Goal: Contribute content: Contribute content

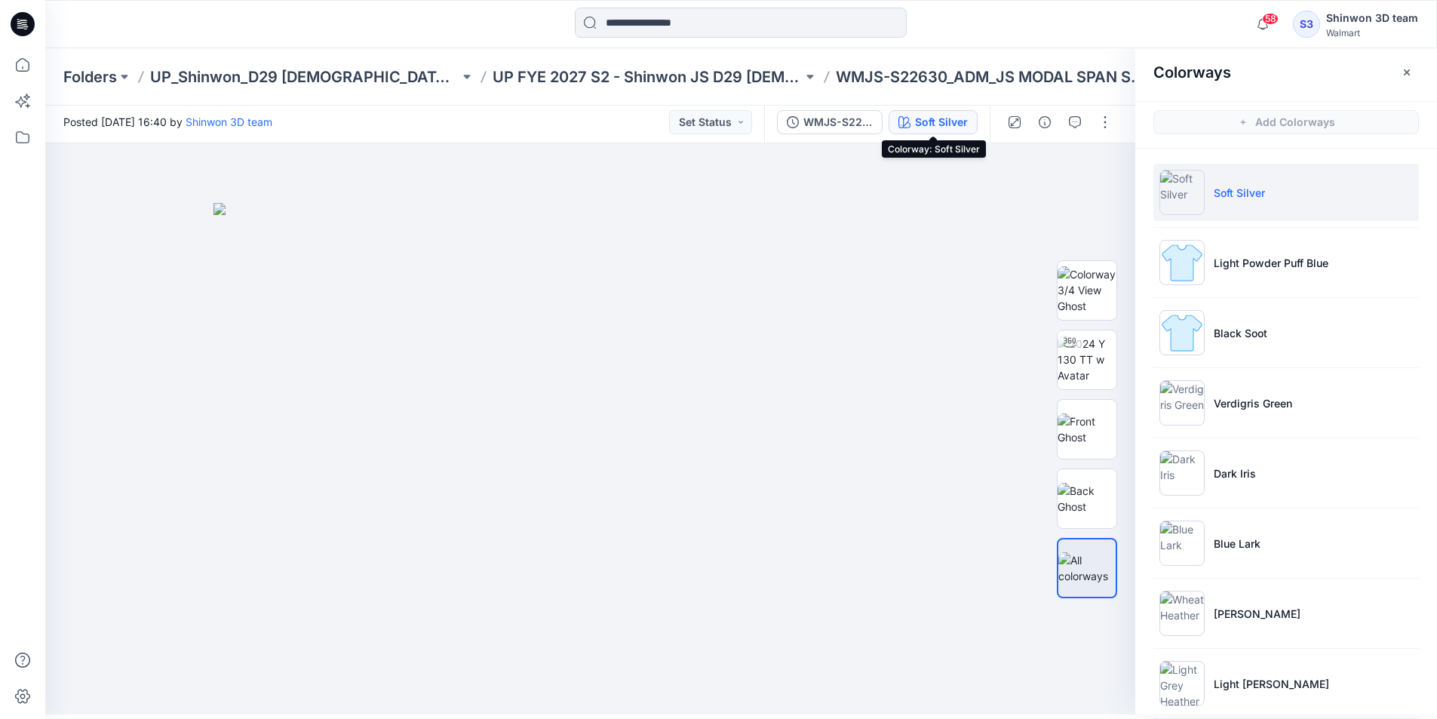
scroll to position [371, 0]
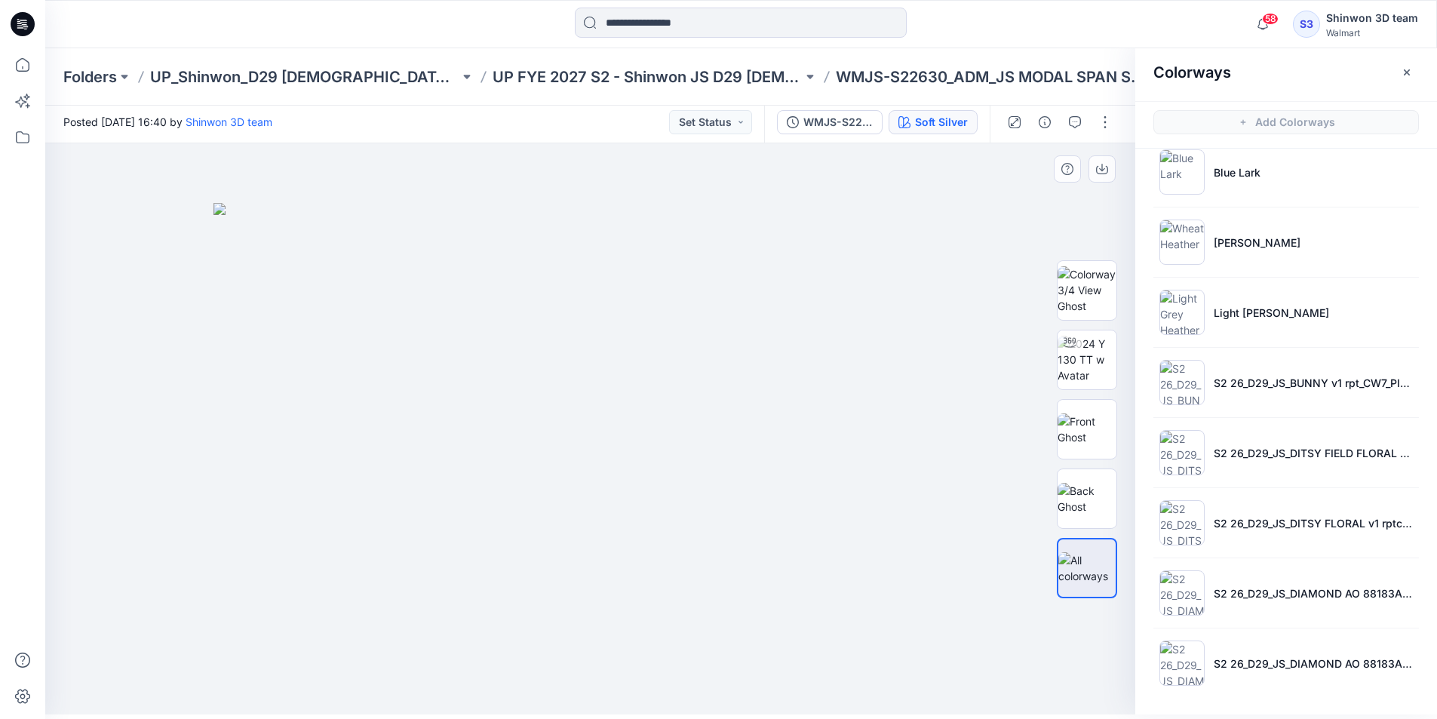
click at [628, 691] on div at bounding box center [590, 428] width 1090 height 571
click at [1086, 121] on button "button" at bounding box center [1075, 122] width 24 height 24
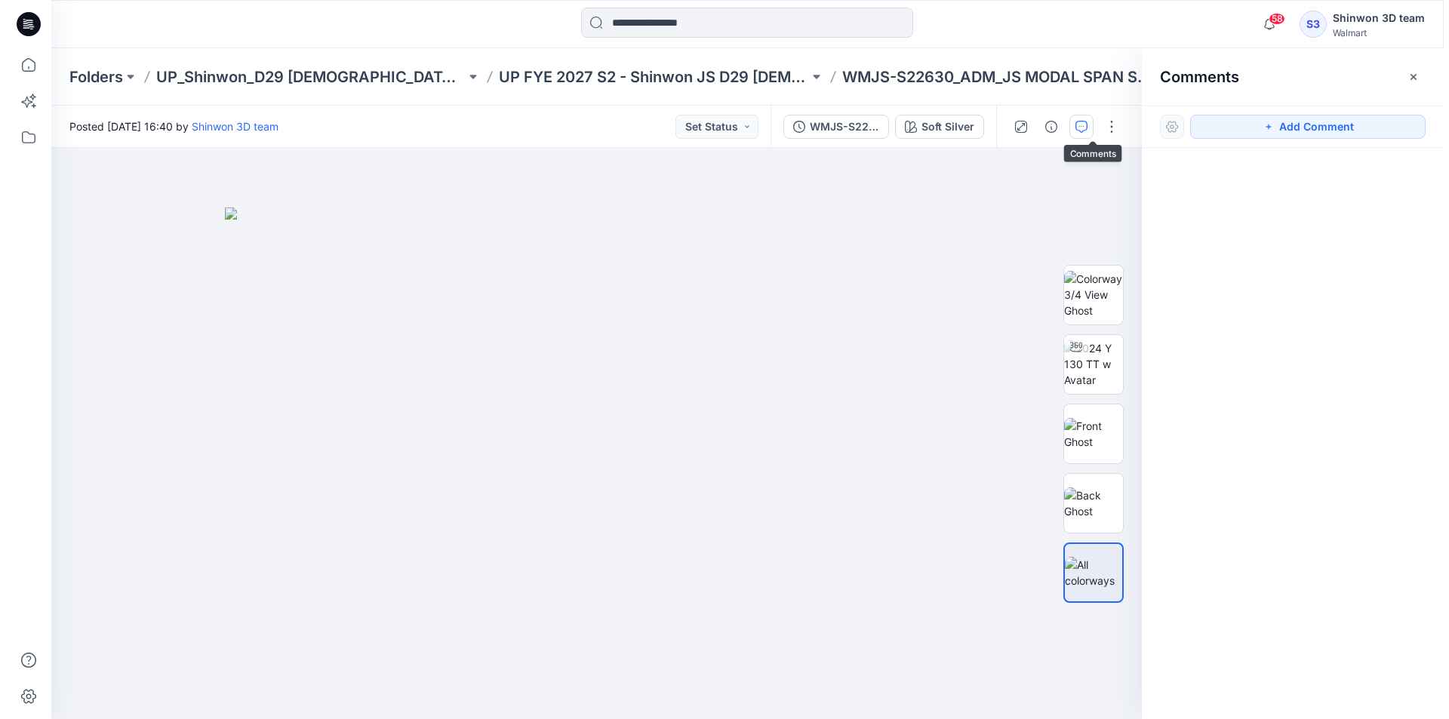
scroll to position [0, 0]
click at [1251, 127] on button "Add Comment" at bounding box center [1312, 127] width 235 height 24
click at [132, 229] on div "1" at bounding box center [595, 433] width 1101 height 571
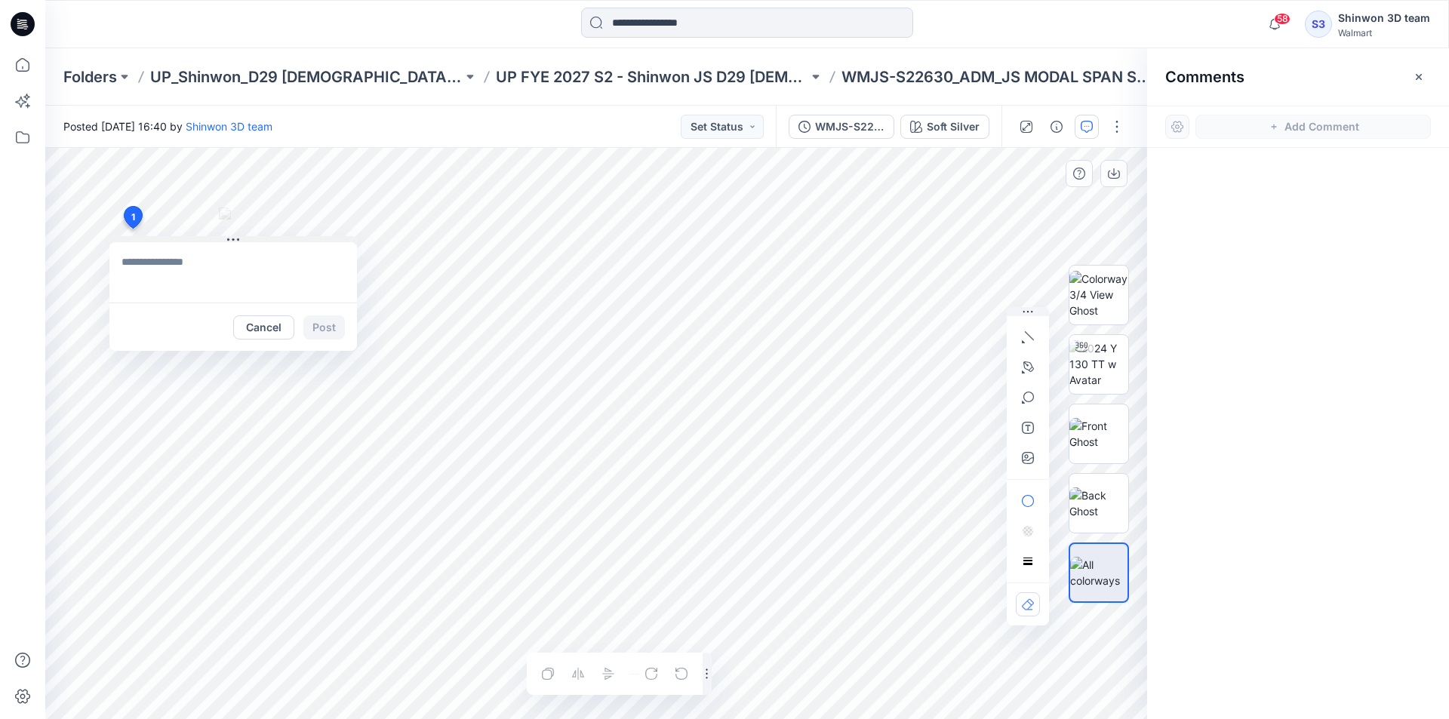
click at [250, 238] on button at bounding box center [232, 240] width 247 height 9
click at [225, 255] on textarea at bounding box center [232, 272] width 247 height 60
paste textarea "**********"
type textarea "**********"
click at [319, 322] on button "Post" at bounding box center [323, 327] width 41 height 24
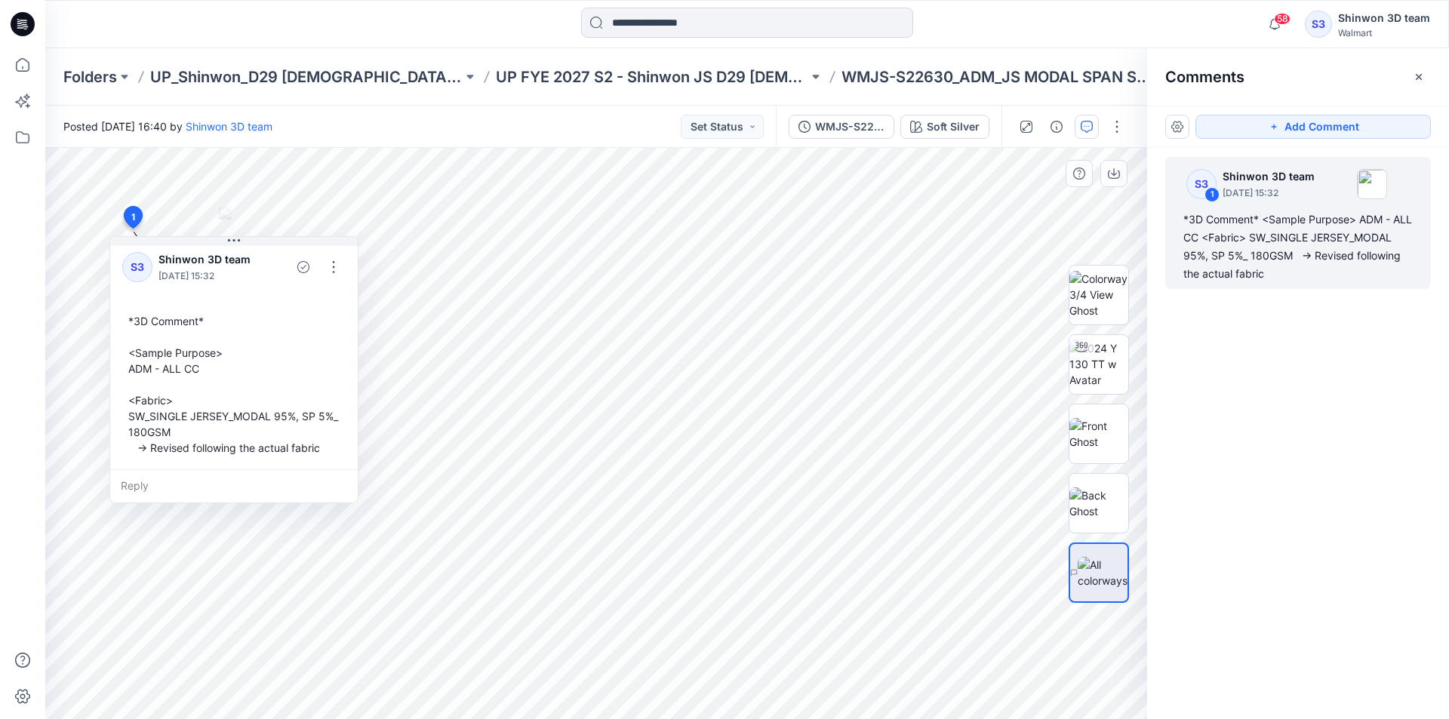
scroll to position [11, 0]
click at [337, 270] on button "button" at bounding box center [333, 265] width 24 height 24
click at [342, 299] on p "Edit comment" at bounding box center [337, 301] width 68 height 16
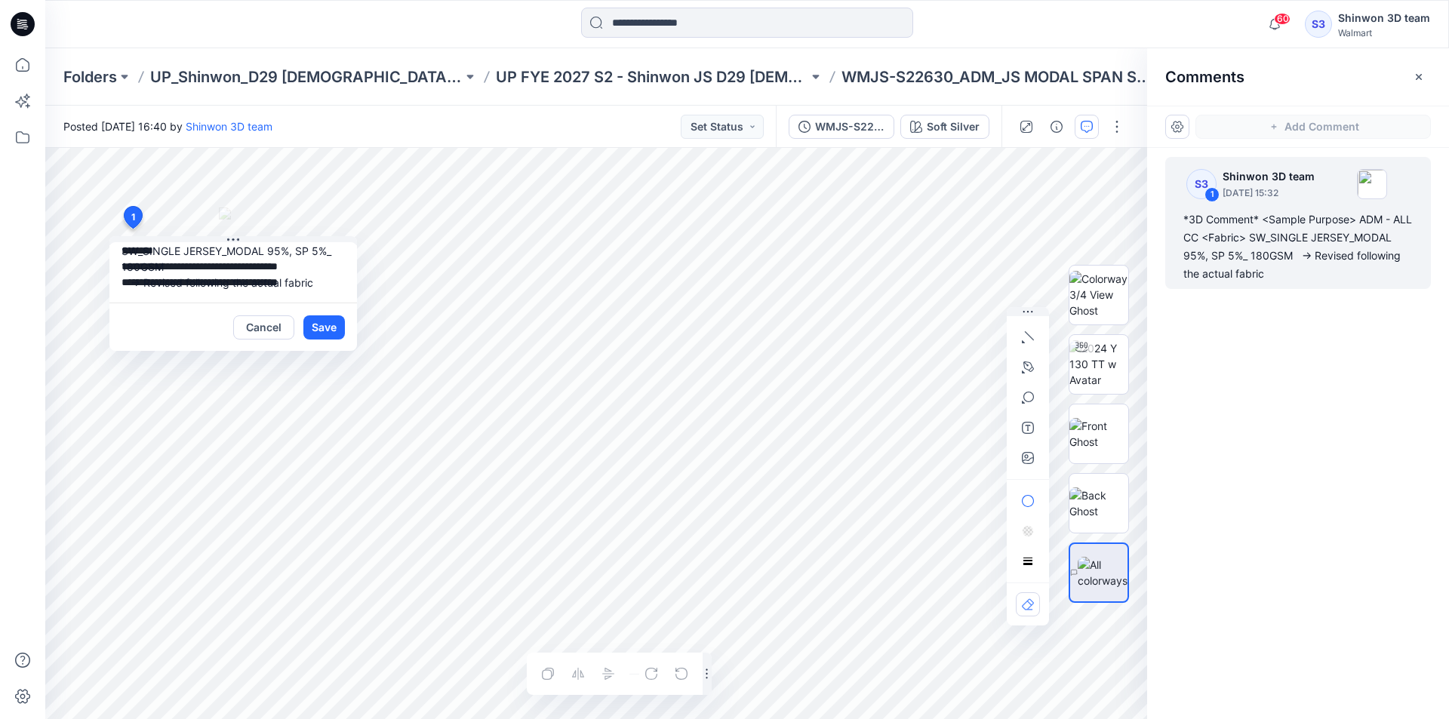
scroll to position [0, 0]
drag, startPoint x: 326, startPoint y: 287, endPoint x: 0, endPoint y: 138, distance: 358.5
click at [0, 138] on div "60 Notifications Your style TBD_WN FASHION TANK (PATTERN POCKET CONTR BINDING) …" at bounding box center [724, 359] width 1449 height 719
click at [234, 325] on button "Cancel" at bounding box center [263, 327] width 61 height 24
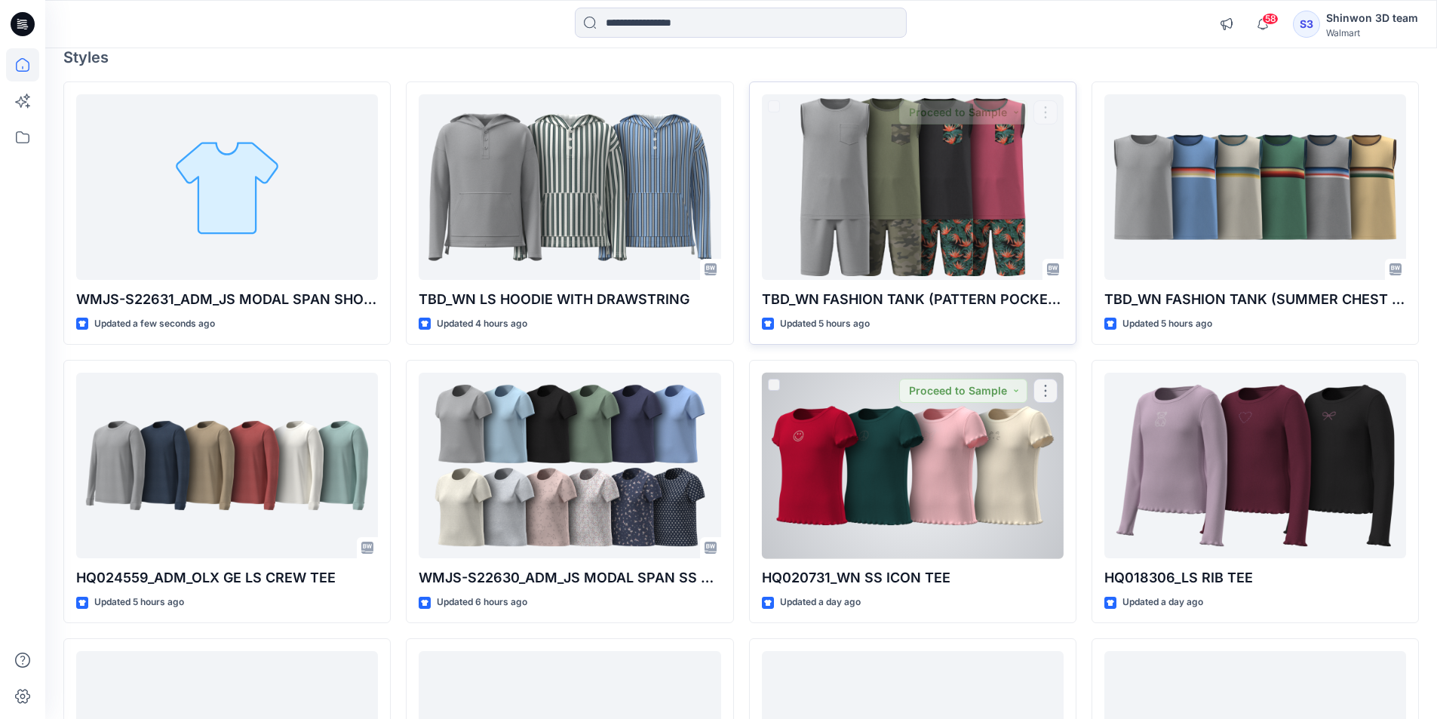
scroll to position [226, 0]
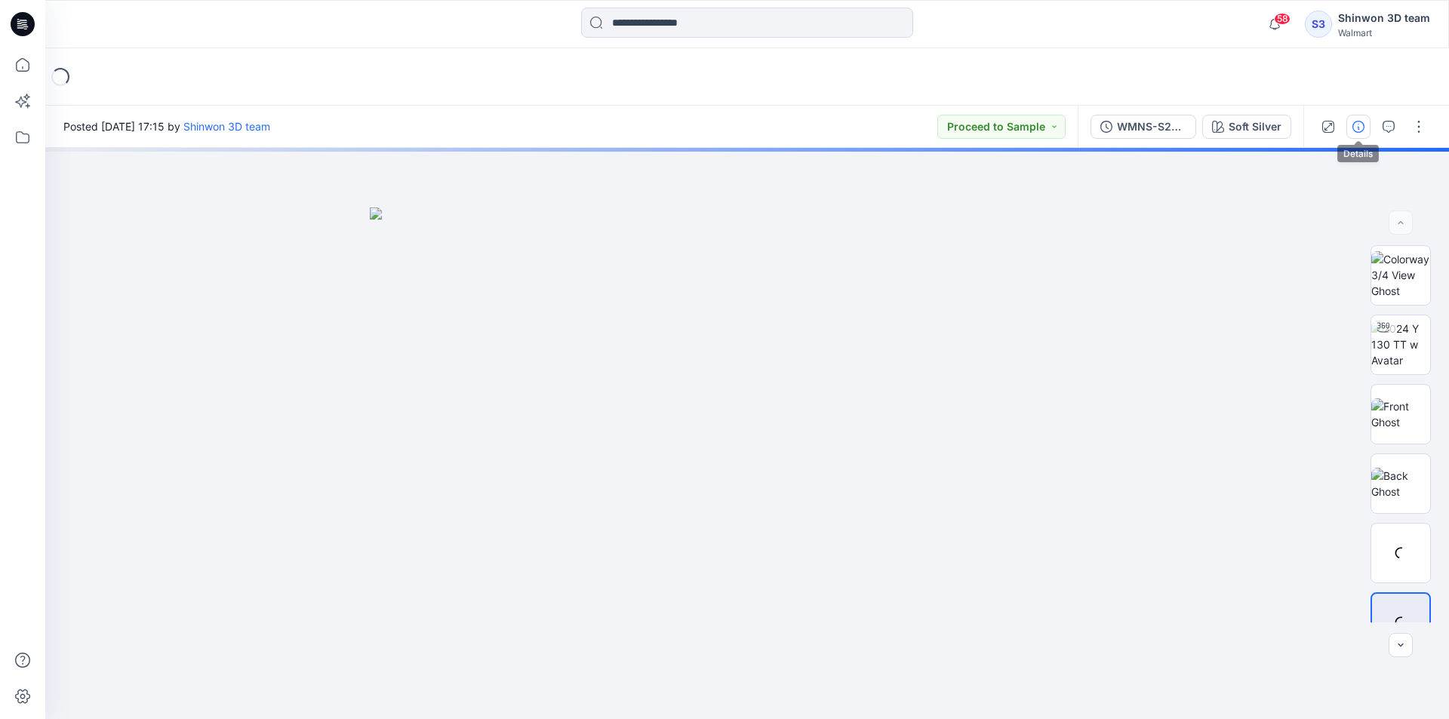
click at [1358, 121] on icon "button" at bounding box center [1358, 127] width 12 height 12
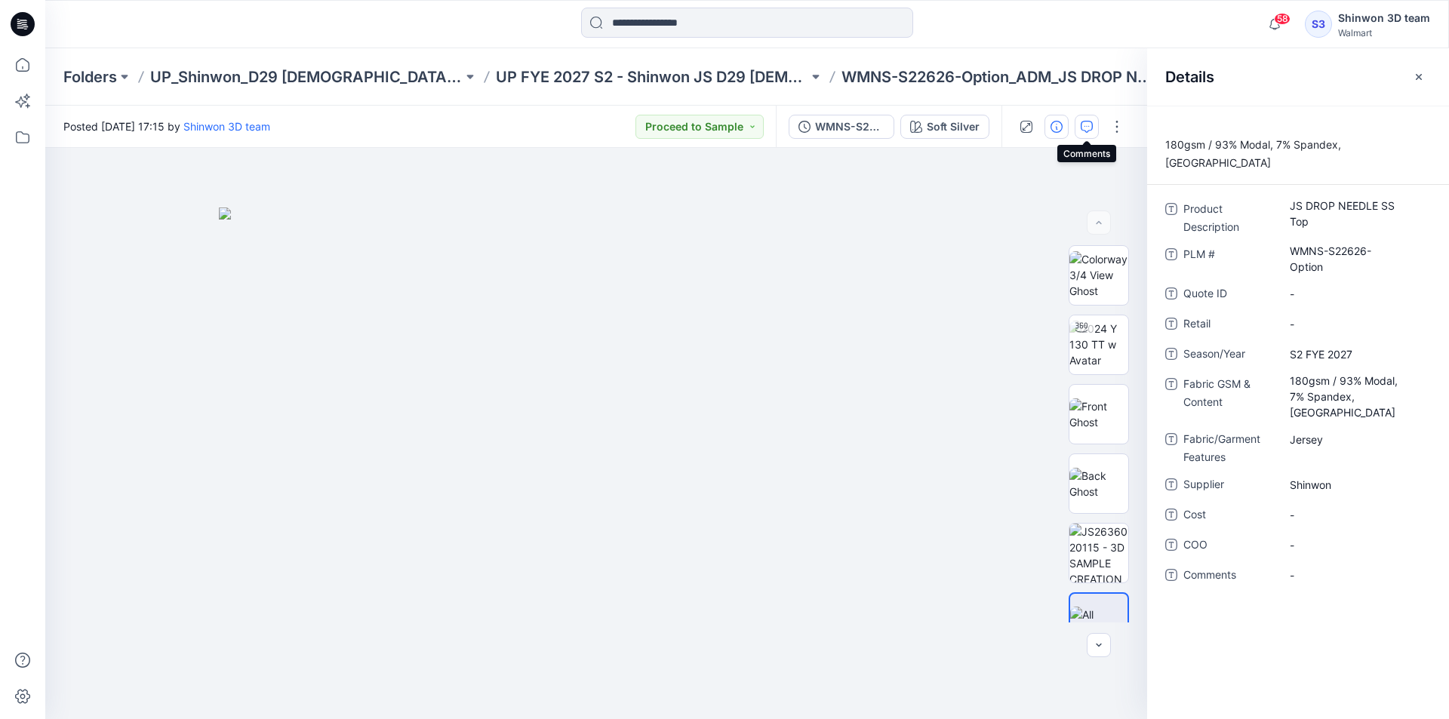
click at [1080, 121] on button "button" at bounding box center [1086, 127] width 24 height 24
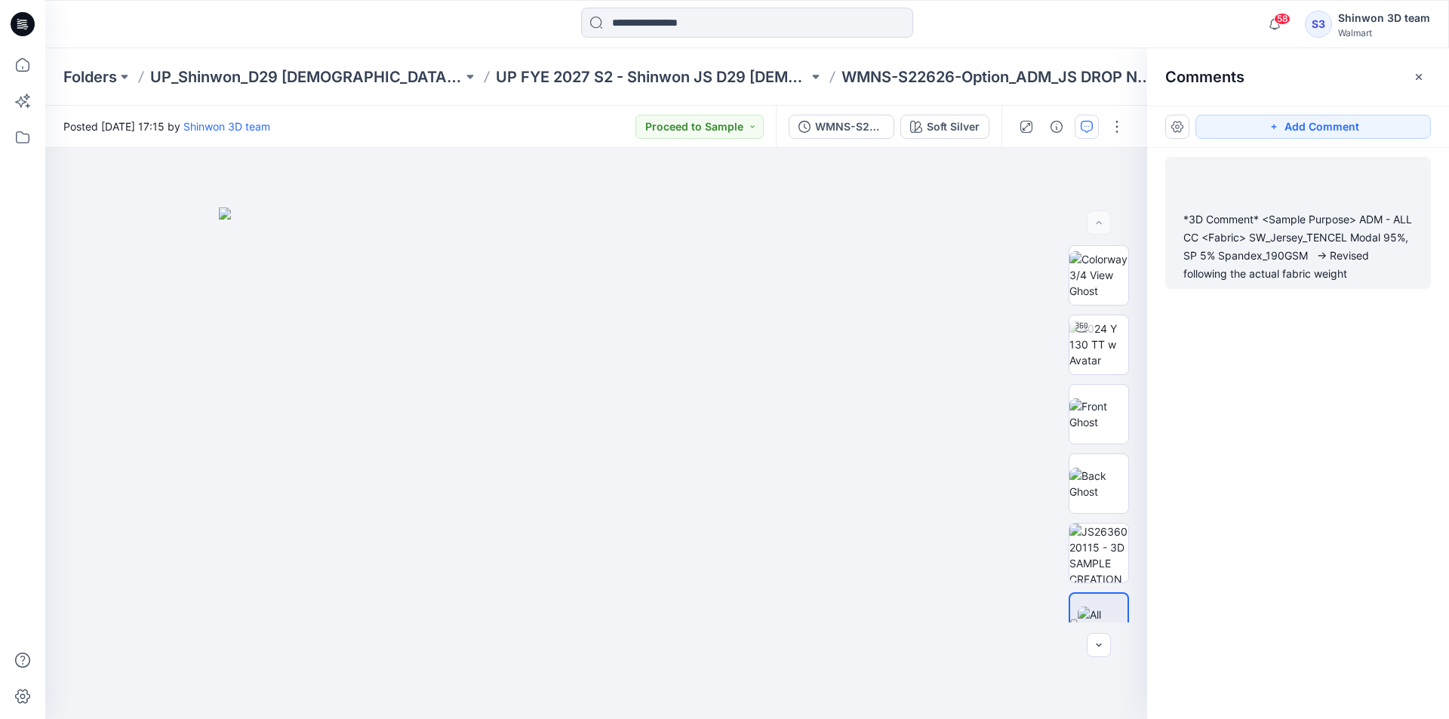
click at [1284, 222] on div "*3D Comment* <Sample Purpose> ADM - ALL CC <Fabric> SW_Jersey_TENCEL Modal 95%,…" at bounding box center [1297, 246] width 229 height 72
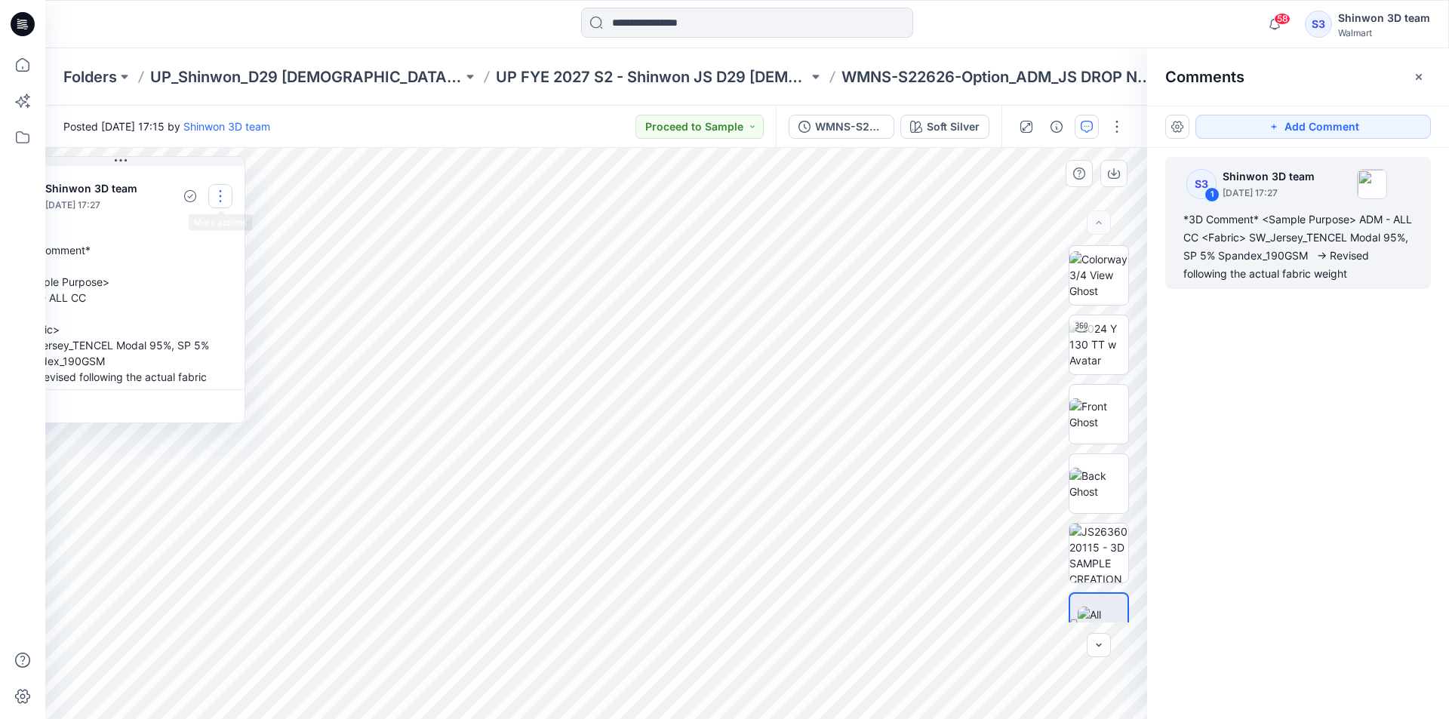
click at [225, 195] on button "button" at bounding box center [220, 196] width 24 height 24
click at [216, 229] on p "Edit comment" at bounding box center [224, 231] width 68 height 16
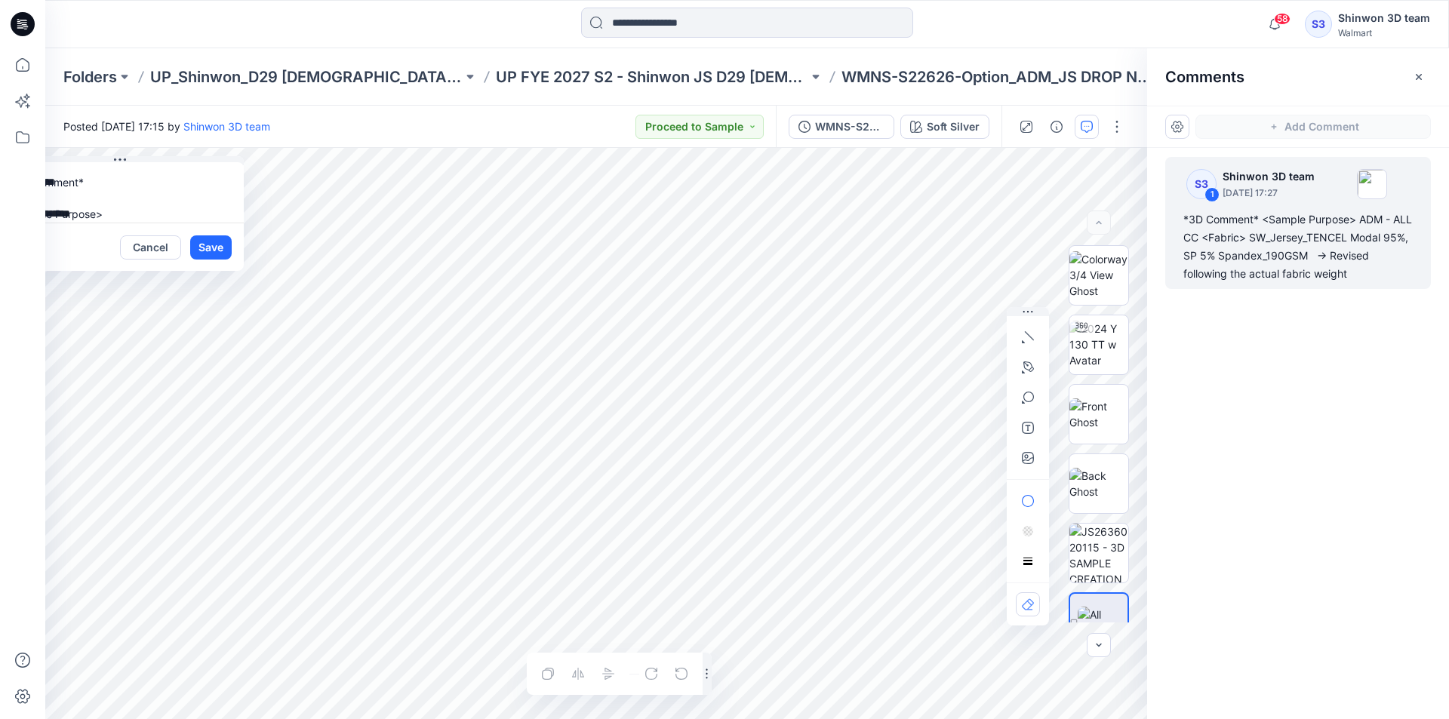
drag, startPoint x: 214, startPoint y: 190, endPoint x: 0, endPoint y: 59, distance: 251.3
click at [0, 59] on div "58 Notifications Your style TBD_WN LS HOODIE WITH DRAWSTRING has been updated w…" at bounding box center [724, 359] width 1449 height 719
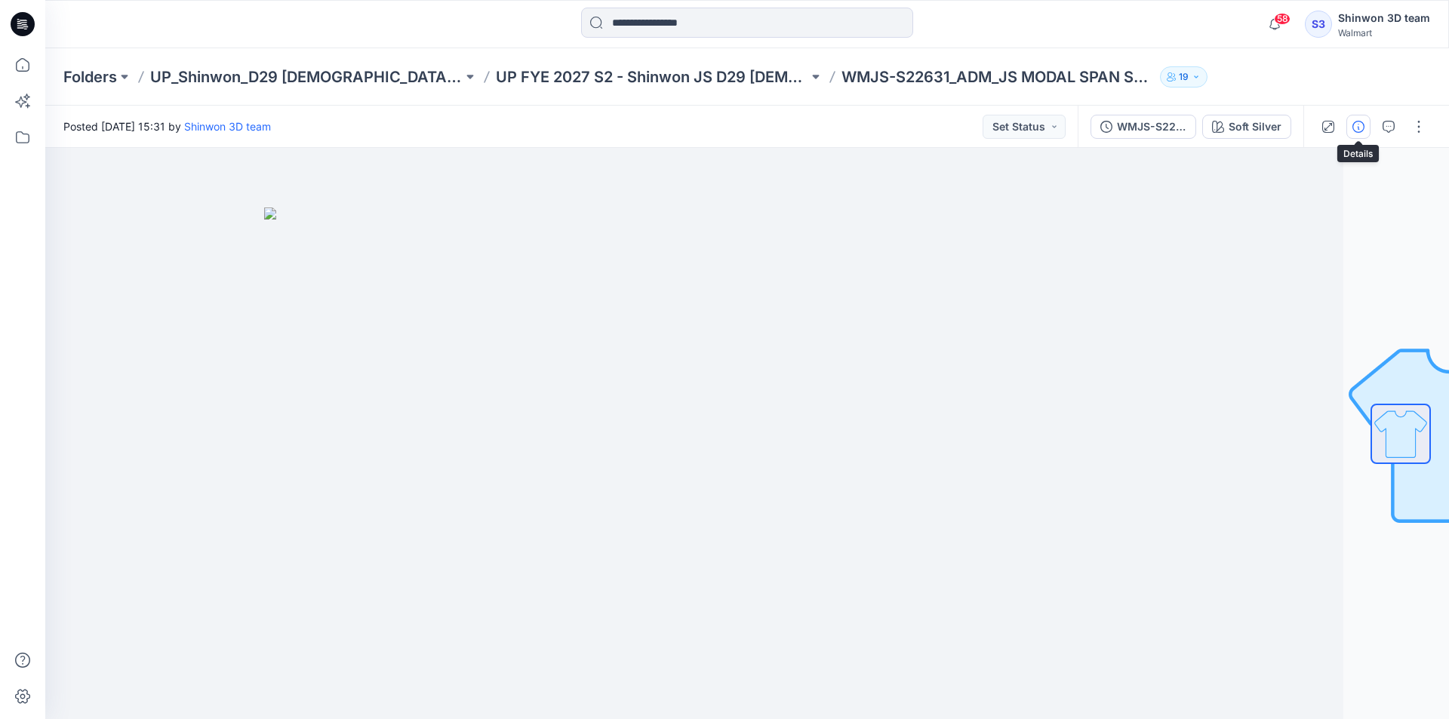
click at [1362, 124] on icon "button" at bounding box center [1358, 127] width 12 height 12
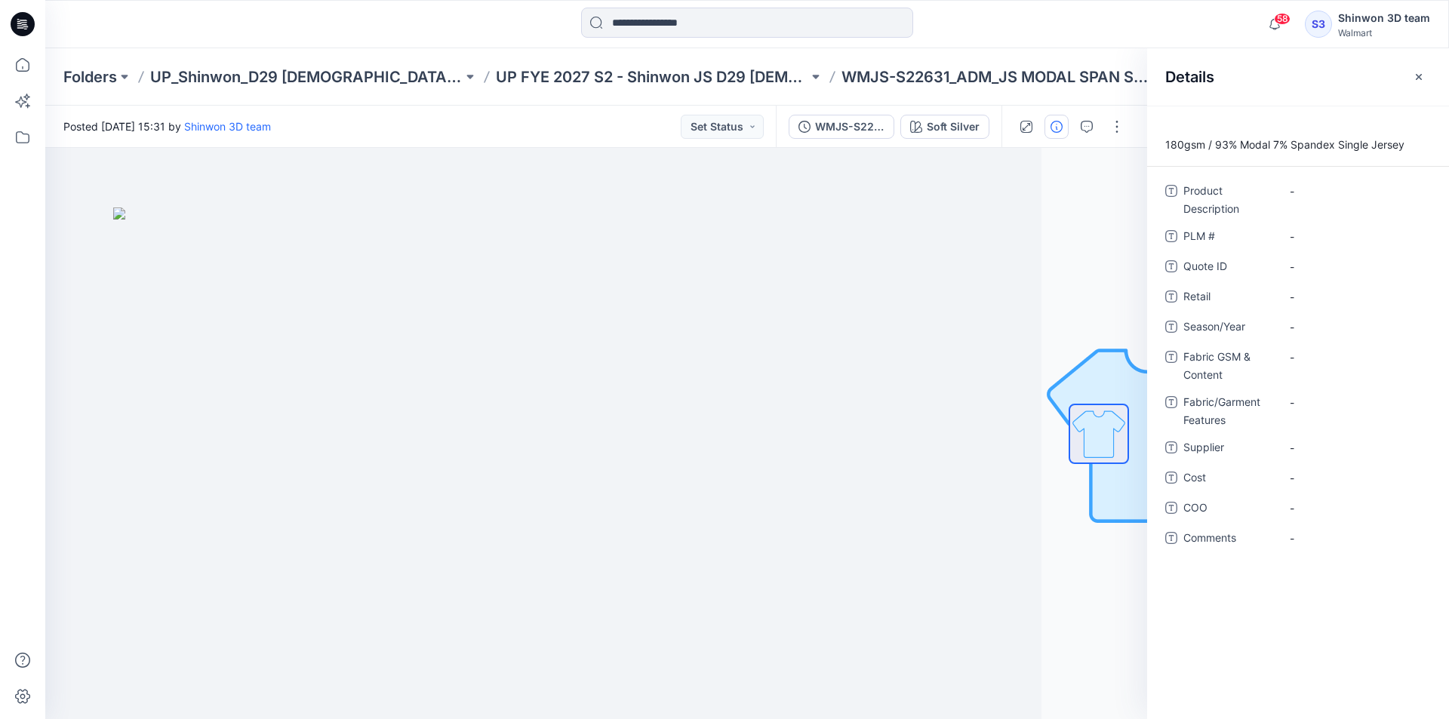
click at [1267, 149] on p "180gsm / 93% Modal 7% Spandex Single Jersey" at bounding box center [1298, 145] width 302 height 18
copy p "Modal"
click at [1338, 192] on Description "-" at bounding box center [1354, 191] width 131 height 16
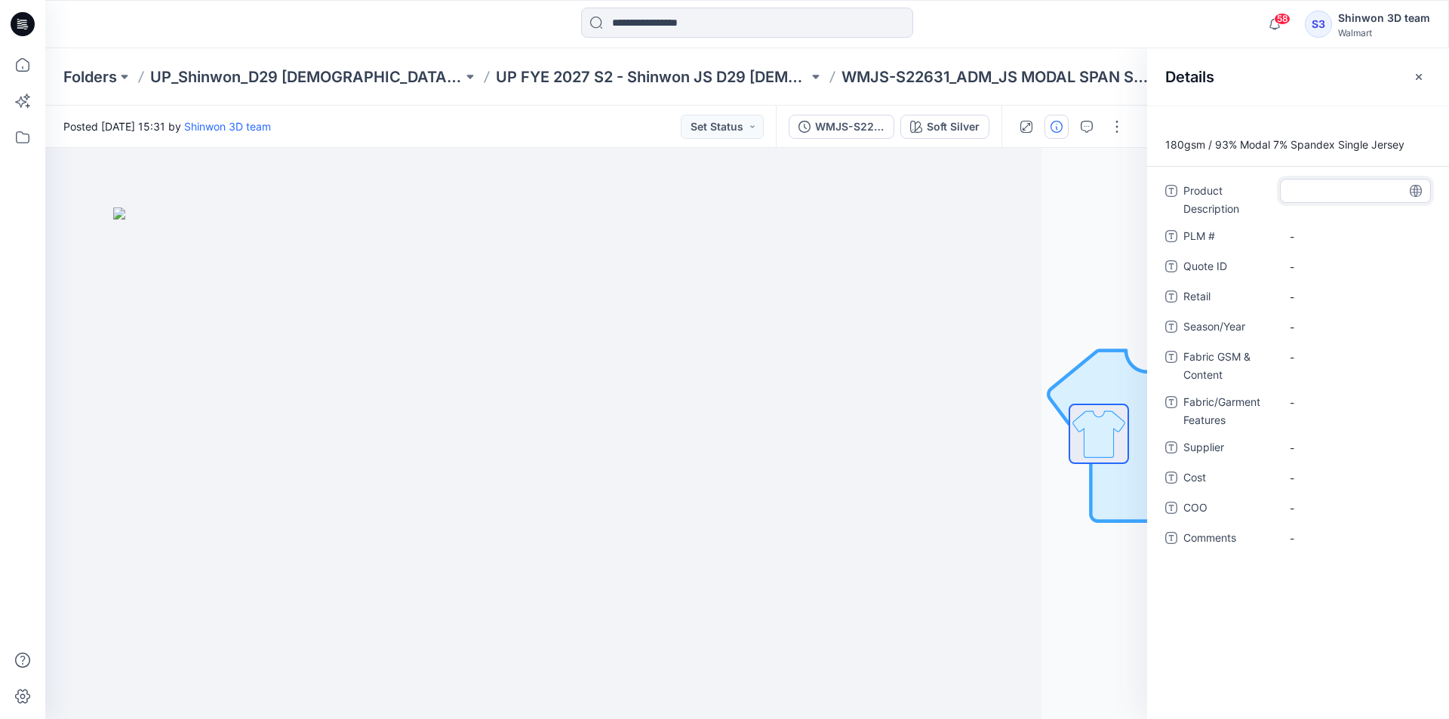
type textarea "**********"
click at [1329, 409] on Features "-" at bounding box center [1354, 403] width 131 height 16
drag, startPoint x: 1329, startPoint y: 403, endPoint x: 1256, endPoint y: 405, distance: 72.5
click at [1256, 405] on div "**********" at bounding box center [1298, 409] width 266 height 39
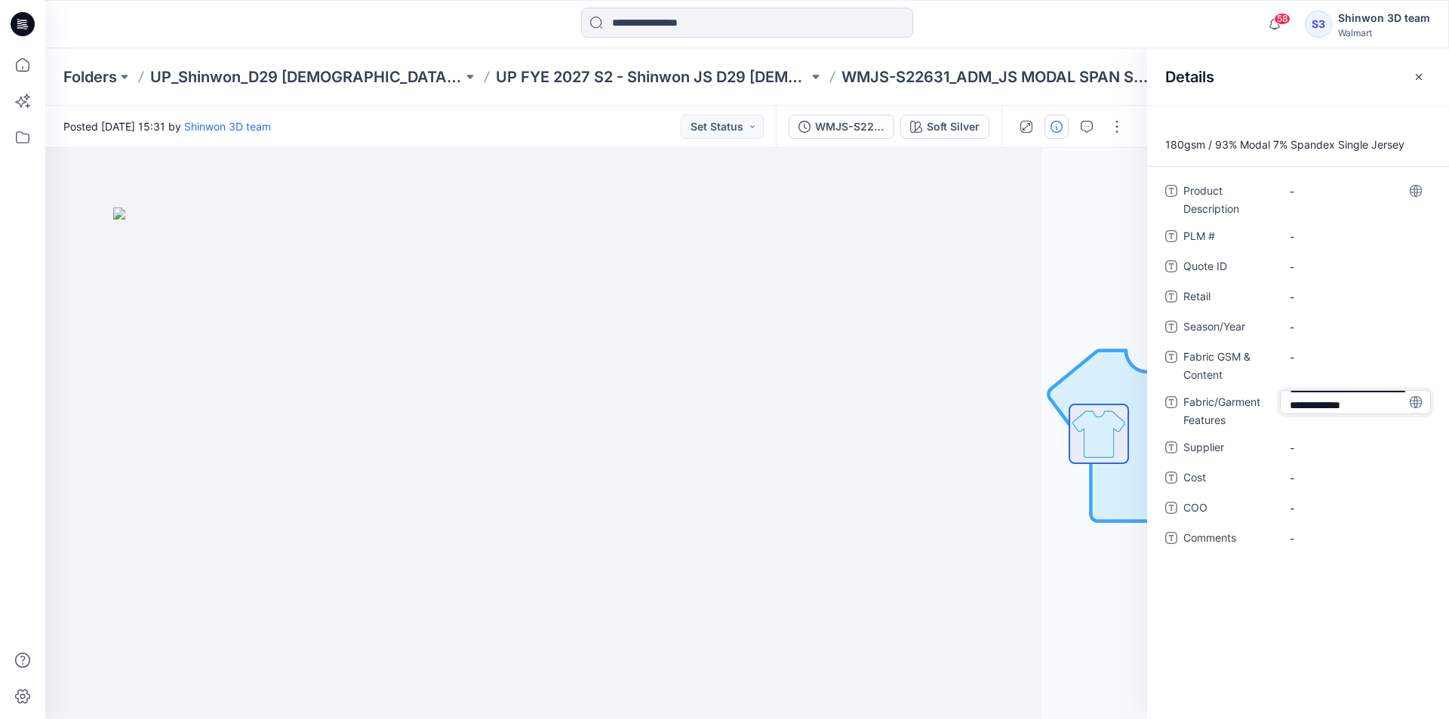
click at [1284, 400] on textarea "**********" at bounding box center [1355, 402] width 151 height 24
drag, startPoint x: 1326, startPoint y: 404, endPoint x: 1254, endPoint y: 356, distance: 87.0
click at [1254, 356] on div "**********" at bounding box center [1298, 373] width 266 height 389
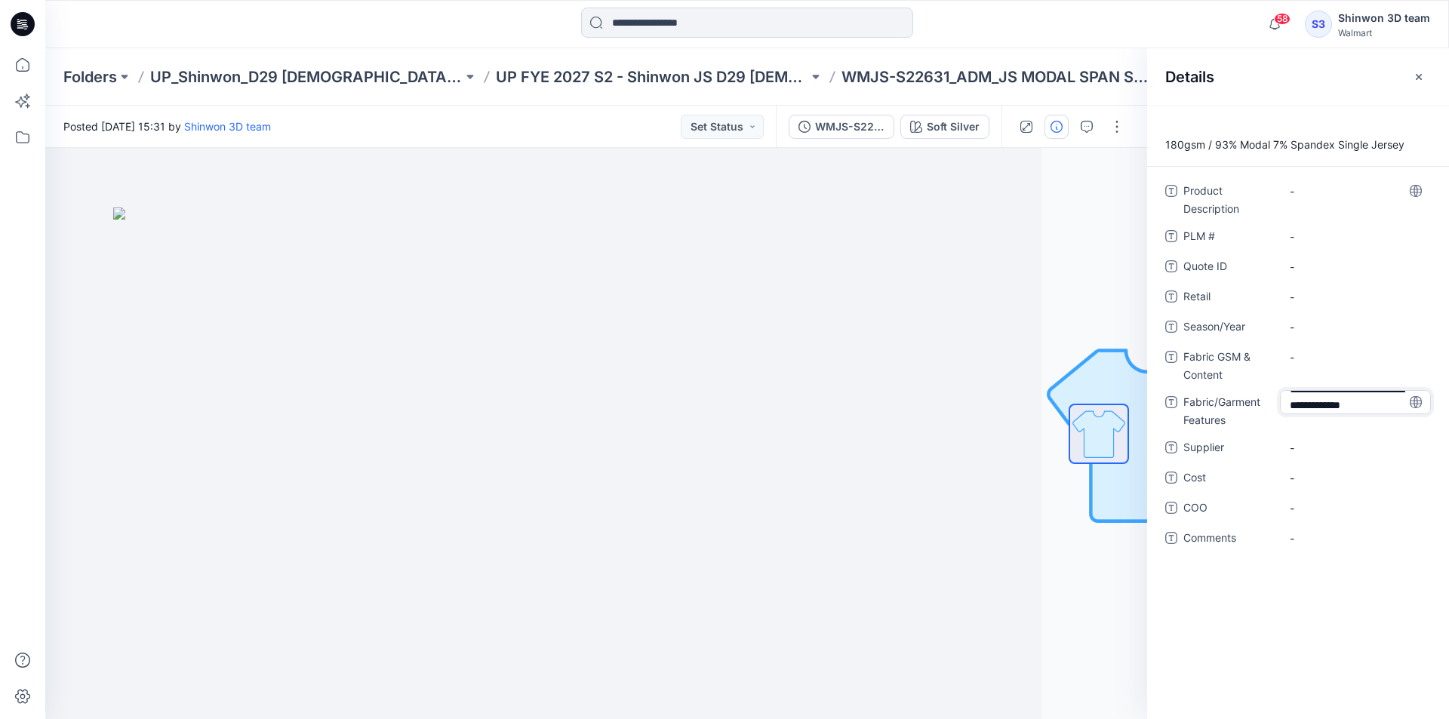
click at [1285, 406] on textarea "**********" at bounding box center [1355, 402] width 151 height 24
click at [1289, 407] on textarea "**********" at bounding box center [1355, 402] width 151 height 24
drag, startPoint x: 1356, startPoint y: 393, endPoint x: 1210, endPoint y: 306, distance: 169.5
click at [1210, 306] on div "**********" at bounding box center [1298, 373] width 266 height 389
type textarea "**********"
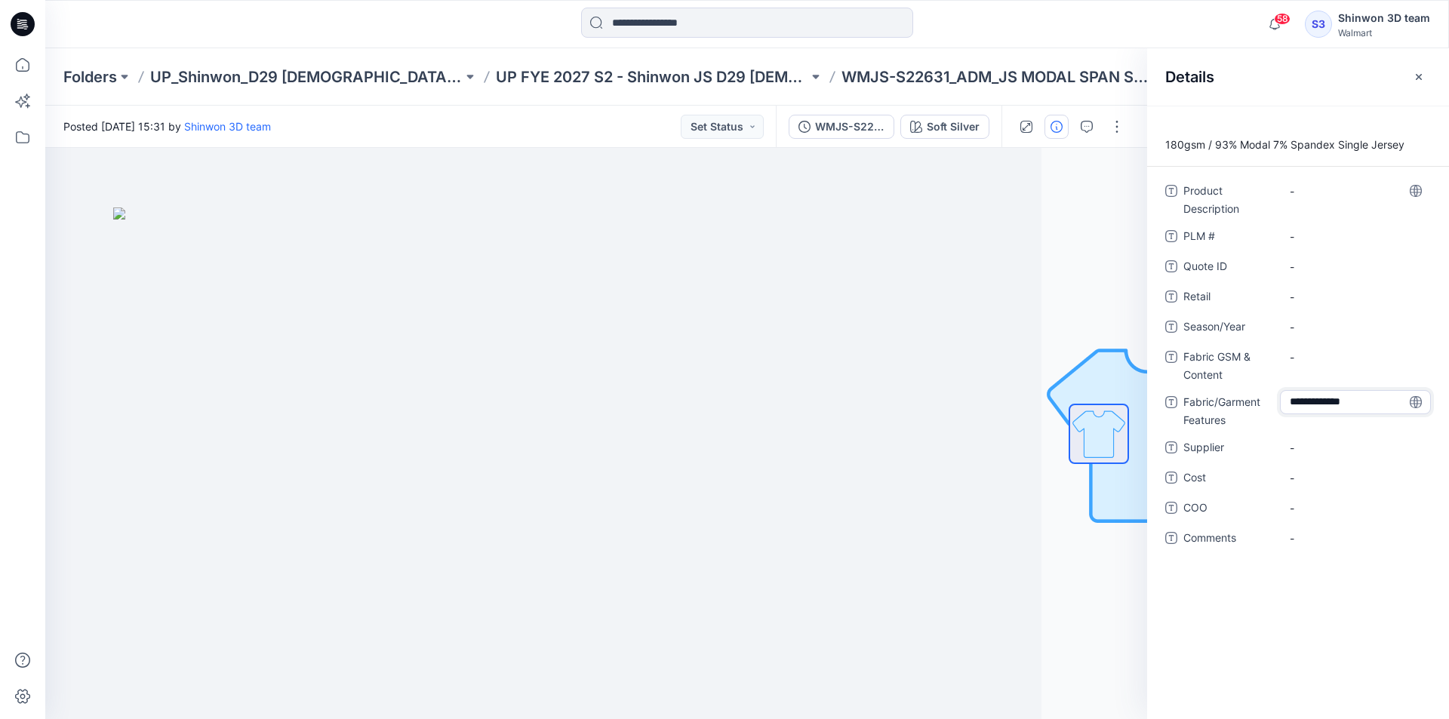
scroll to position [0, 0]
click at [1317, 361] on Content "-" at bounding box center [1354, 357] width 131 height 16
type textarea "**********"
click at [1314, 324] on span "-" at bounding box center [1354, 327] width 131 height 16
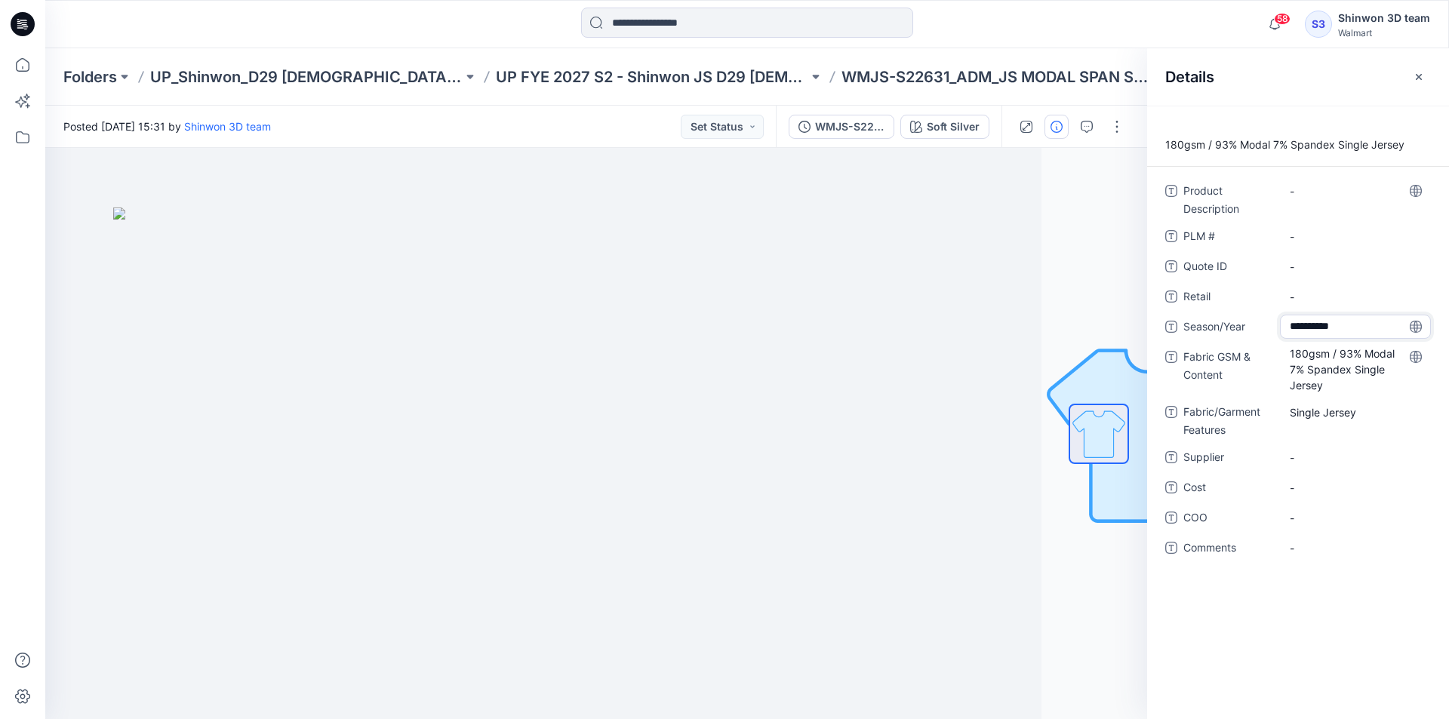
type textarea "**********"
click at [1266, 294] on span "Retail" at bounding box center [1228, 297] width 91 height 21
drag, startPoint x: 866, startPoint y: 71, endPoint x: 755, endPoint y: 69, distance: 110.9
click at [841, 69] on p "WMJS-S22631_ADM_JS MODAL SPAN SHORTS" at bounding box center [997, 76] width 312 height 21
copy p "WMJS-S22631"
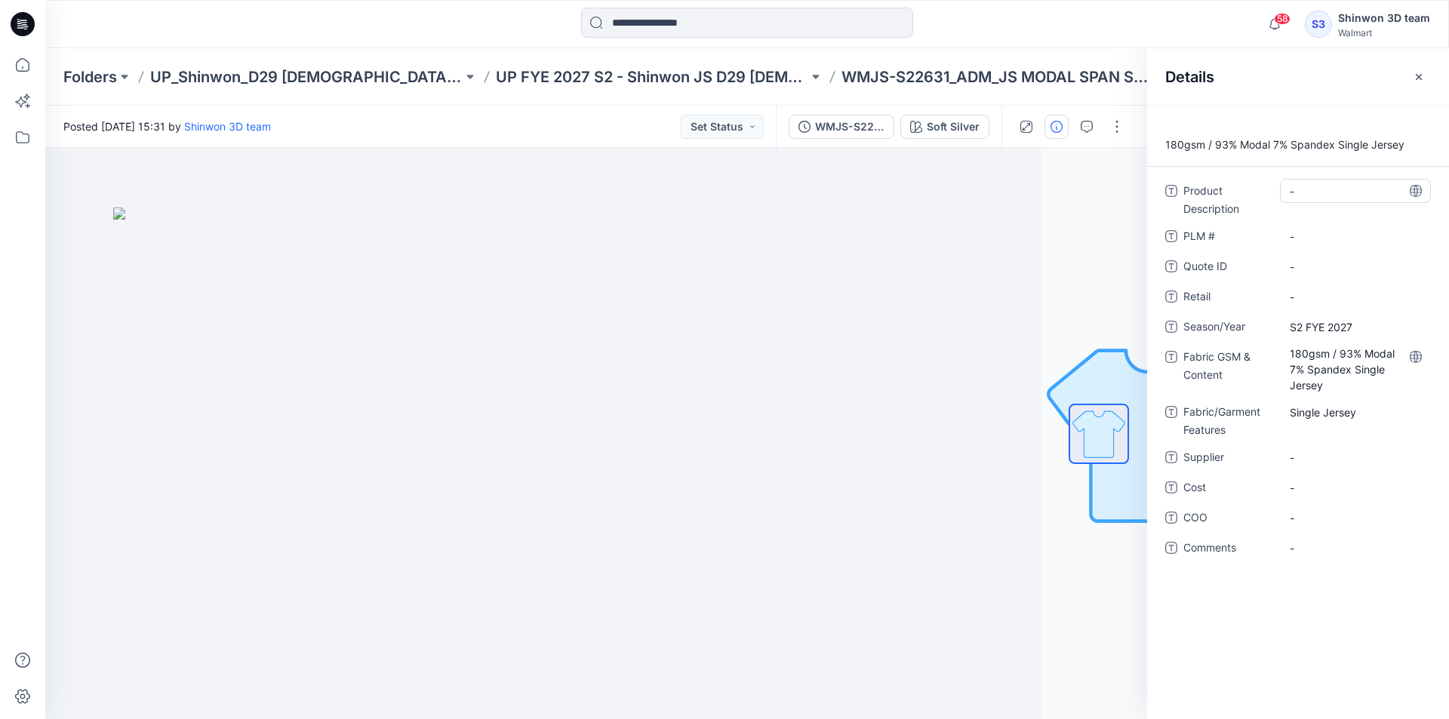
click at [1292, 185] on Description "-" at bounding box center [1354, 191] width 131 height 16
type textarea "**********"
click at [1301, 232] on \ "-" at bounding box center [1354, 237] width 131 height 16
click at [1221, 232] on span "PLM #" at bounding box center [1228, 237] width 91 height 21
click at [1340, 238] on \ "WMJS-S22631" at bounding box center [1354, 237] width 131 height 16
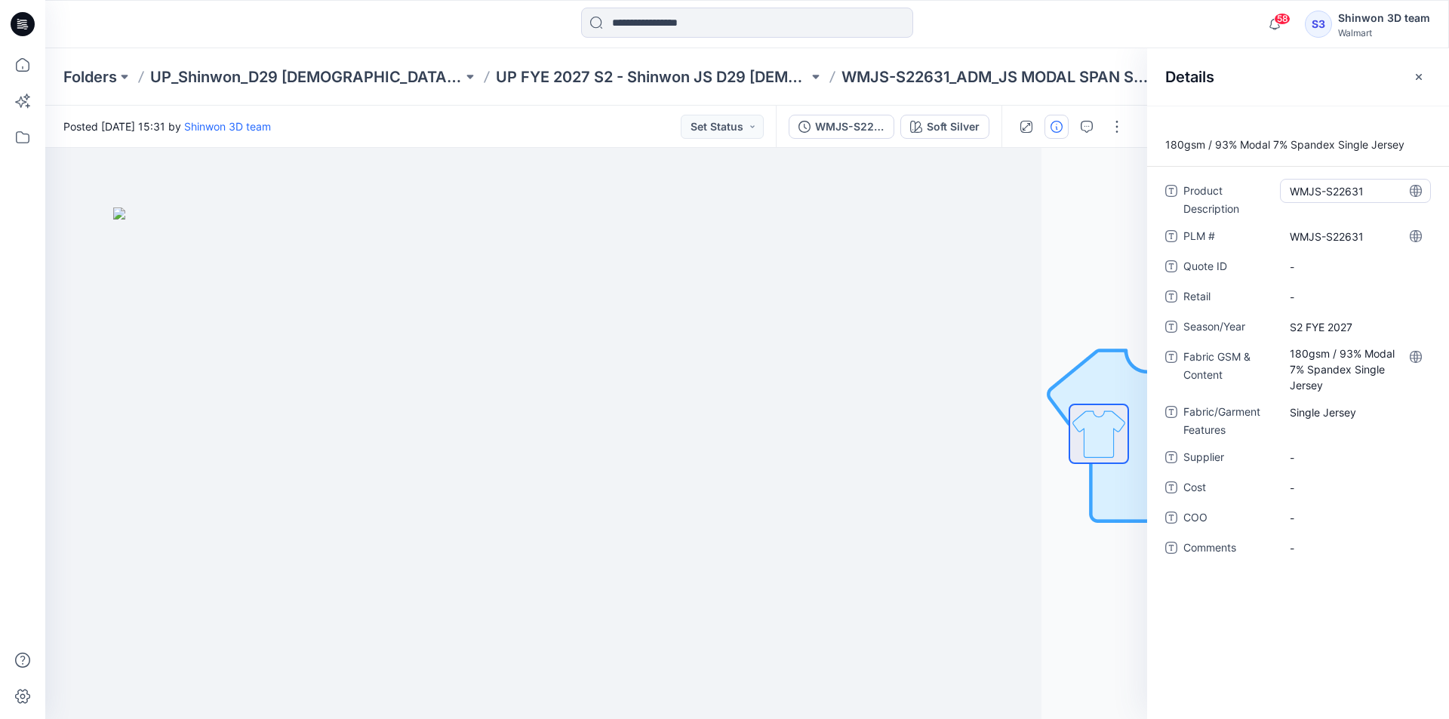
click at [1363, 184] on Description "WMJS-S22631" at bounding box center [1354, 191] width 131 height 16
drag, startPoint x: 1374, startPoint y: 189, endPoint x: 1255, endPoint y: 196, distance: 118.6
click at [1255, 196] on div "**********" at bounding box center [1298, 198] width 266 height 39
type textarea "**********"
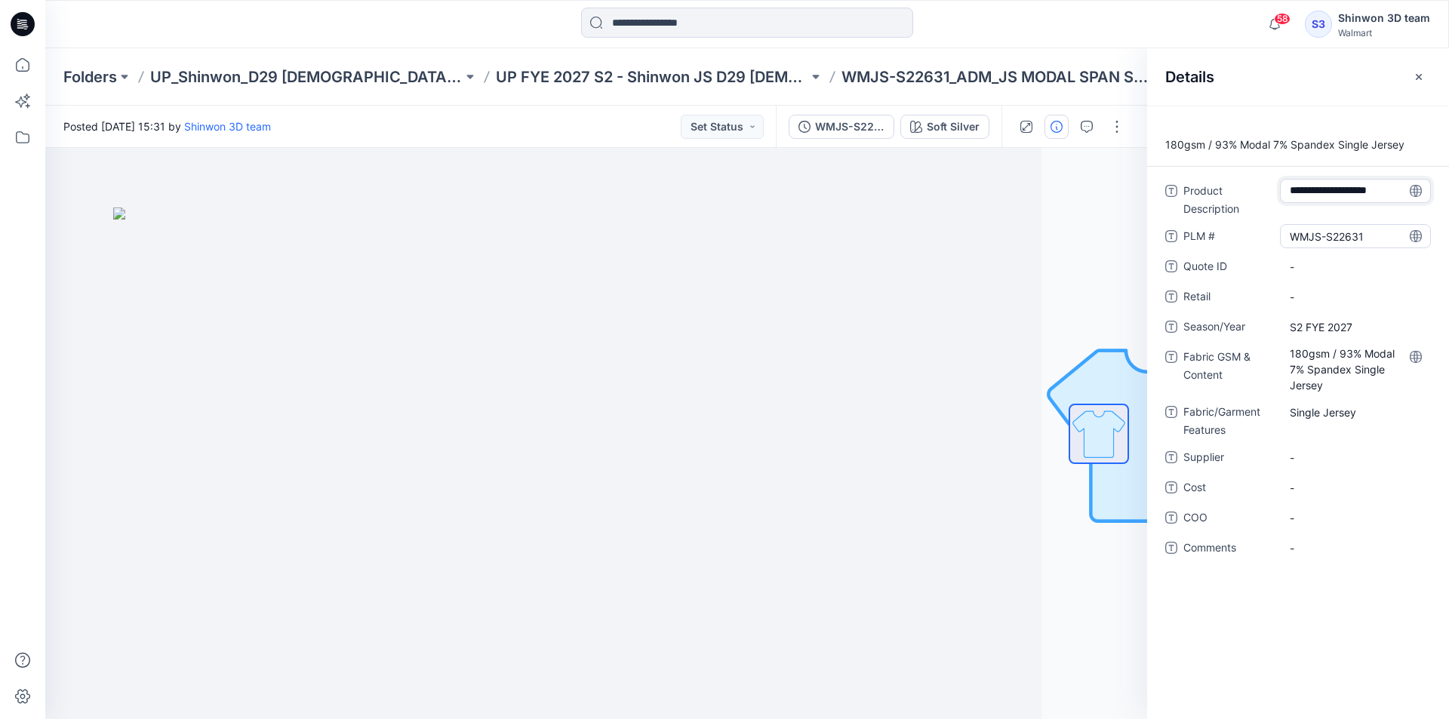
click at [1315, 226] on div "WMJS-S22631" at bounding box center [1355, 236] width 151 height 24
click at [1329, 462] on span "-" at bounding box center [1354, 458] width 131 height 16
type textarea "*******"
drag, startPoint x: 771, startPoint y: 250, endPoint x: 791, endPoint y: 220, distance: 36.0
click at [773, 246] on img at bounding box center [490, 463] width 754 height 512
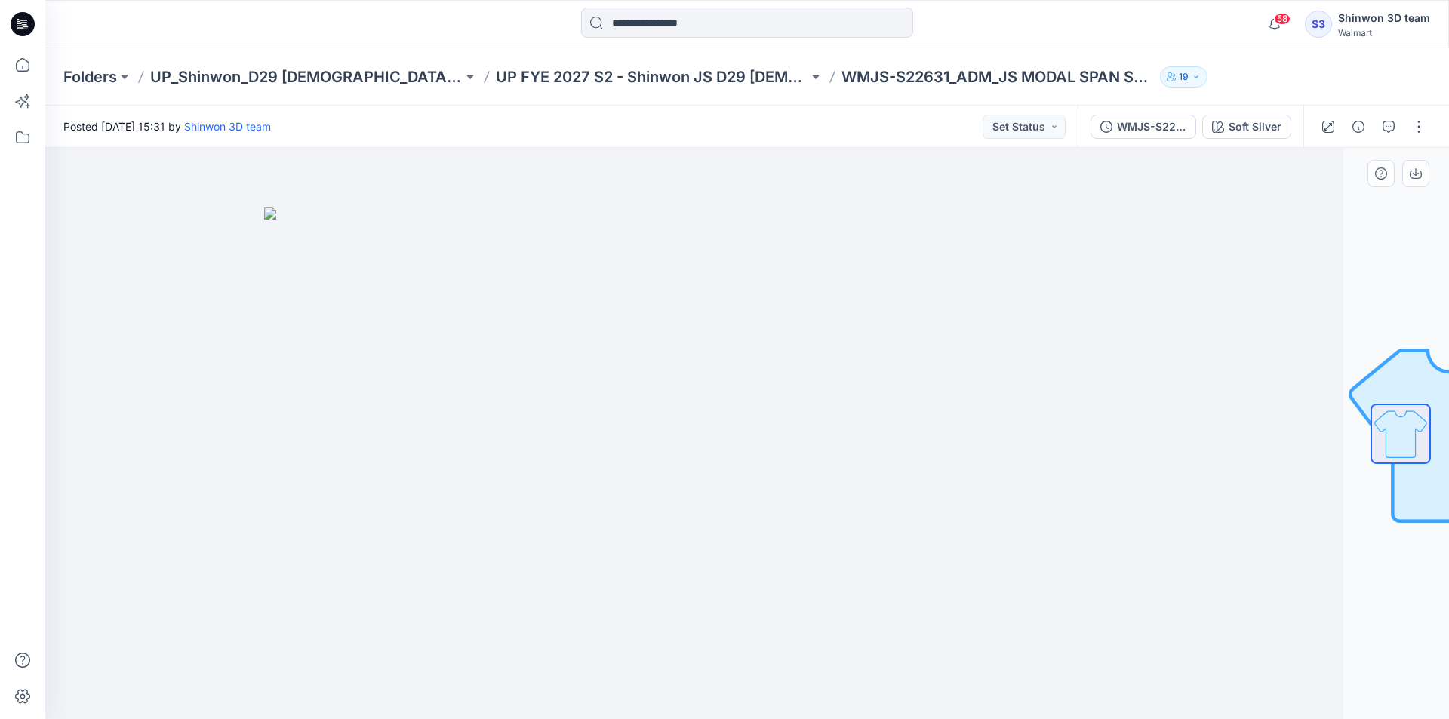
click at [1119, 371] on div at bounding box center [641, 433] width 1403 height 571
click at [1366, 128] on button "button" at bounding box center [1358, 127] width 24 height 24
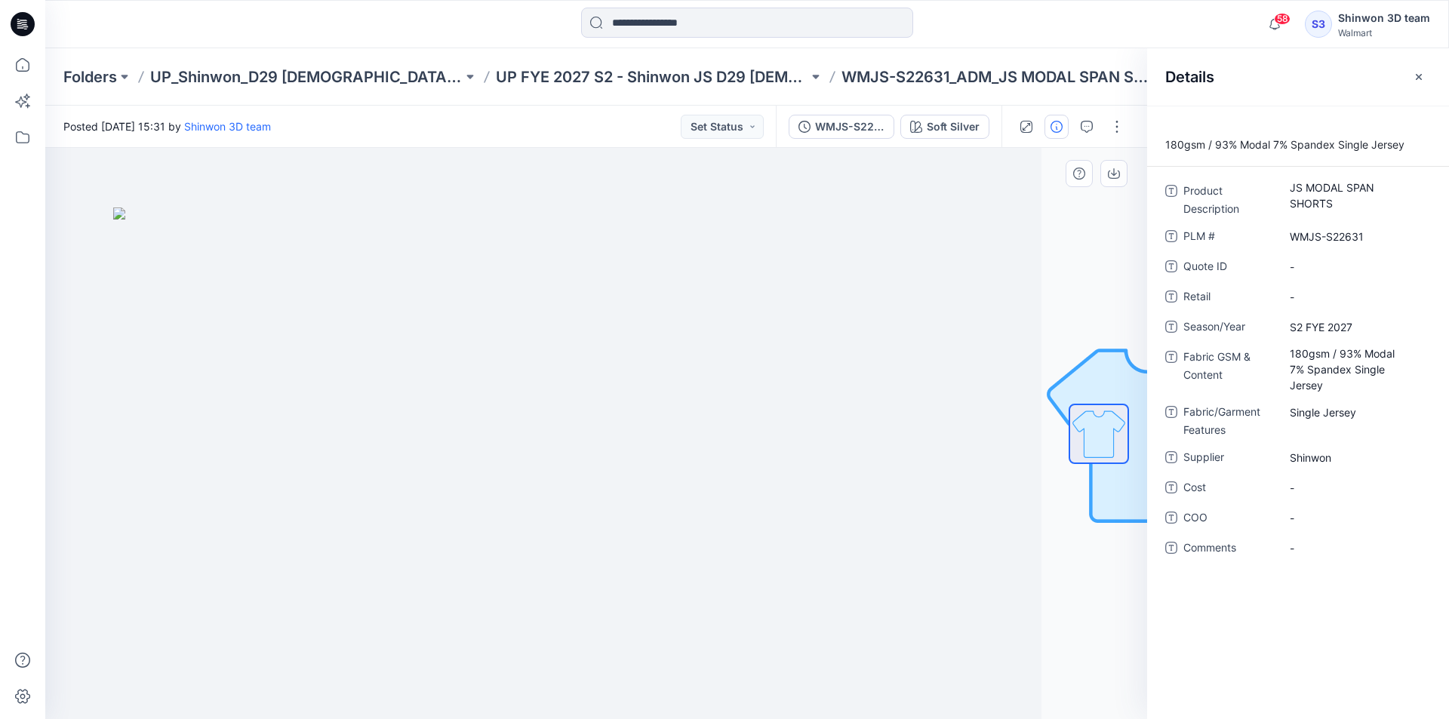
drag, startPoint x: 803, startPoint y: 312, endPoint x: 779, endPoint y: 294, distance: 30.2
click at [803, 312] on img at bounding box center [490, 463] width 754 height 512
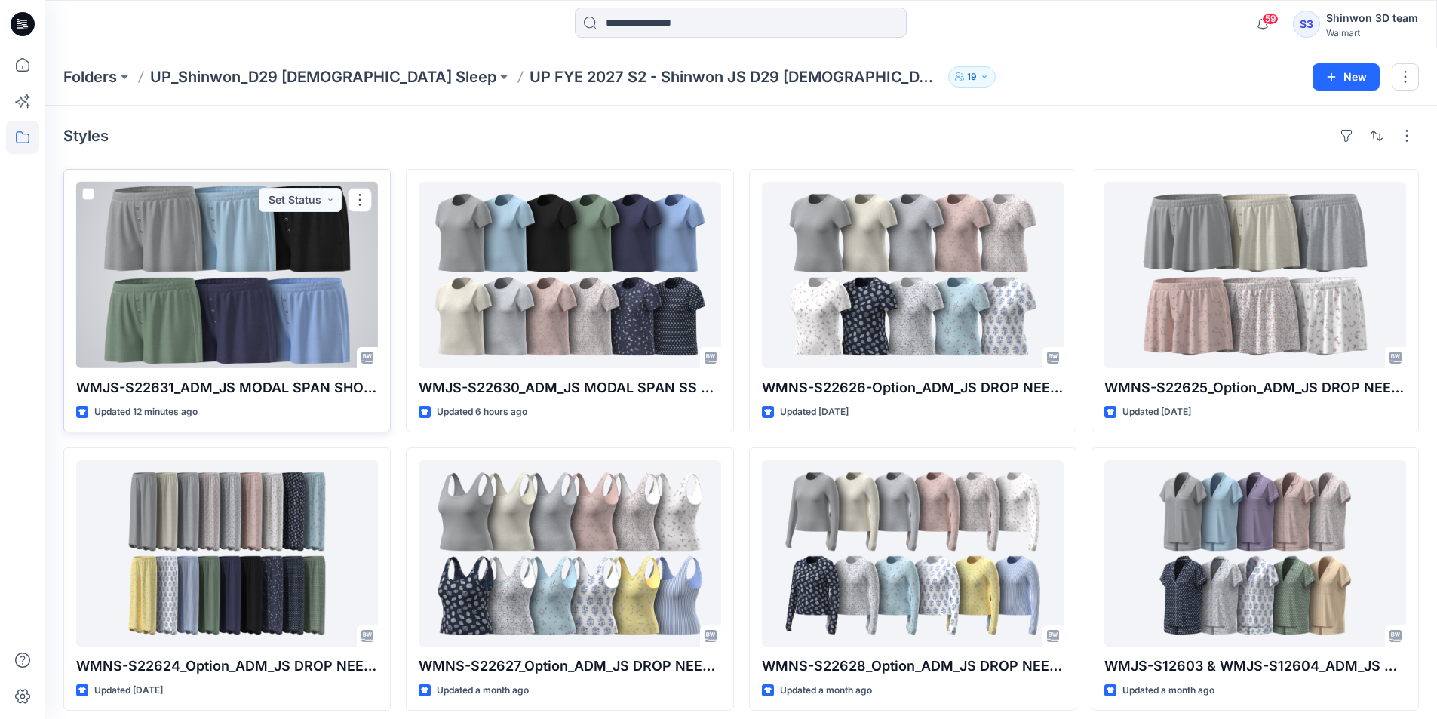
drag, startPoint x: 278, startPoint y: 195, endPoint x: 109, endPoint y: 296, distance: 195.9
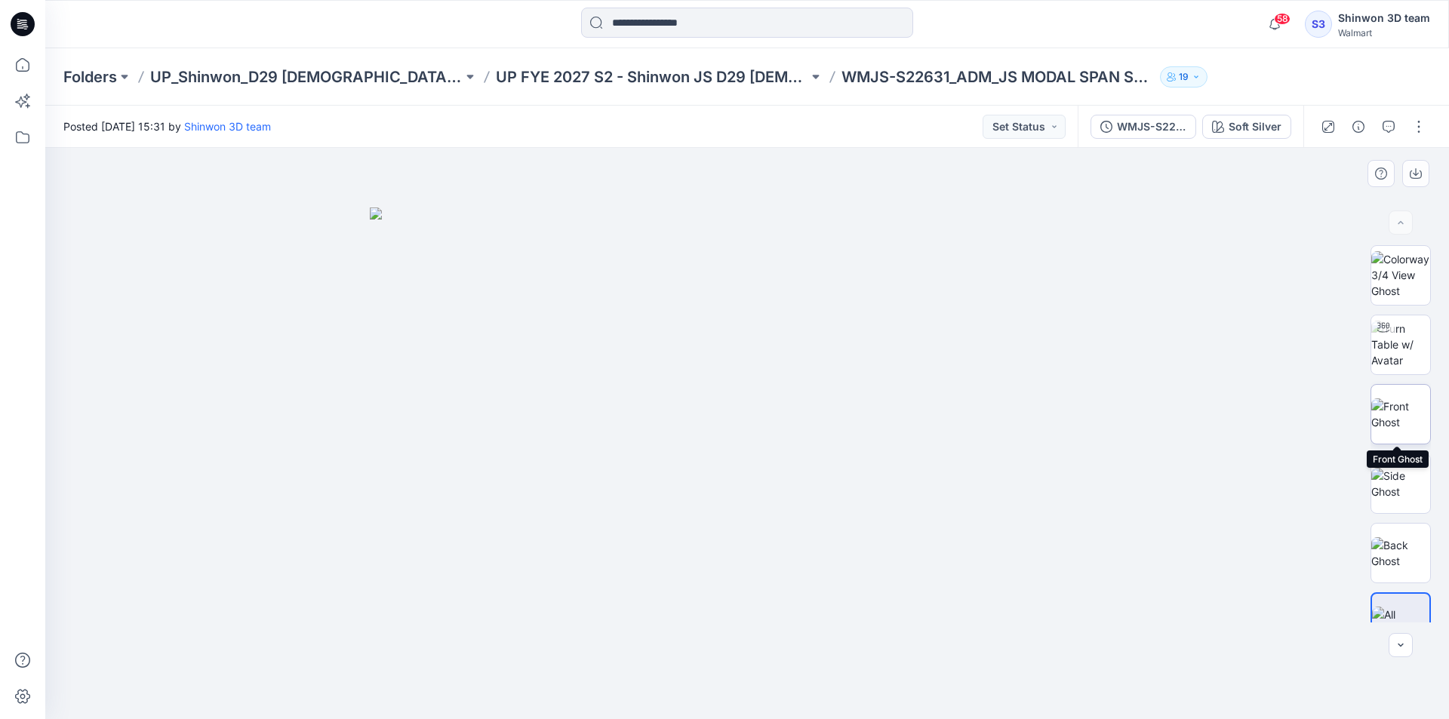
click at [1393, 398] on img at bounding box center [1400, 414] width 59 height 32
click at [1397, 274] on img at bounding box center [1400, 275] width 59 height 48
click at [1397, 468] on img at bounding box center [1400, 484] width 59 height 32
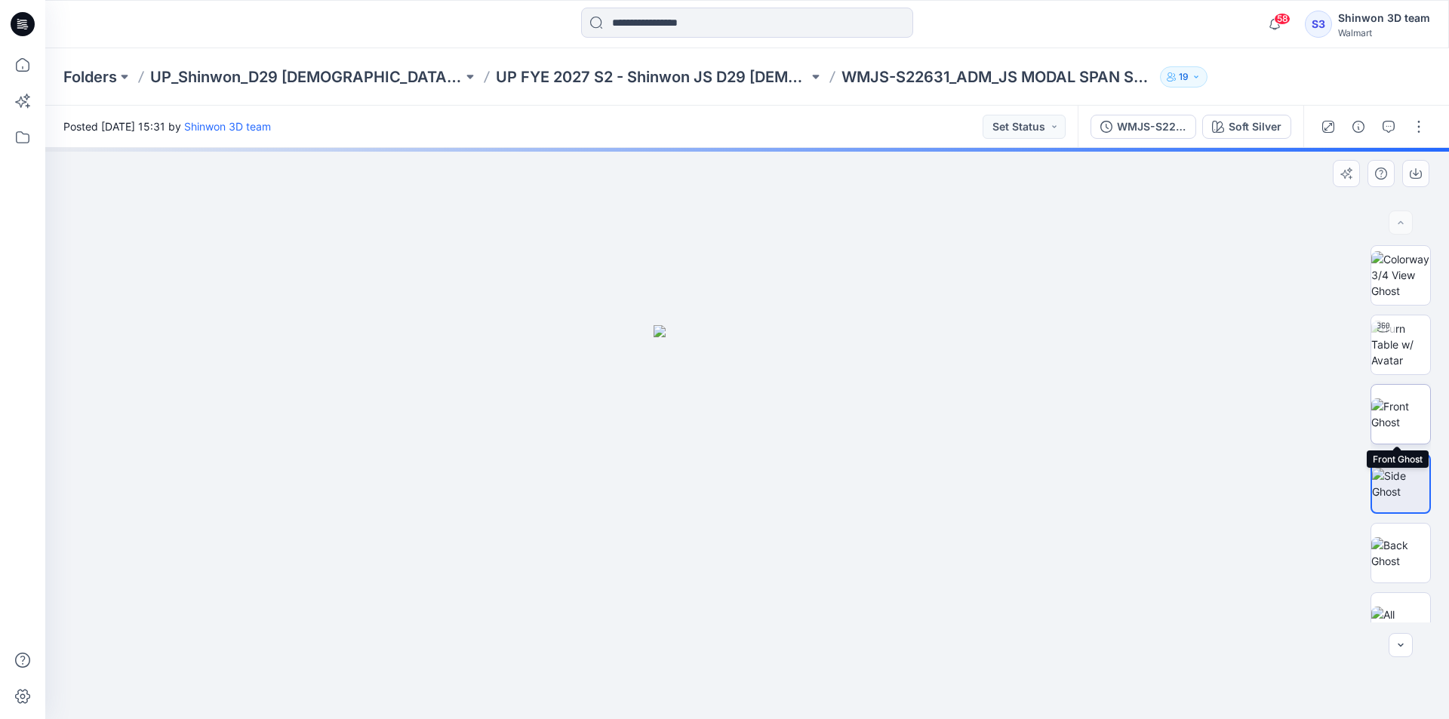
click at [1394, 413] on img at bounding box center [1400, 414] width 59 height 32
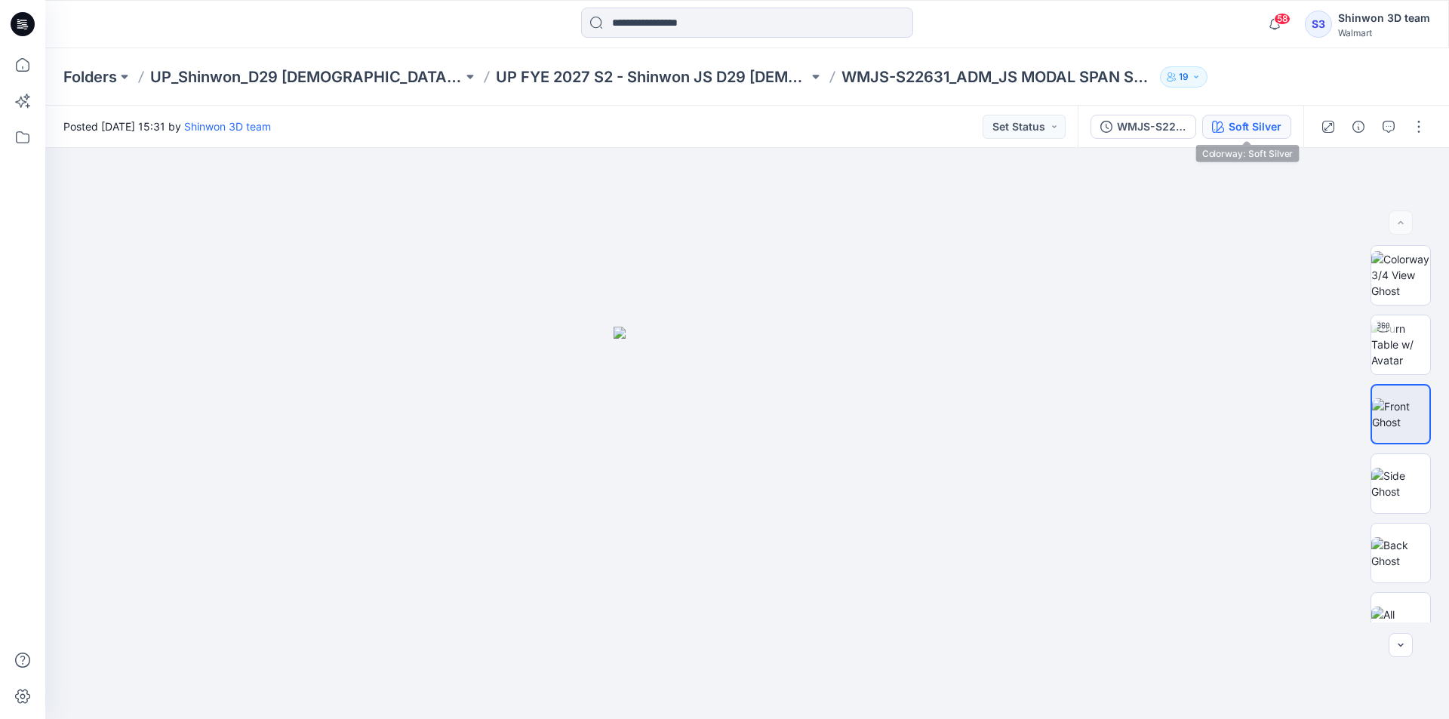
click at [1257, 121] on div "Soft Silver" at bounding box center [1254, 126] width 53 height 17
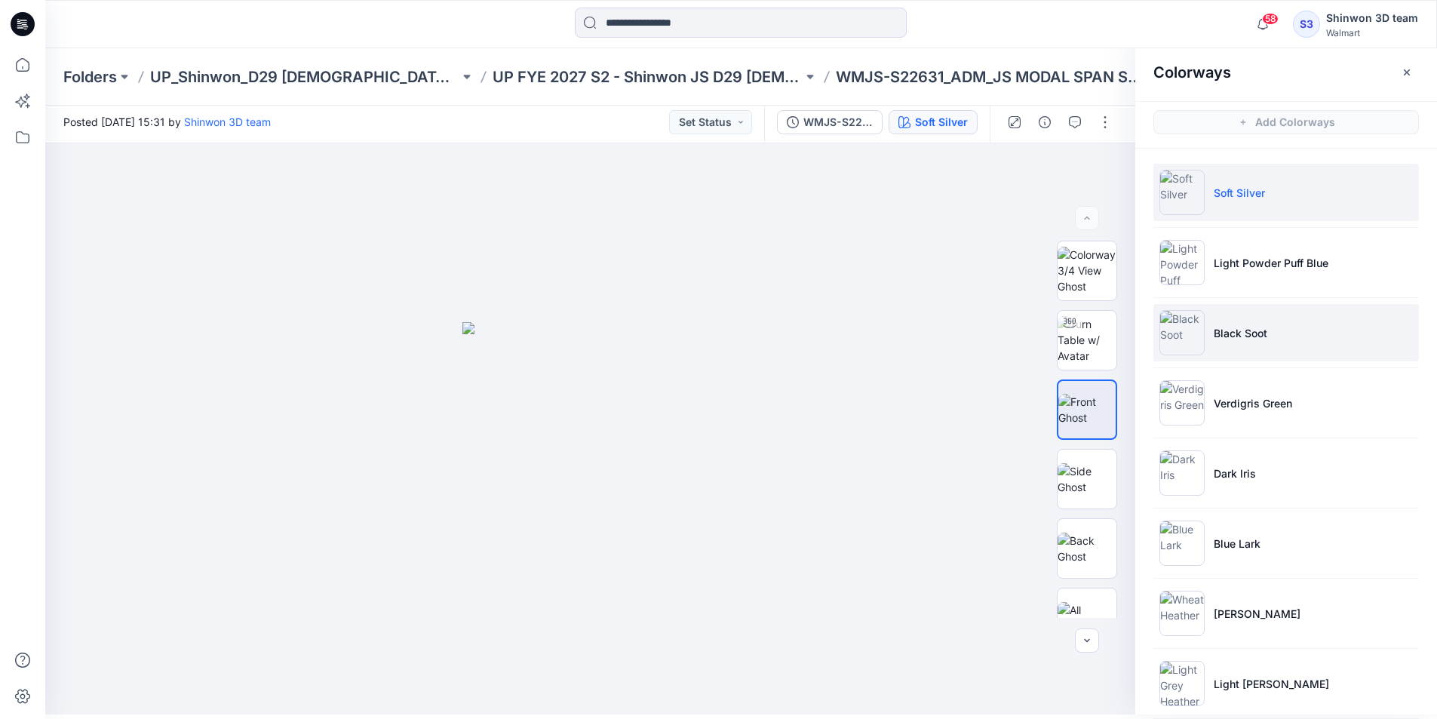
click at [1192, 336] on img at bounding box center [1182, 332] width 45 height 45
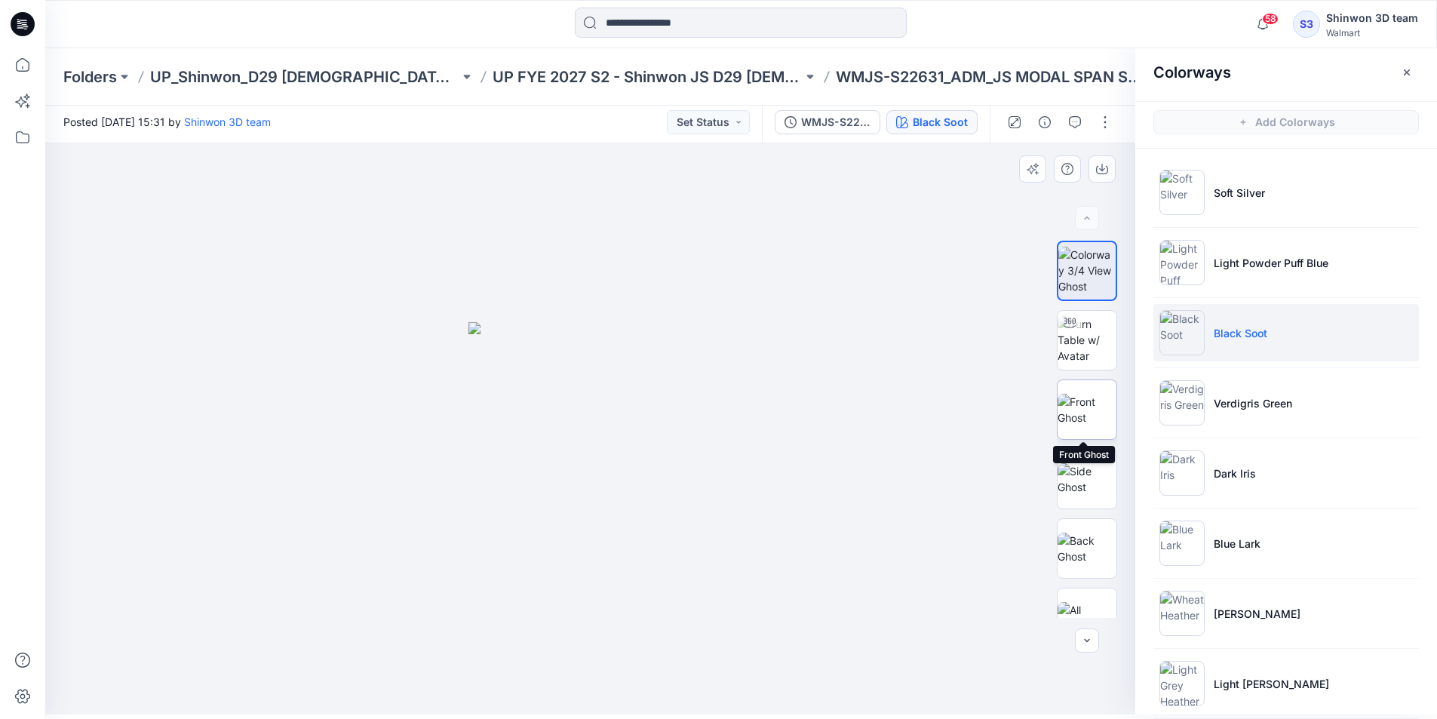
click at [1071, 426] on img at bounding box center [1087, 410] width 59 height 32
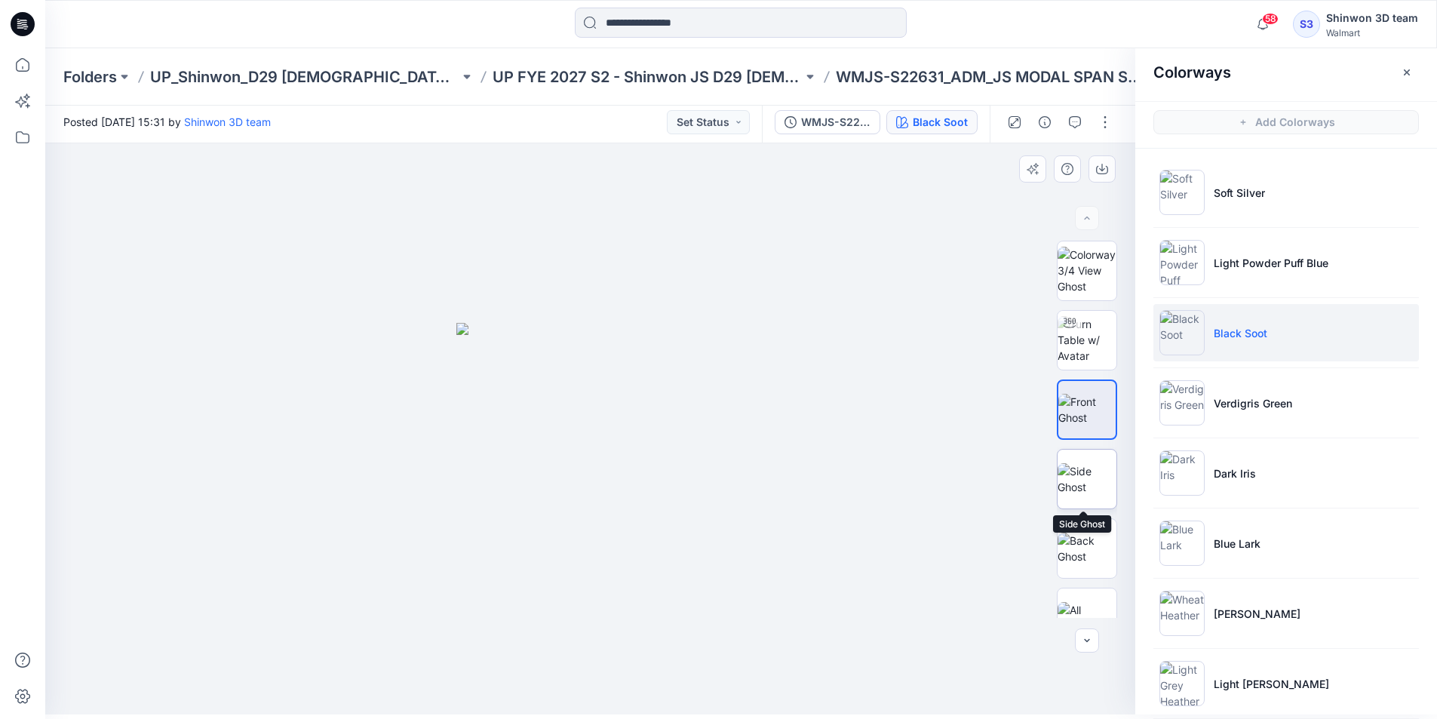
click at [1078, 472] on img at bounding box center [1087, 479] width 59 height 32
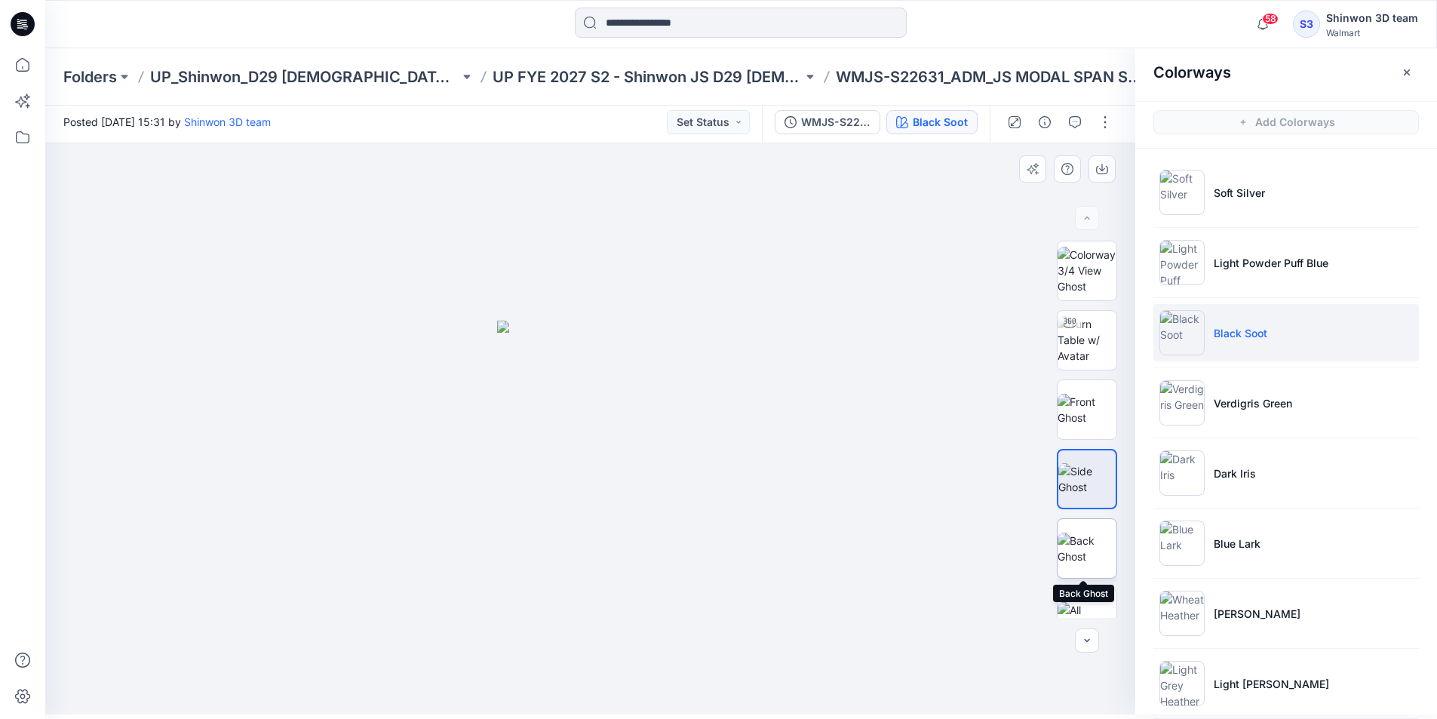
click at [1082, 533] on img at bounding box center [1087, 549] width 59 height 32
click at [1098, 396] on img at bounding box center [1087, 410] width 59 height 32
drag, startPoint x: 845, startPoint y: 242, endPoint x: 810, endPoint y: 249, distance: 36.1
click at [844, 242] on div at bounding box center [590, 428] width 1090 height 571
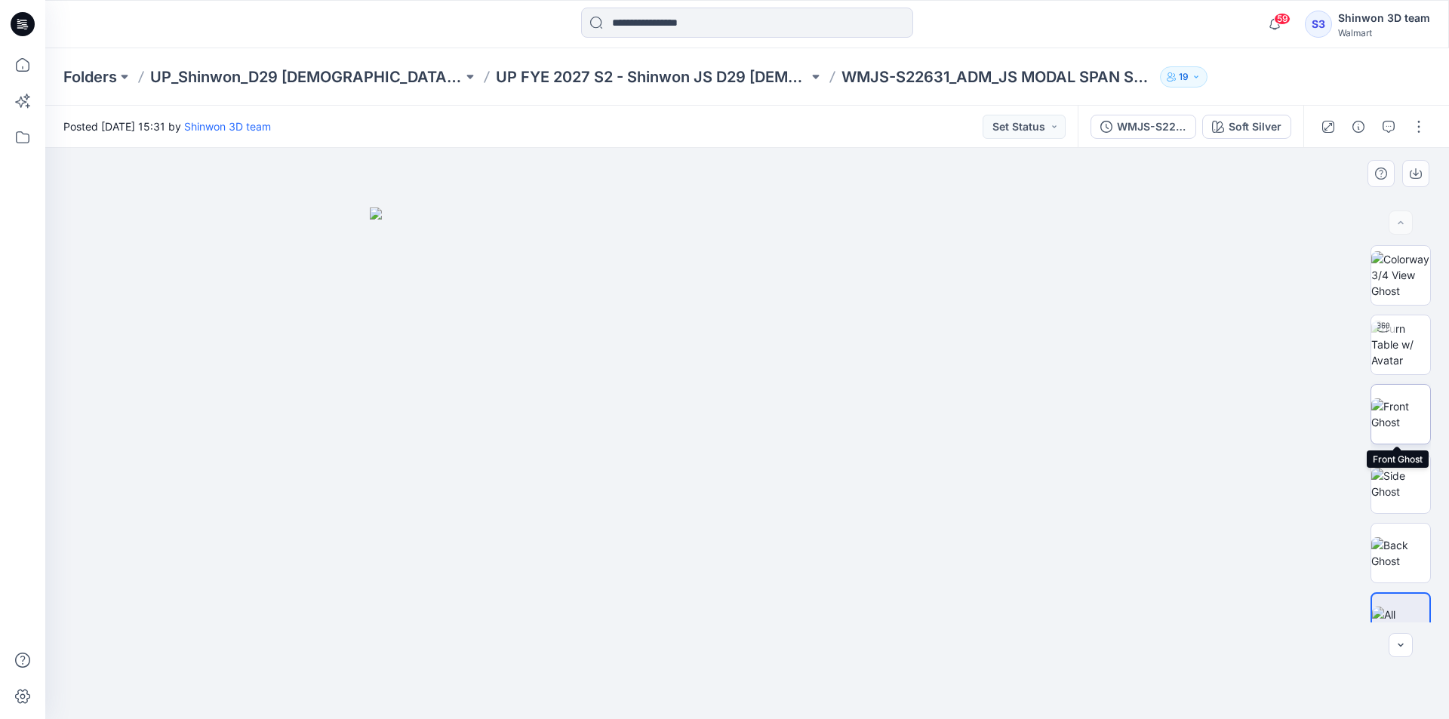
click at [1410, 421] on img at bounding box center [1400, 414] width 59 height 32
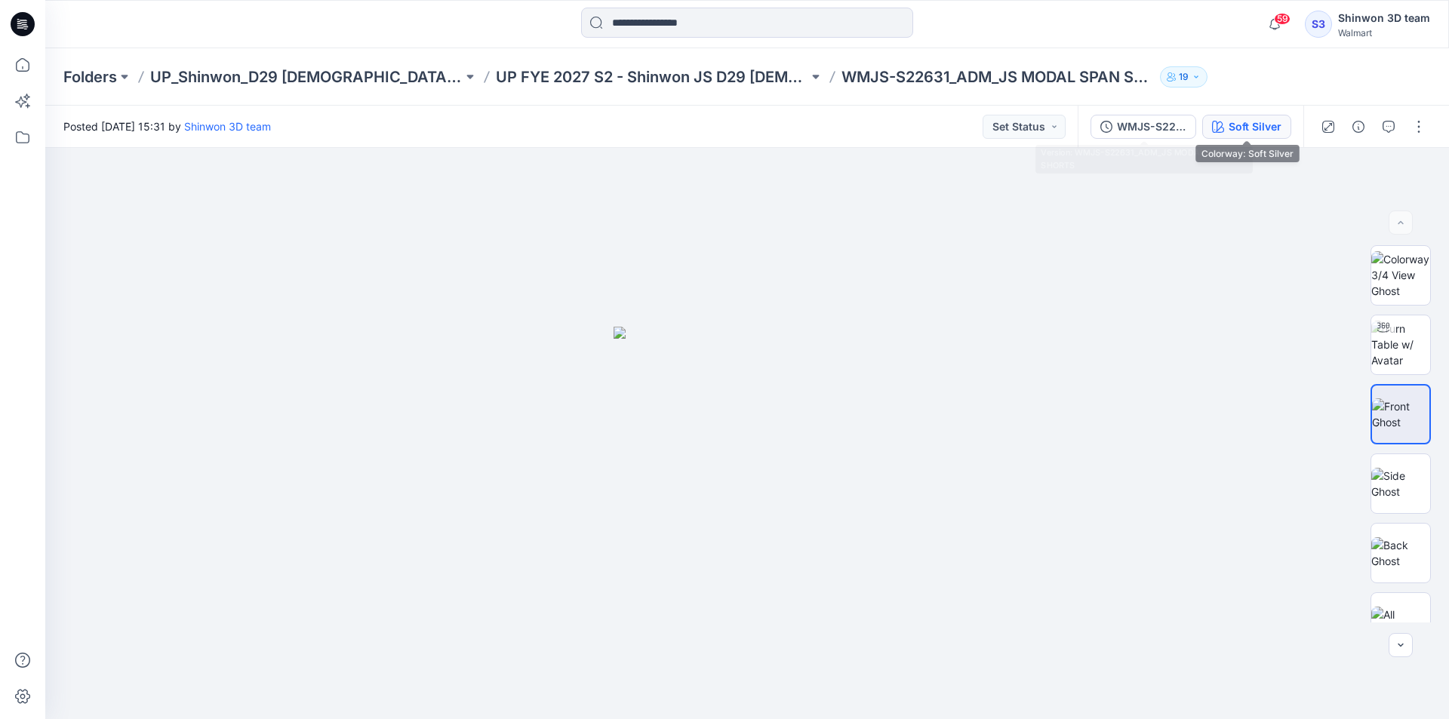
click at [1222, 126] on icon "button" at bounding box center [1218, 127] width 12 height 12
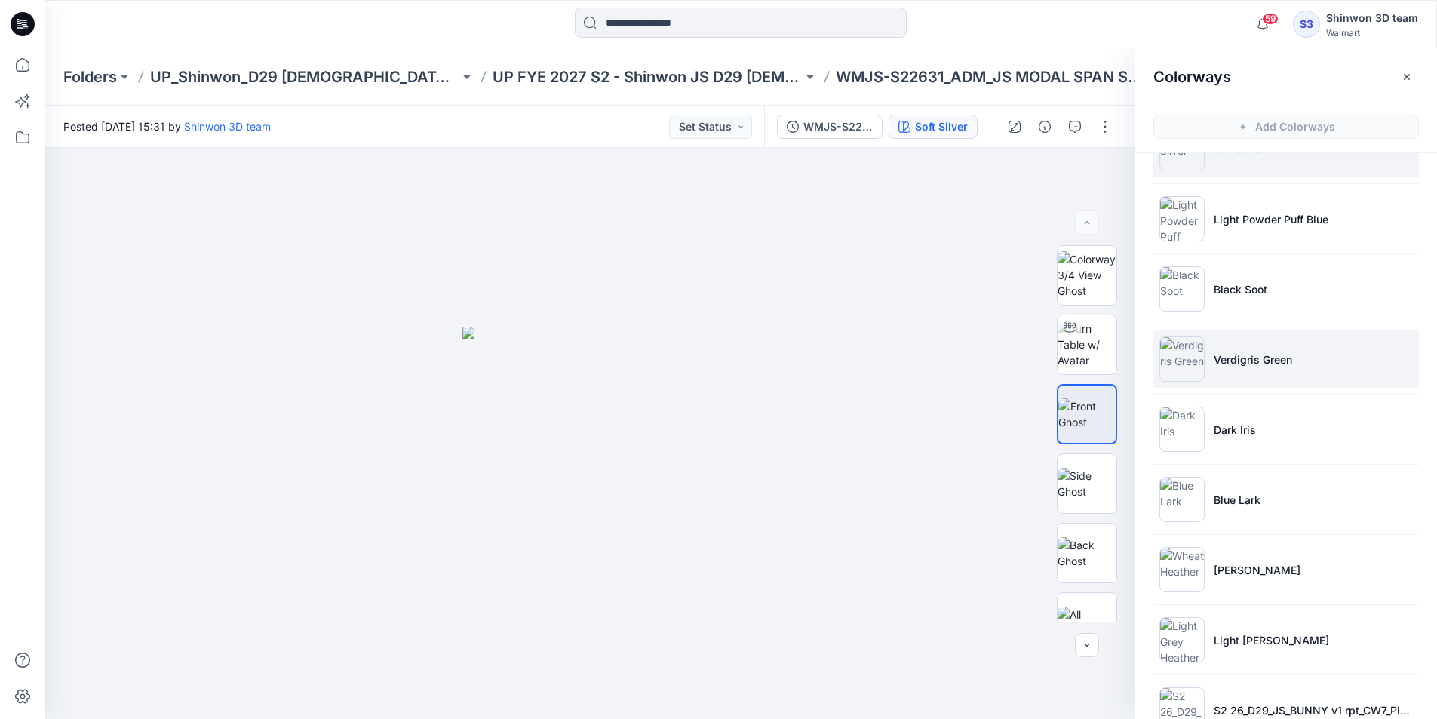
scroll to position [75, 0]
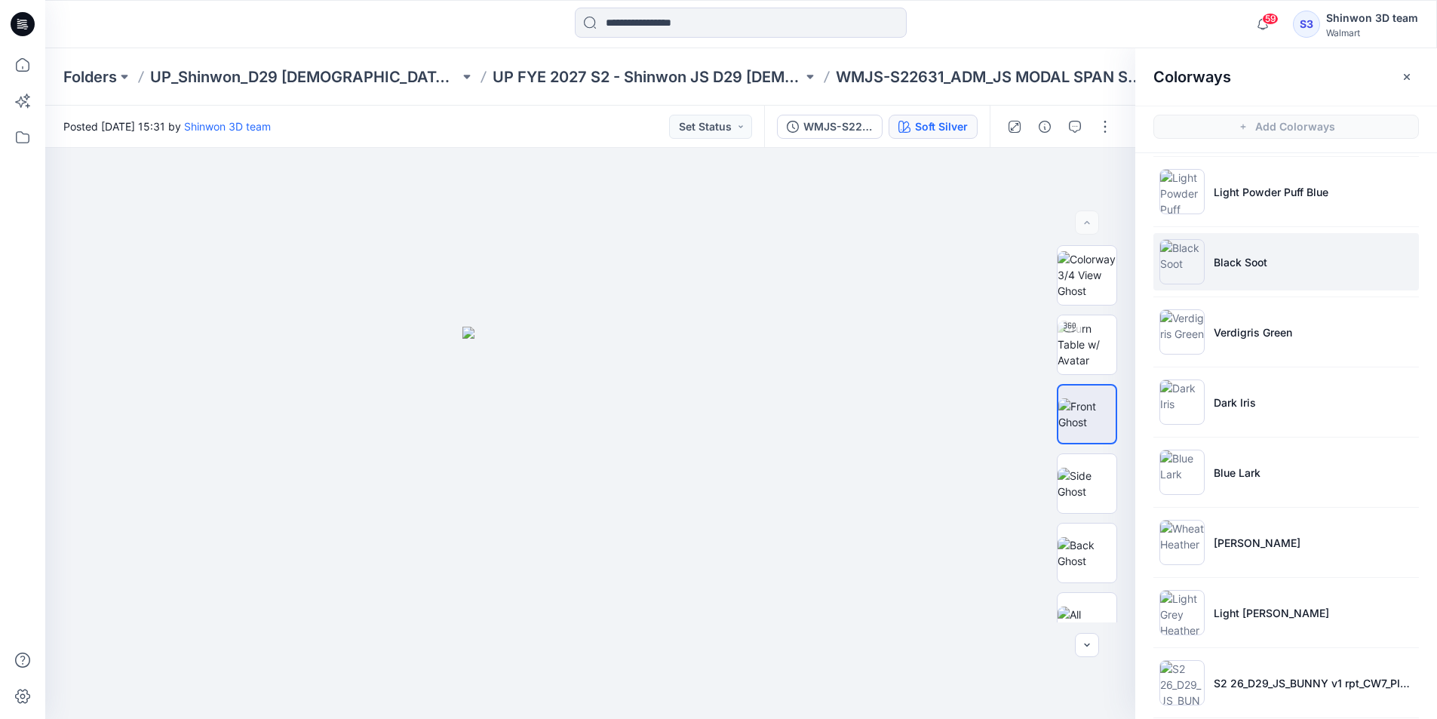
click at [1241, 240] on li "Black Soot" at bounding box center [1287, 261] width 266 height 57
click at [1093, 398] on img at bounding box center [1087, 414] width 59 height 32
click at [571, 346] on img at bounding box center [590, 523] width 268 height 392
click at [901, 298] on div at bounding box center [590, 433] width 1090 height 571
click at [702, 342] on img at bounding box center [590, 523] width 268 height 392
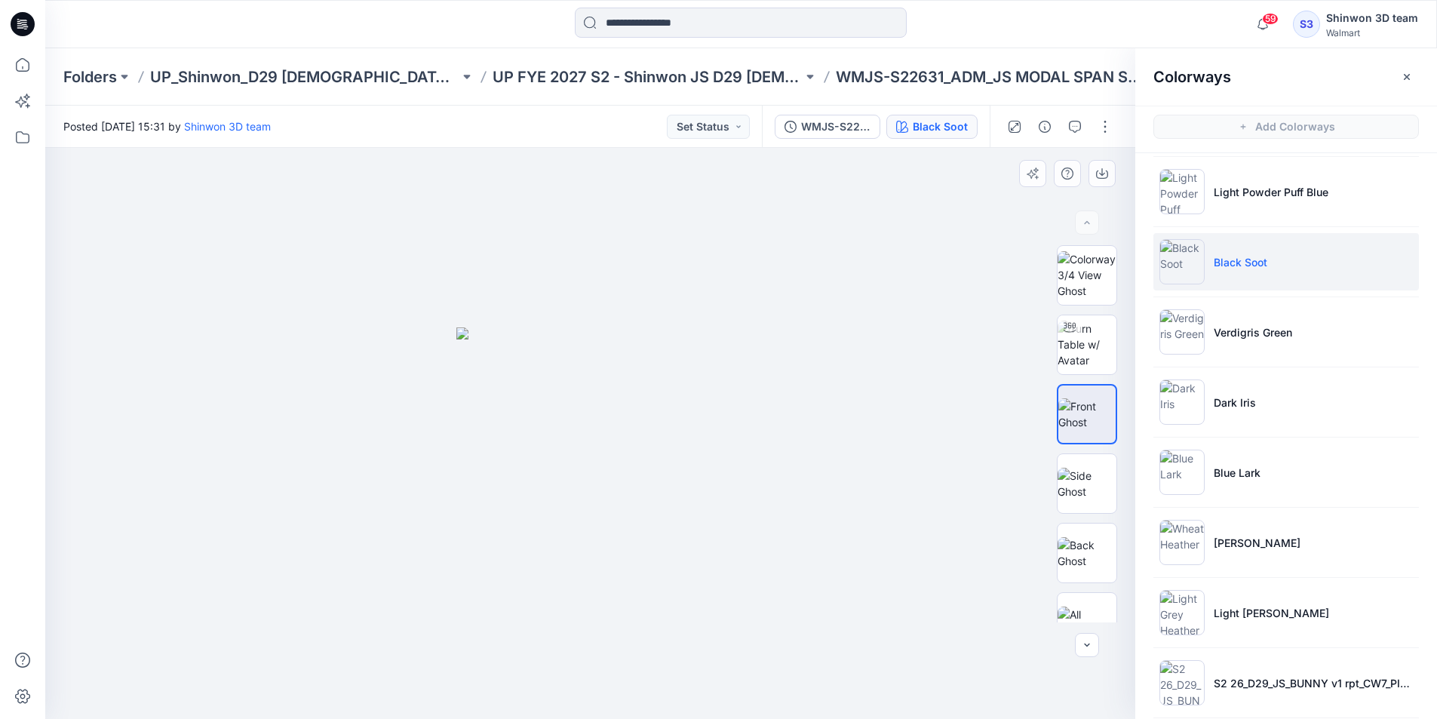
click at [702, 342] on img at bounding box center [590, 523] width 268 height 392
click at [939, 307] on div at bounding box center [590, 433] width 1090 height 571
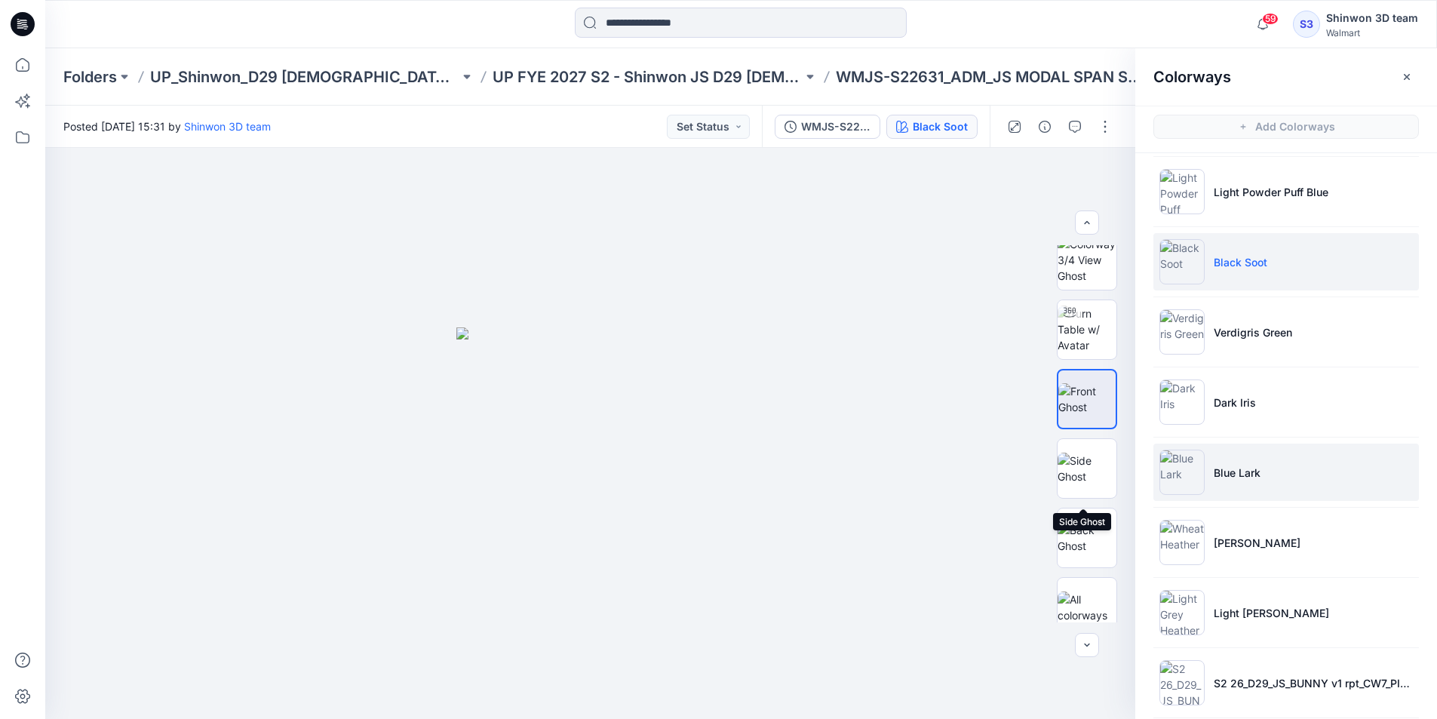
scroll to position [30, 0]
click at [1237, 456] on li "Blue Lark" at bounding box center [1287, 472] width 266 height 57
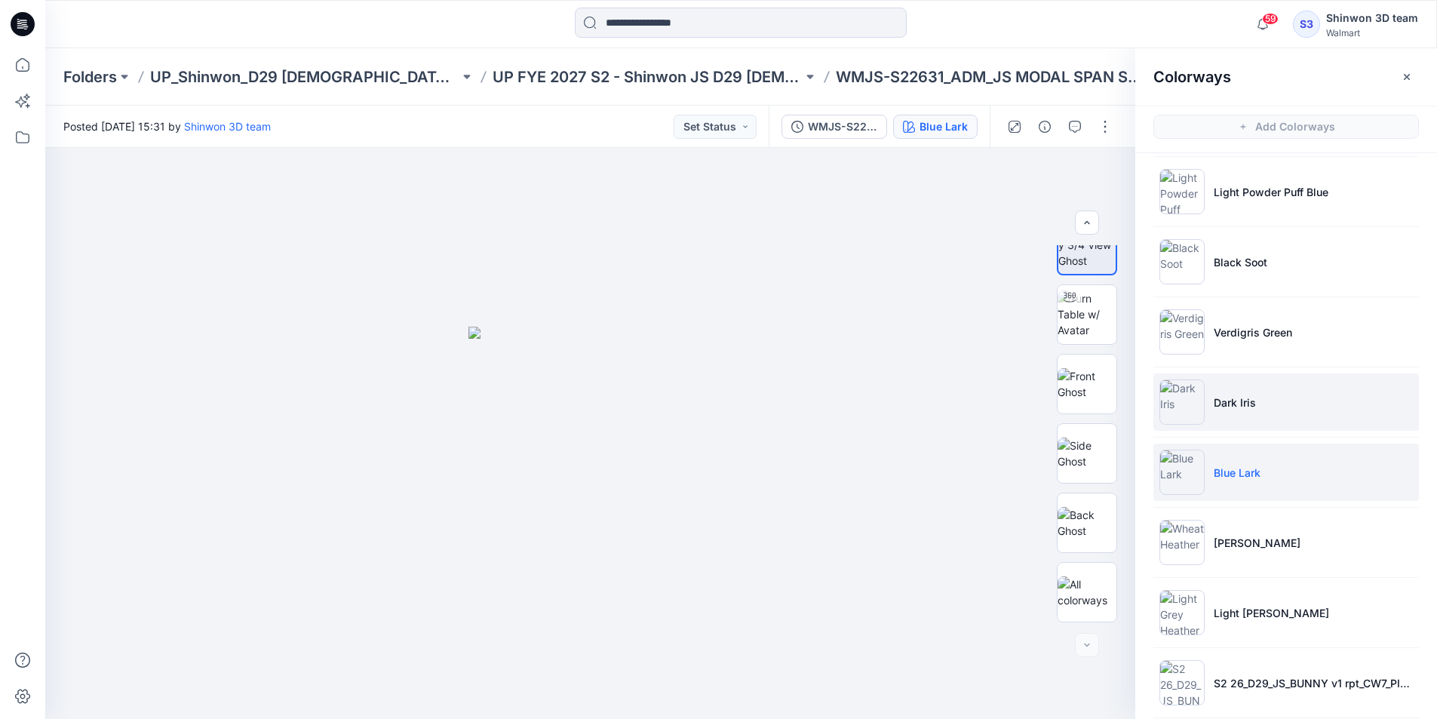
click at [1243, 415] on li "Dark Iris" at bounding box center [1287, 401] width 266 height 57
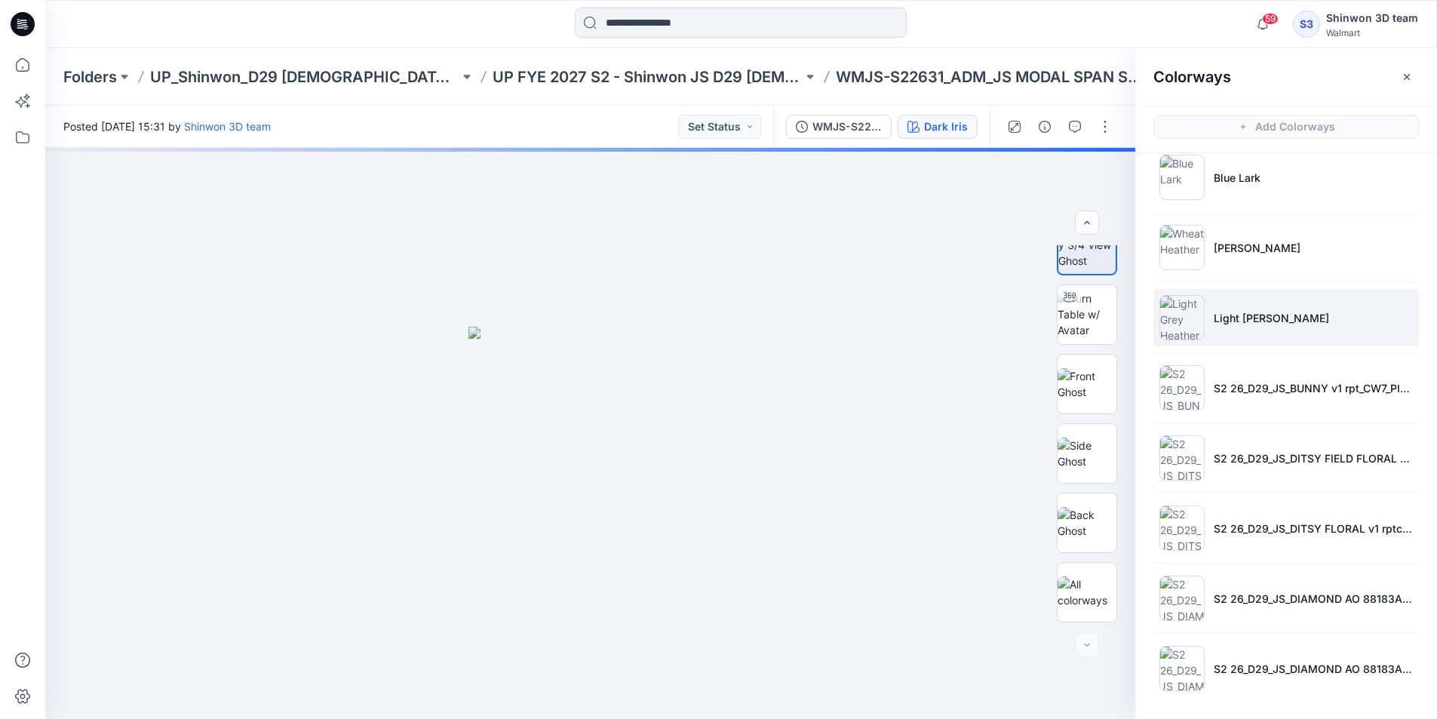
scroll to position [371, 0]
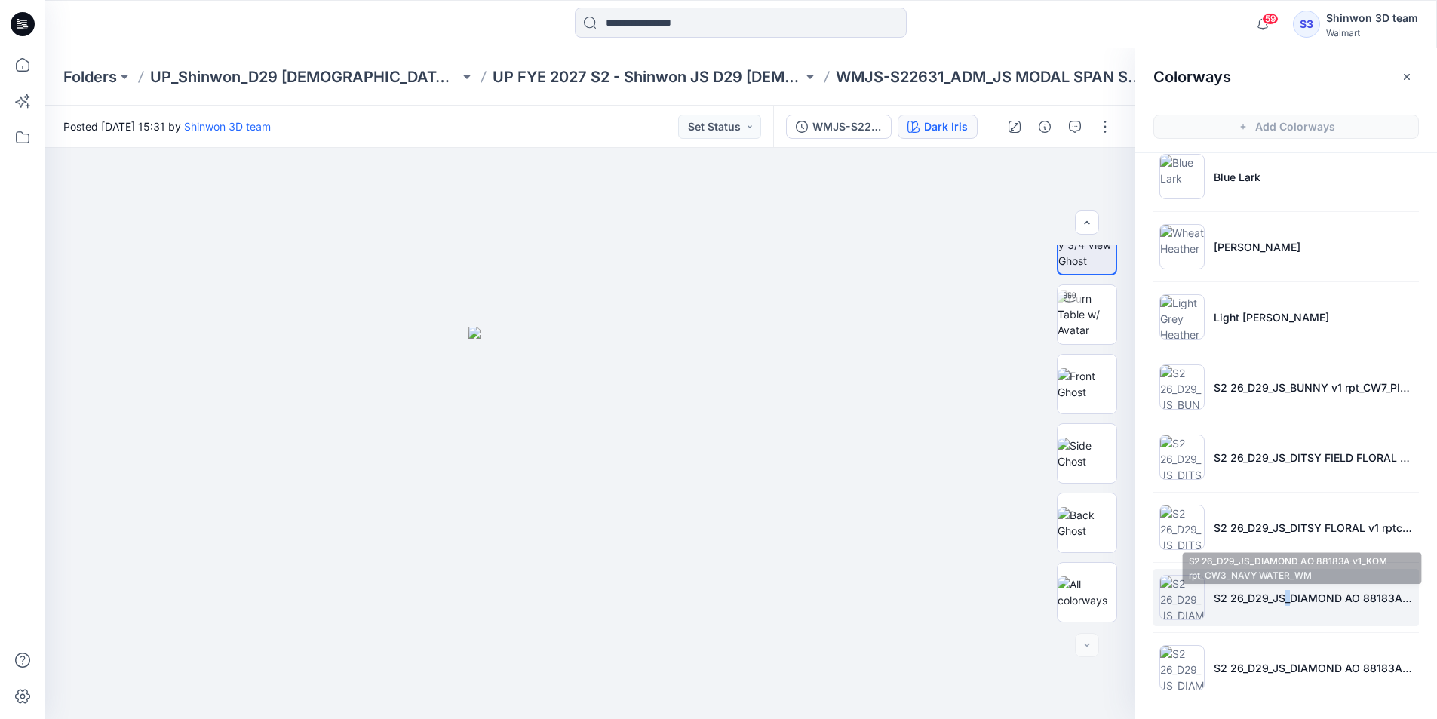
click at [1268, 607] on li "S2 26_D29_JS_DIAMOND AO 88183A v1_KOM rpt_CW3_NAVY WATER_WM" at bounding box center [1287, 597] width 266 height 57
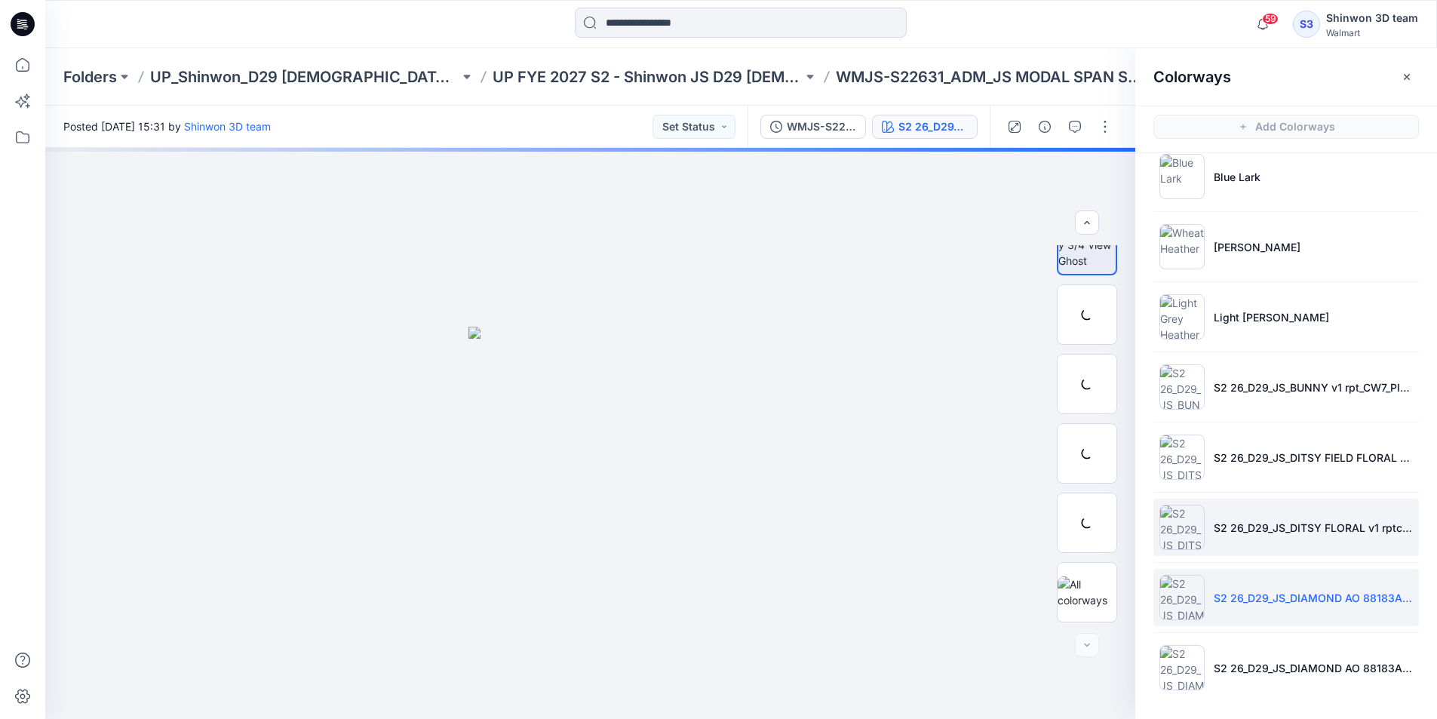
click at [1274, 539] on li "S2 26_D29_JS_DITSY FLORAL v1 rptcc_CW28_DARK IRIS_WM" at bounding box center [1287, 527] width 266 height 57
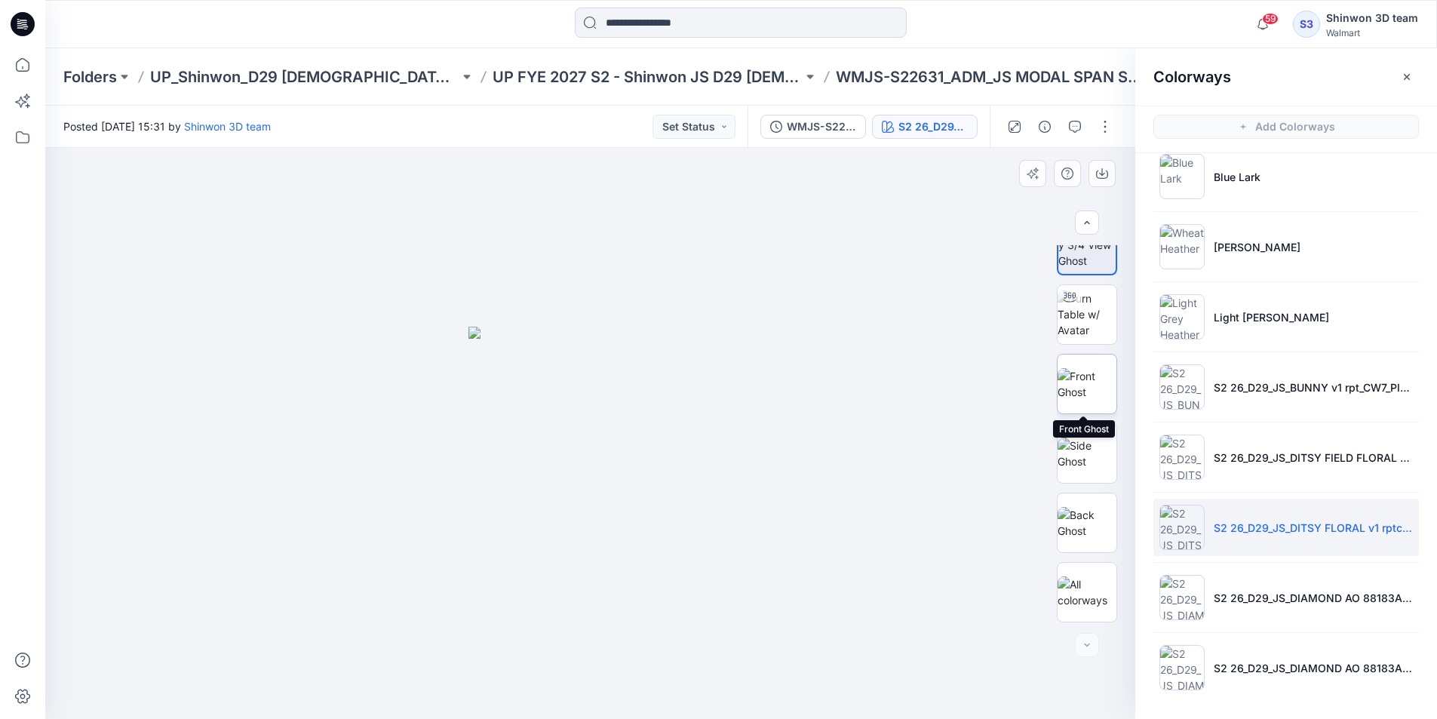
click at [1092, 400] on img at bounding box center [1087, 384] width 59 height 32
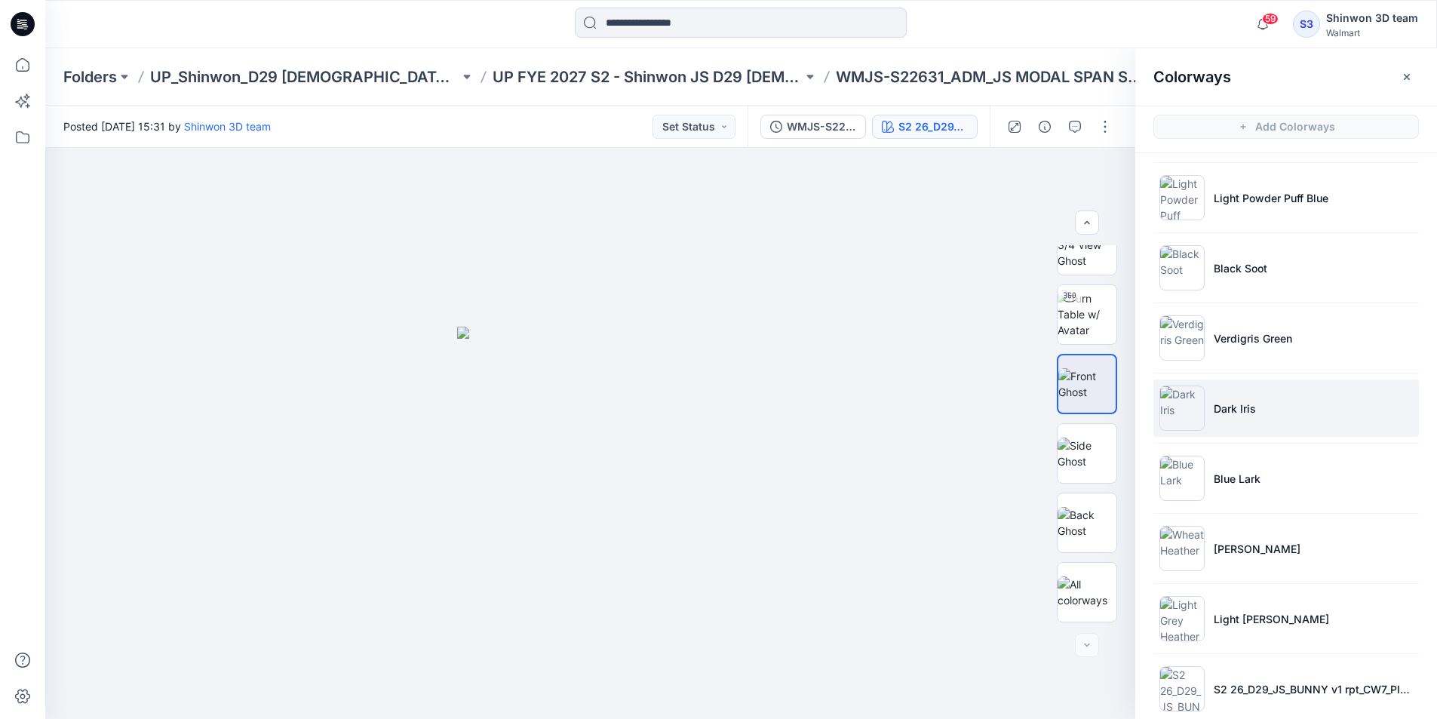
scroll to position [0, 0]
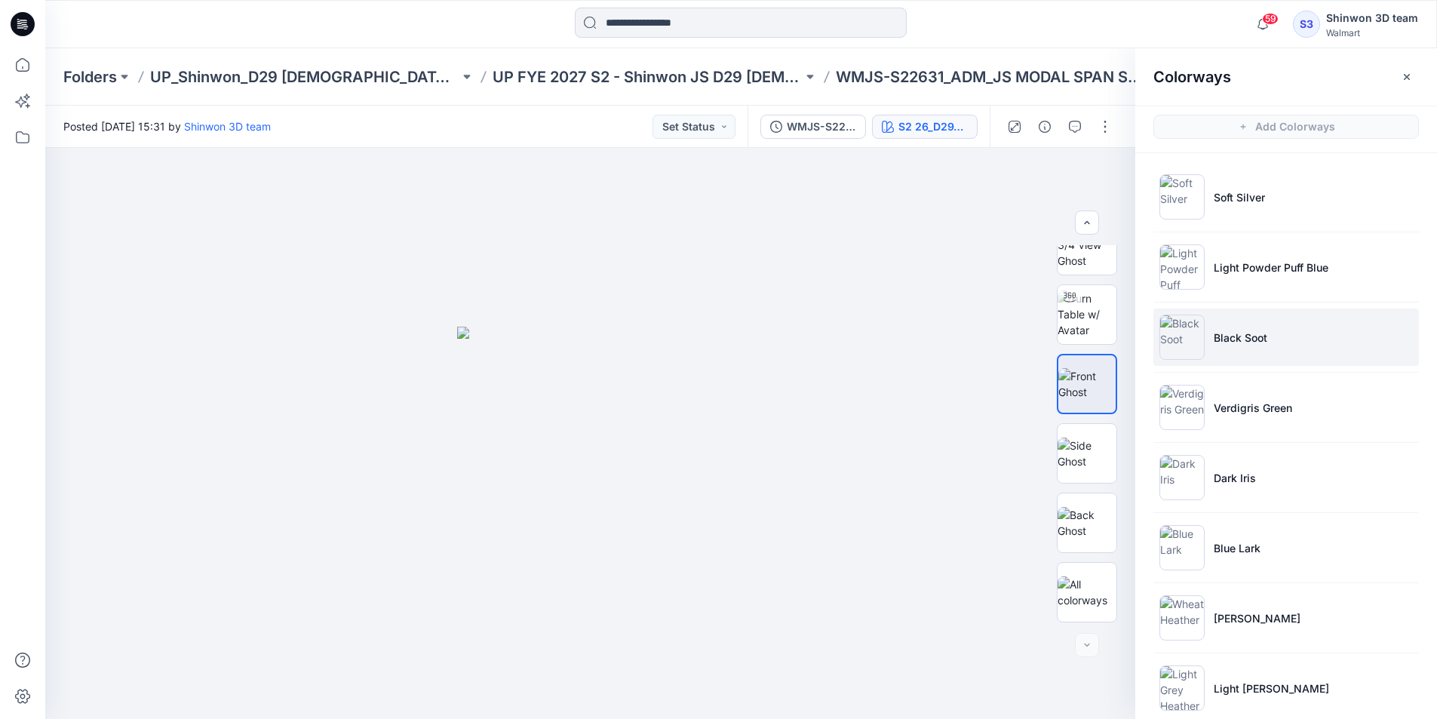
click at [1226, 337] on p "Black Soot" at bounding box center [1241, 338] width 54 height 16
click at [1108, 371] on img at bounding box center [1087, 384] width 59 height 32
click at [1095, 376] on img at bounding box center [1086, 384] width 57 height 32
click at [1405, 74] on icon "button" at bounding box center [1407, 76] width 6 height 6
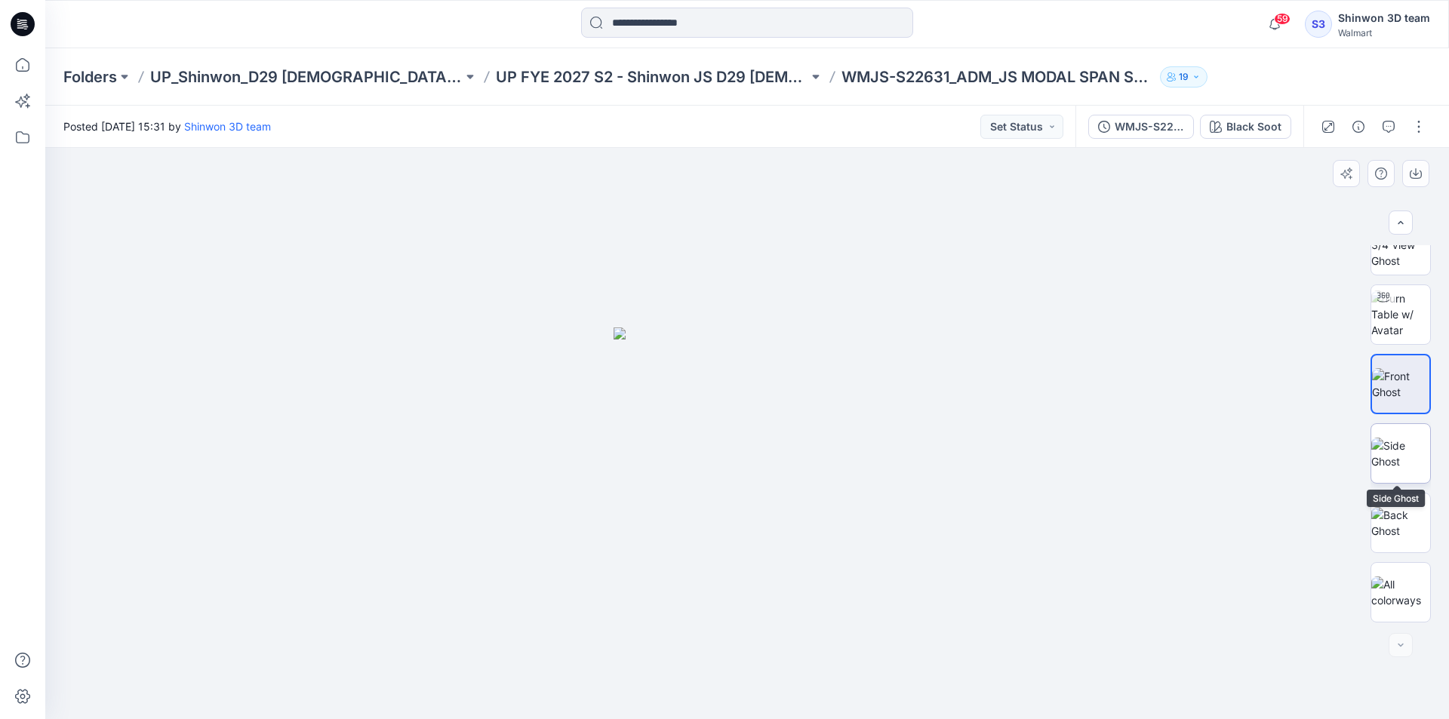
click at [1398, 449] on img at bounding box center [1400, 454] width 59 height 32
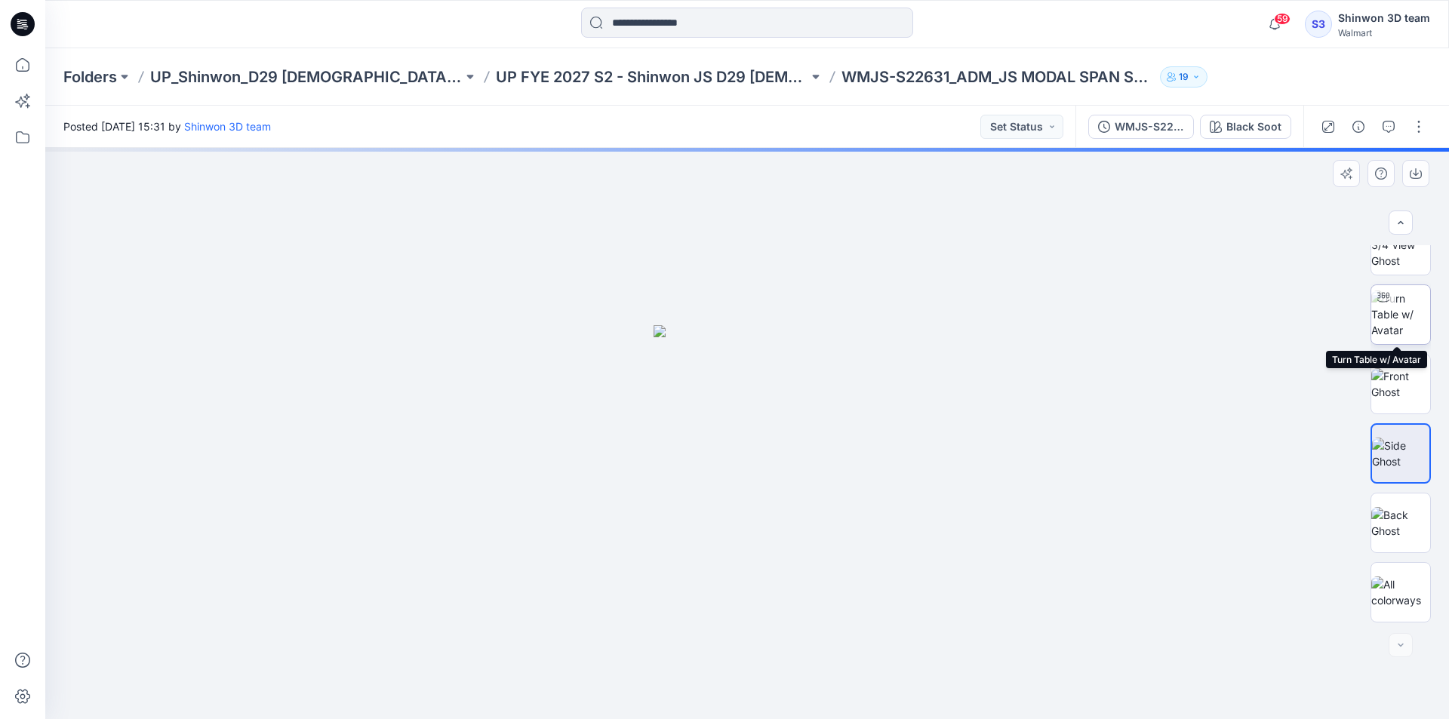
click at [1401, 307] on img at bounding box center [1400, 314] width 59 height 48
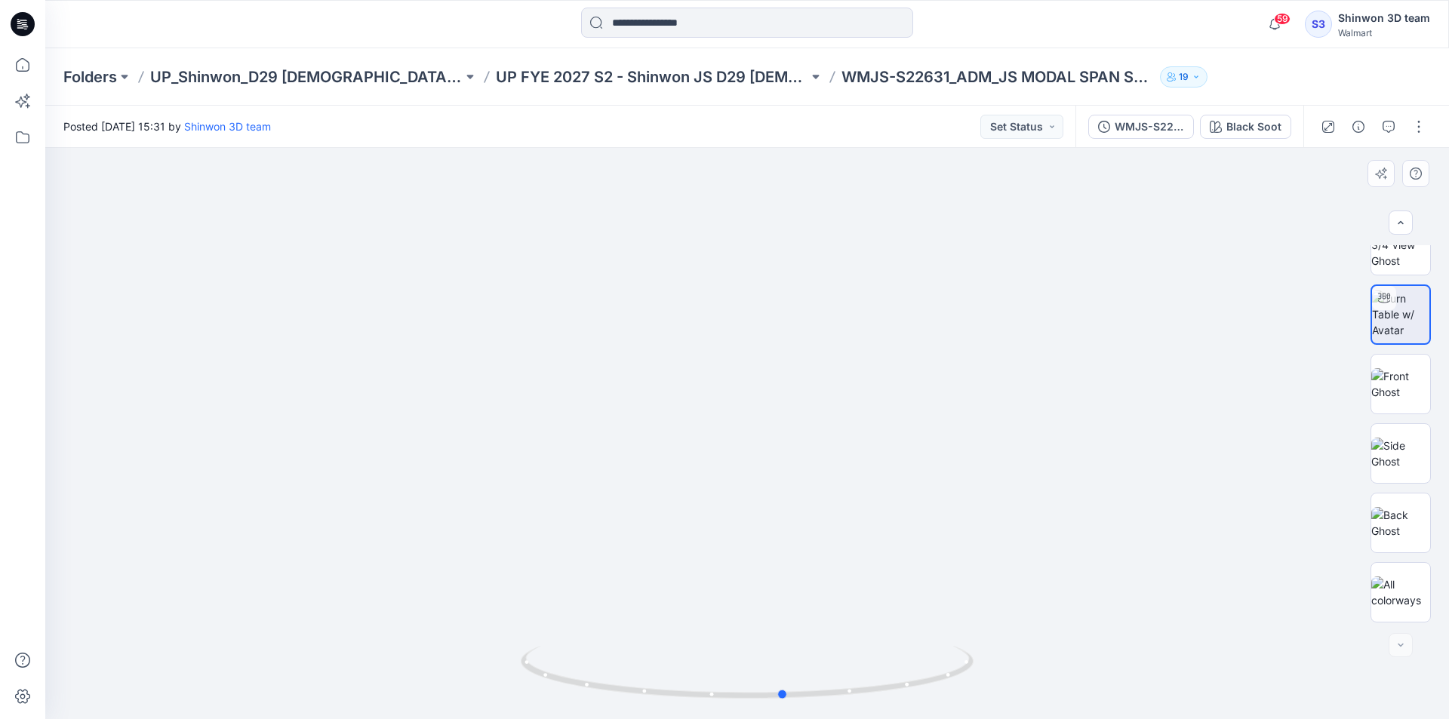
drag, startPoint x: 966, startPoint y: 666, endPoint x: 551, endPoint y: 644, distance: 416.3
click at [551, 644] on div at bounding box center [747, 681] width 453 height 75
click at [1262, 127] on div "Black Soot" at bounding box center [1253, 126] width 55 height 17
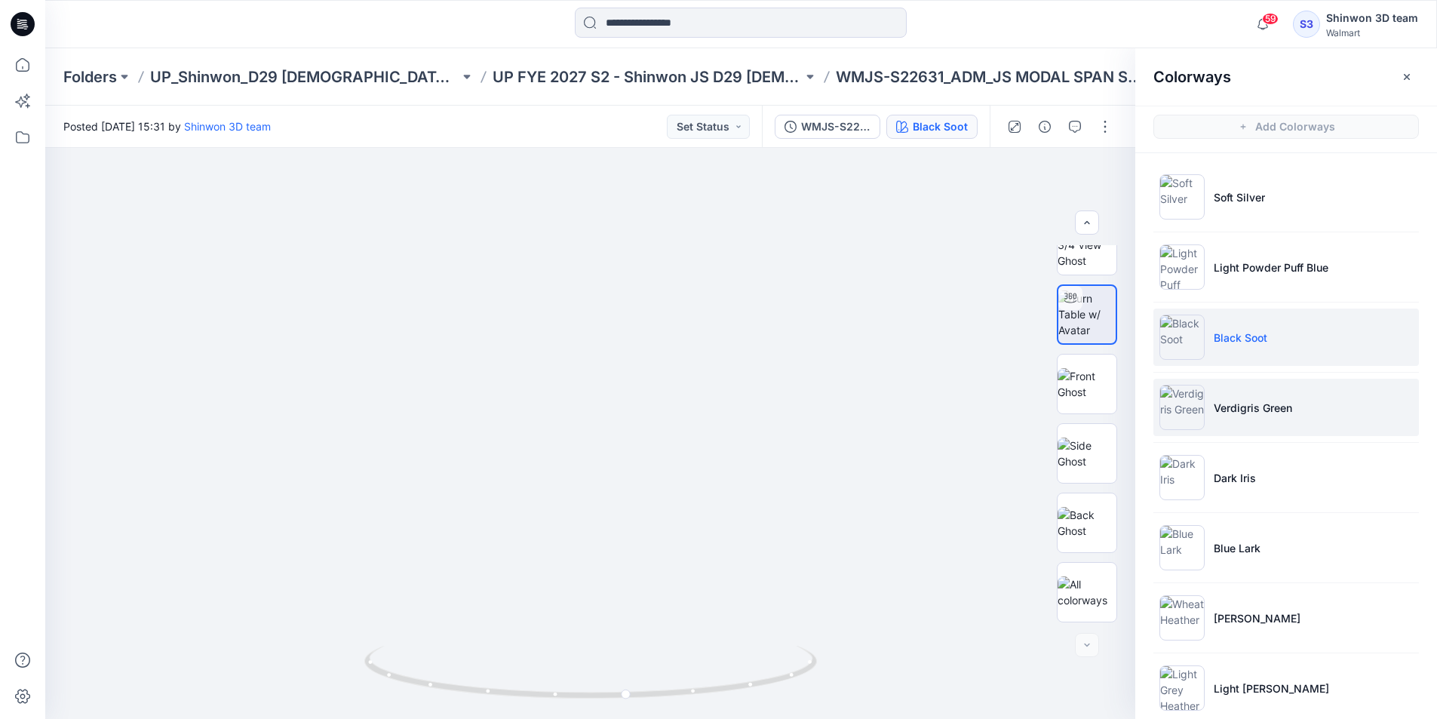
click at [1203, 418] on li "Verdigris Green" at bounding box center [1287, 407] width 266 height 57
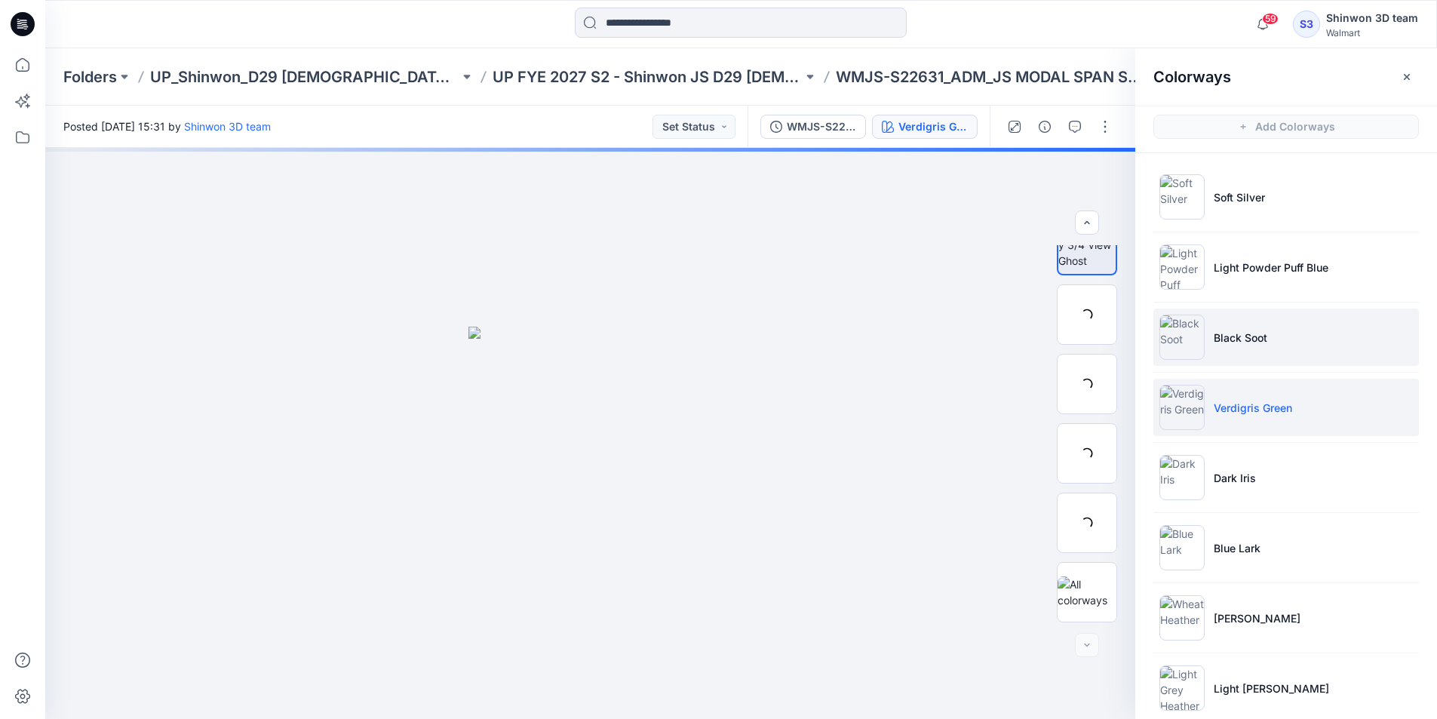
click at [1201, 339] on img at bounding box center [1182, 337] width 45 height 45
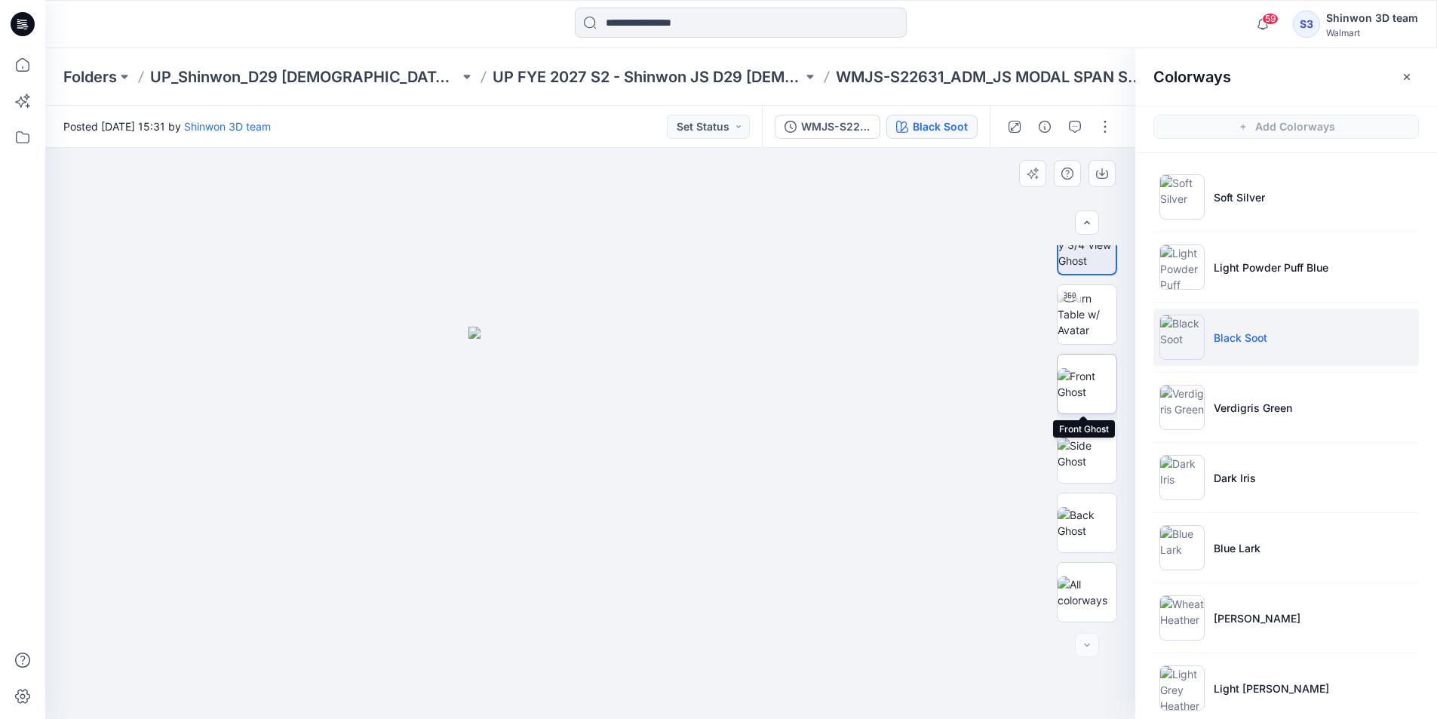
click at [1095, 385] on img at bounding box center [1087, 384] width 59 height 32
click at [1087, 442] on img at bounding box center [1087, 454] width 59 height 32
drag, startPoint x: 1089, startPoint y: 373, endPoint x: 1059, endPoint y: 370, distance: 29.7
click at [1088, 373] on img at bounding box center [1087, 384] width 59 height 32
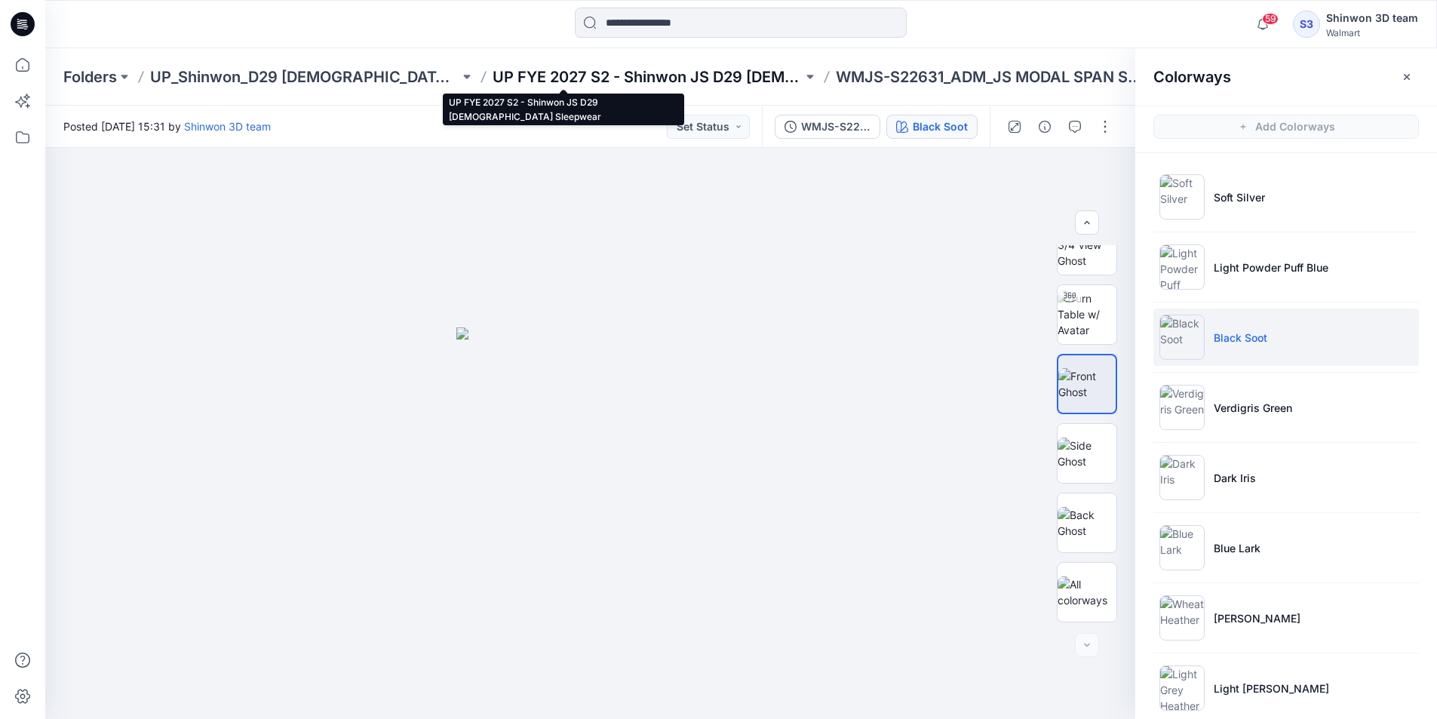
click at [717, 72] on p "UP FYE 2027 S2 - Shinwon JS D29 [DEMOGRAPHIC_DATA] Sleepwear" at bounding box center [647, 76] width 309 height 21
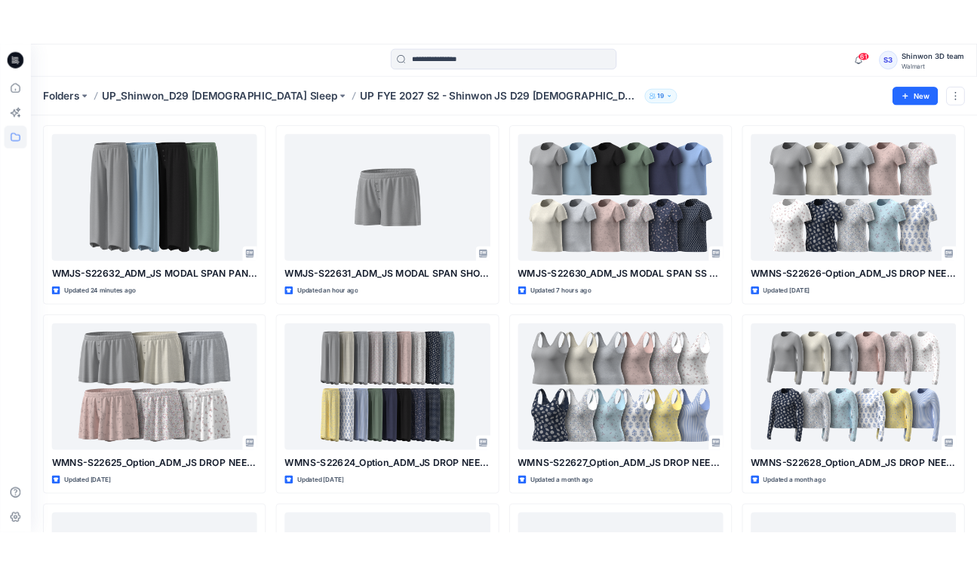
scroll to position [75, 0]
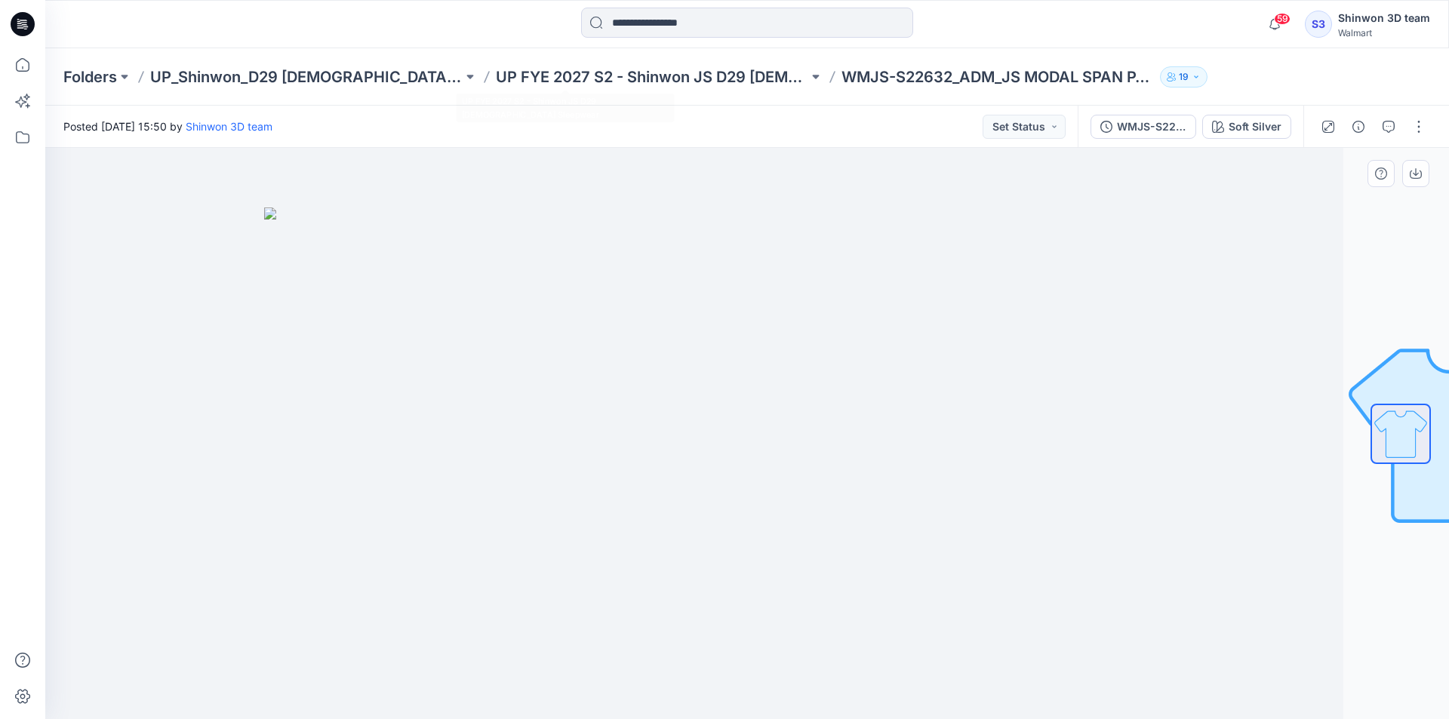
click at [690, 230] on img at bounding box center [641, 463] width 754 height 512
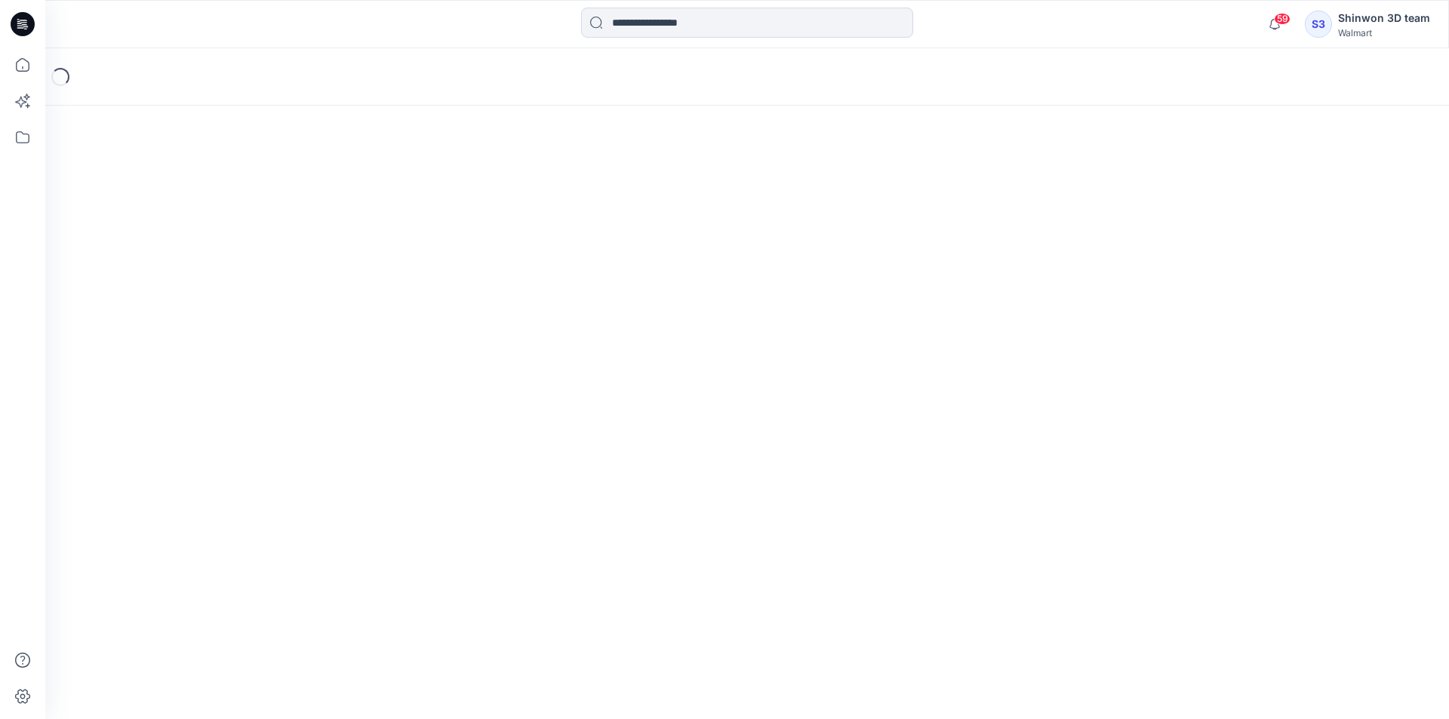
click at [1332, 471] on div "Loading..." at bounding box center [746, 383] width 1403 height 671
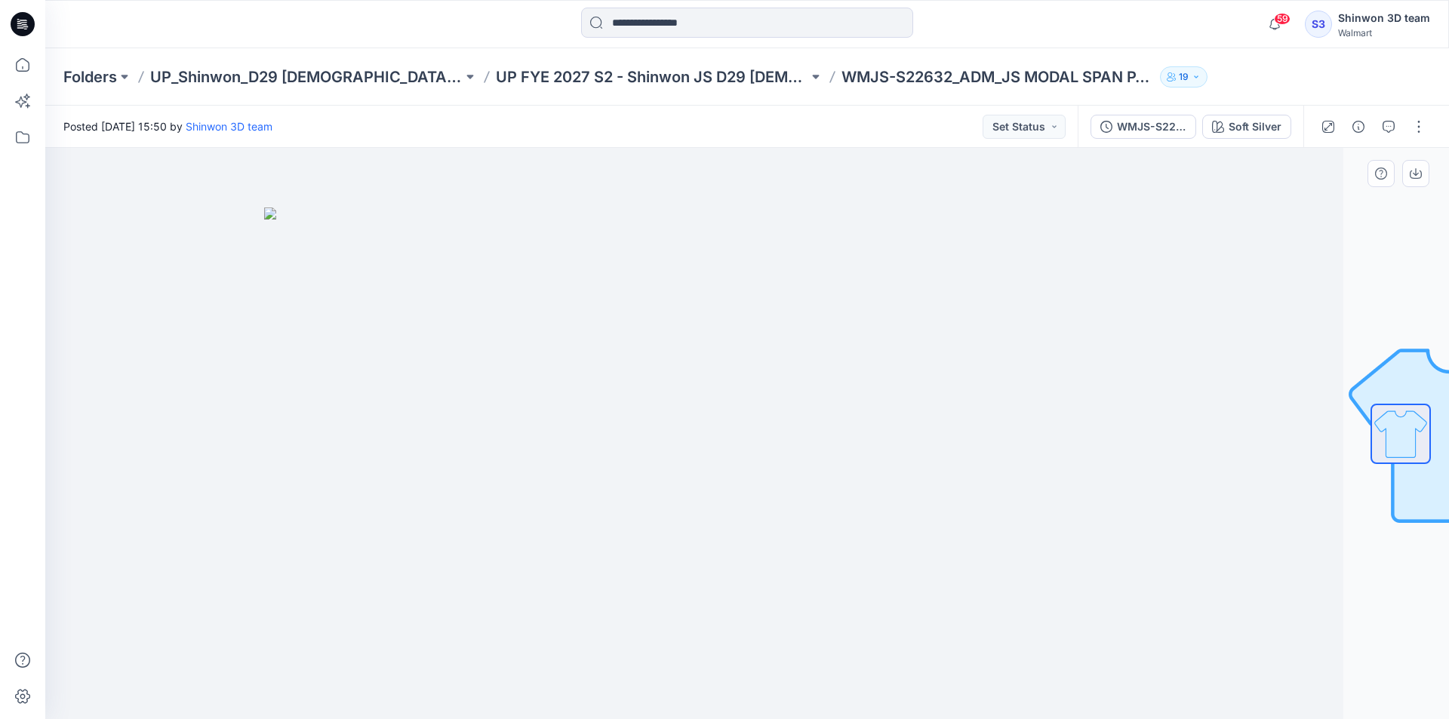
drag, startPoint x: 1046, startPoint y: 253, endPoint x: 1052, endPoint y: 262, distance: 10.7
click at [1048, 256] on div at bounding box center [641, 433] width 1403 height 571
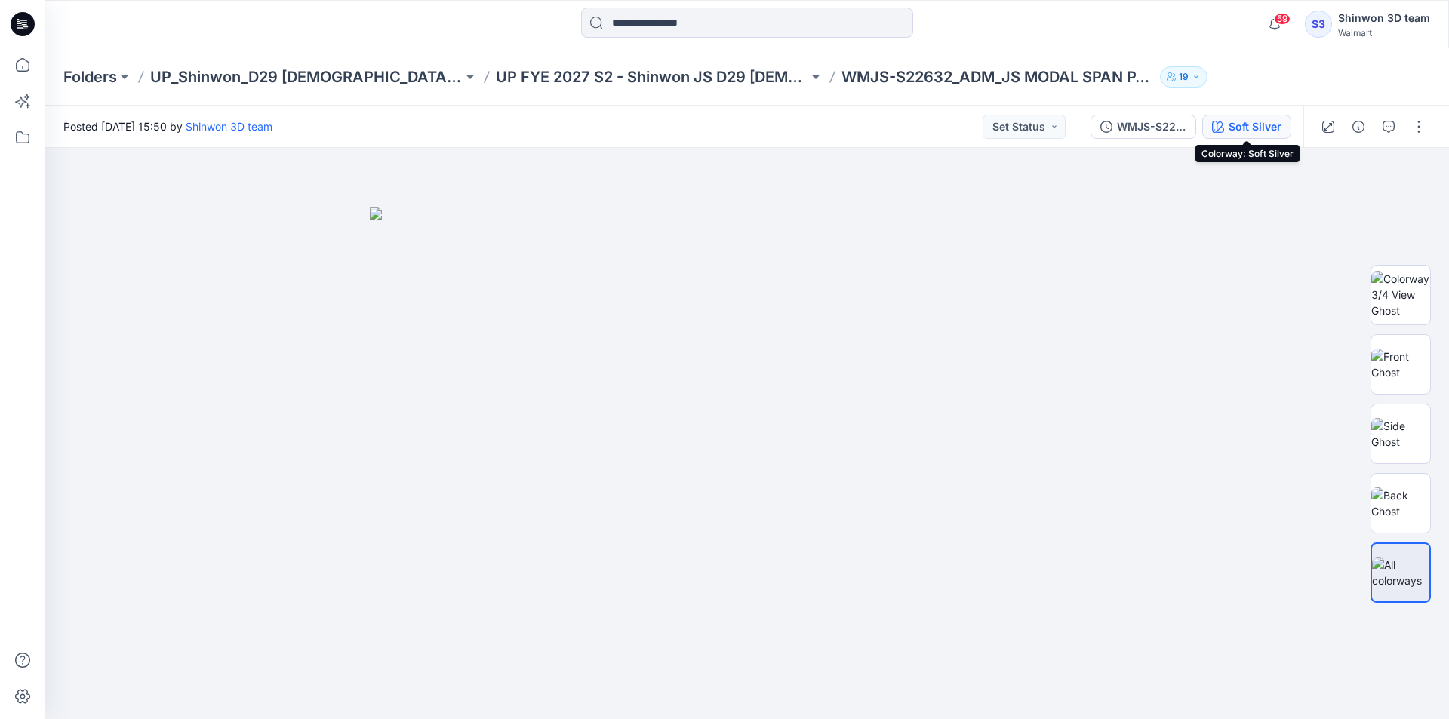
click at [1250, 121] on div "Soft Silver" at bounding box center [1254, 126] width 53 height 17
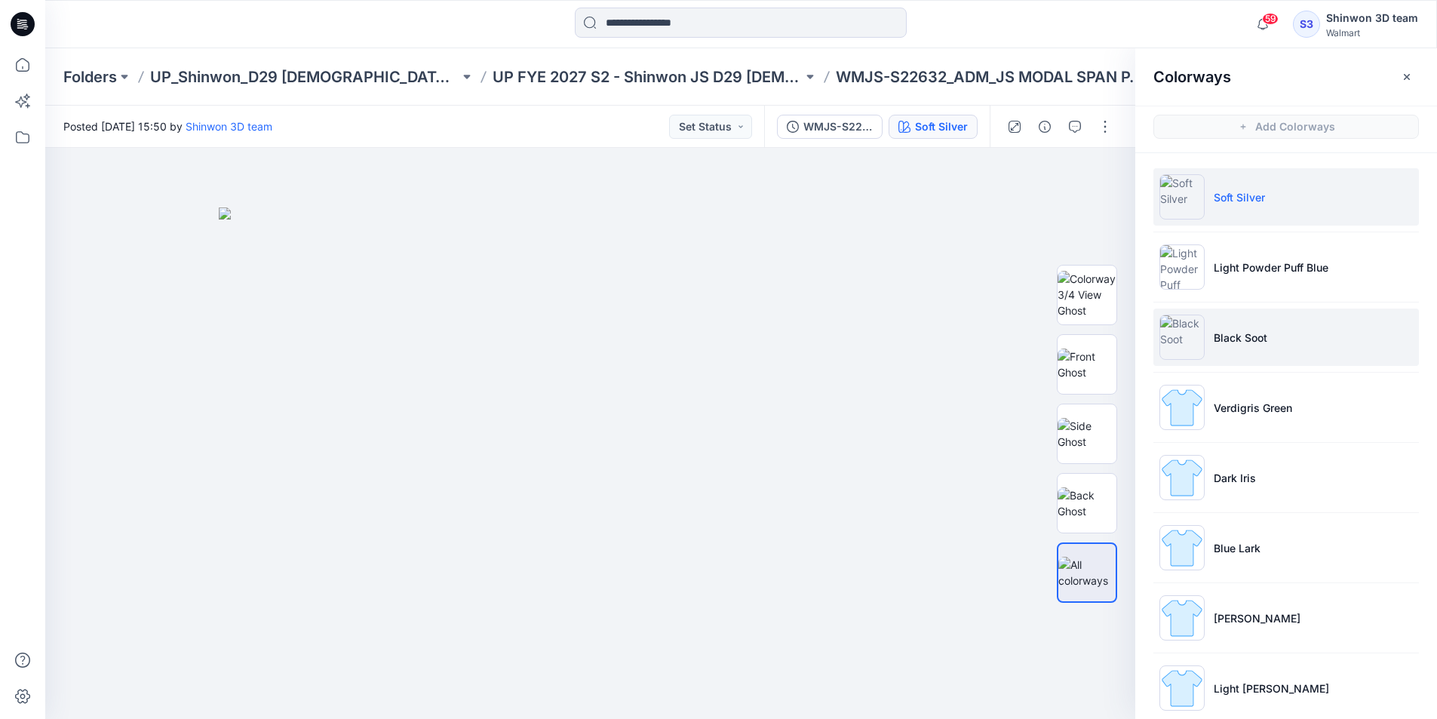
click at [1236, 343] on p "Black Soot" at bounding box center [1241, 338] width 54 height 16
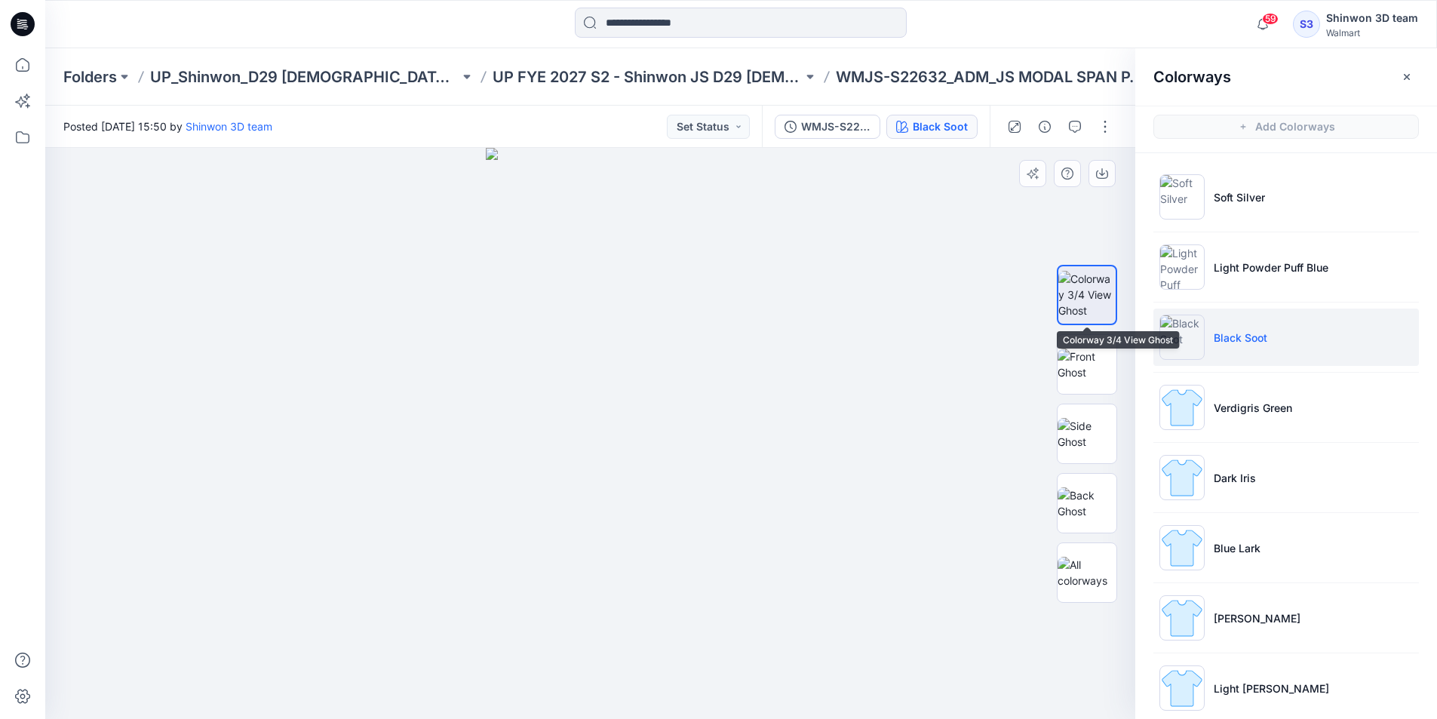
click at [1095, 299] on img at bounding box center [1086, 295] width 57 height 48
click at [1092, 375] on img at bounding box center [1087, 365] width 59 height 32
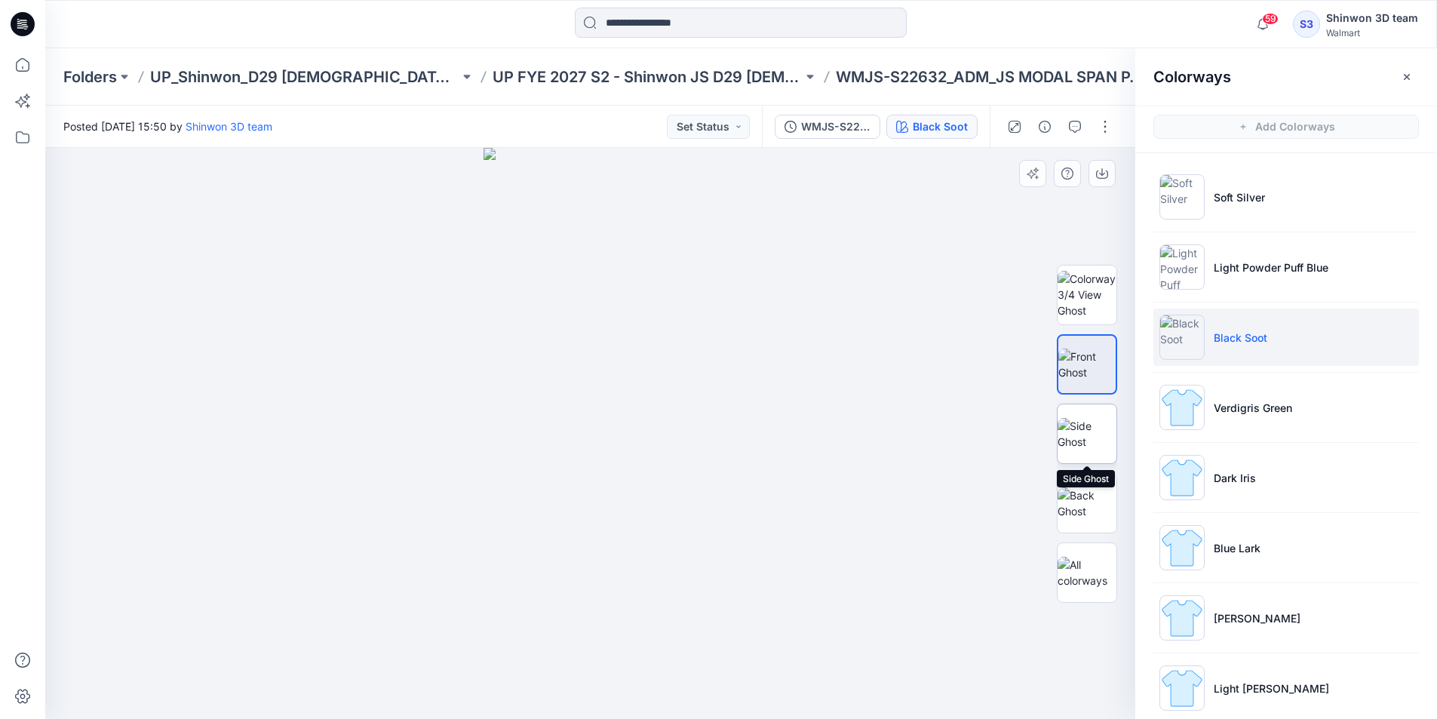
click at [1088, 418] on img at bounding box center [1087, 434] width 59 height 32
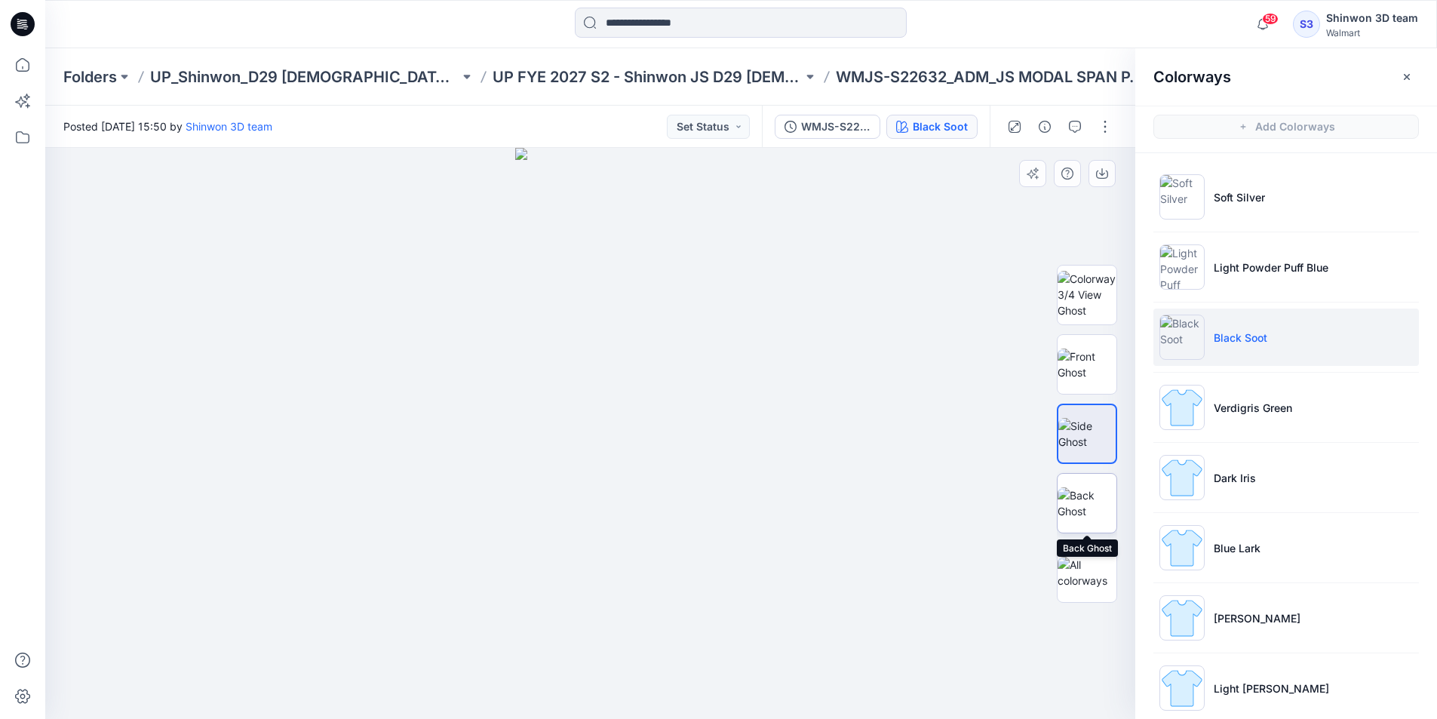
click at [1103, 512] on img at bounding box center [1087, 503] width 59 height 32
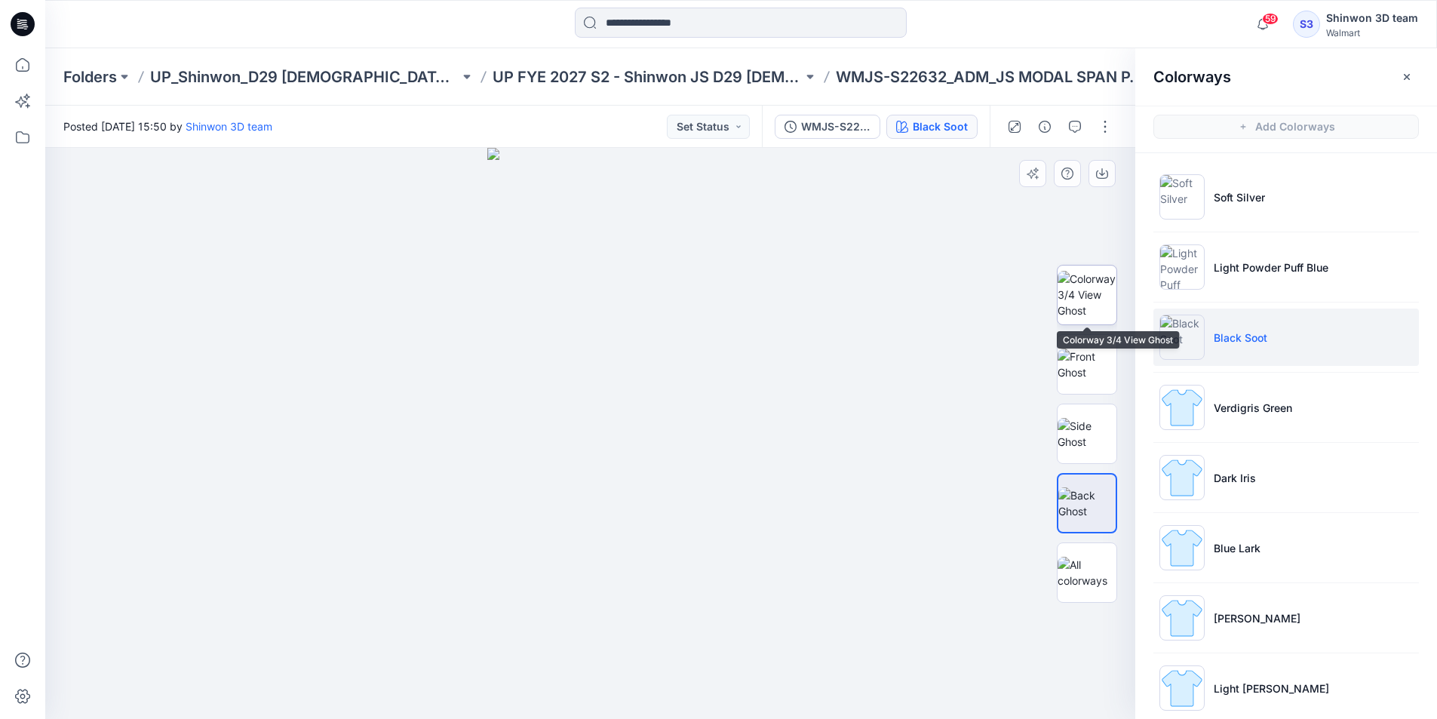
click at [1095, 287] on img at bounding box center [1087, 295] width 59 height 48
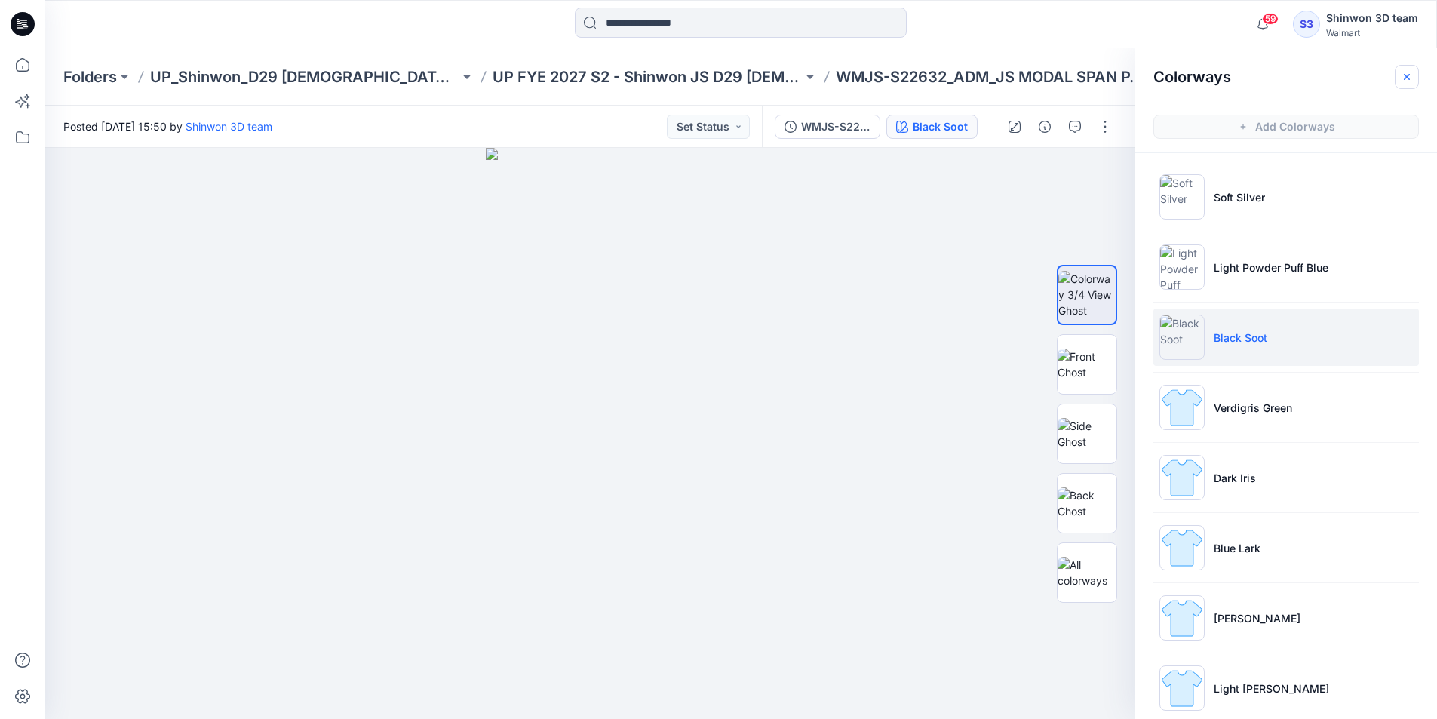
click at [1409, 77] on icon "button" at bounding box center [1407, 77] width 12 height 12
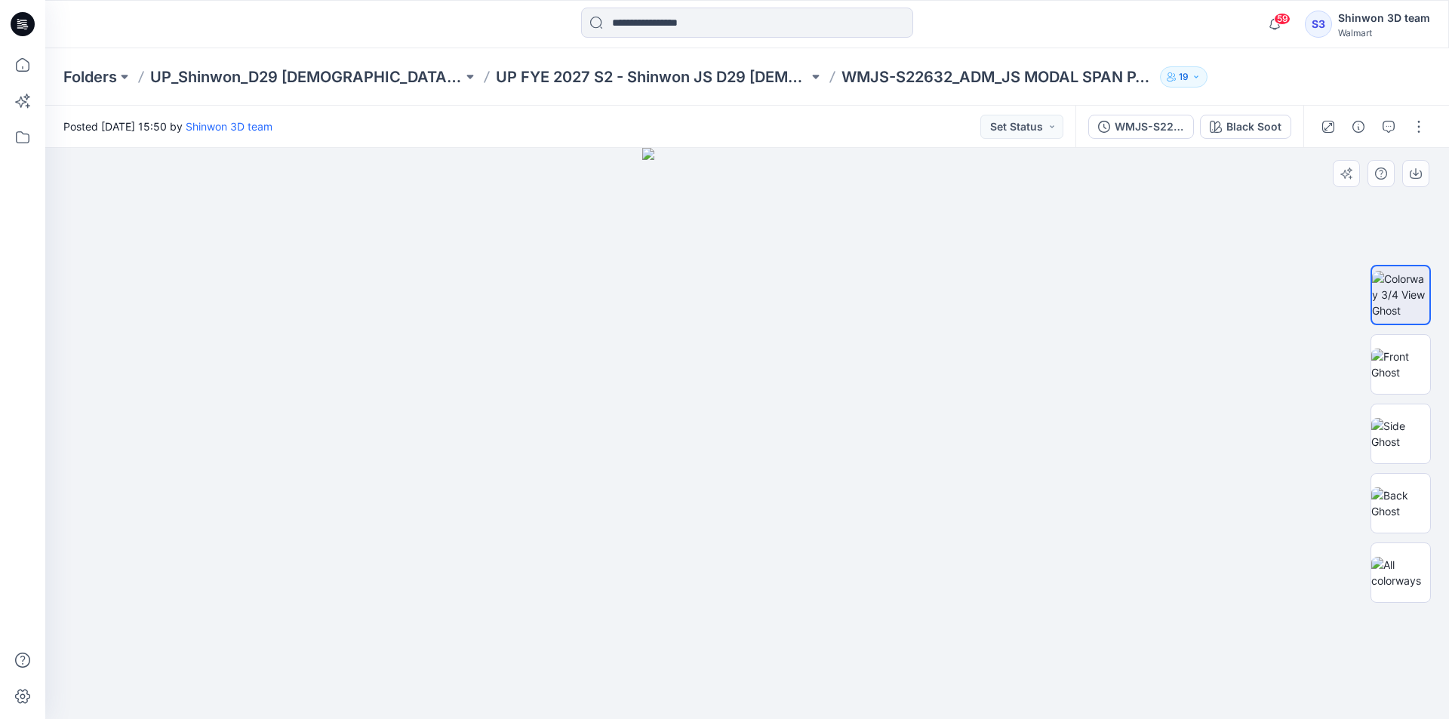
click at [1095, 322] on div at bounding box center [746, 433] width 1403 height 571
click at [1417, 124] on button "button" at bounding box center [1418, 127] width 24 height 24
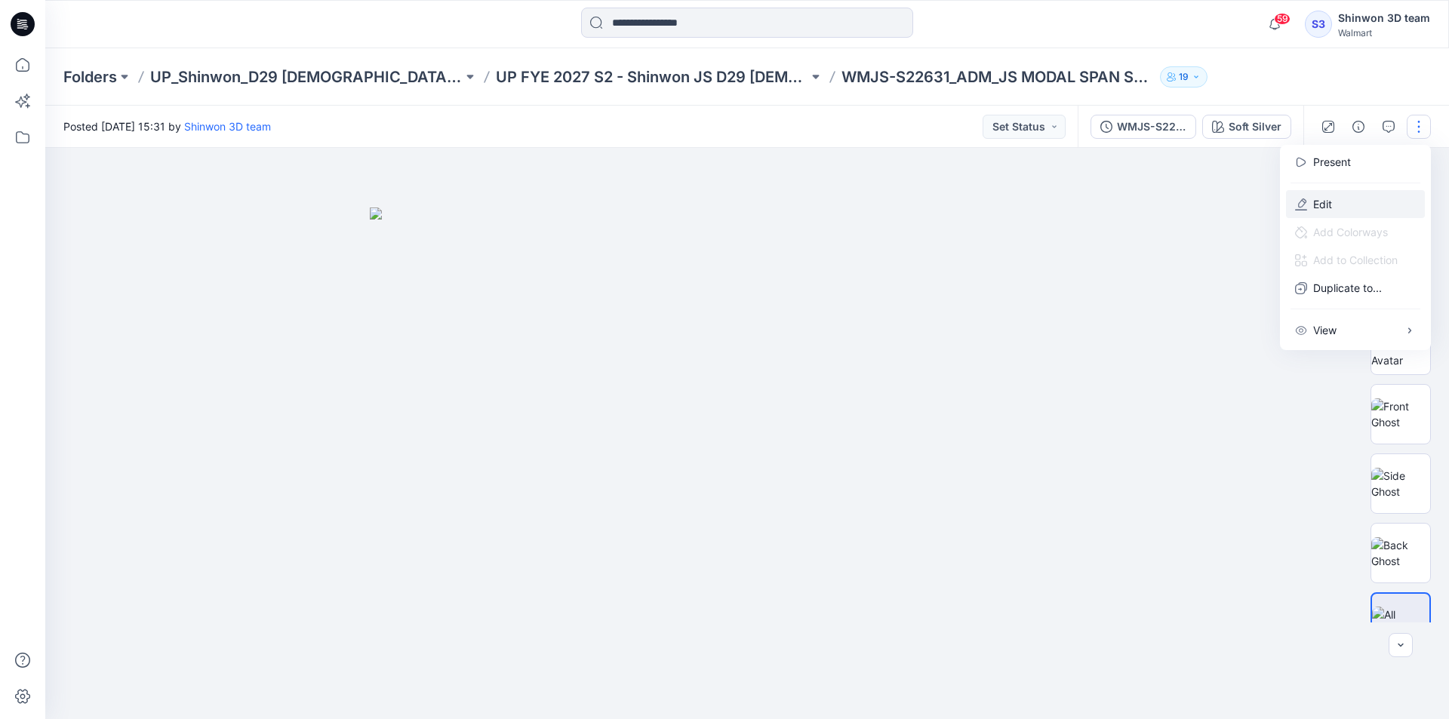
click at [1343, 207] on button "Edit" at bounding box center [1355, 204] width 139 height 28
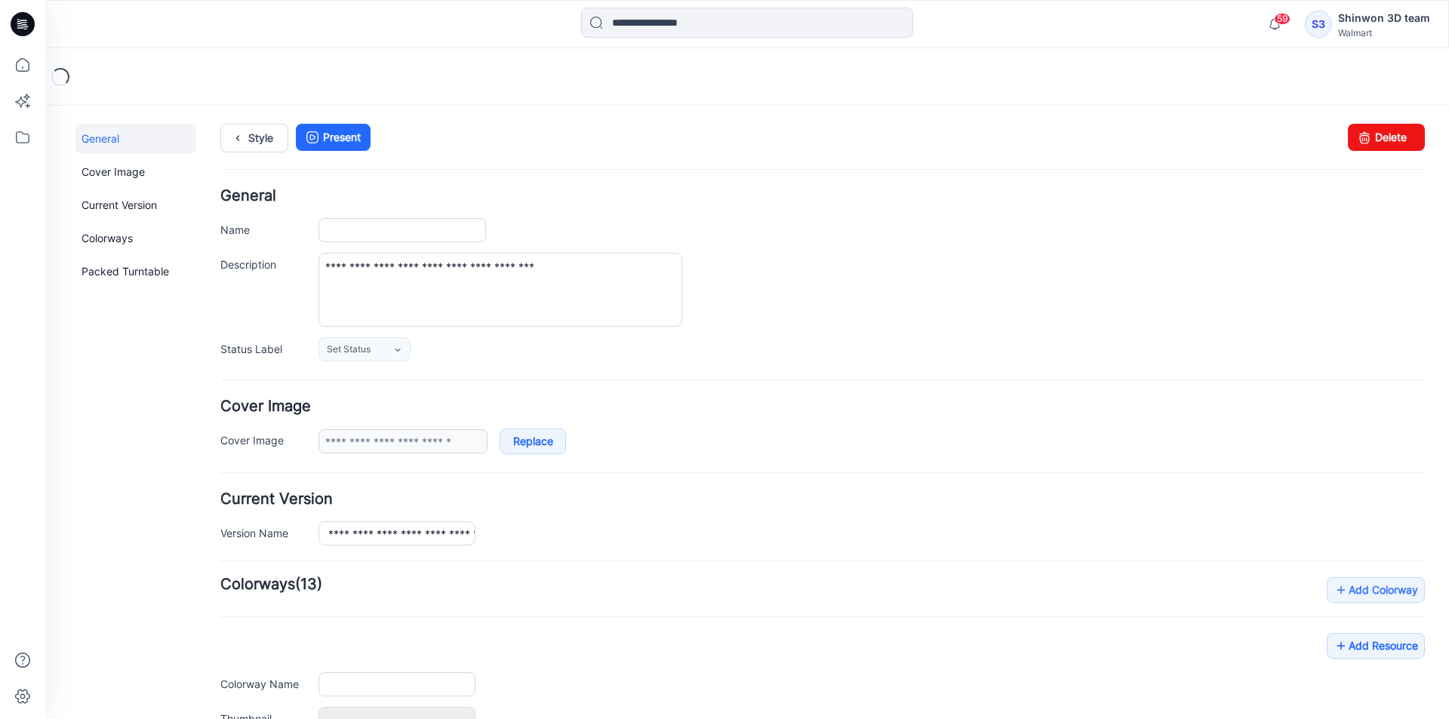
type input "**********"
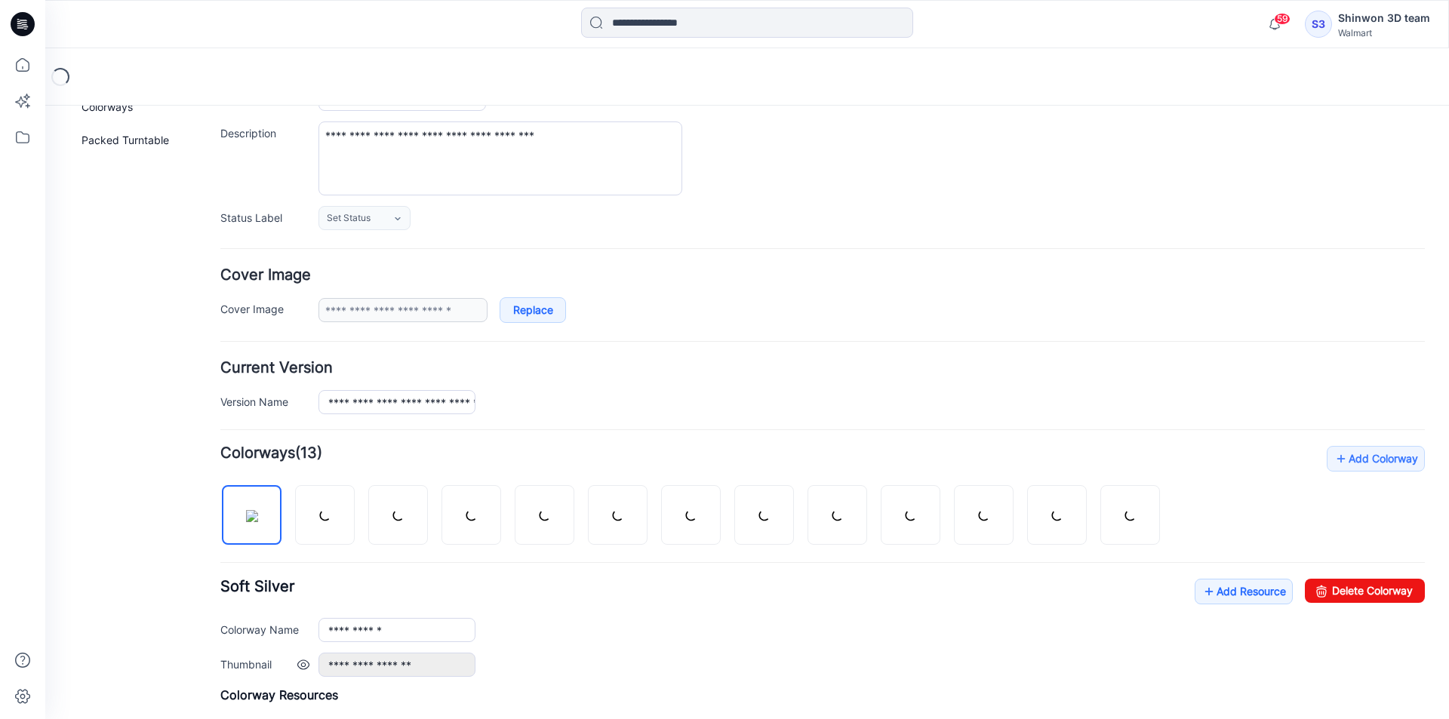
scroll to position [377, 0]
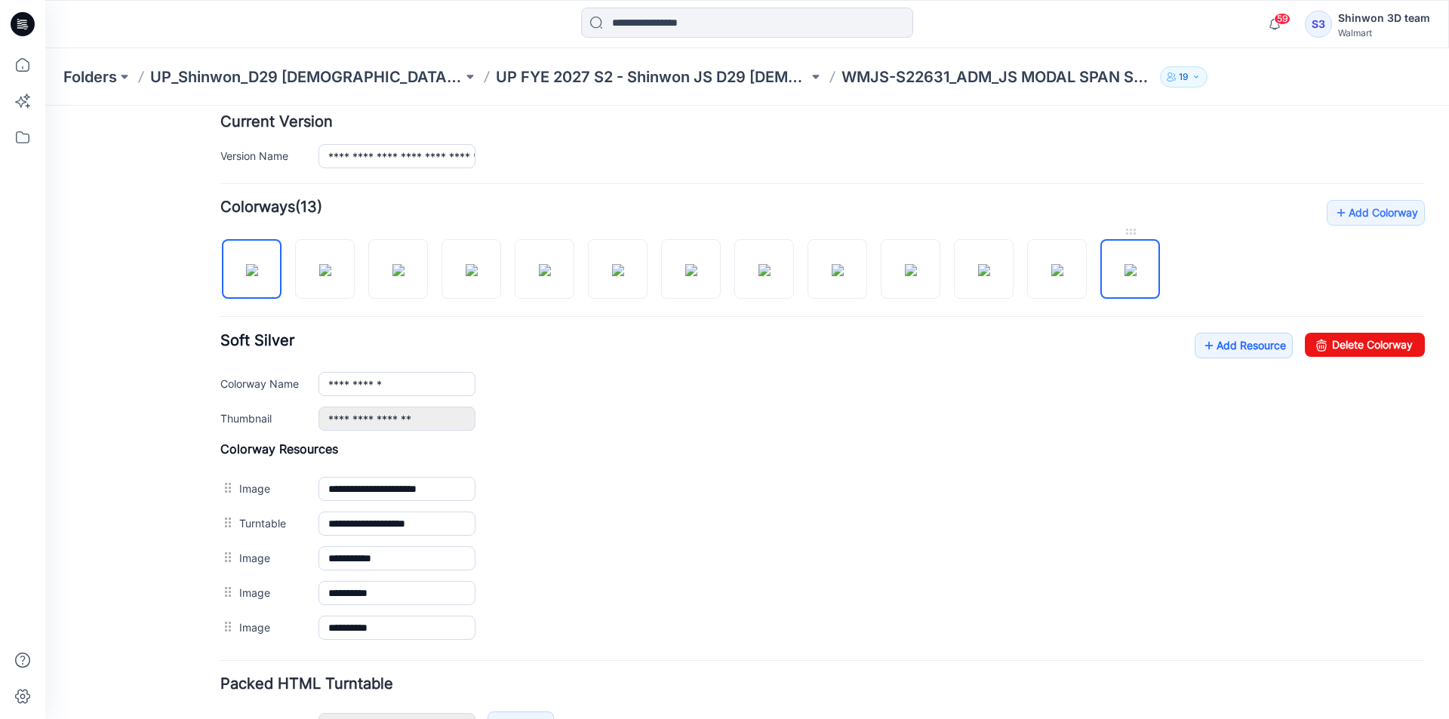
click at [1135, 266] on img at bounding box center [1130, 270] width 12 height 12
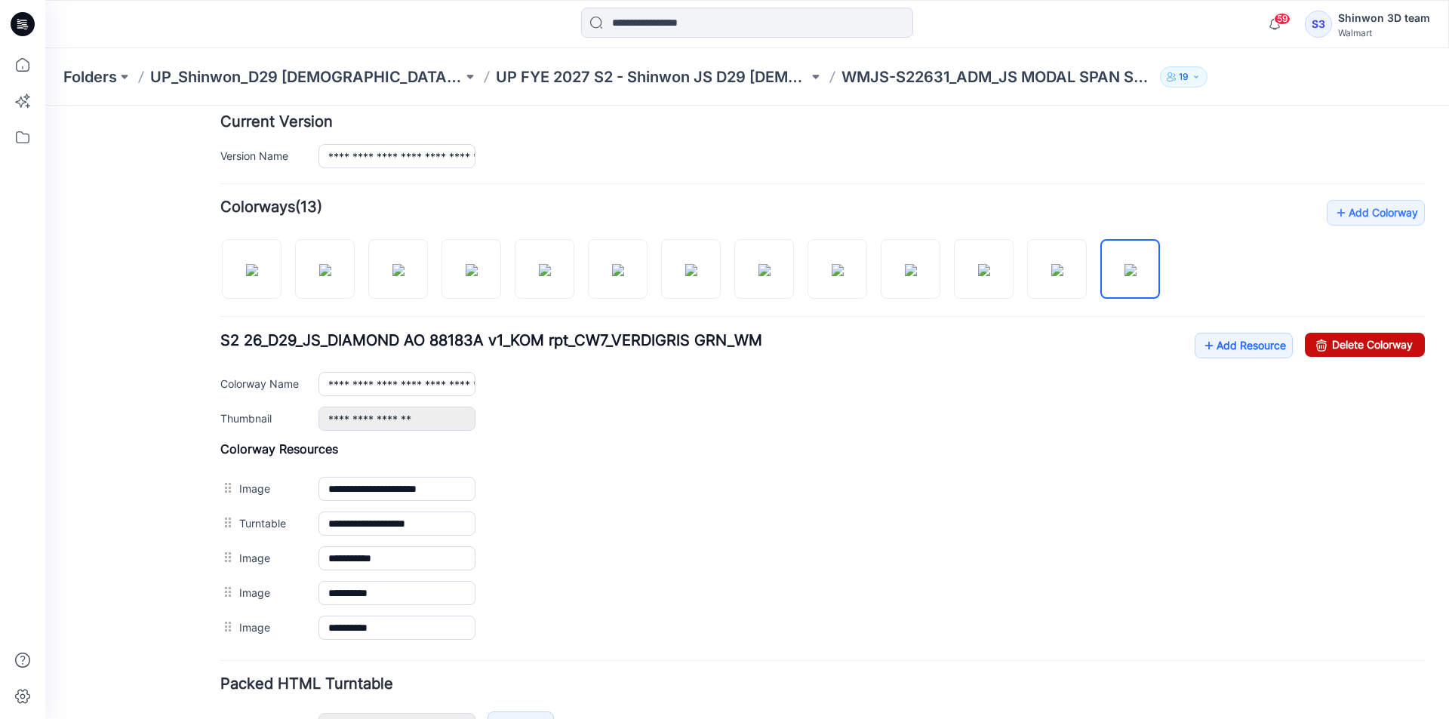
click at [1338, 336] on link "Delete Colorway" at bounding box center [1364, 345] width 120 height 24
click at [1136, 264] on img at bounding box center [1130, 270] width 12 height 12
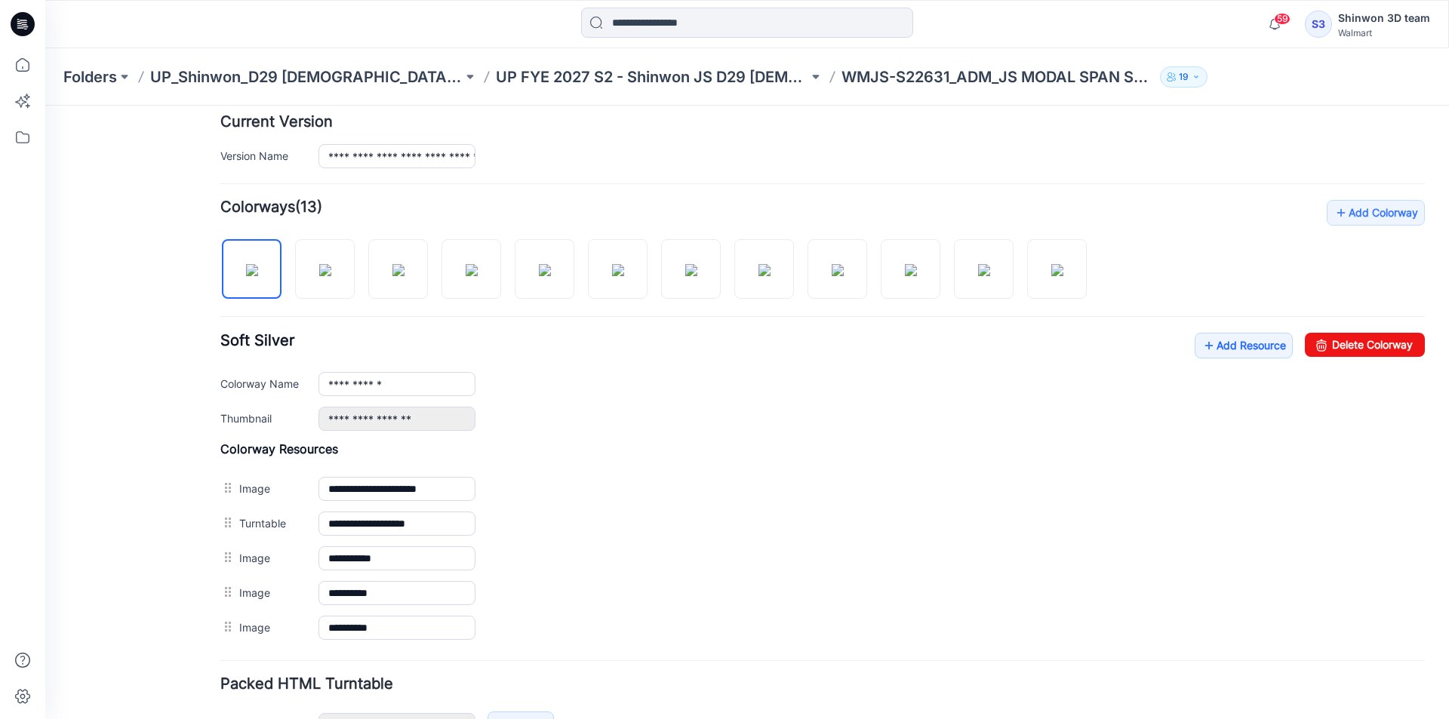
click at [1106, 261] on div "Add Colorway Colorways (13) Soft Silver Add Resource Delete Colorway [GEOGRAPHI…" at bounding box center [822, 422] width 1204 height 445
click at [1051, 264] on img at bounding box center [1057, 270] width 12 height 12
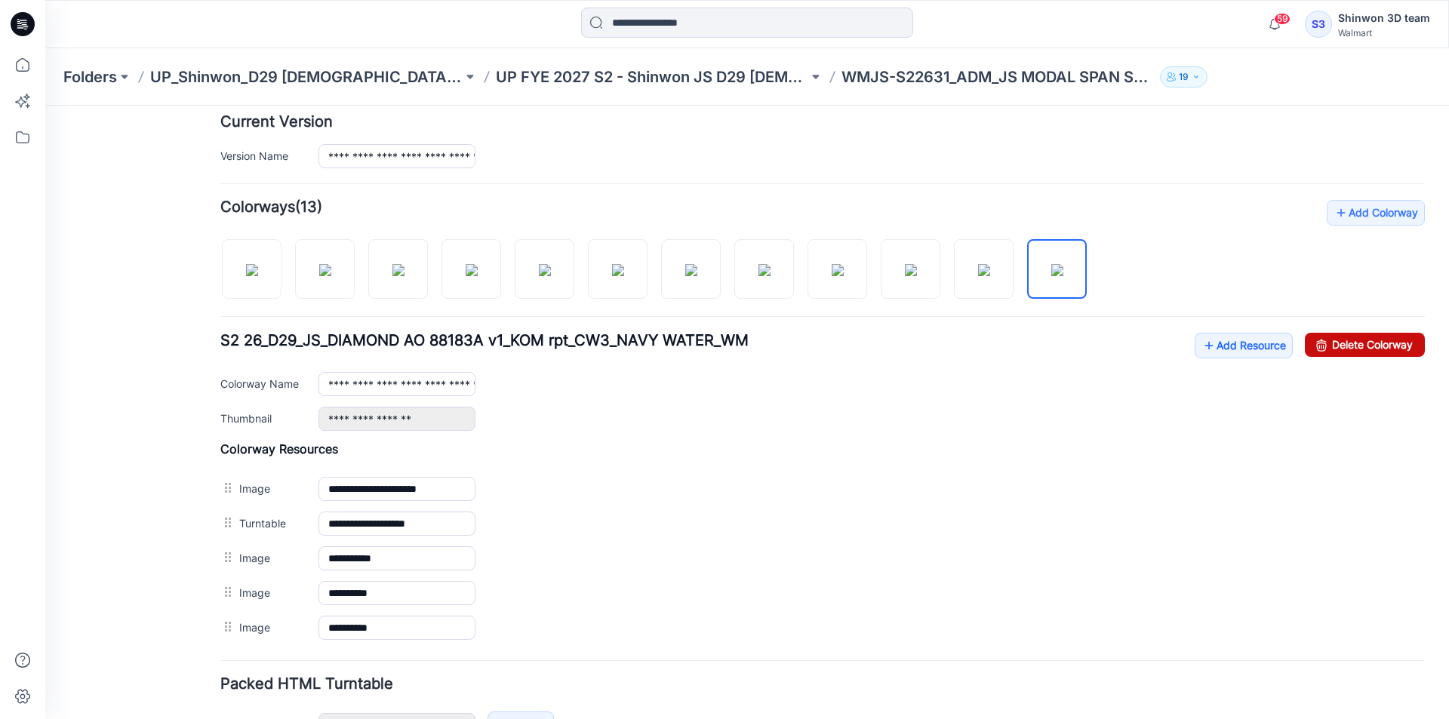
click at [1328, 346] on link "Delete Colorway" at bounding box center [1364, 345] width 120 height 24
drag, startPoint x: 987, startPoint y: 263, endPoint x: 1165, endPoint y: 292, distance: 180.5
click at [990, 265] on img at bounding box center [984, 270] width 12 height 12
click at [1356, 335] on link "Delete Colorway" at bounding box center [1364, 345] width 120 height 24
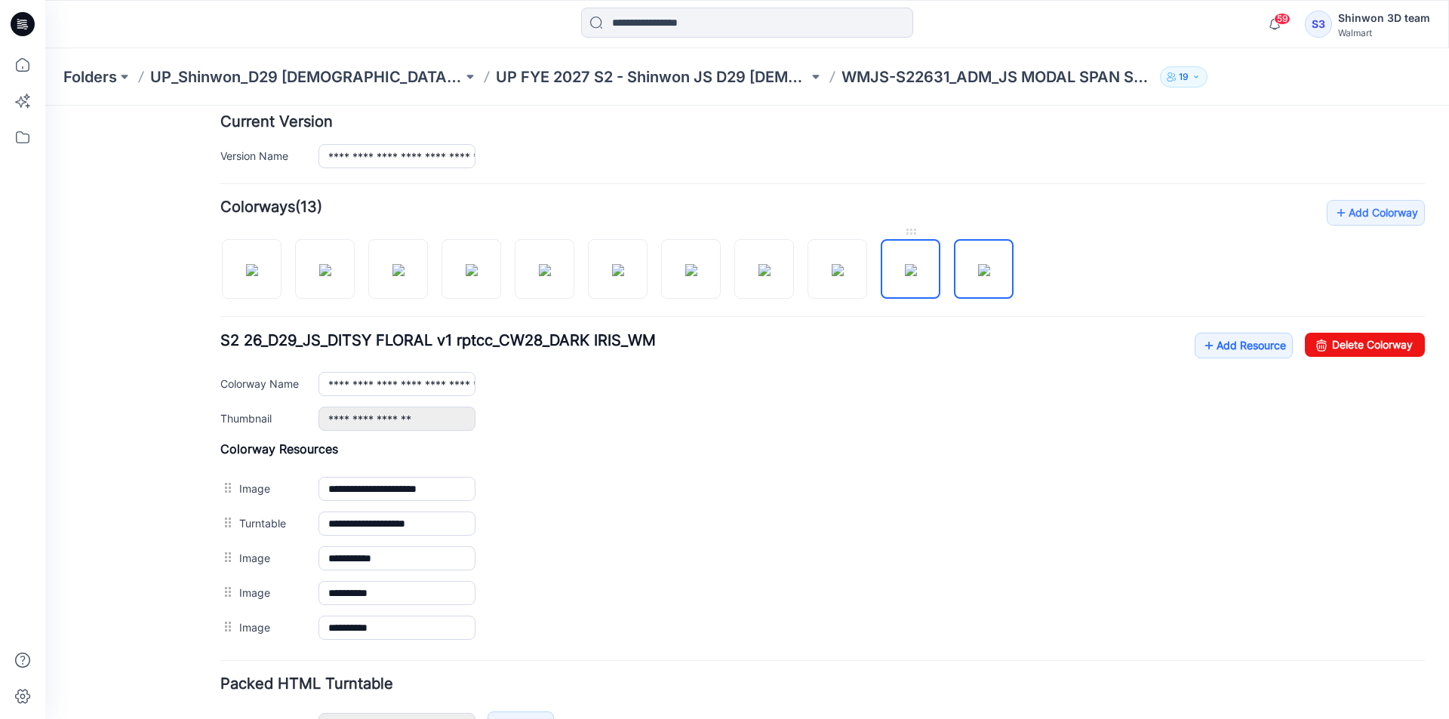
drag, startPoint x: 919, startPoint y: 260, endPoint x: 1045, endPoint y: 281, distance: 127.7
click at [917, 264] on img at bounding box center [911, 270] width 12 height 12
click at [1365, 339] on link "Delete Colorway" at bounding box center [1364, 345] width 120 height 24
drag, startPoint x: 847, startPoint y: 266, endPoint x: 1256, endPoint y: 327, distance: 413.4
click at [843, 268] on img at bounding box center [837, 270] width 12 height 12
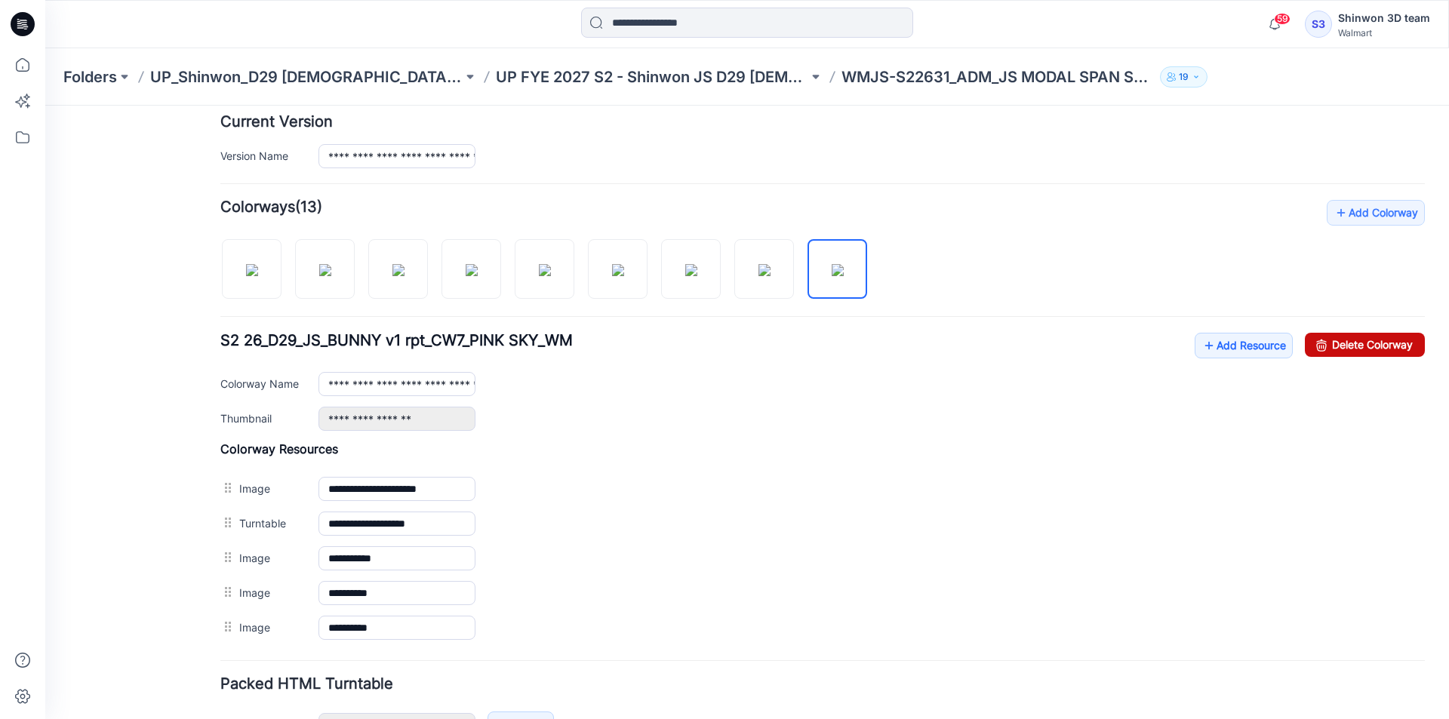
click at [1393, 341] on link "Delete Colorway" at bounding box center [1364, 345] width 120 height 24
click at [770, 264] on img at bounding box center [764, 270] width 12 height 12
click at [1362, 341] on link "Delete Colorway" at bounding box center [1364, 345] width 120 height 24
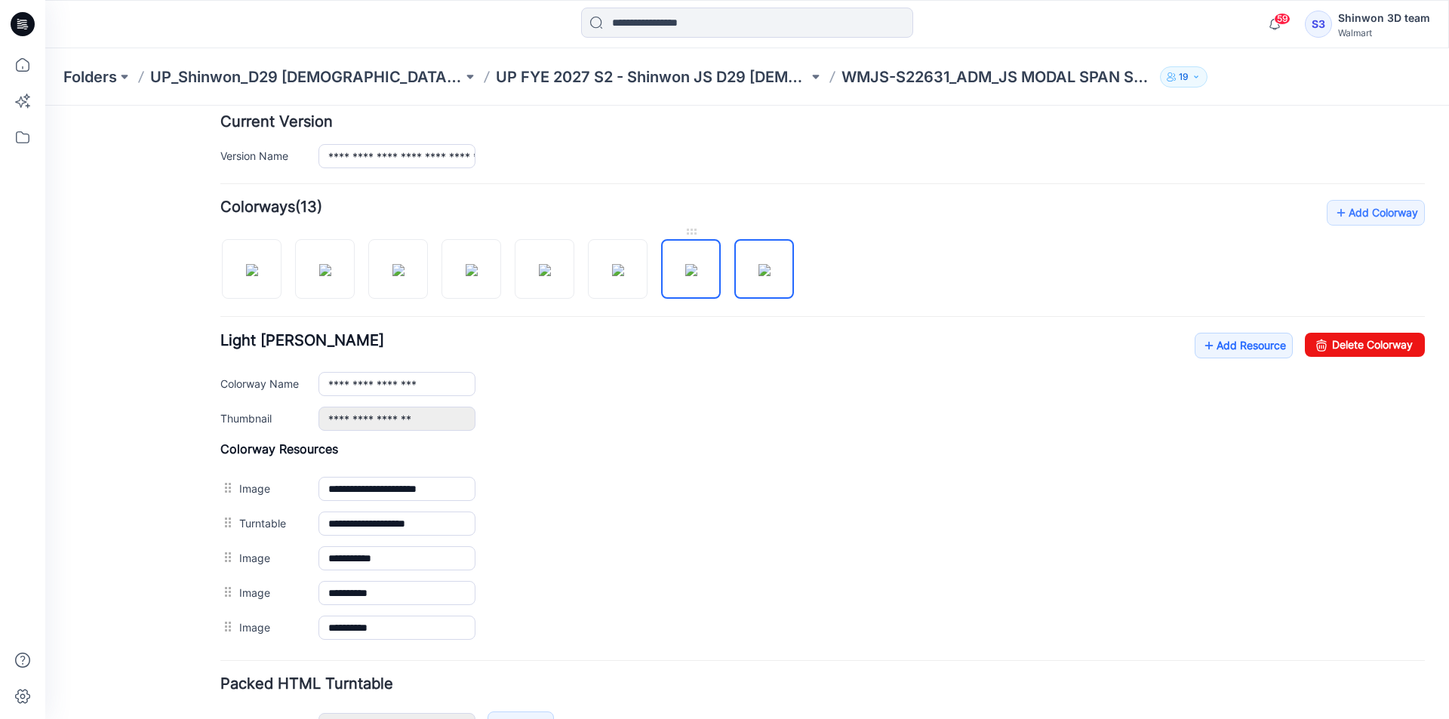
drag, startPoint x: 676, startPoint y: 269, endPoint x: 787, endPoint y: 277, distance: 111.2
click at [685, 269] on img at bounding box center [691, 270] width 12 height 12
click at [1390, 345] on link "Delete Colorway" at bounding box center [1364, 345] width 120 height 24
click at [612, 272] on img at bounding box center [618, 270] width 12 height 12
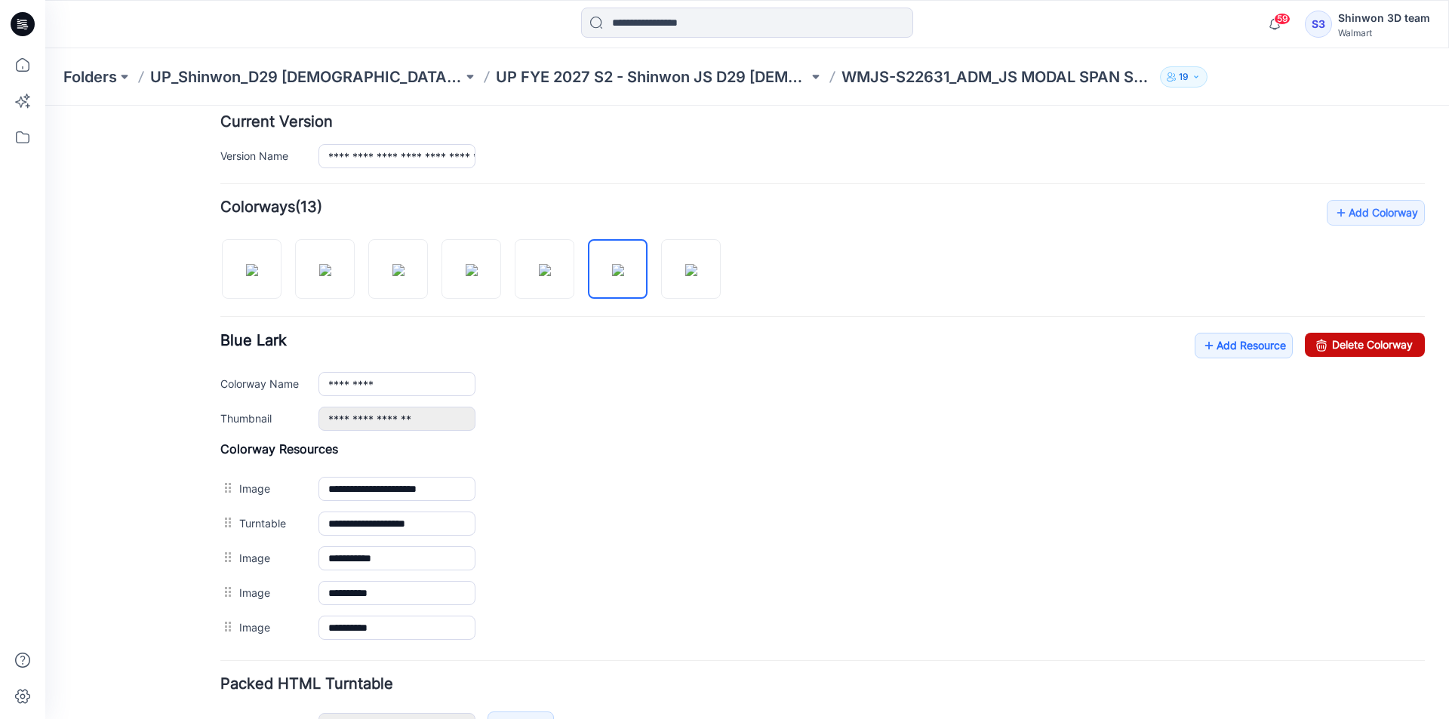
click at [1344, 344] on link "Delete Colorway" at bounding box center [1364, 345] width 120 height 24
click at [551, 270] on img at bounding box center [545, 270] width 12 height 12
click at [1378, 349] on link "Delete Colorway" at bounding box center [1364, 345] width 120 height 24
click at [468, 264] on img at bounding box center [471, 270] width 12 height 12
click at [1350, 349] on link "Delete Colorway" at bounding box center [1364, 345] width 120 height 24
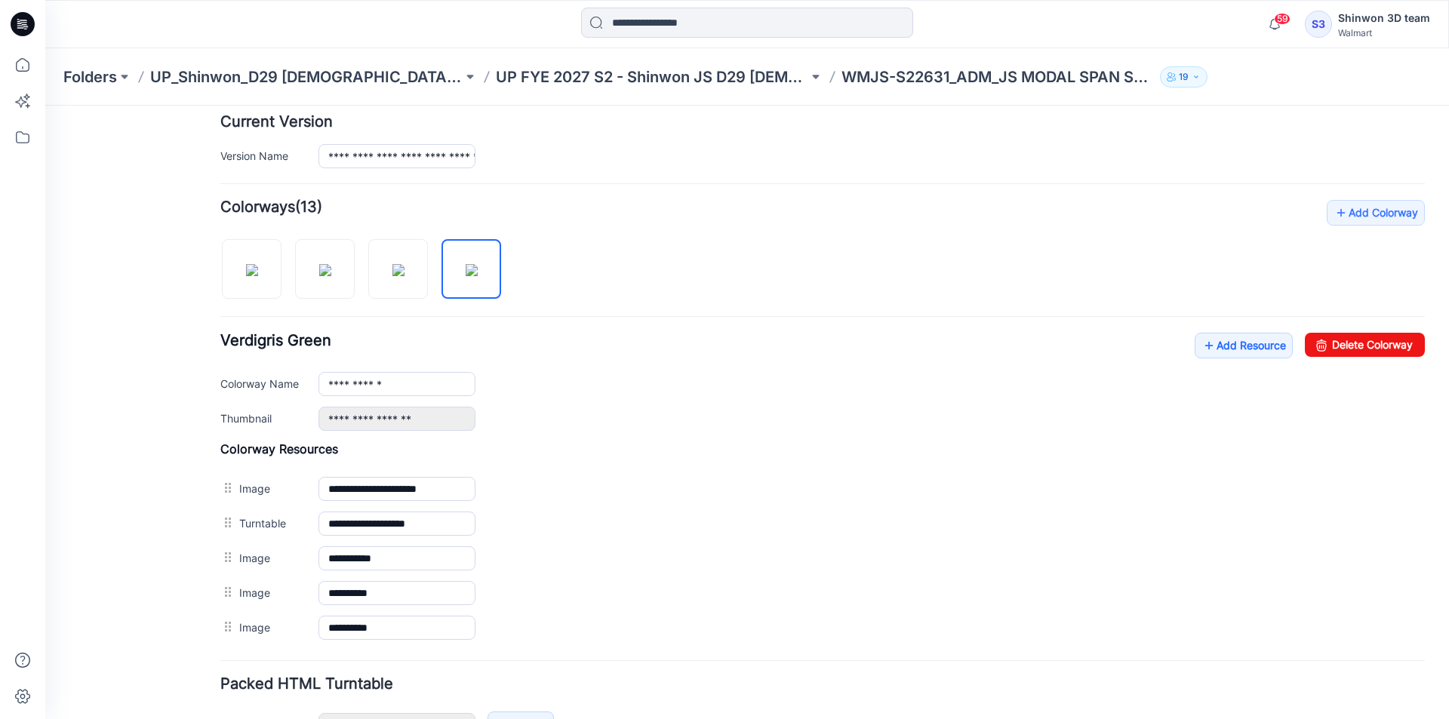
click at [431, 265] on div at bounding box center [366, 262] width 293 height 78
click at [404, 266] on img at bounding box center [398, 270] width 12 height 12
click at [1366, 338] on link "Delete Colorway" at bounding box center [1364, 345] width 120 height 24
click at [319, 264] on img at bounding box center [325, 270] width 12 height 12
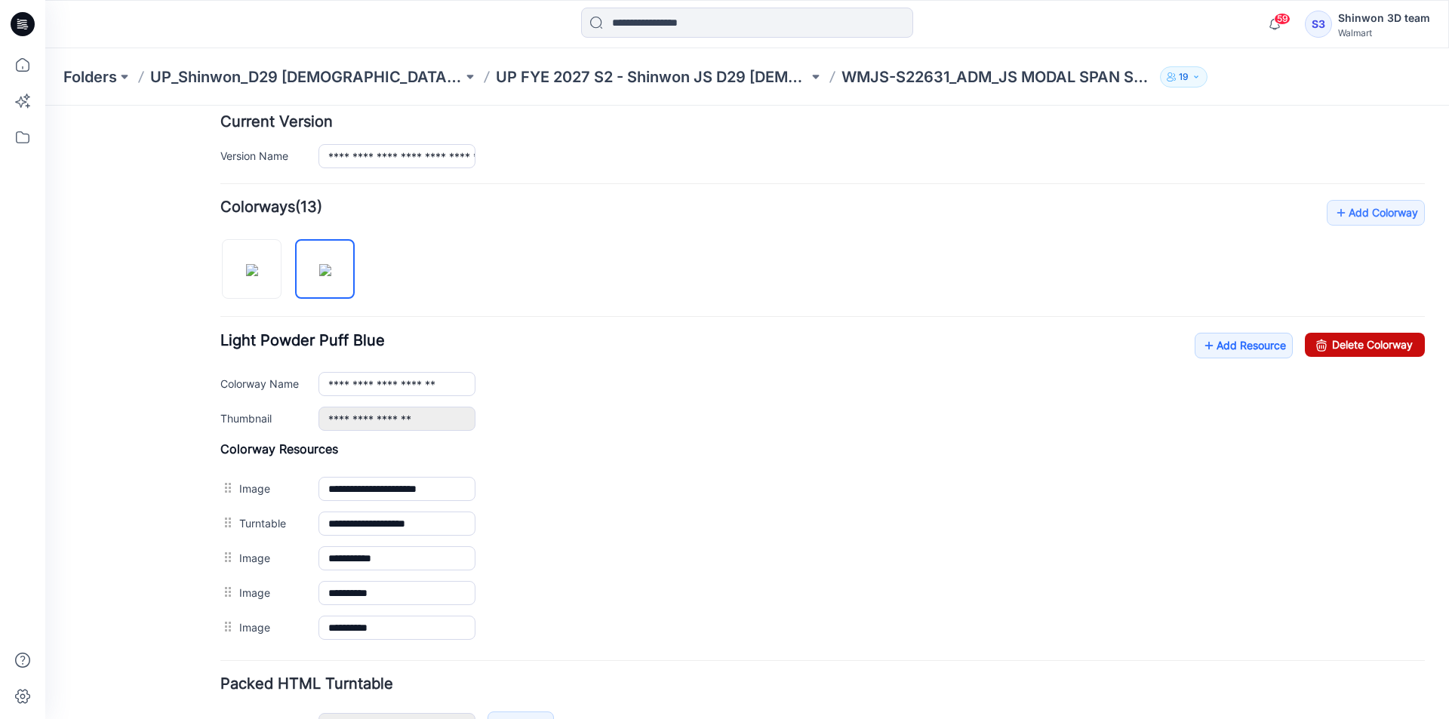
click at [1378, 340] on link "Delete Colorway" at bounding box center [1364, 345] width 120 height 24
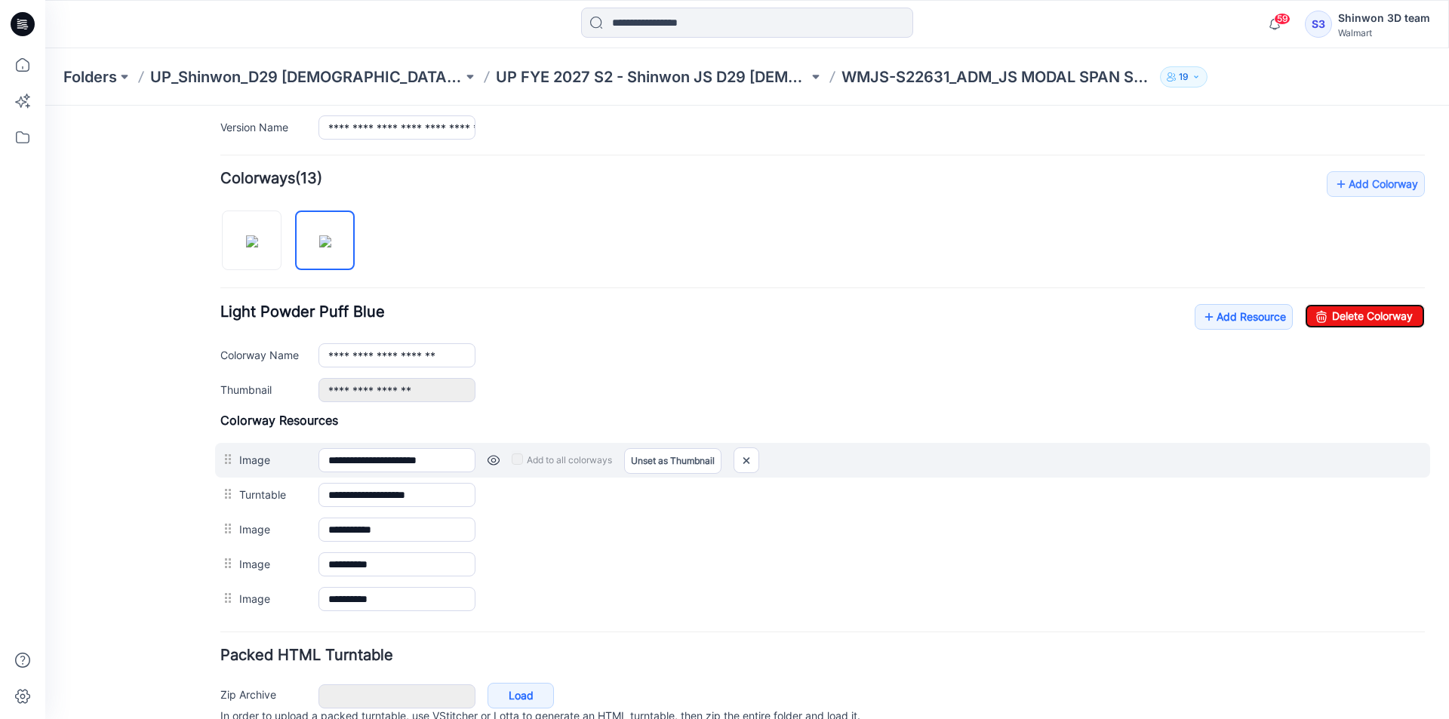
type input "**********"
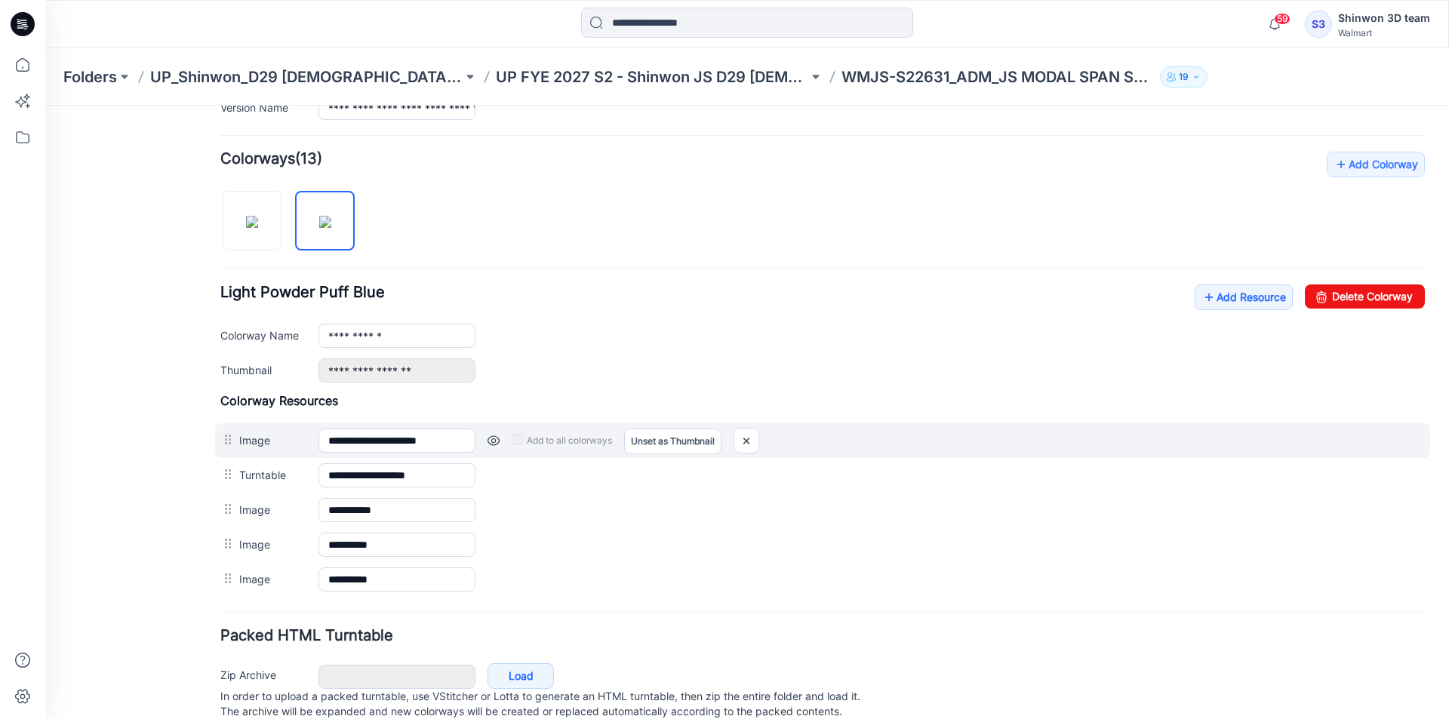
scroll to position [476, 0]
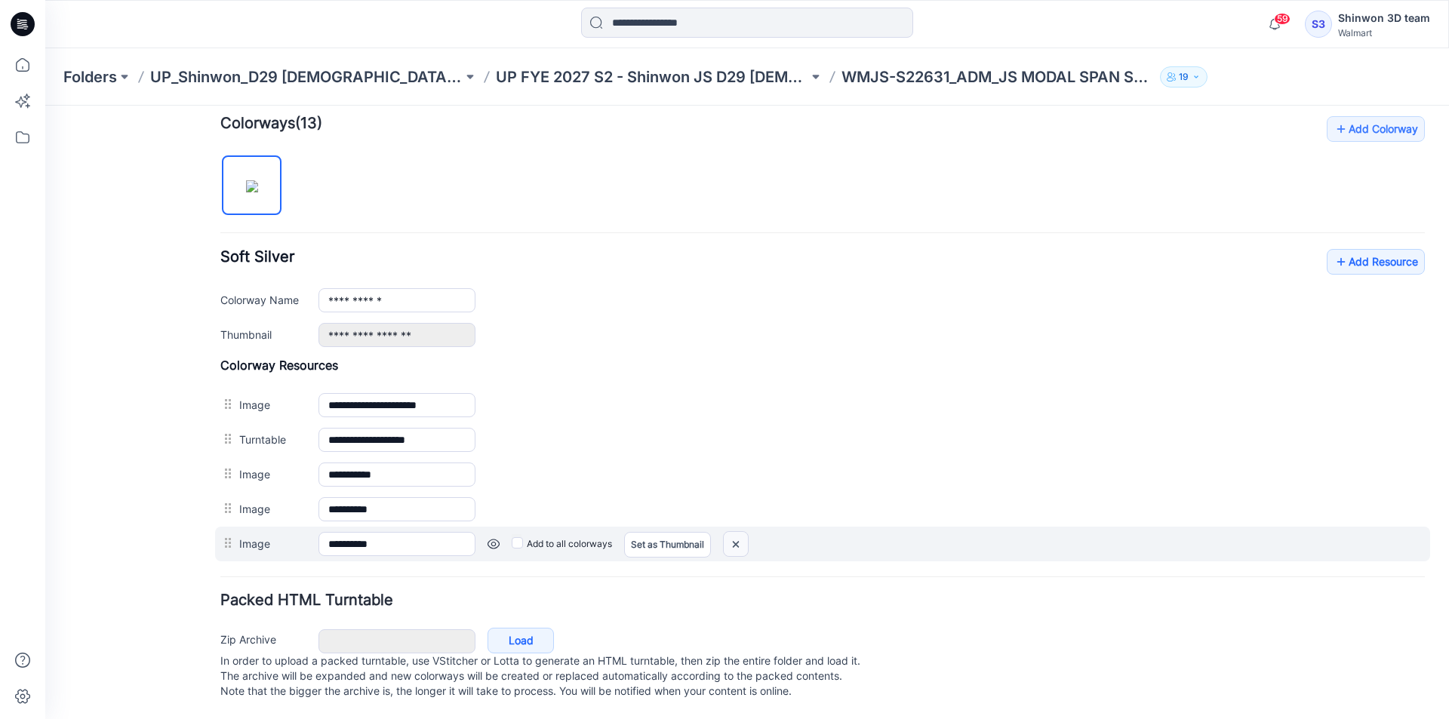
click at [45, 106] on img at bounding box center [45, 106] width 0 height 0
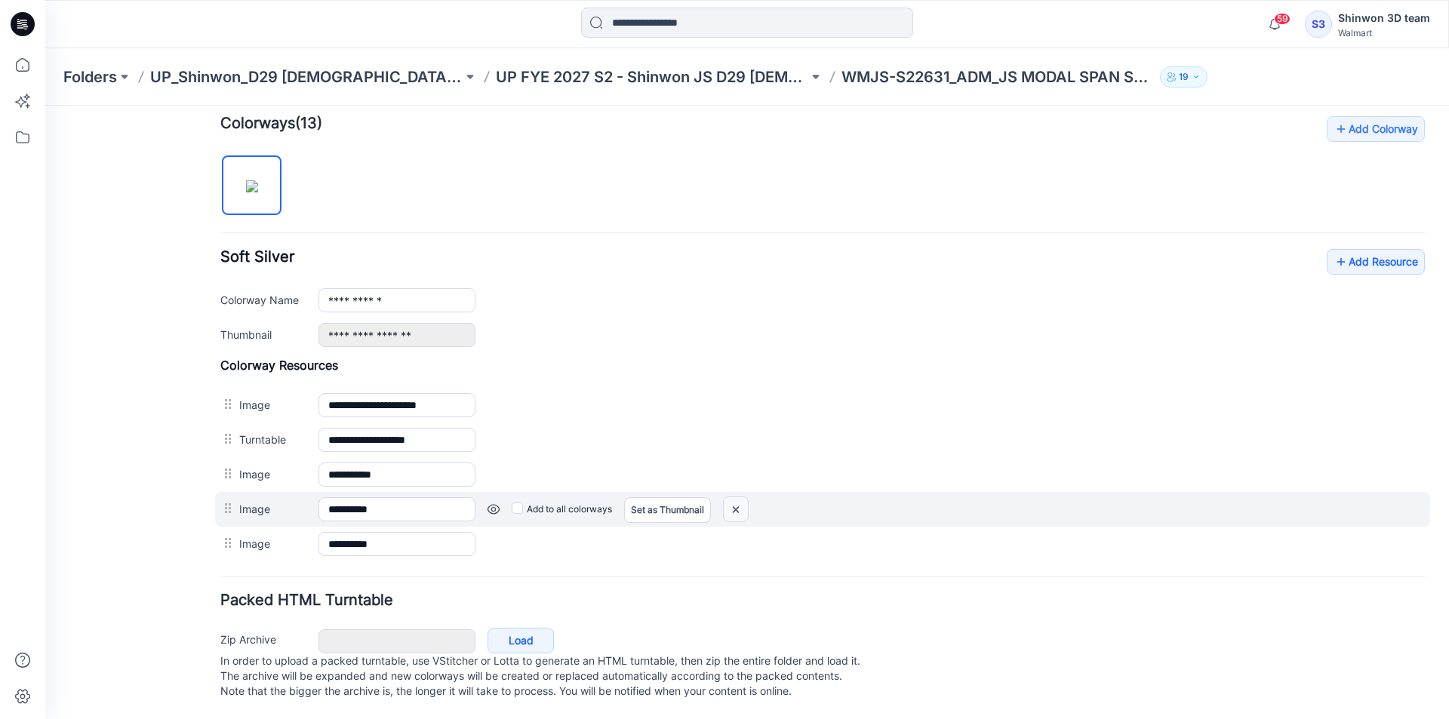
scroll to position [441, 0]
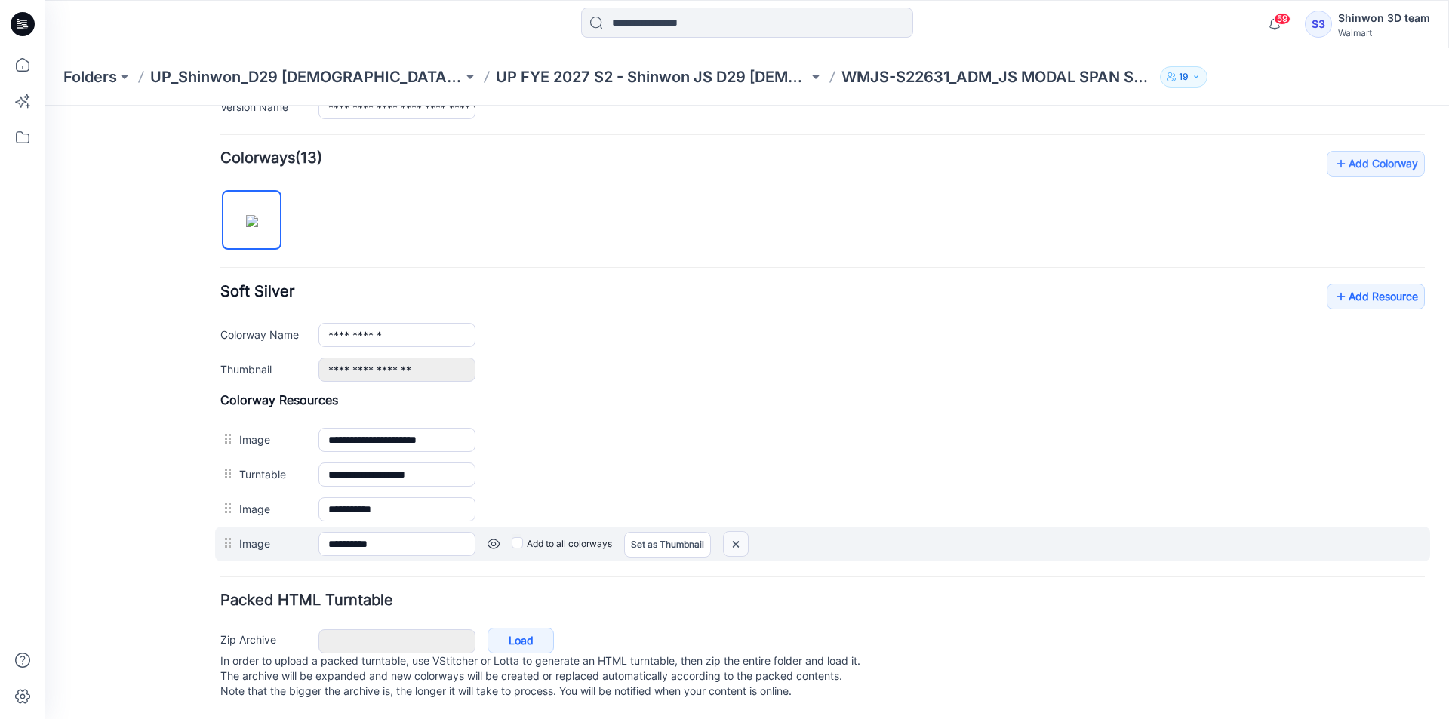
click at [45, 106] on img at bounding box center [45, 106] width 0 height 0
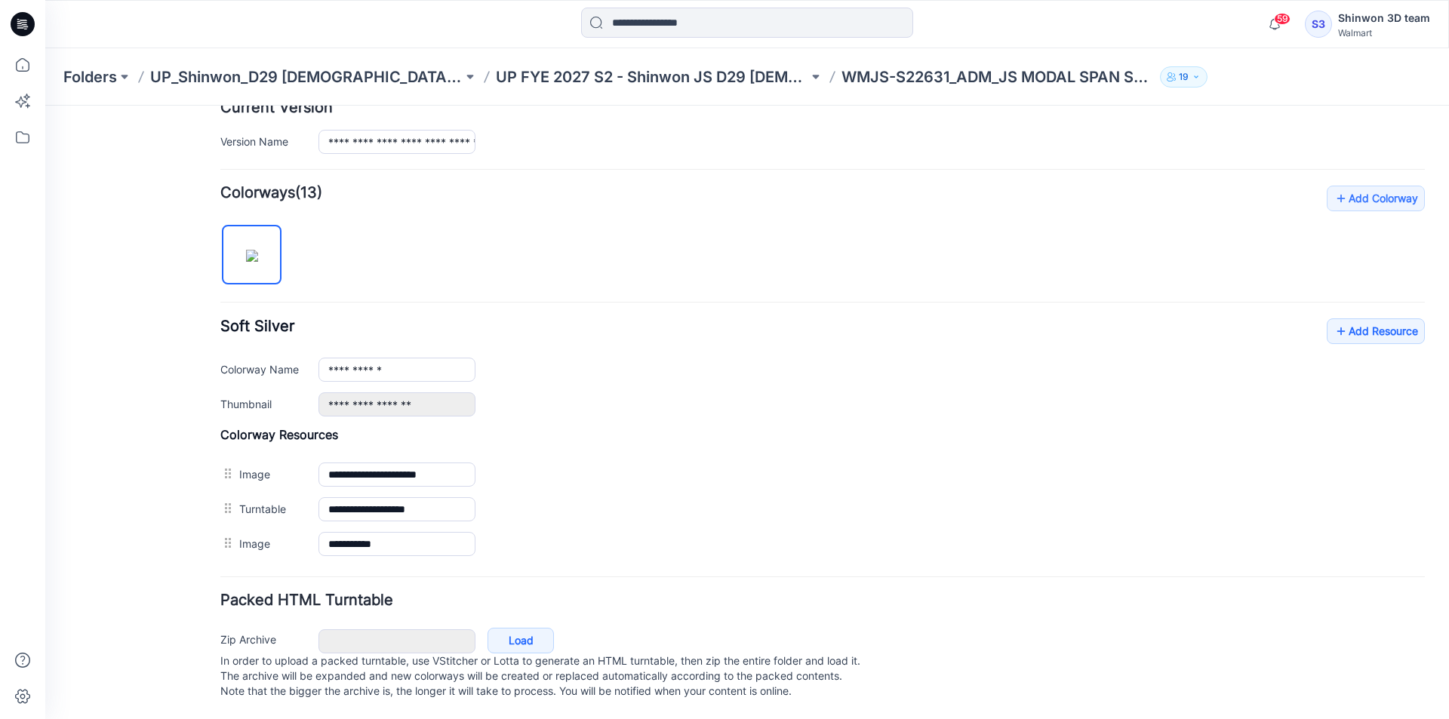
scroll to position [407, 0]
click at [45, 106] on img at bounding box center [45, 106] width 0 height 0
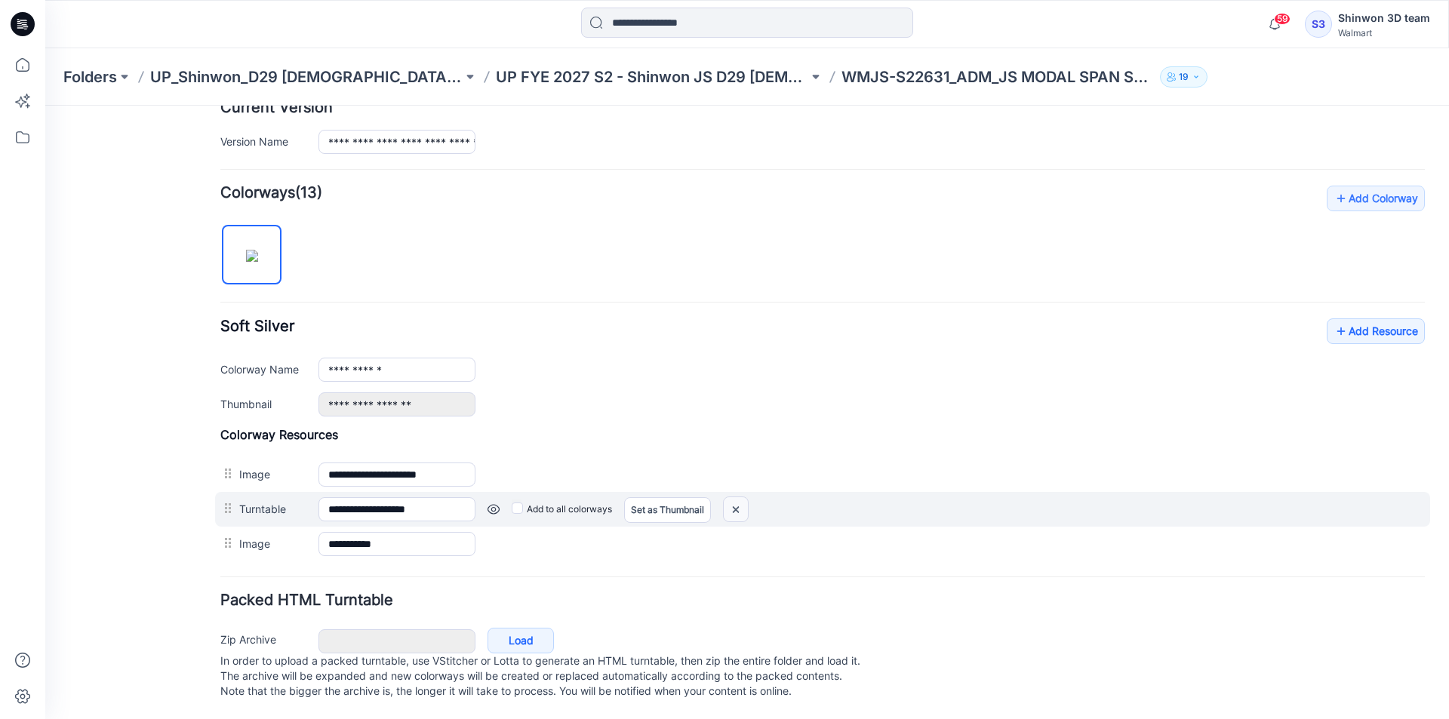
scroll to position [372, 0]
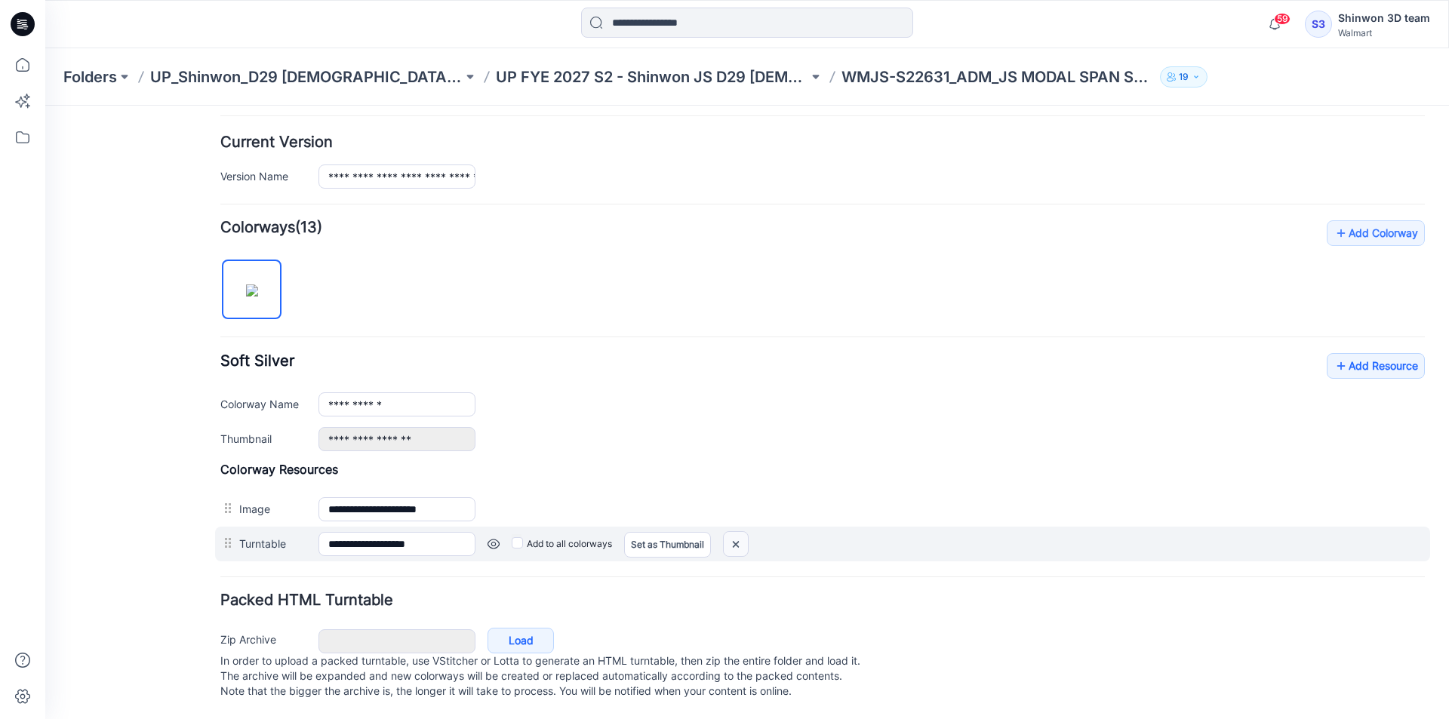
drag, startPoint x: 857, startPoint y: 186, endPoint x: 735, endPoint y: 526, distance: 360.8
click at [45, 106] on img at bounding box center [45, 106] width 0 height 0
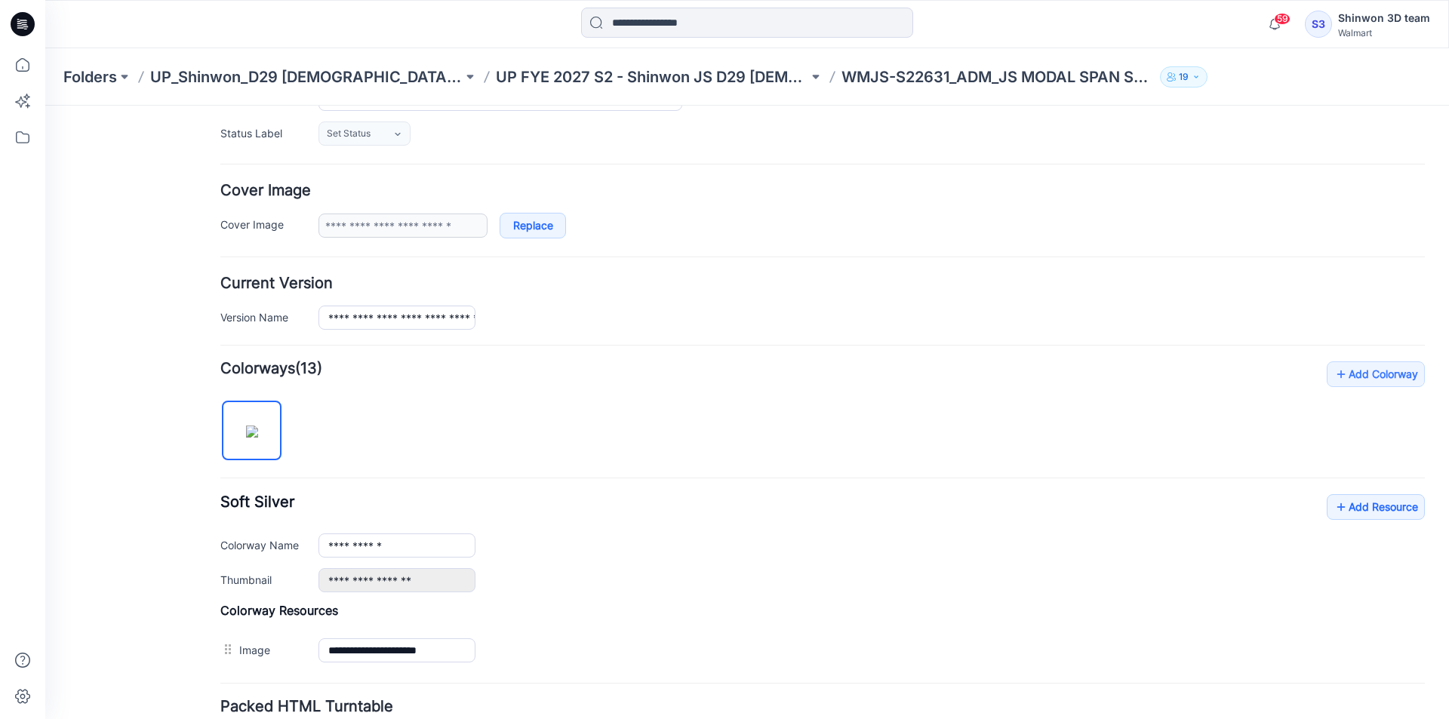
scroll to position [111, 0]
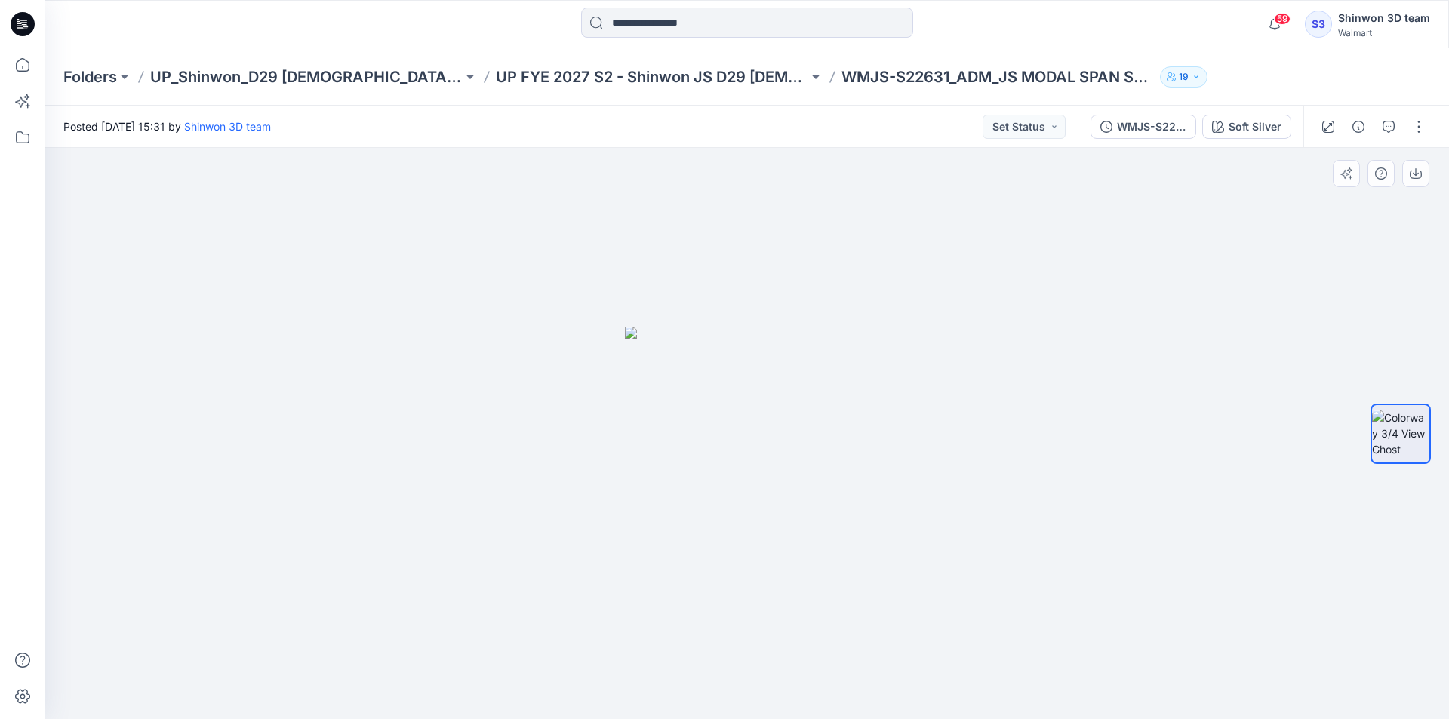
click at [1130, 339] on div at bounding box center [746, 433] width 1403 height 571
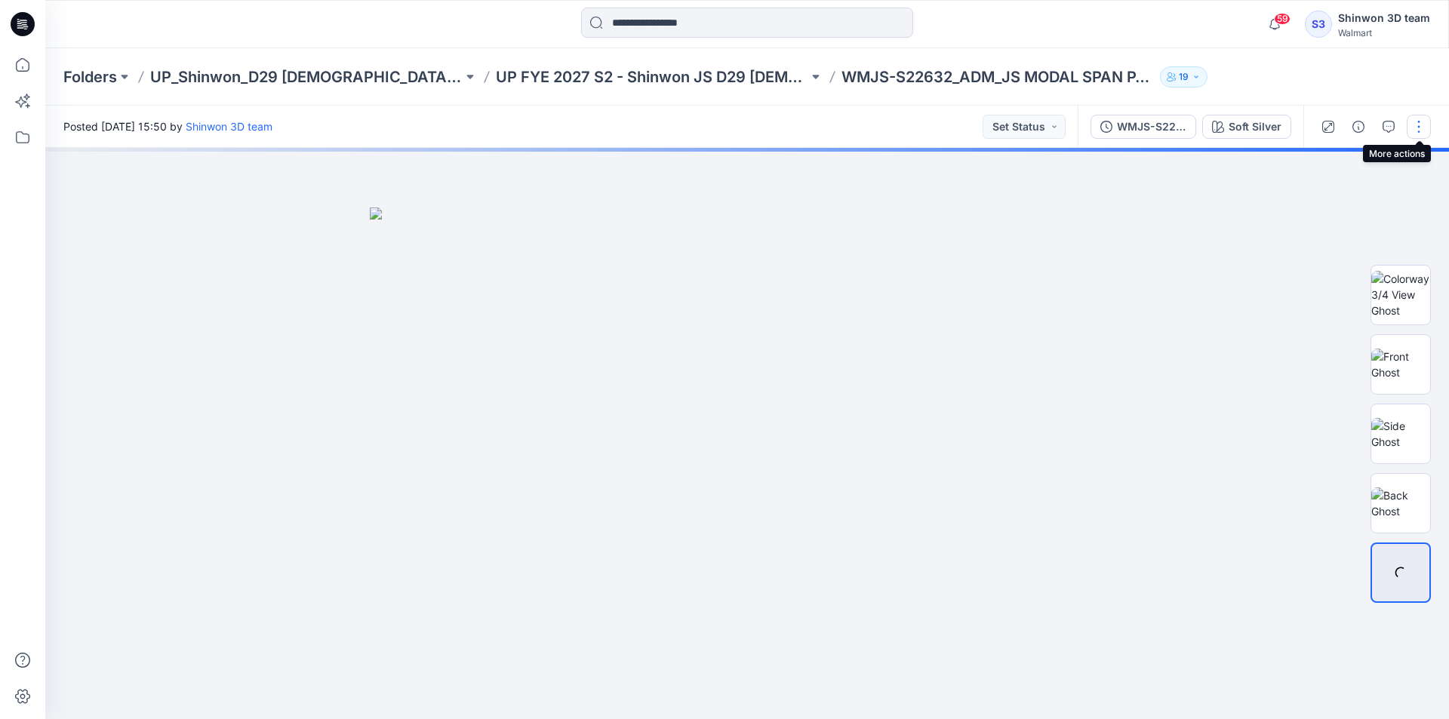
click at [1421, 121] on button "button" at bounding box center [1418, 127] width 24 height 24
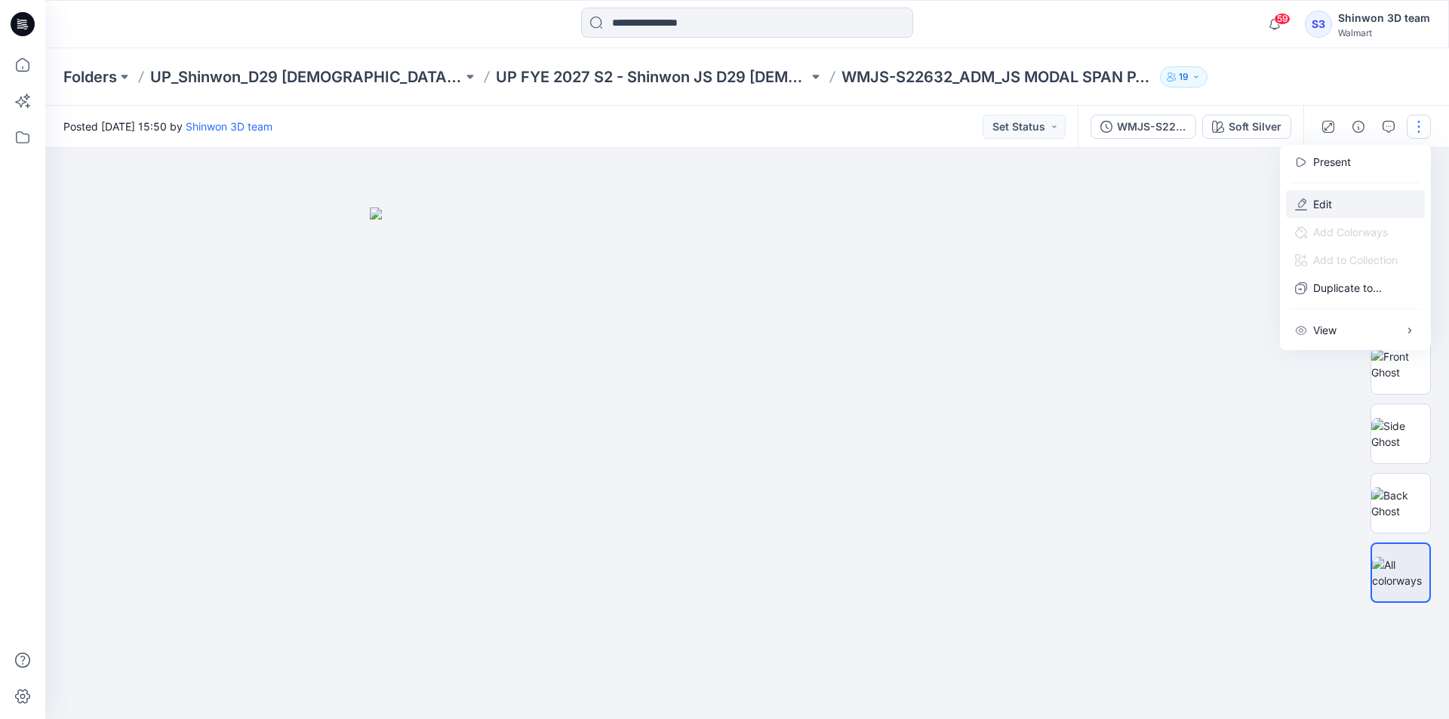
click at [1326, 207] on p "Edit" at bounding box center [1322, 204] width 19 height 16
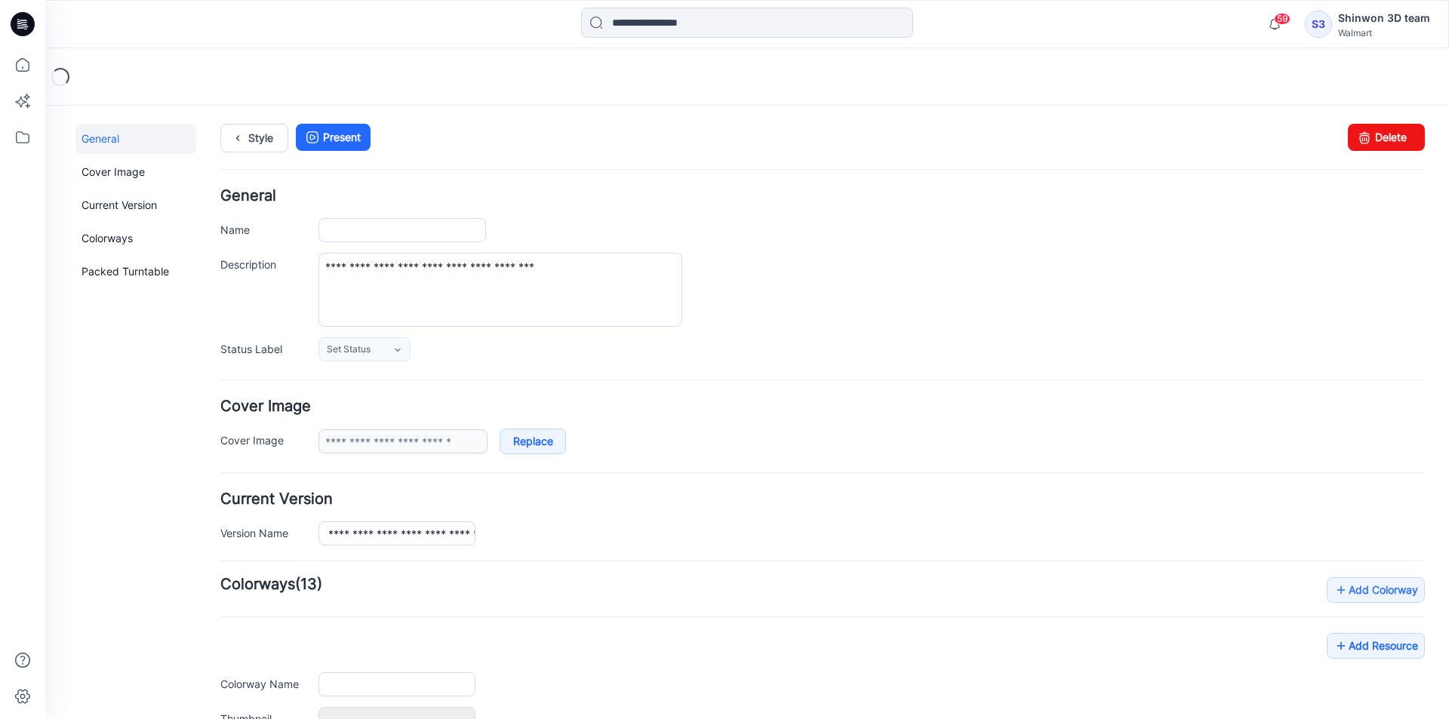
type input "**********"
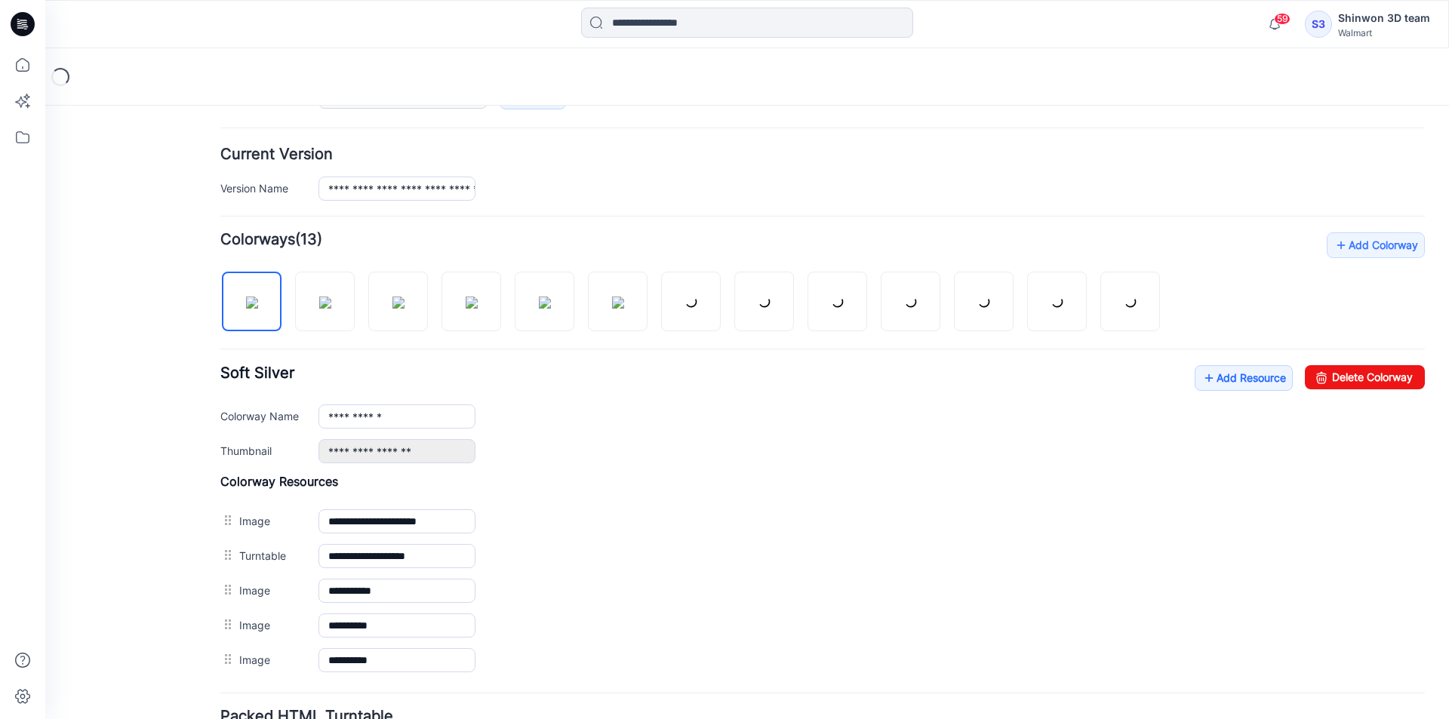
scroll to position [453, 0]
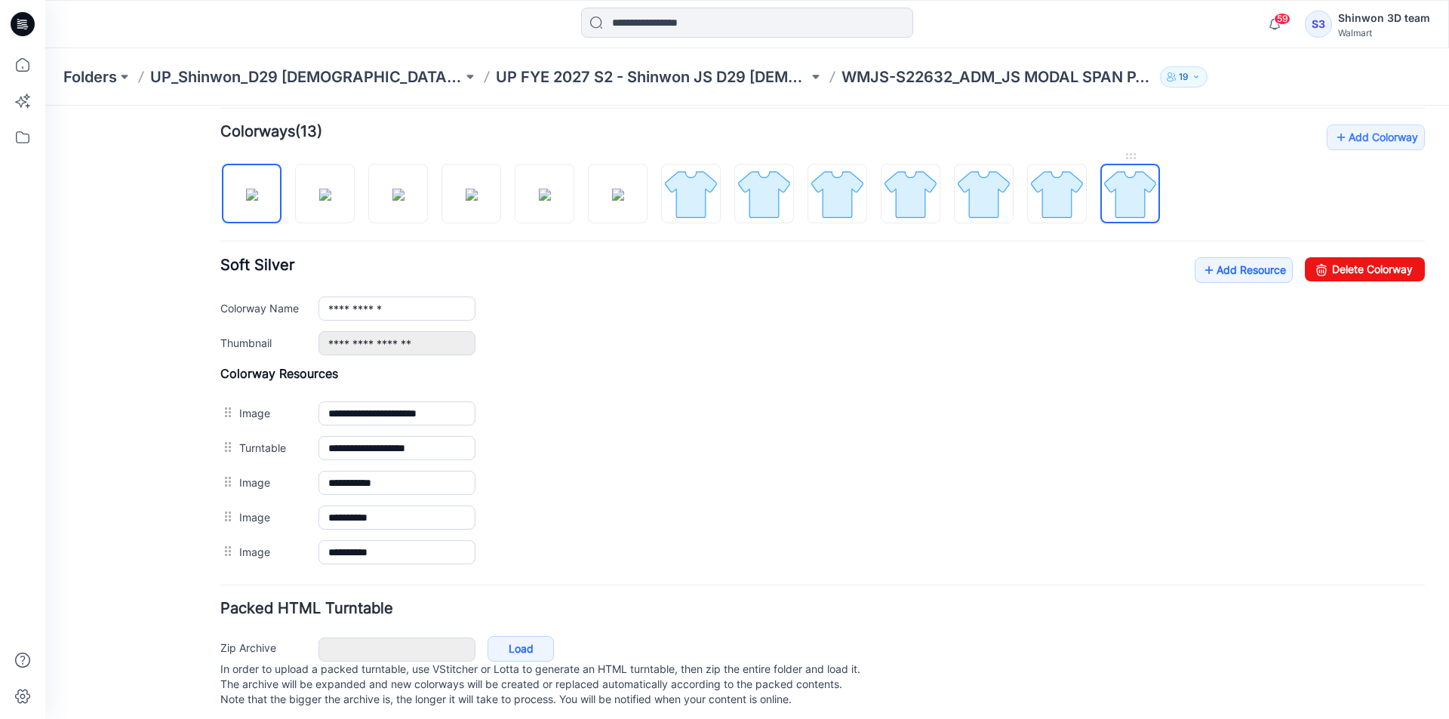
click at [1130, 199] on img at bounding box center [1129, 194] width 57 height 57
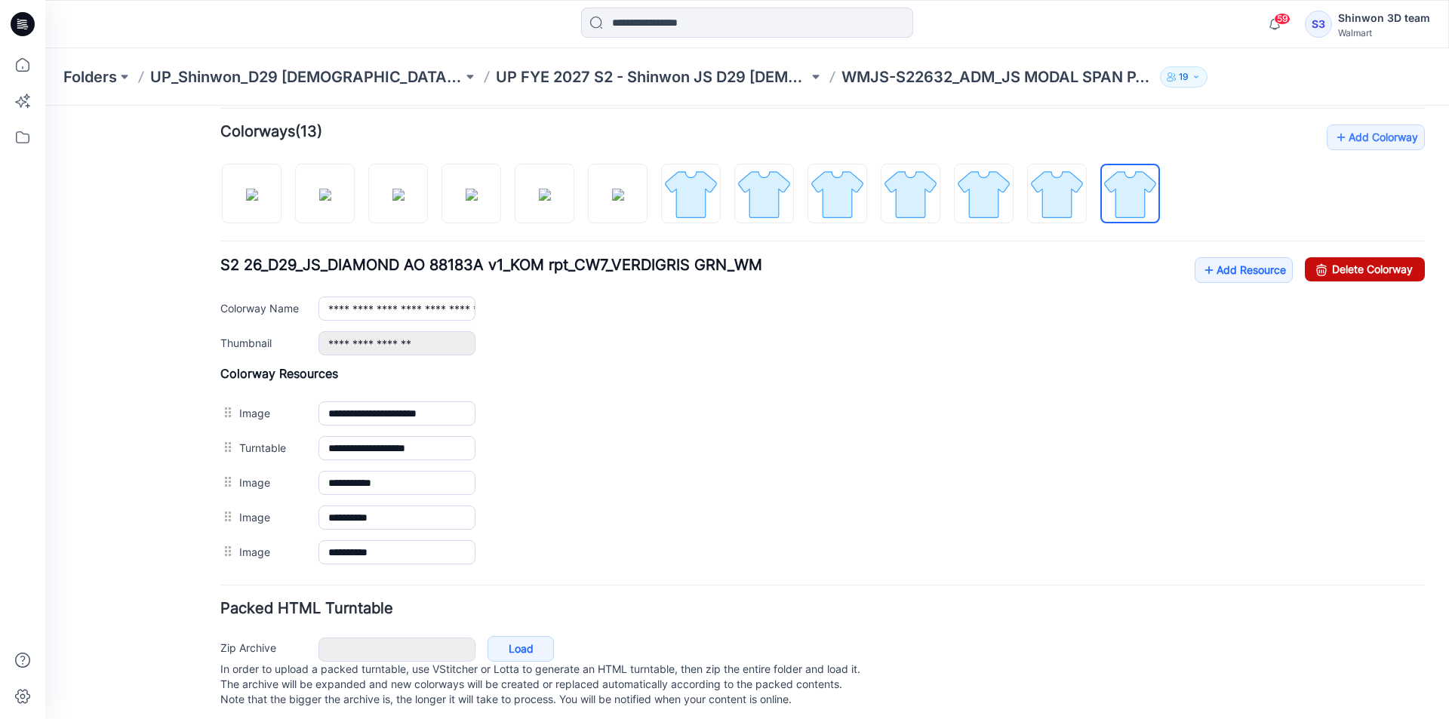
click at [1354, 267] on link "Delete Colorway" at bounding box center [1364, 269] width 120 height 24
click at [1069, 188] on img at bounding box center [1056, 194] width 57 height 57
click at [1320, 256] on div "Add Colorway Colorways (13) S2 26_D29_JS_DIAMOND AO 88183A v1_KOM rpt_CW3_NAVY …" at bounding box center [822, 346] width 1204 height 445
click at [1327, 266] on link "Delete Colorway" at bounding box center [1364, 269] width 120 height 24
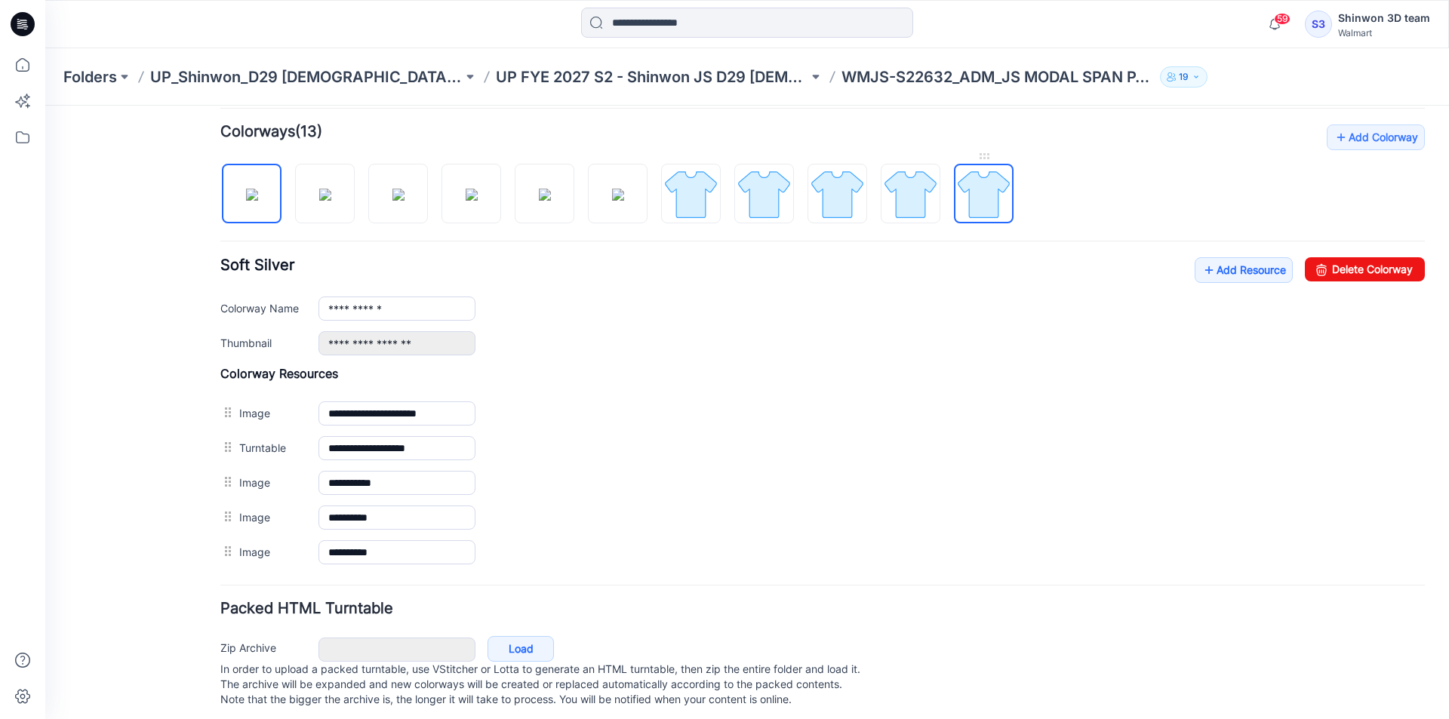
click at [997, 194] on img at bounding box center [983, 194] width 57 height 57
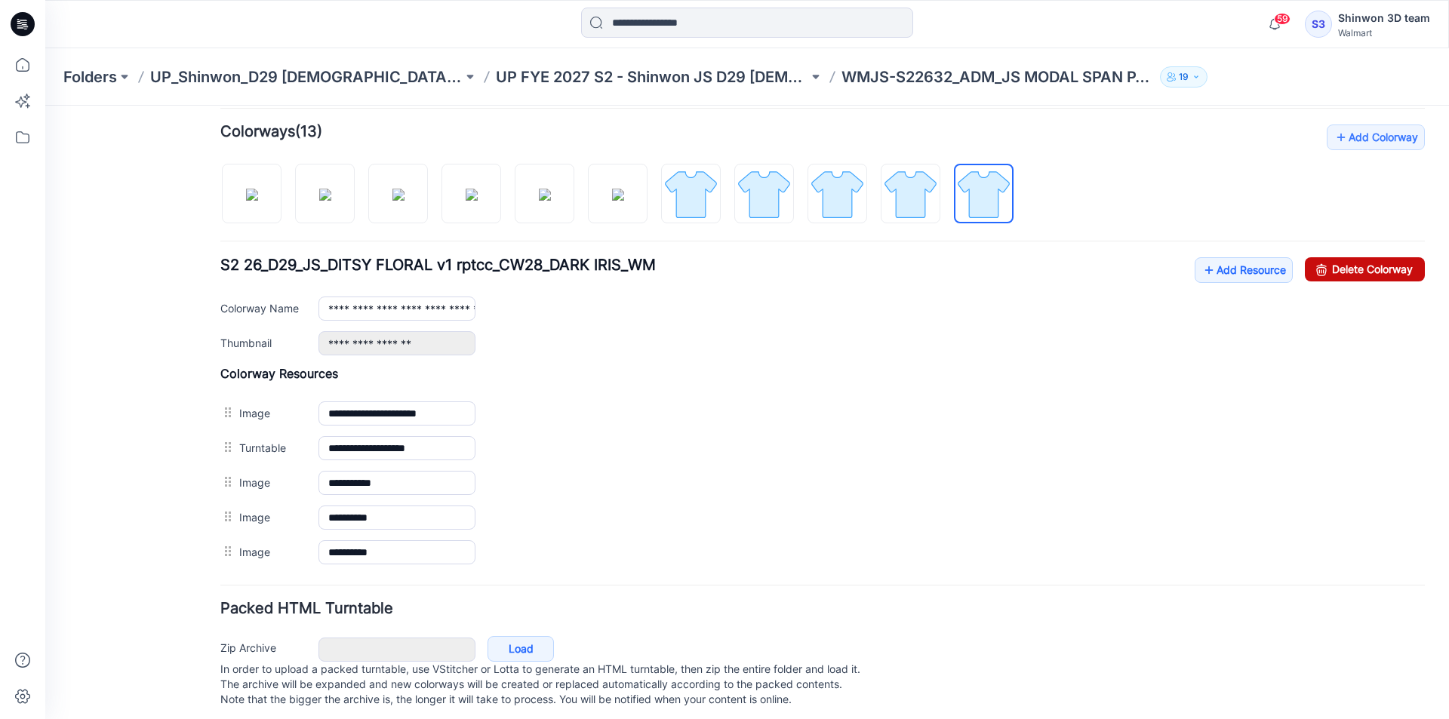
click at [1340, 276] on link "Delete Colorway" at bounding box center [1364, 269] width 120 height 24
drag, startPoint x: 927, startPoint y: 181, endPoint x: 1160, endPoint y: 228, distance: 237.0
click at [927, 182] on img at bounding box center [910, 194] width 57 height 57
click at [1346, 267] on link "Delete Colorway" at bounding box center [1364, 269] width 120 height 24
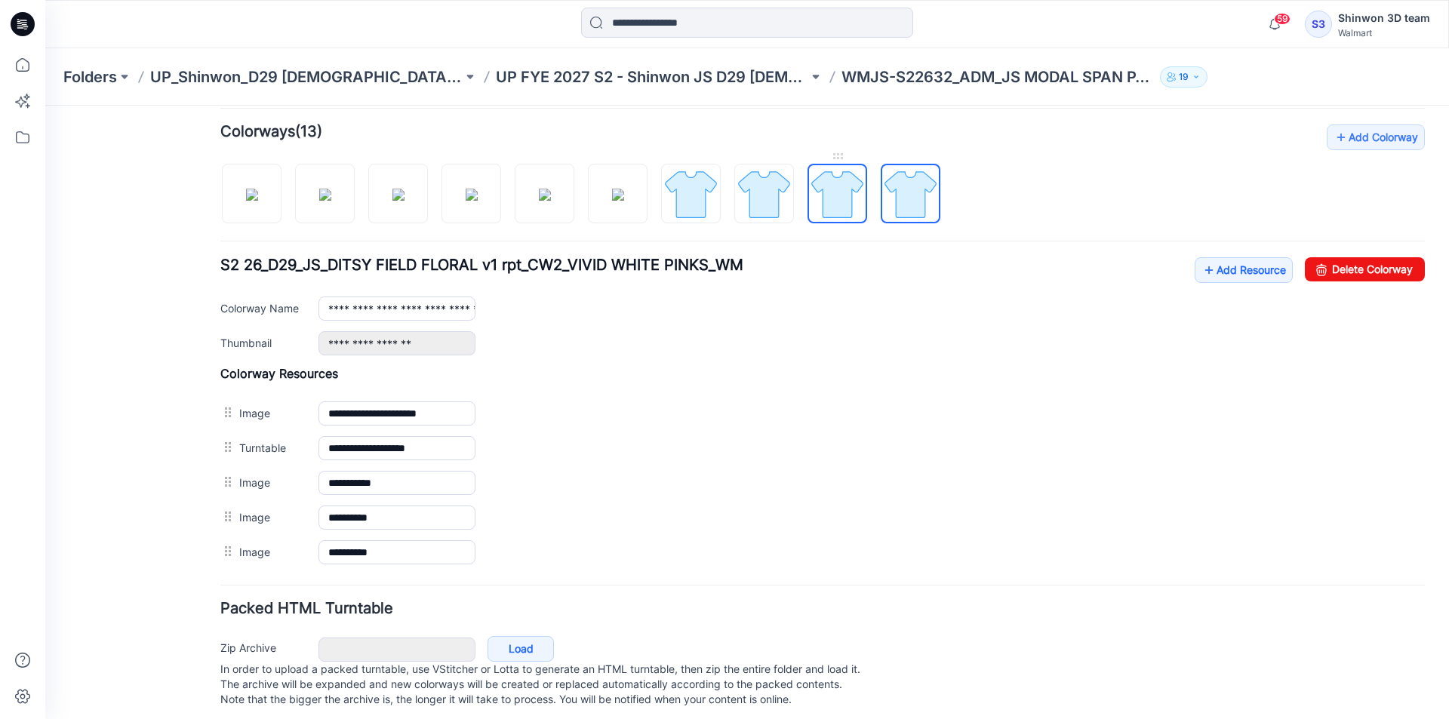
click at [855, 186] on img at bounding box center [837, 194] width 57 height 57
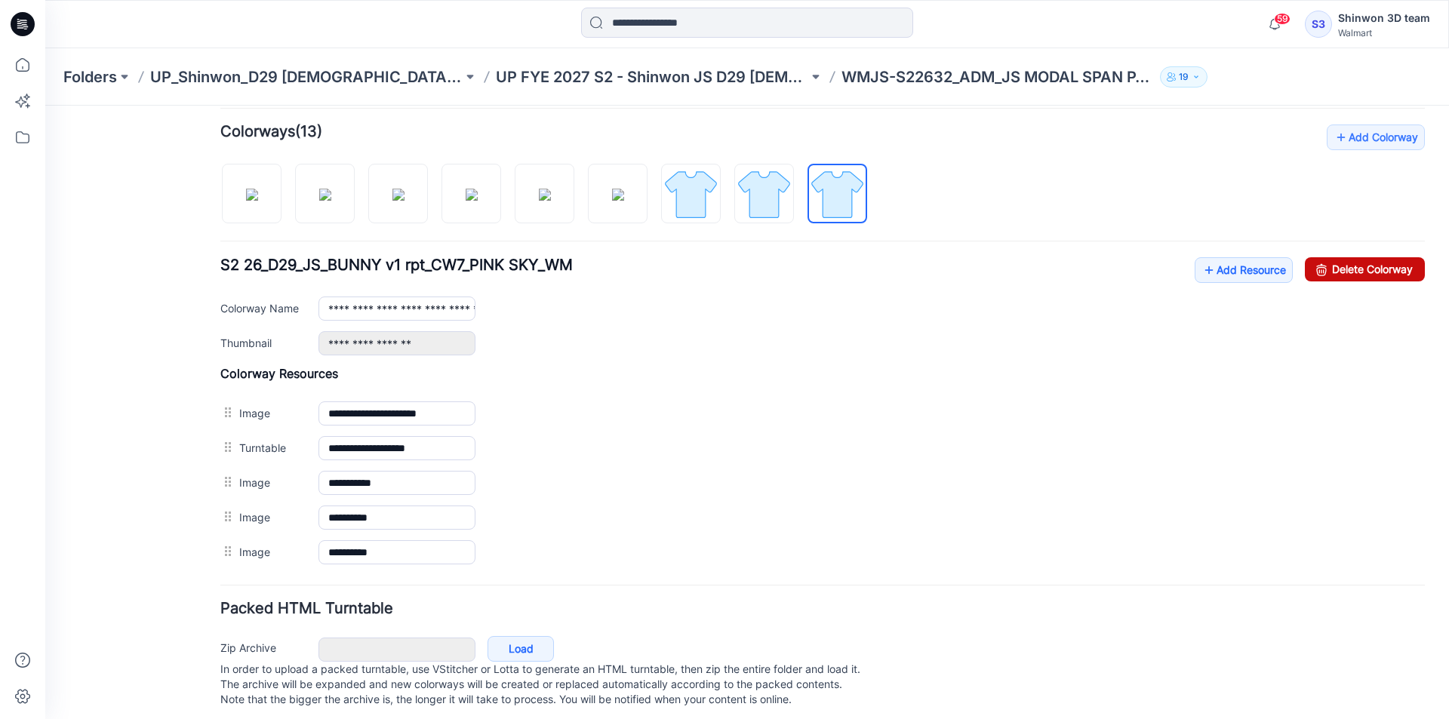
click at [1343, 270] on link "Delete Colorway" at bounding box center [1364, 269] width 120 height 24
click at [763, 195] on img at bounding box center [764, 194] width 57 height 57
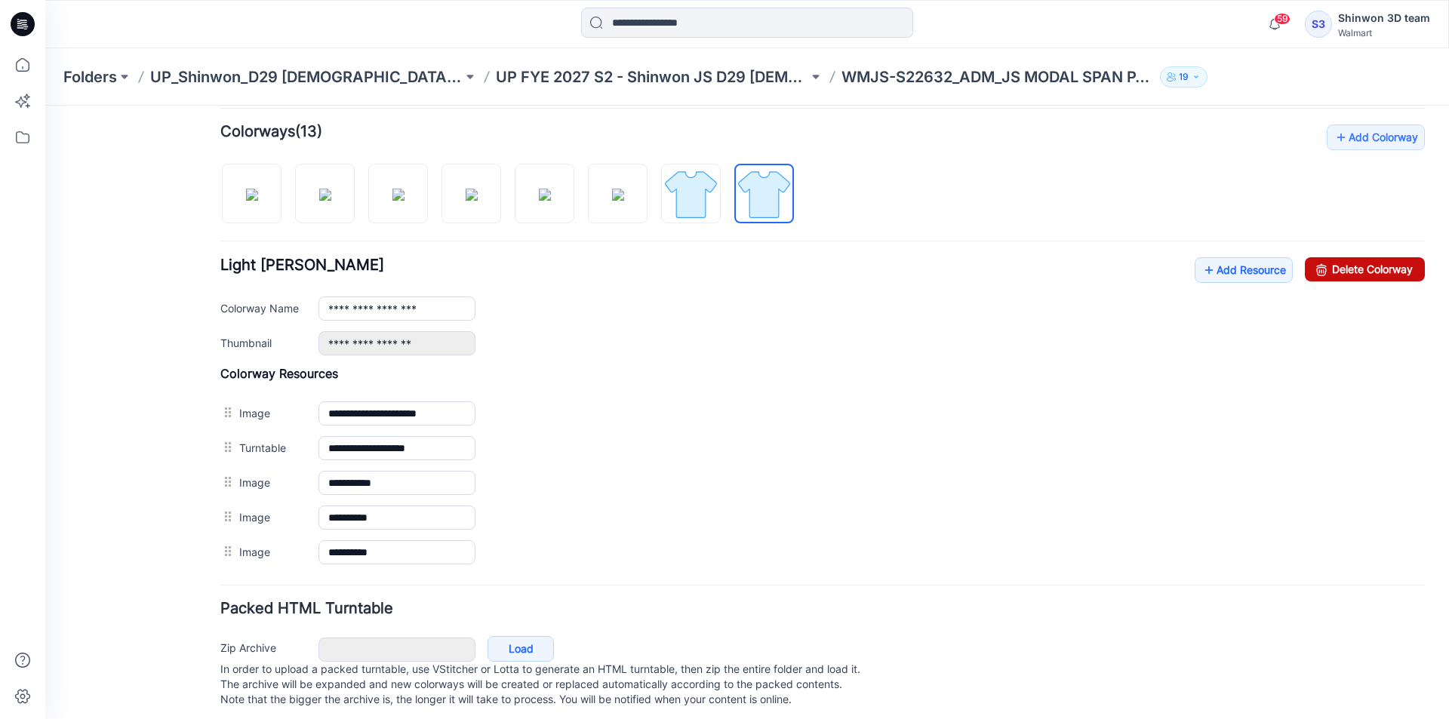
click at [1359, 273] on link "Delete Colorway" at bounding box center [1364, 269] width 120 height 24
click at [686, 189] on img at bounding box center [690, 194] width 57 height 57
click at [1374, 278] on link "Delete Colorway" at bounding box center [1364, 269] width 120 height 24
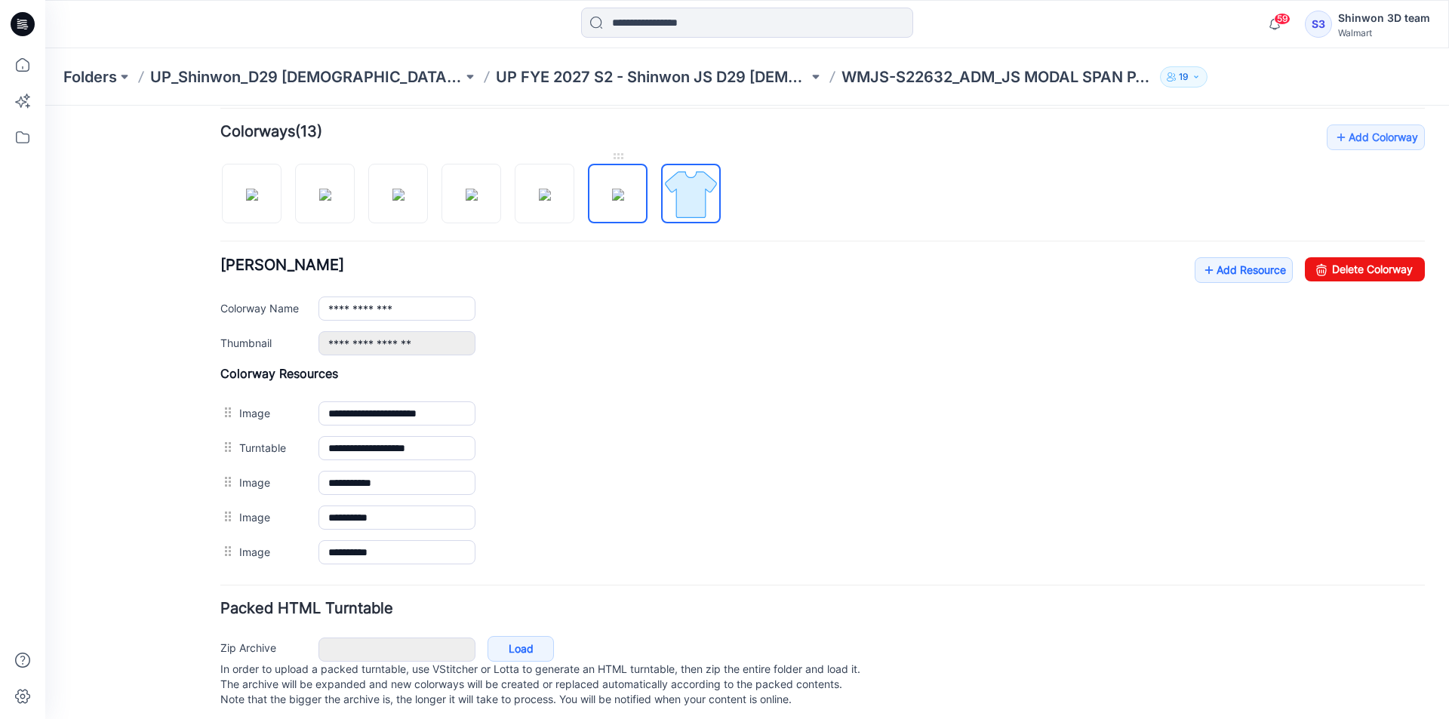
click at [624, 190] on img at bounding box center [618, 195] width 12 height 12
click at [1338, 265] on link "Delete Colorway" at bounding box center [1364, 269] width 120 height 24
click at [539, 189] on img at bounding box center [545, 195] width 12 height 12
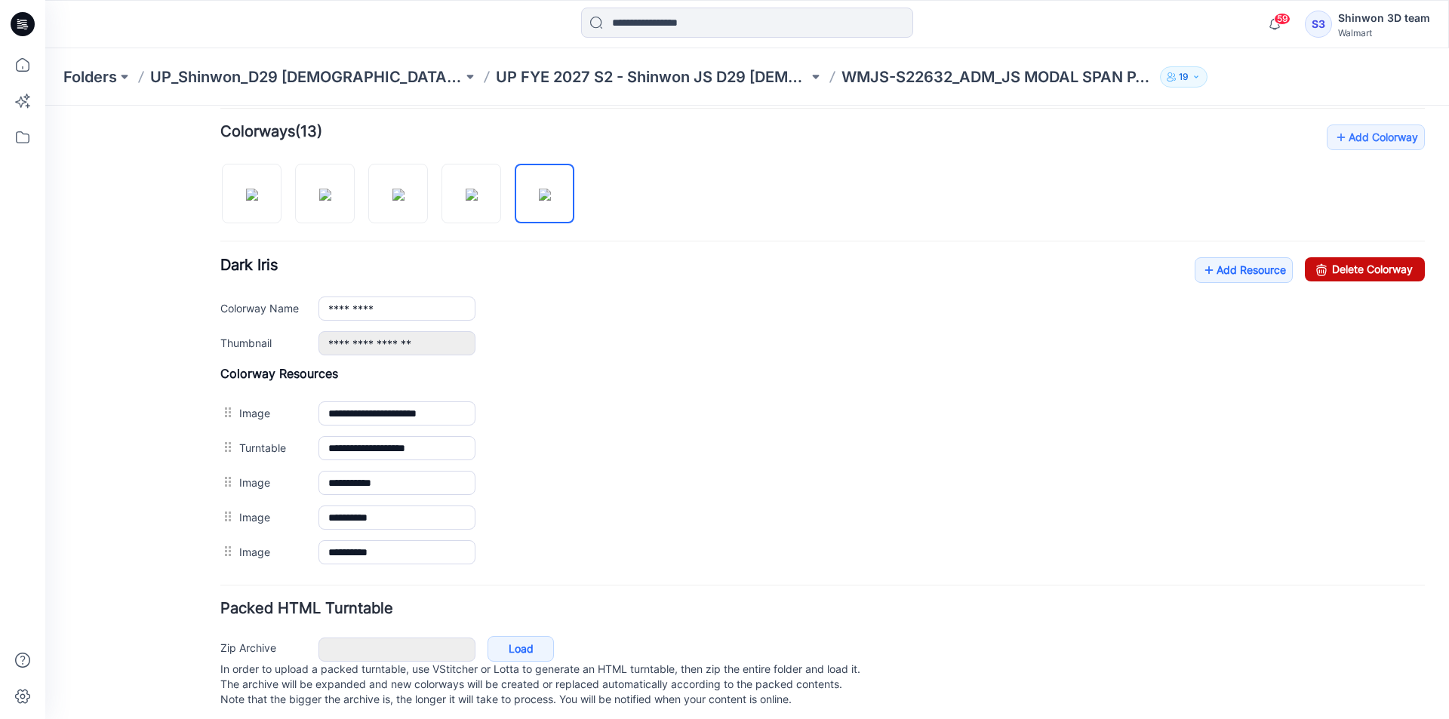
click at [1387, 281] on link "Delete Colorway" at bounding box center [1364, 269] width 120 height 24
drag, startPoint x: 455, startPoint y: 196, endPoint x: 570, endPoint y: 204, distance: 115.7
click at [465, 197] on img at bounding box center [471, 195] width 12 height 12
click at [1384, 282] on div "**********" at bounding box center [822, 306] width 1204 height 98
click at [1395, 271] on link "Delete Colorway" at bounding box center [1364, 269] width 120 height 24
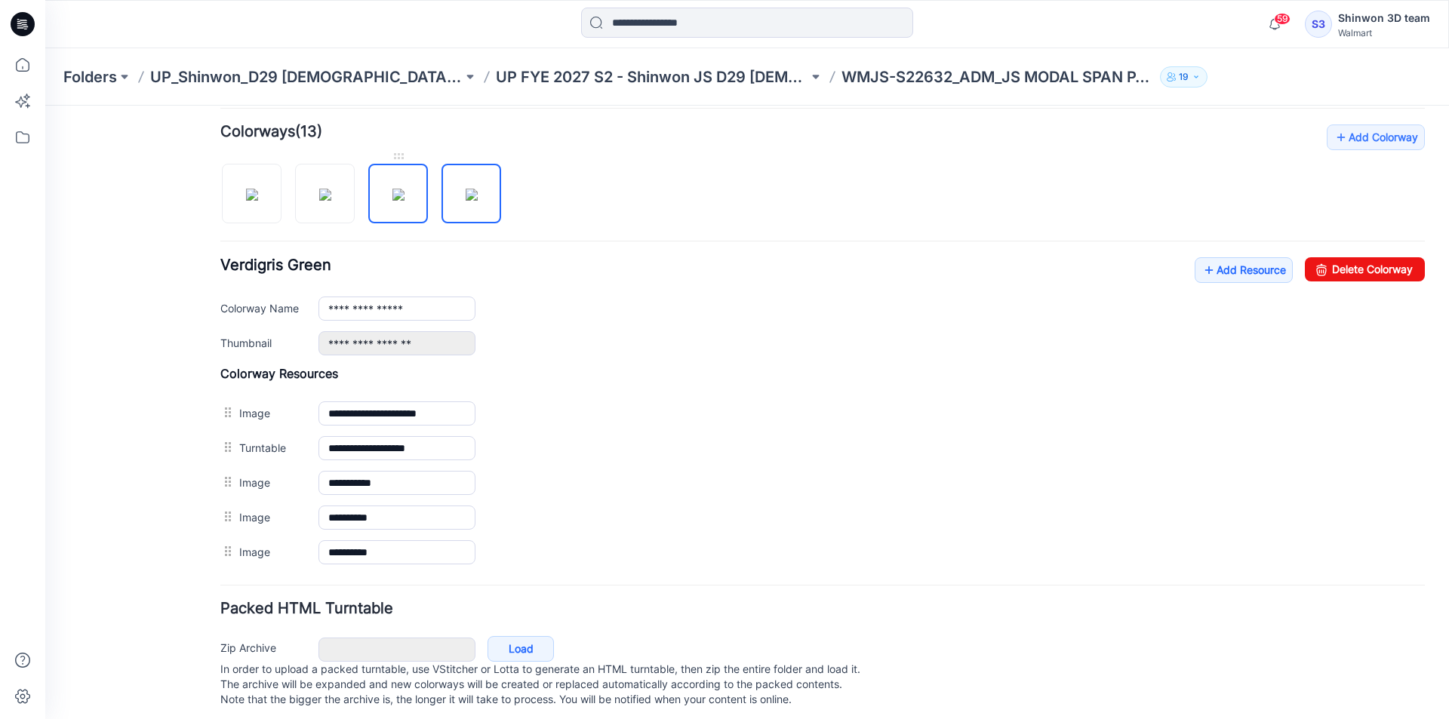
click at [401, 189] on img at bounding box center [398, 195] width 12 height 12
click at [1381, 267] on link "Delete Colorway" at bounding box center [1364, 269] width 120 height 24
drag, startPoint x: 309, startPoint y: 191, endPoint x: 677, endPoint y: 220, distance: 368.5
click at [319, 190] on img at bounding box center [325, 195] width 12 height 12
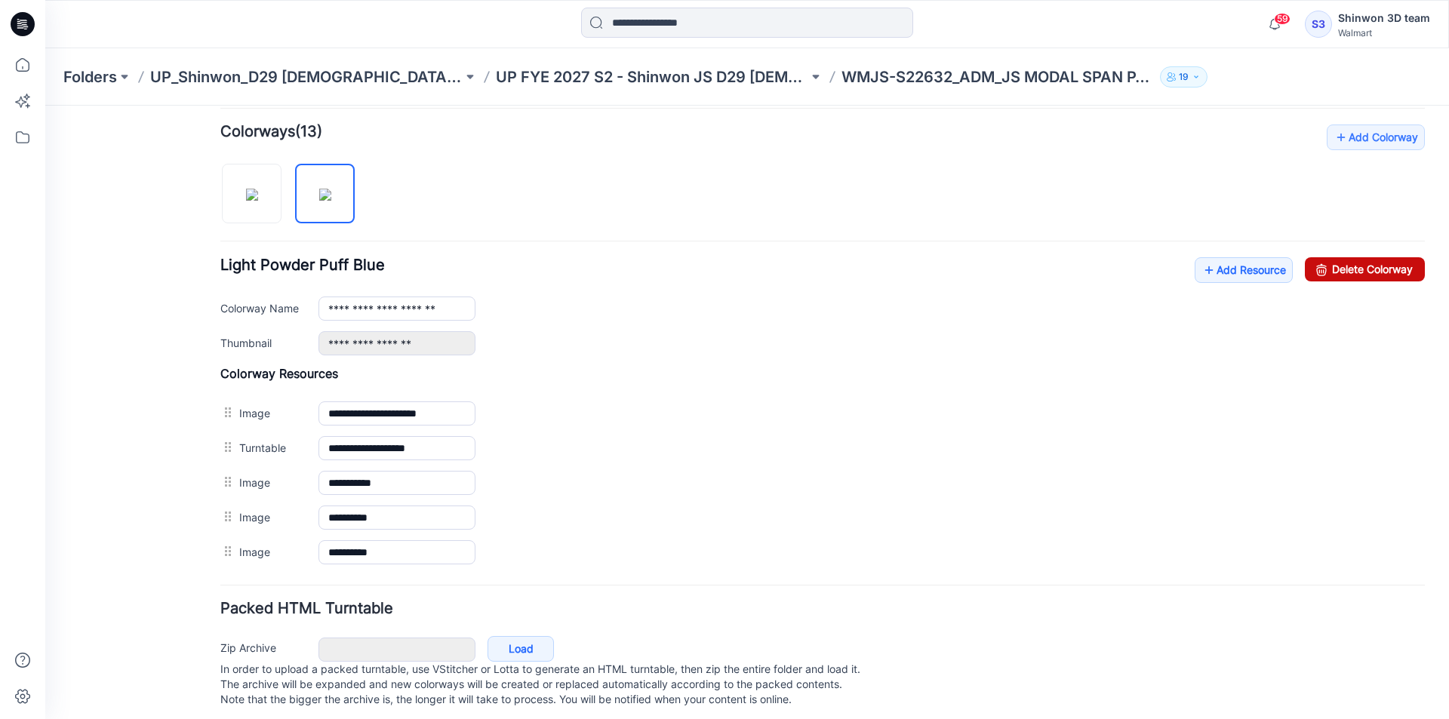
click at [1366, 272] on link "Delete Colorway" at bounding box center [1364, 269] width 120 height 24
click at [246, 198] on img at bounding box center [252, 195] width 12 height 12
type input "**********"
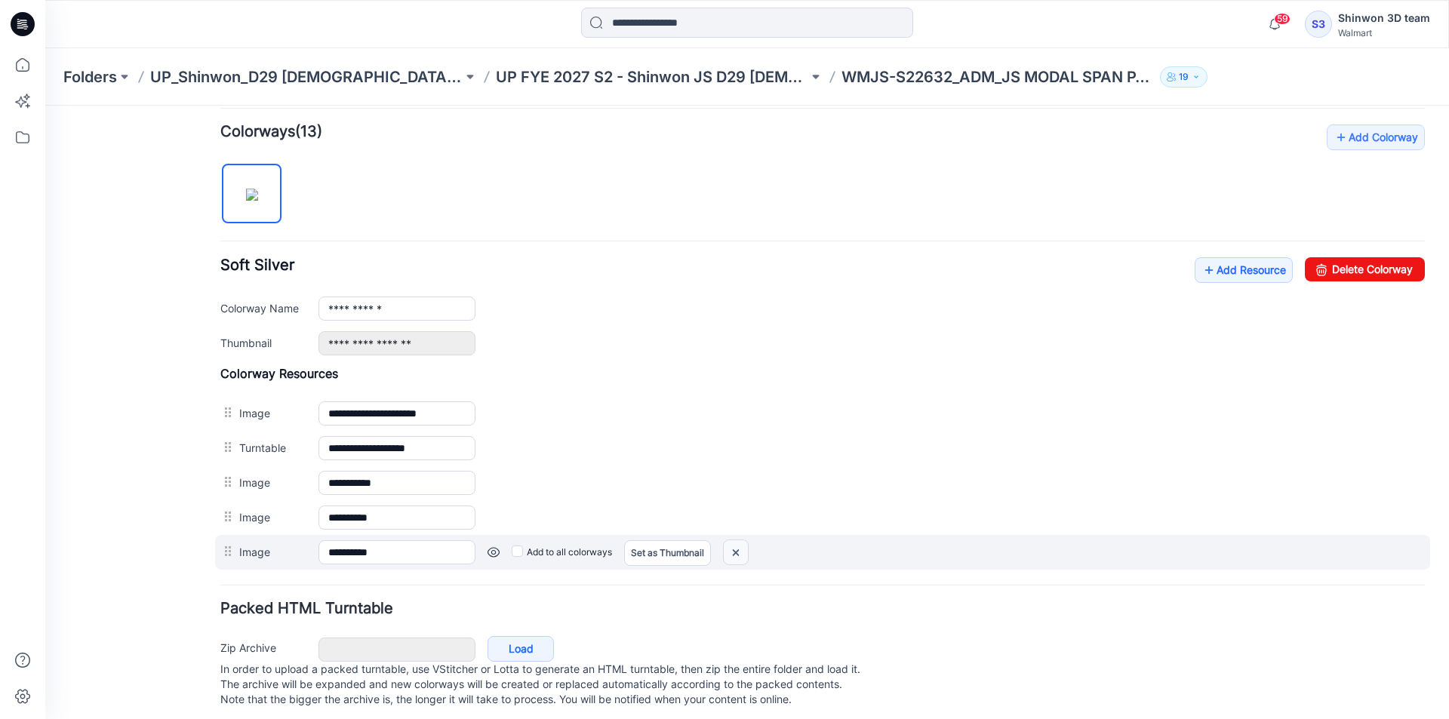
click at [45, 106] on img at bounding box center [45, 106] width 0 height 0
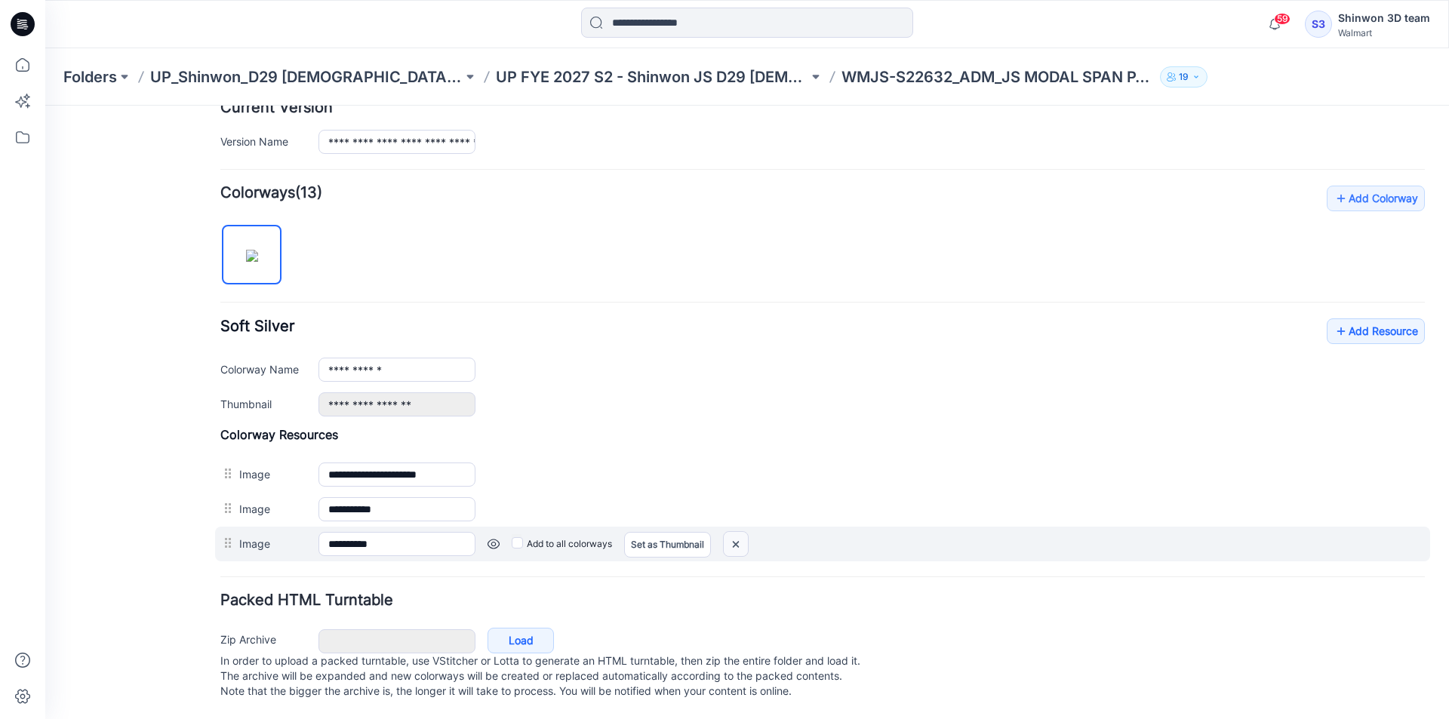
click at [45, 106] on img at bounding box center [45, 106] width 0 height 0
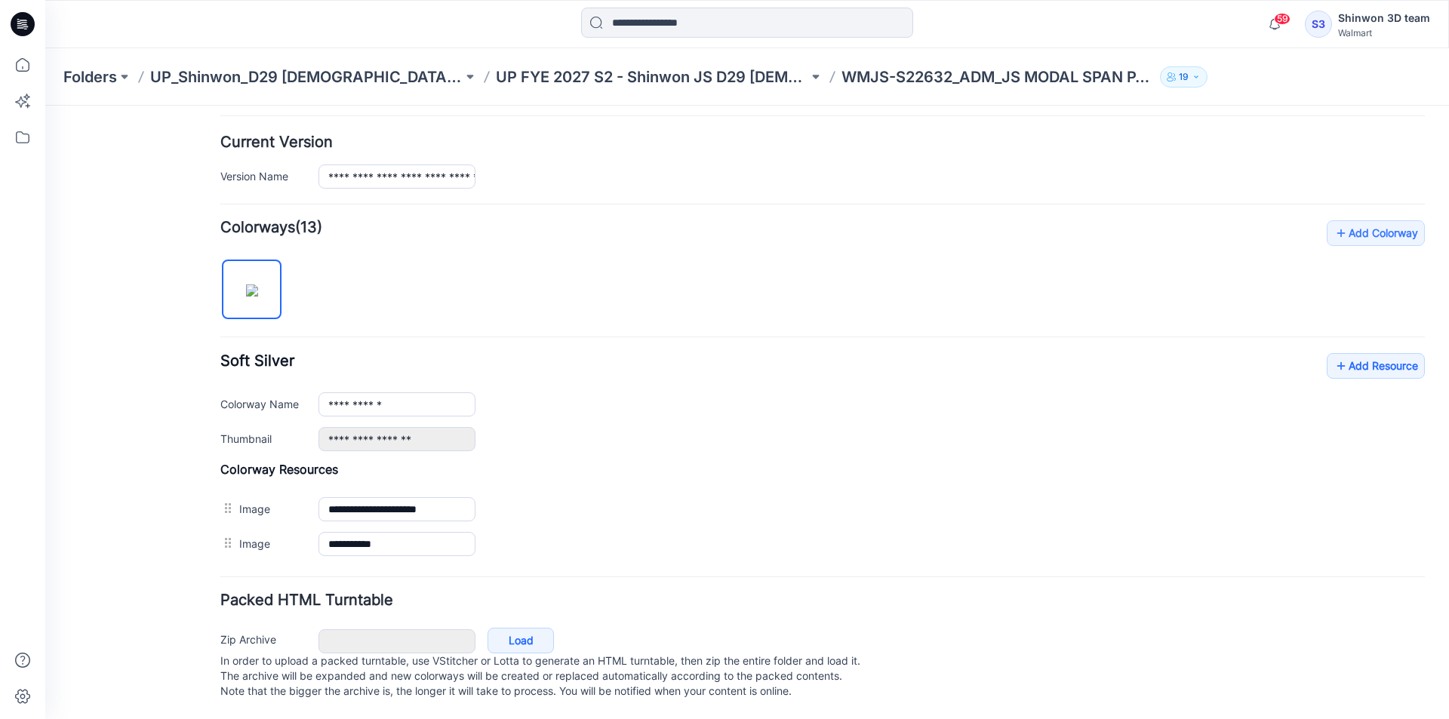
scroll to position [372, 0]
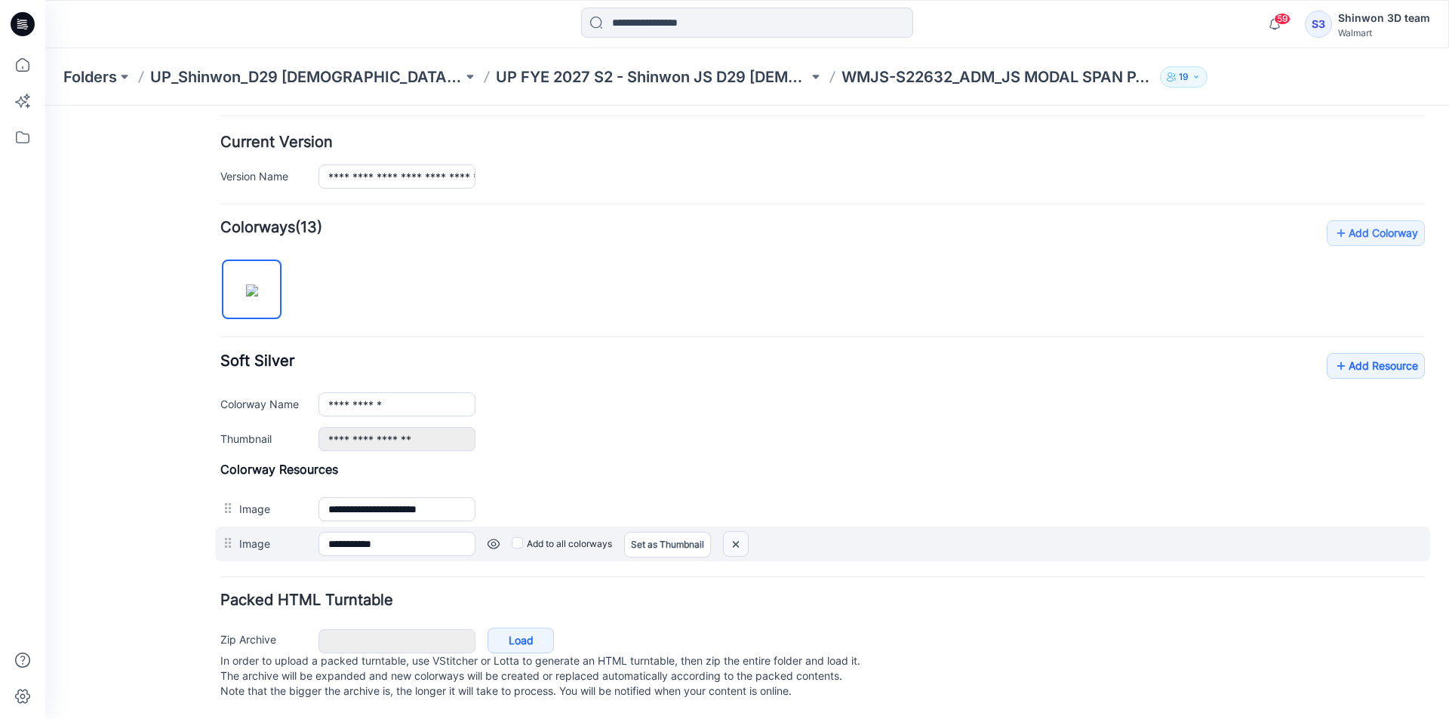
click at [45, 106] on img at bounding box center [45, 106] width 0 height 0
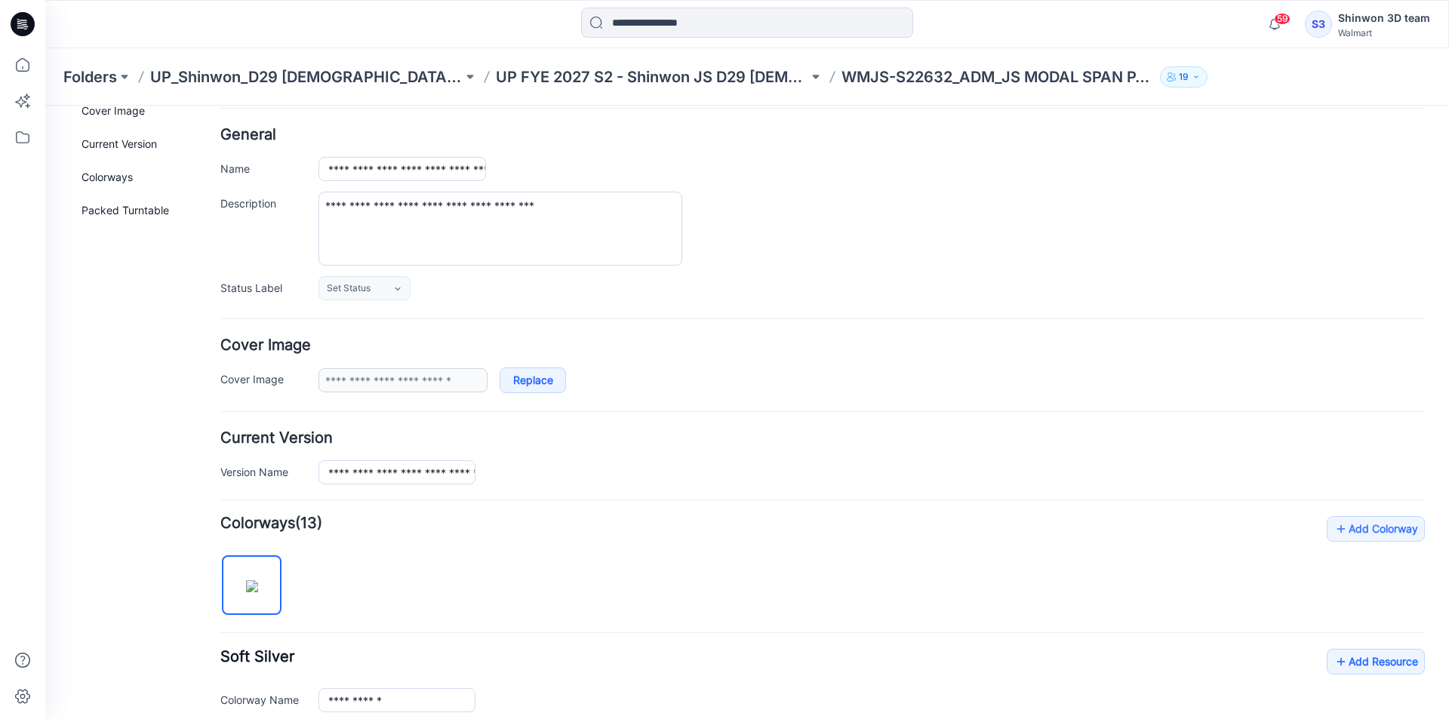
scroll to position [0, 0]
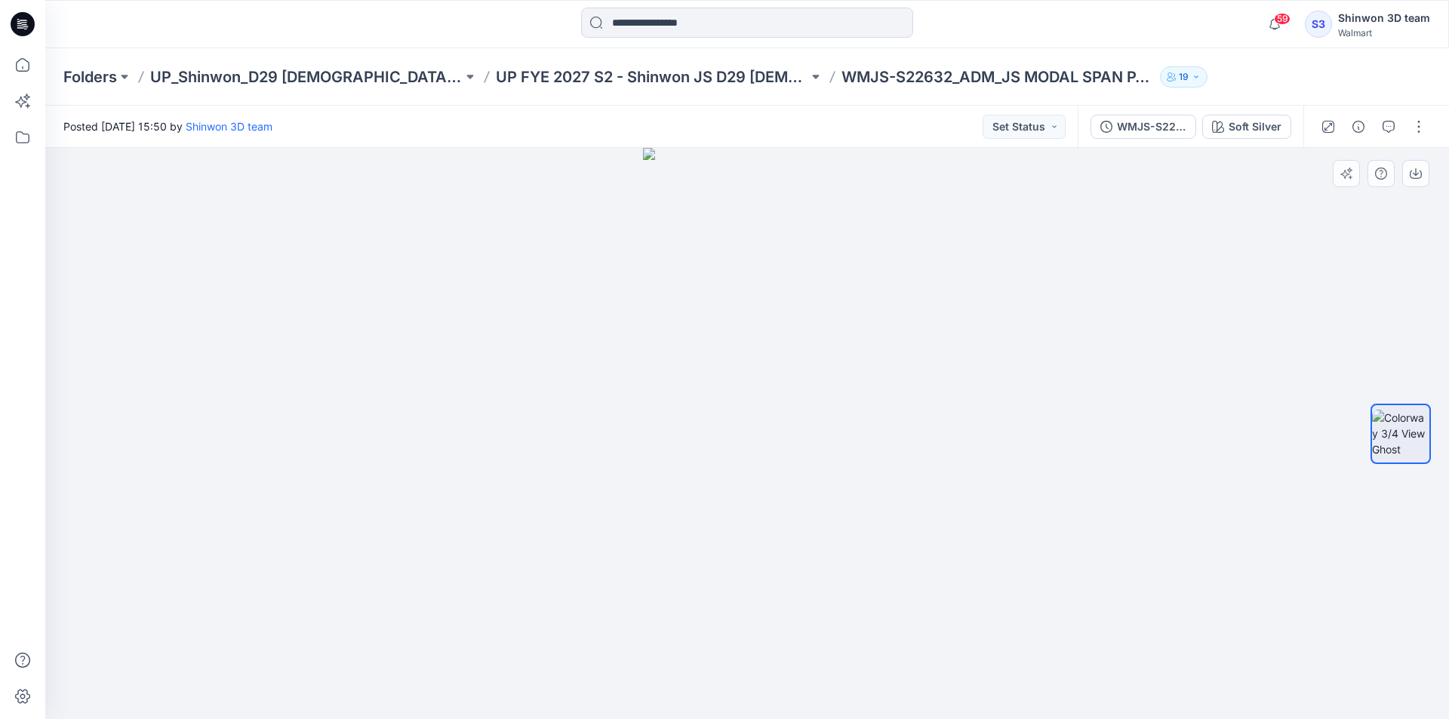
drag, startPoint x: 1270, startPoint y: 339, endPoint x: 1311, endPoint y: 321, distance: 44.6
click at [1271, 337] on div at bounding box center [746, 433] width 1403 height 571
click at [1153, 225] on div at bounding box center [746, 433] width 1403 height 571
click at [1018, 337] on div at bounding box center [746, 433] width 1403 height 571
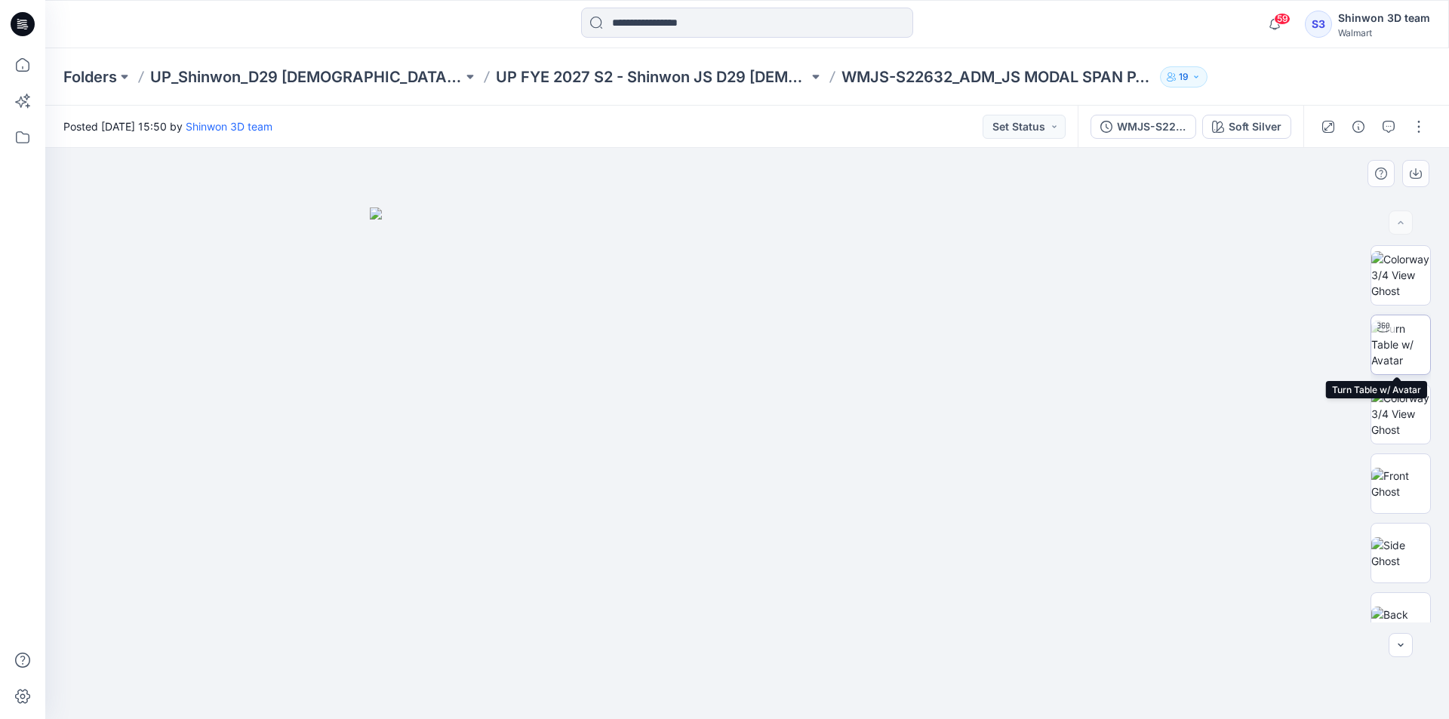
click at [1406, 352] on img at bounding box center [1400, 345] width 59 height 48
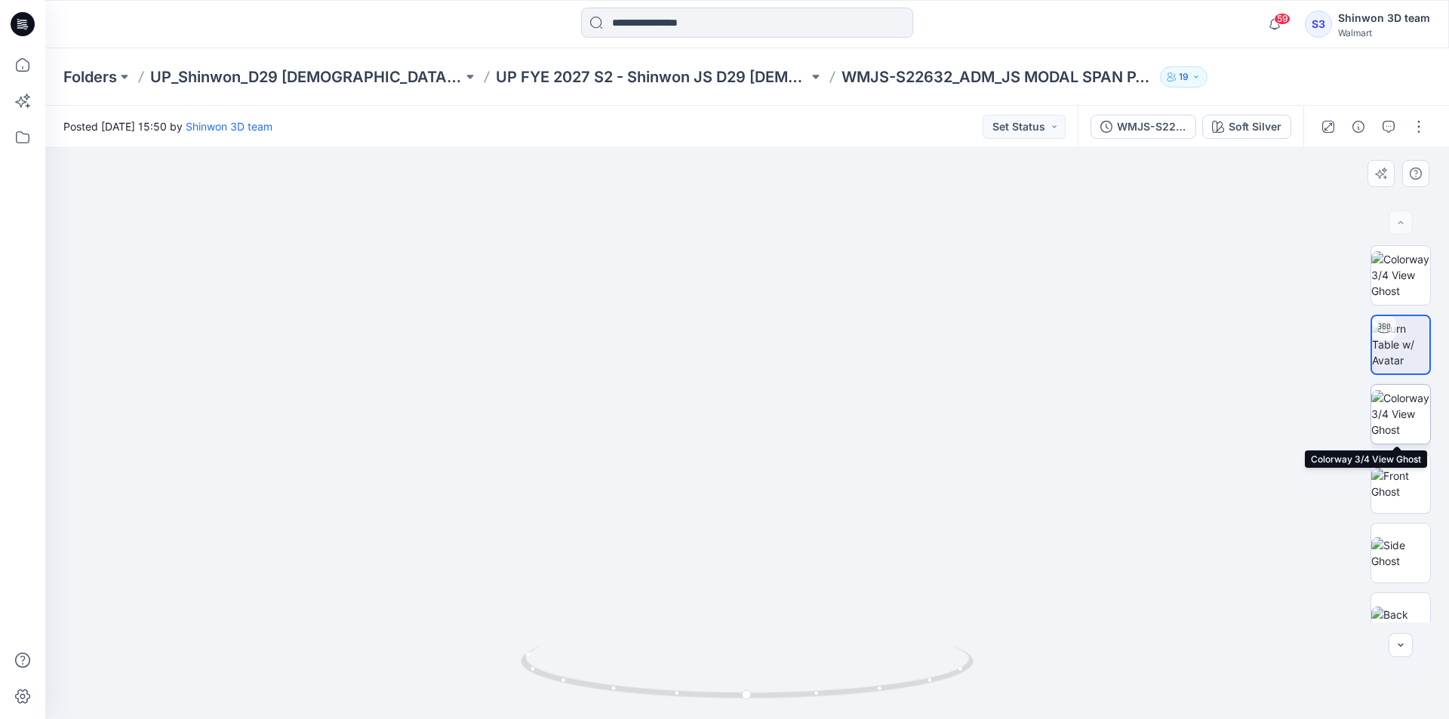
click at [1401, 413] on img at bounding box center [1400, 414] width 59 height 48
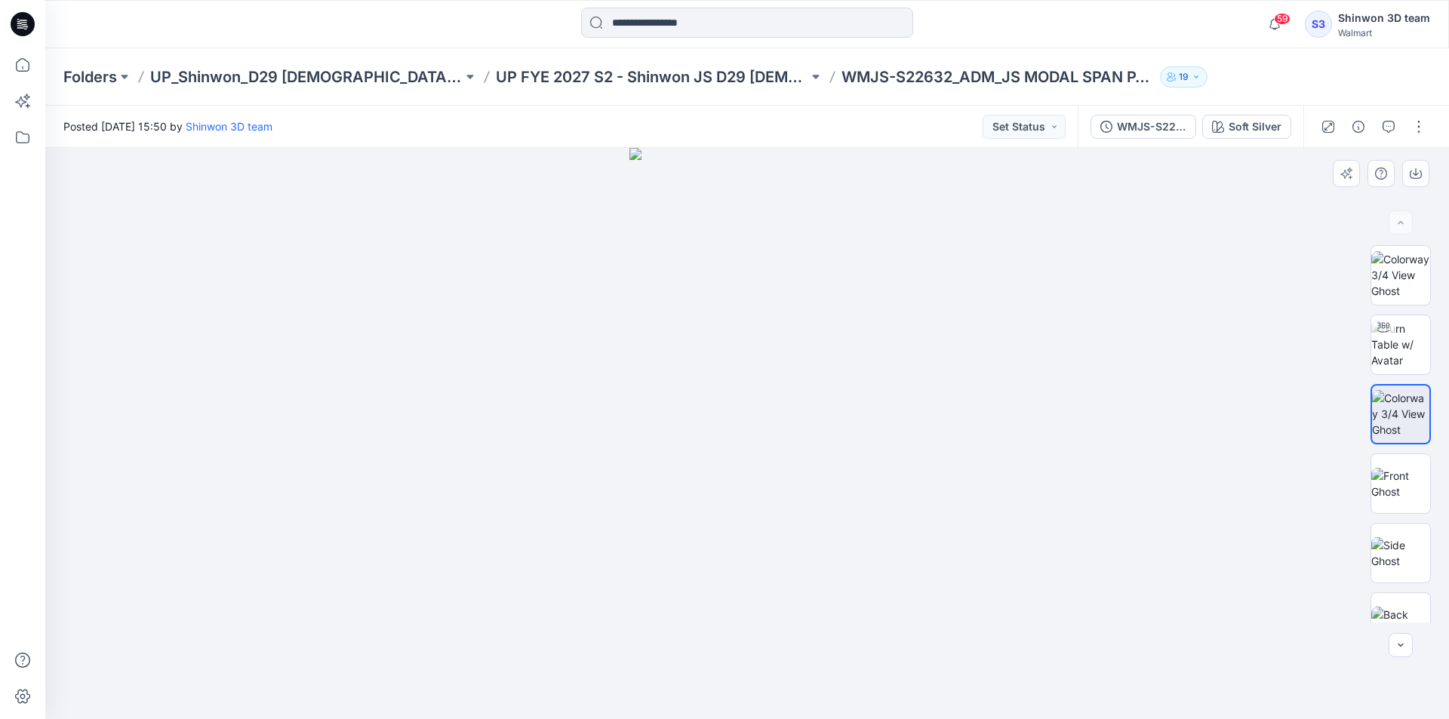
drag, startPoint x: 840, startPoint y: 177, endPoint x: 838, endPoint y: 384, distance: 206.7
click at [838, 385] on img at bounding box center [747, 433] width 236 height 571
click at [1396, 340] on img at bounding box center [1400, 345] width 59 height 48
drag, startPoint x: 942, startPoint y: 685, endPoint x: 618, endPoint y: 599, distance: 334.9
click at [564, 613] on div at bounding box center [746, 433] width 1403 height 571
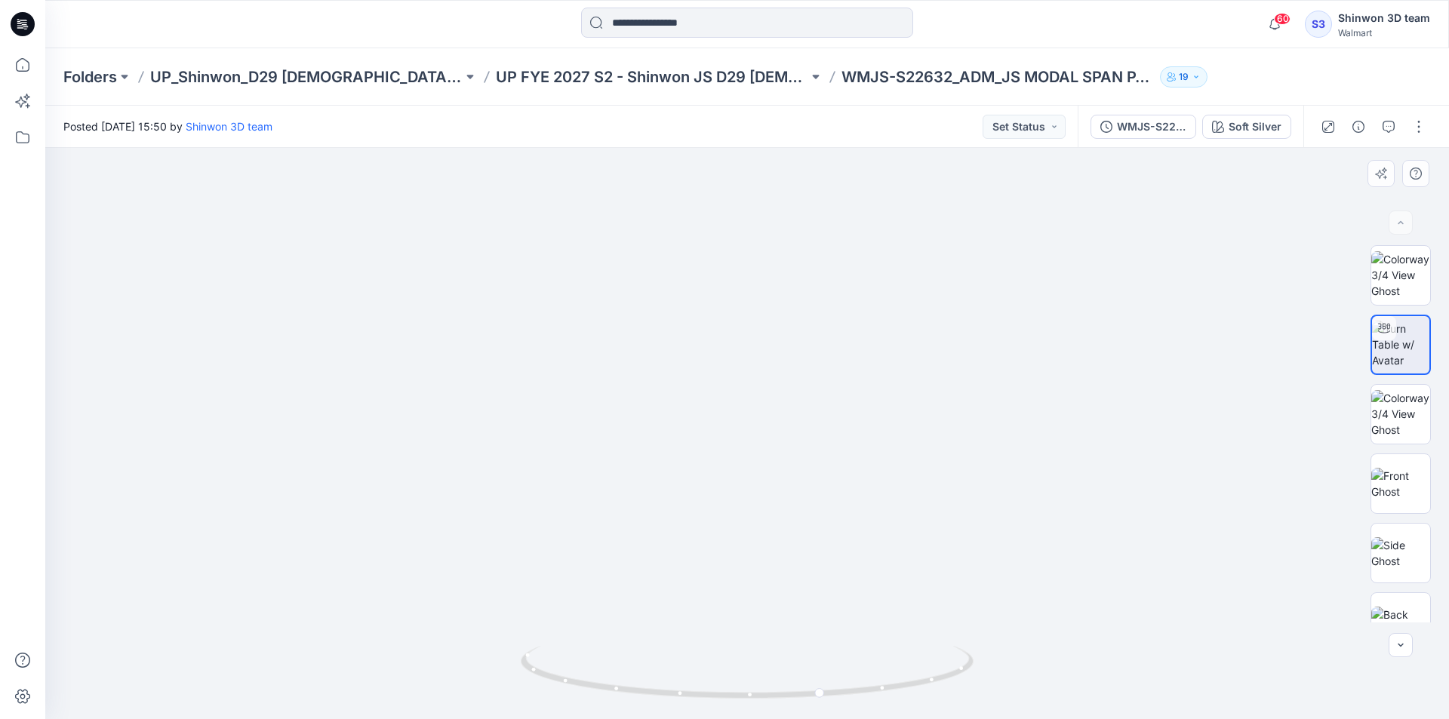
click at [1253, 124] on div "Soft Silver" at bounding box center [1254, 126] width 53 height 17
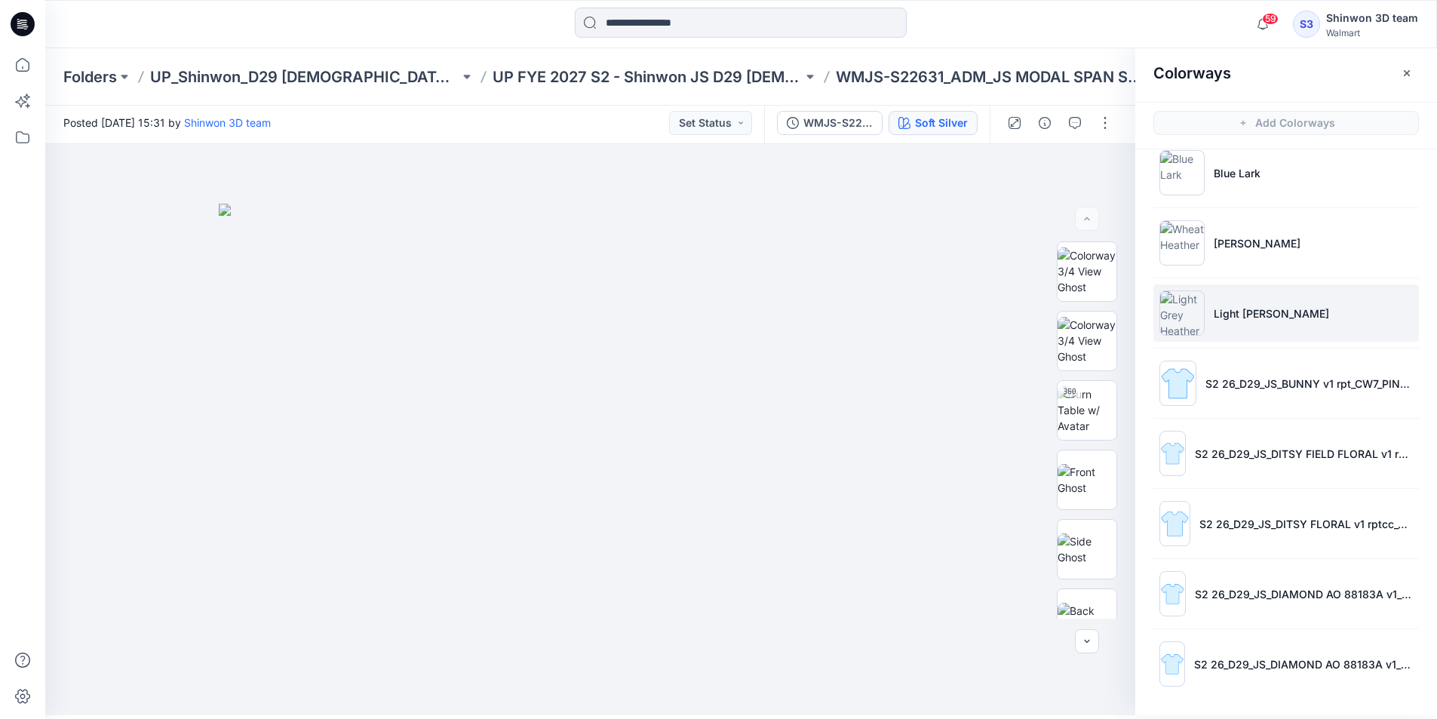
scroll to position [5, 0]
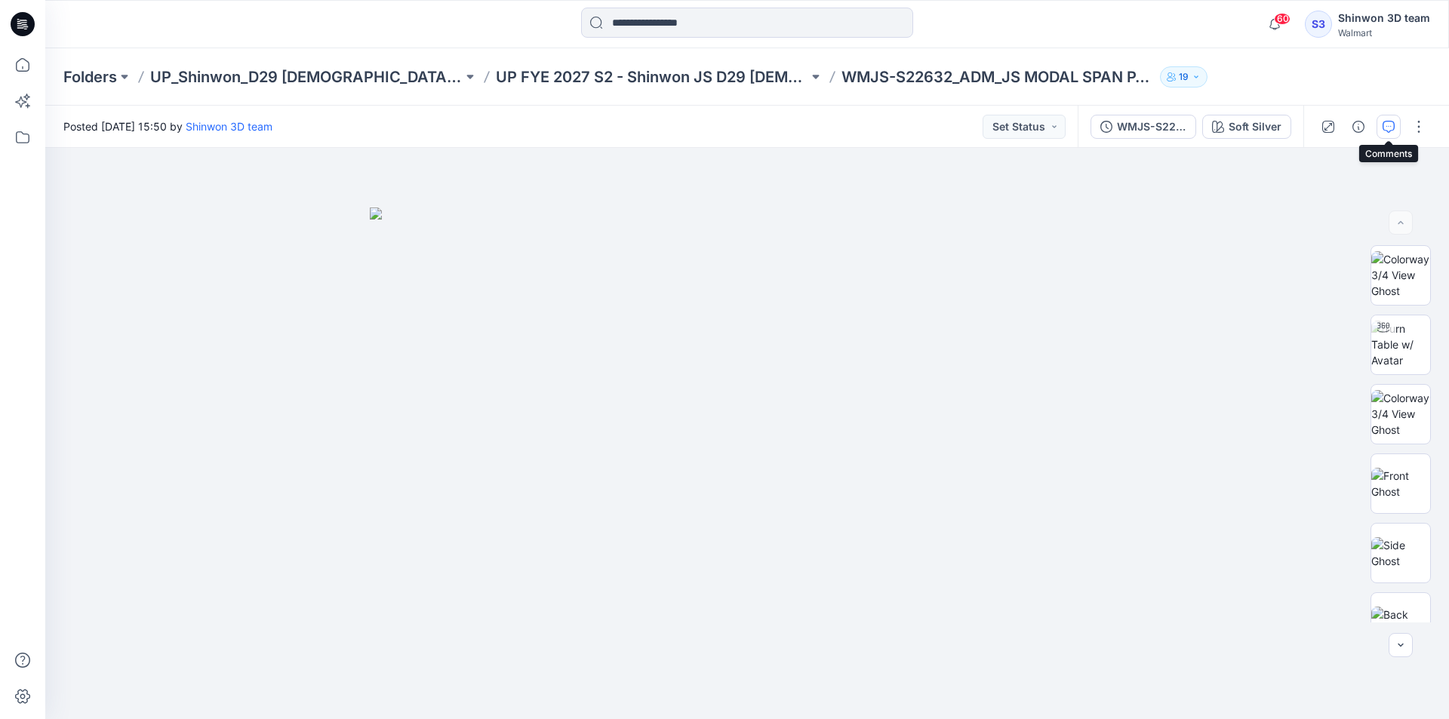
click at [1393, 124] on icon "button" at bounding box center [1388, 127] width 12 height 12
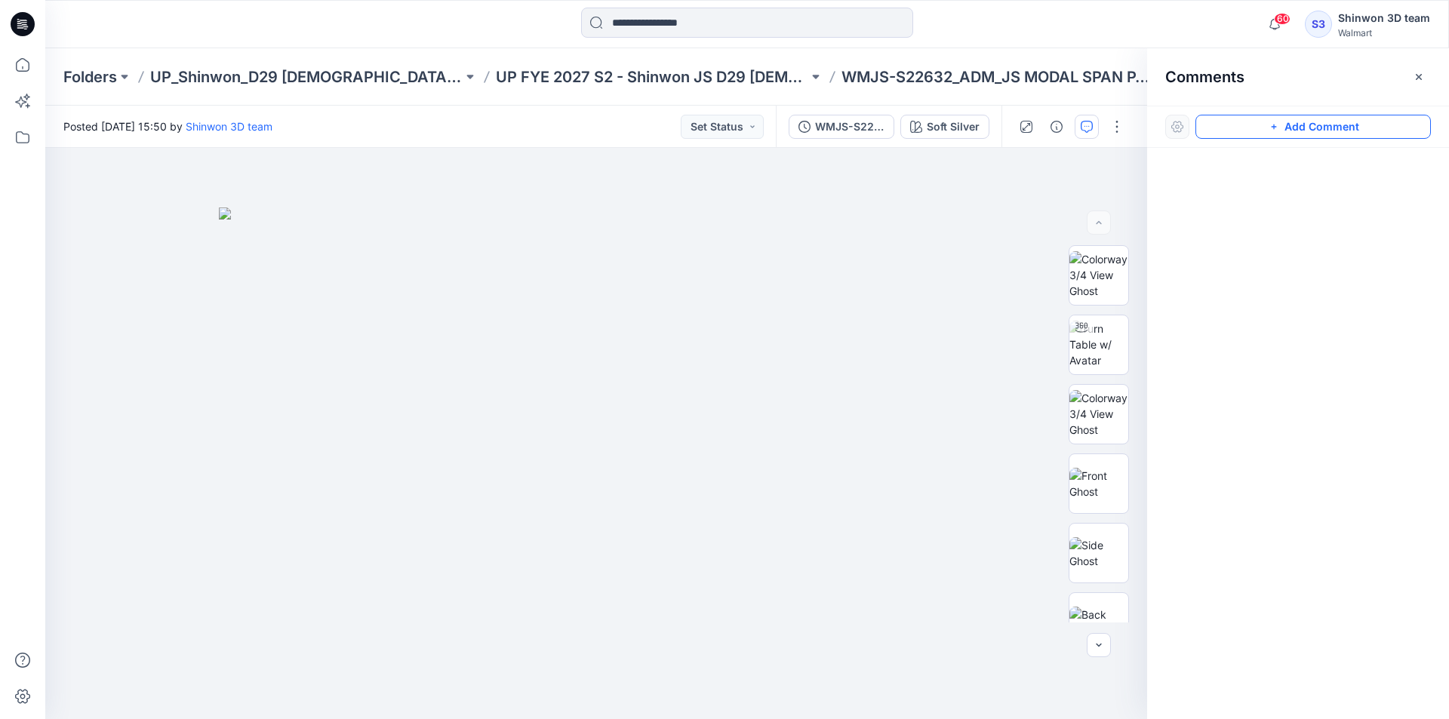
drag, startPoint x: 1302, startPoint y: 126, endPoint x: 543, endPoint y: 223, distance: 765.2
click at [1294, 126] on button "Add Comment" at bounding box center [1312, 127] width 235 height 24
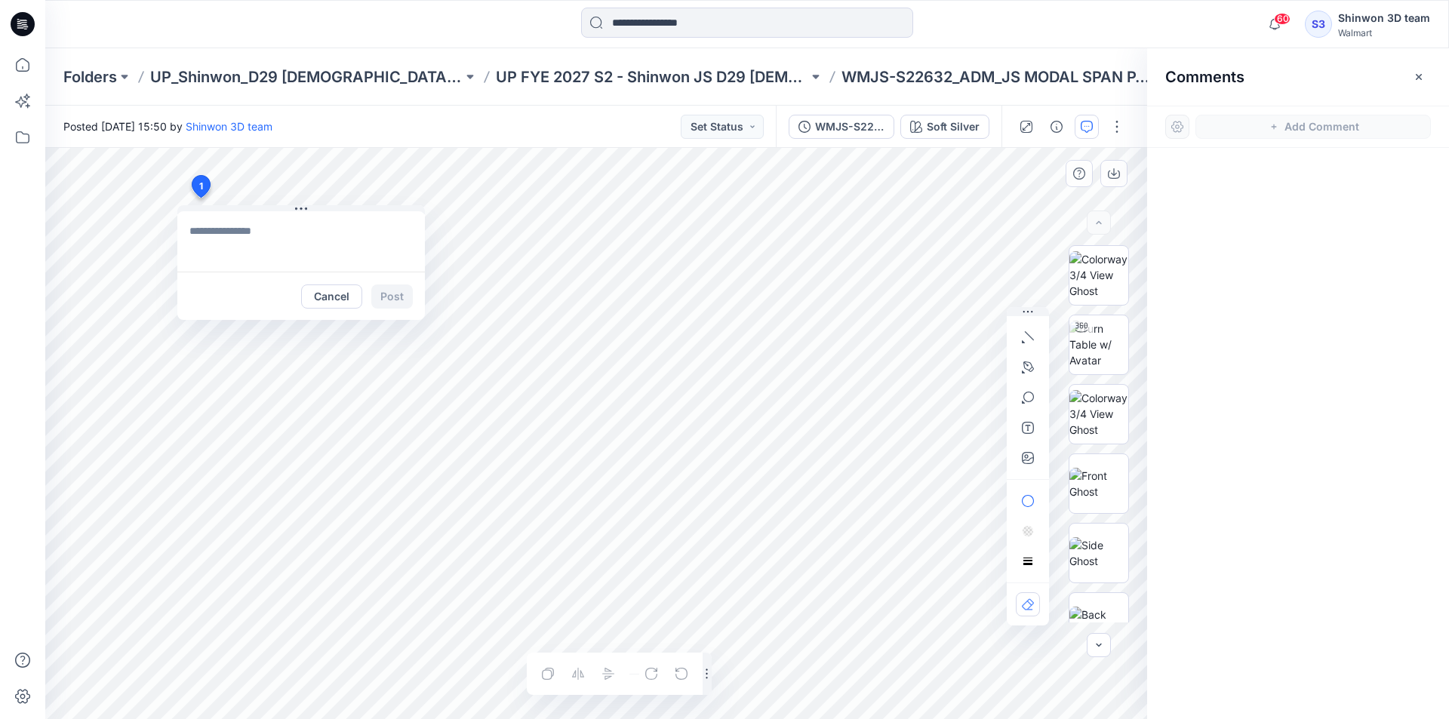
click at [200, 198] on div "1 Cancel Post Layer 1" at bounding box center [595, 433] width 1101 height 571
type textarea "**********"
click at [394, 293] on button "Post" at bounding box center [391, 296] width 41 height 24
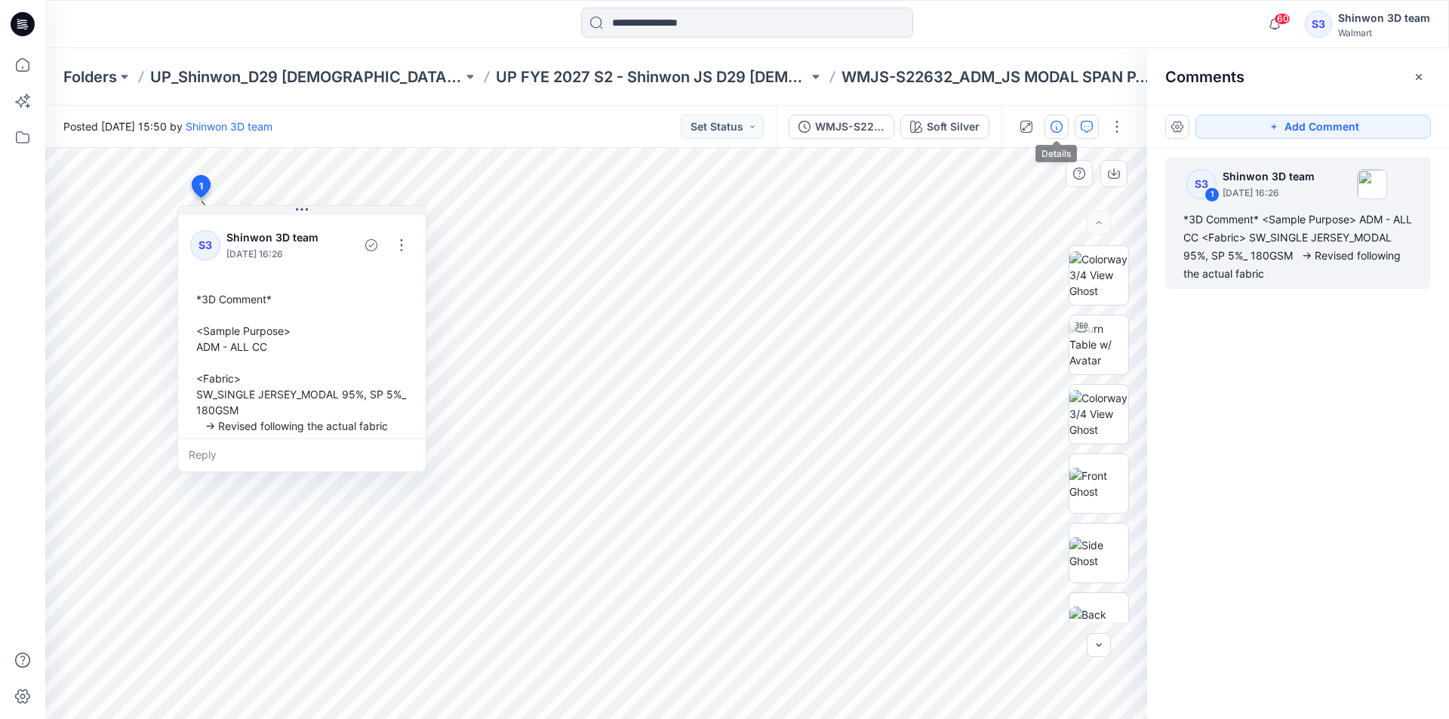
click at [1046, 123] on button "button" at bounding box center [1056, 127] width 24 height 24
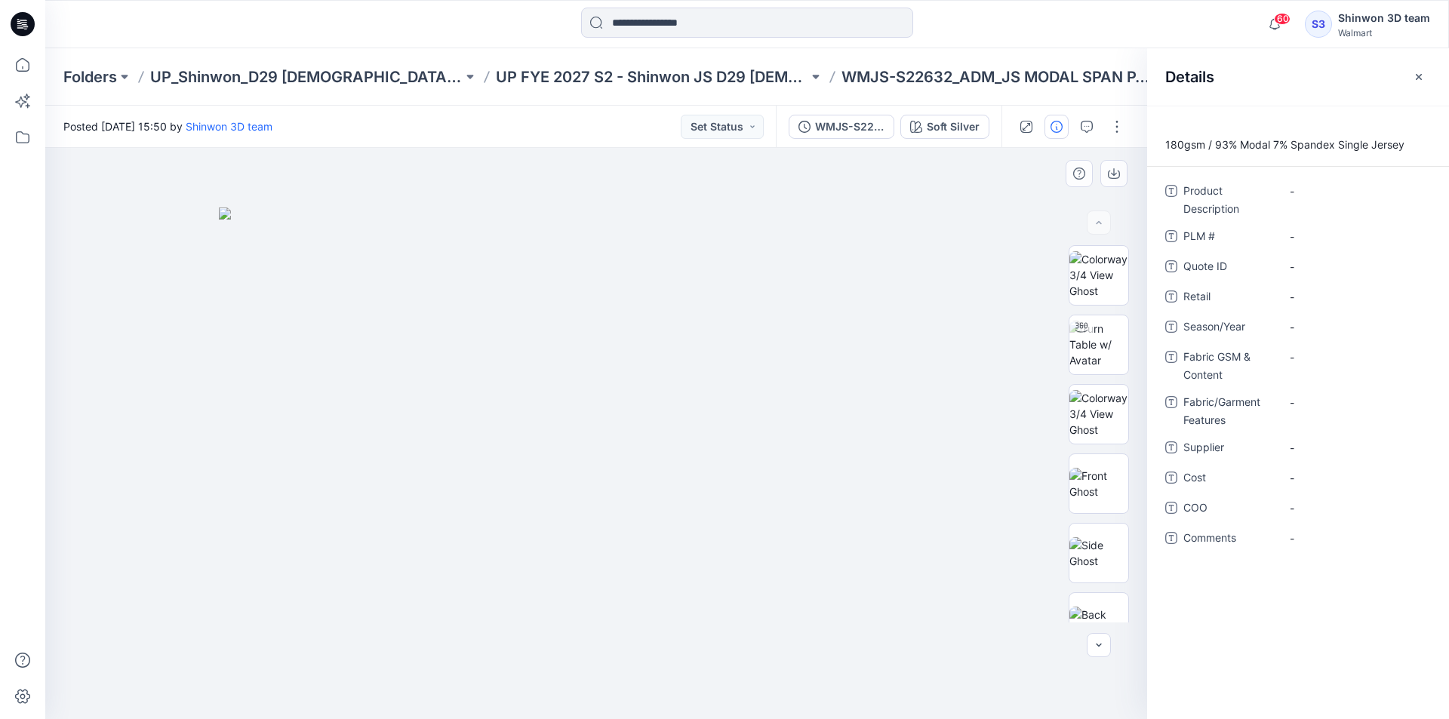
click at [1289, 149] on p "180gsm / 93% Modal 7% Spandex Single Jersey" at bounding box center [1298, 145] width 302 height 18
copy p "Spandex"
click at [1328, 403] on Features "-" at bounding box center [1354, 403] width 131 height 16
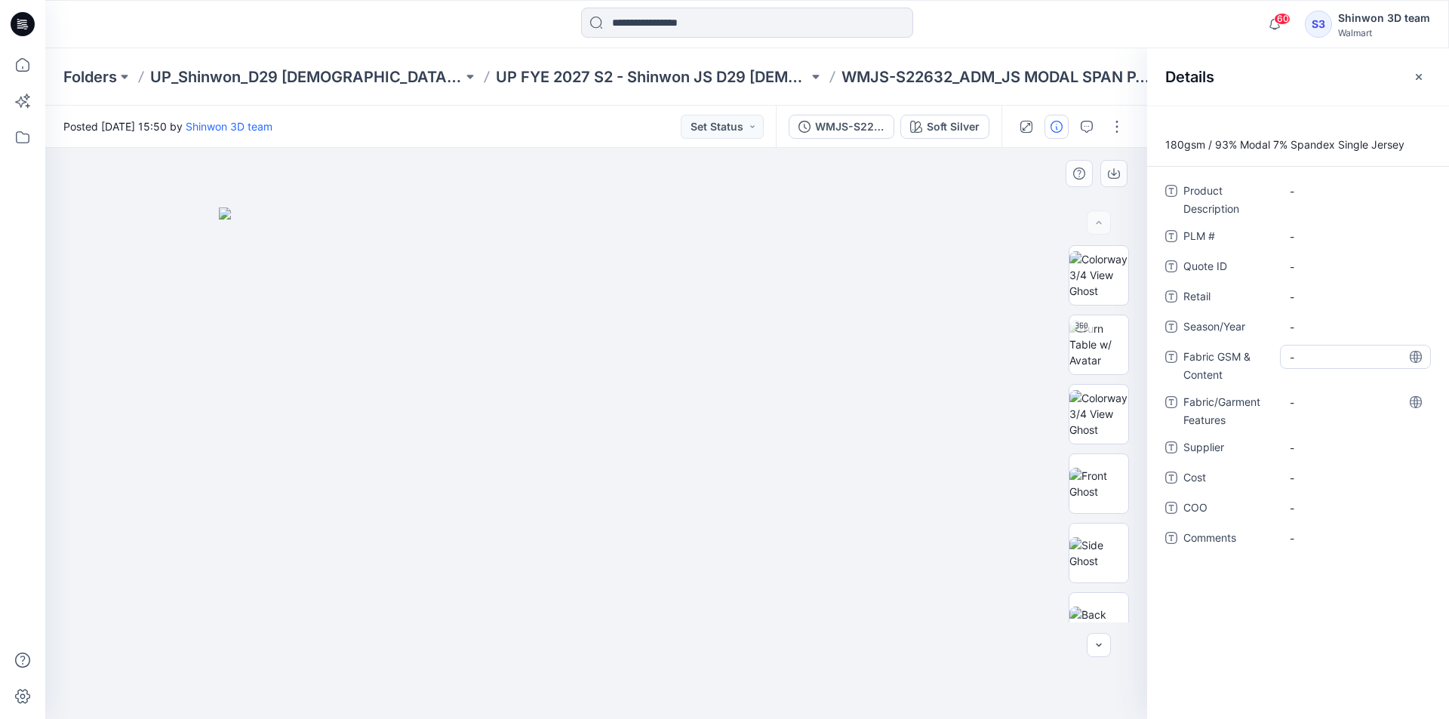
click at [1326, 360] on Content "-" at bounding box center [1354, 357] width 131 height 16
click at [1324, 401] on div "-" at bounding box center [1355, 402] width 151 height 24
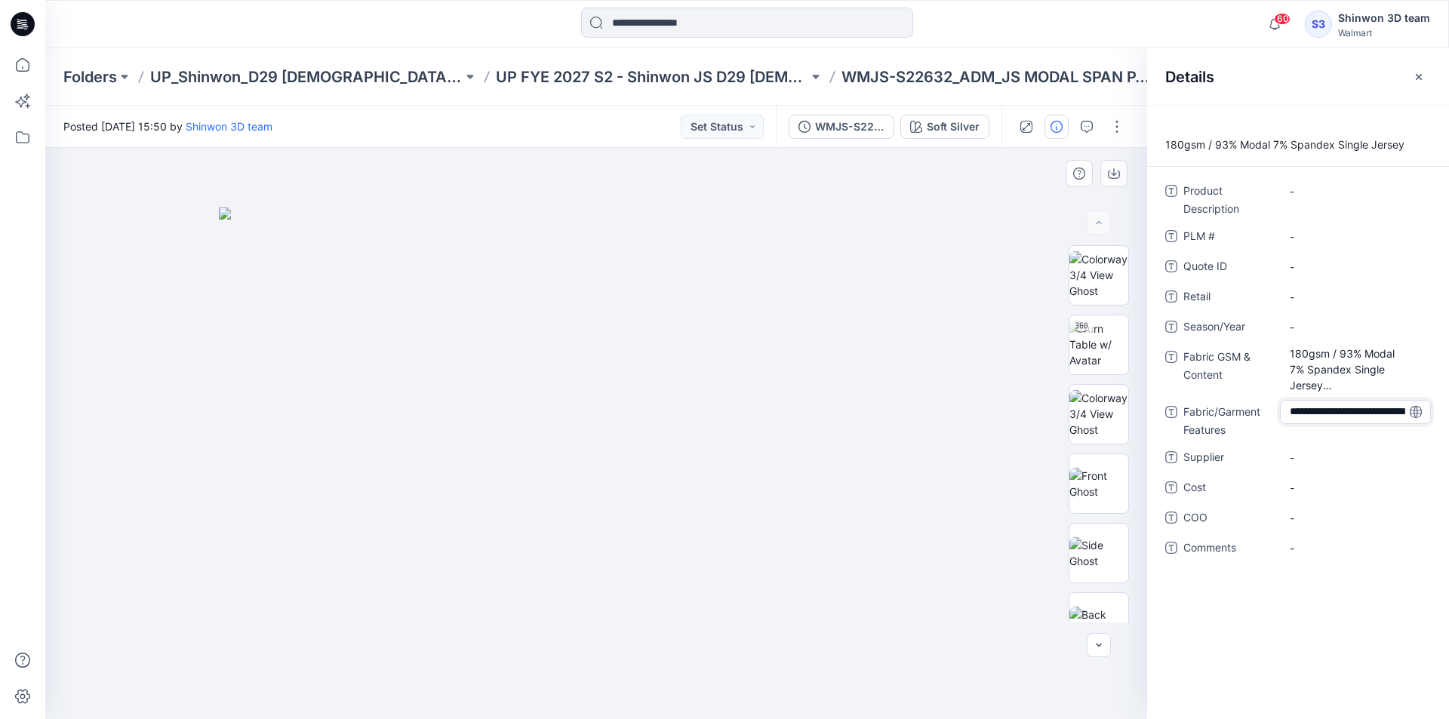
drag, startPoint x: 1353, startPoint y: 404, endPoint x: 1205, endPoint y: 351, distance: 157.7
click at [1205, 351] on div "**********" at bounding box center [1298, 378] width 266 height 399
type textarea "**********"
click at [1344, 371] on Content "180gsm / 93% Modal 7% Spandex Single Jersey" at bounding box center [1354, 370] width 131 height 48
click at [1333, 387] on textarea "**********" at bounding box center [1355, 369] width 151 height 48
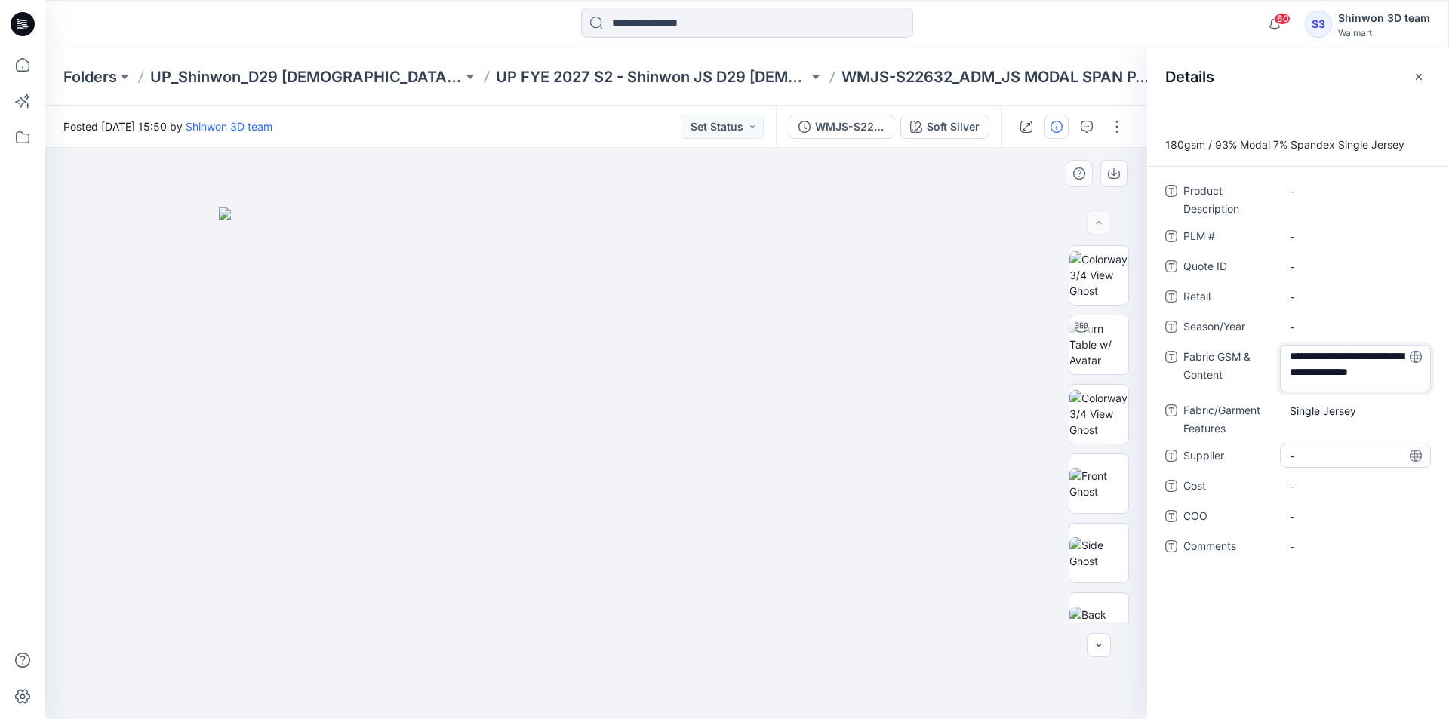
drag, startPoint x: 1330, startPoint y: 384, endPoint x: 1381, endPoint y: 466, distance: 96.5
click at [1381, 466] on div "**********" at bounding box center [1298, 378] width 266 height 398
type textarea "**********"
drag, startPoint x: 1318, startPoint y: 438, endPoint x: 1326, endPoint y: 460, distance: 23.9
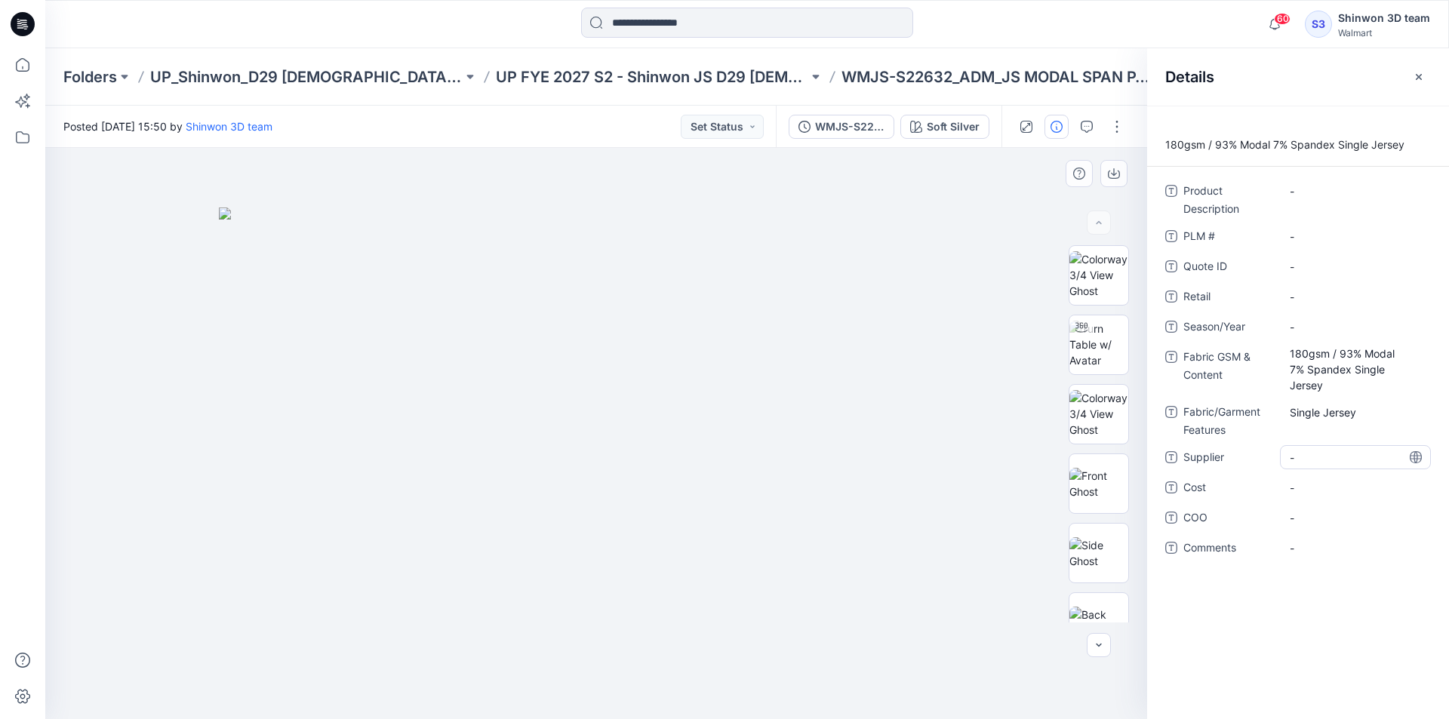
click at [1319, 439] on div "Product Description - PLM # - Quote ID - Retail - Season/Year - Fabric GSM & Co…" at bounding box center [1298, 378] width 266 height 399
click at [1325, 463] on span "-" at bounding box center [1354, 458] width 131 height 16
type textarea "*"
type textarea "*******"
click at [1302, 321] on span "-" at bounding box center [1354, 327] width 131 height 16
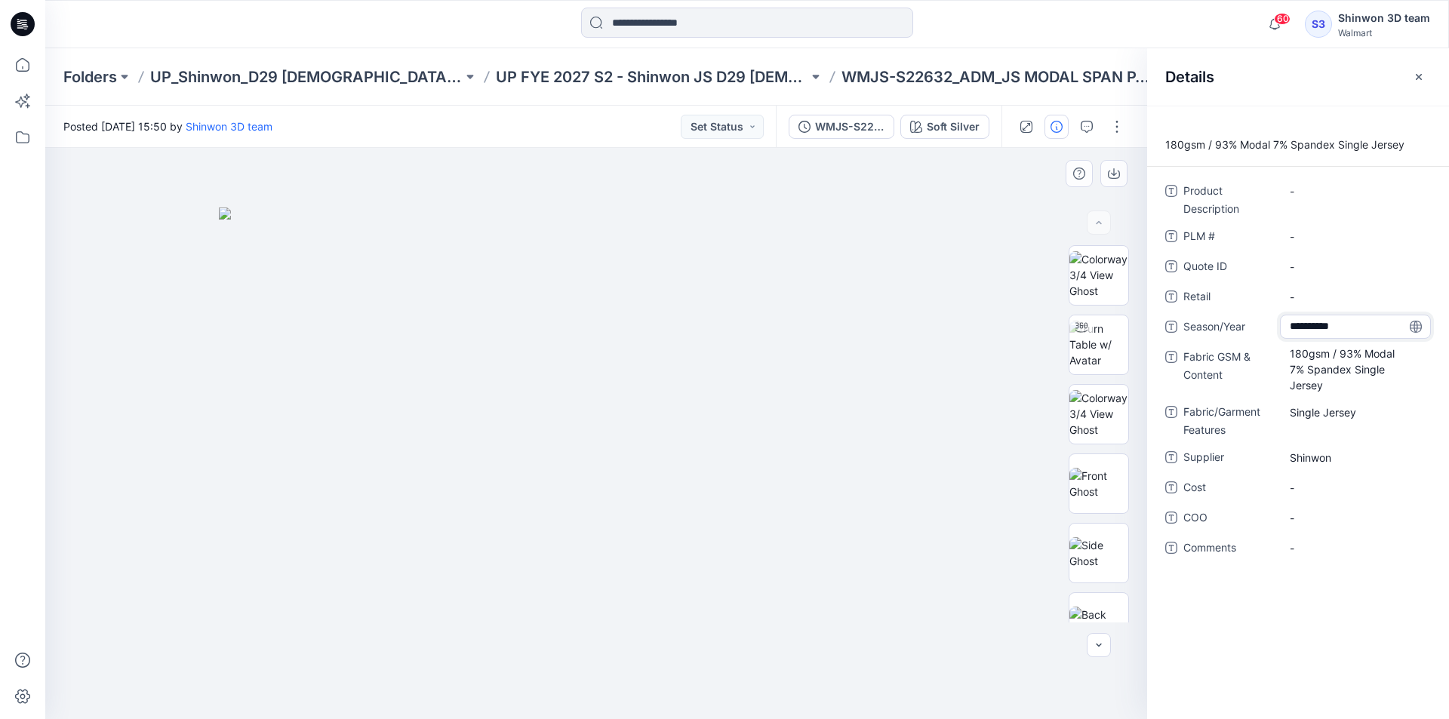
type textarea "**********"
drag, startPoint x: 868, startPoint y: 73, endPoint x: 756, endPoint y: 71, distance: 111.7
click at [841, 71] on p "WMJS-S22632_ADM_JS MODAL SPAN PANTS" at bounding box center [997, 76] width 312 height 21
copy p "WMJS-S22632"
click at [1327, 252] on div "Product Description - PLM # - Quote ID - Retail - Season/Year S2 FYE 2027 Fabri…" at bounding box center [1298, 378] width 266 height 399
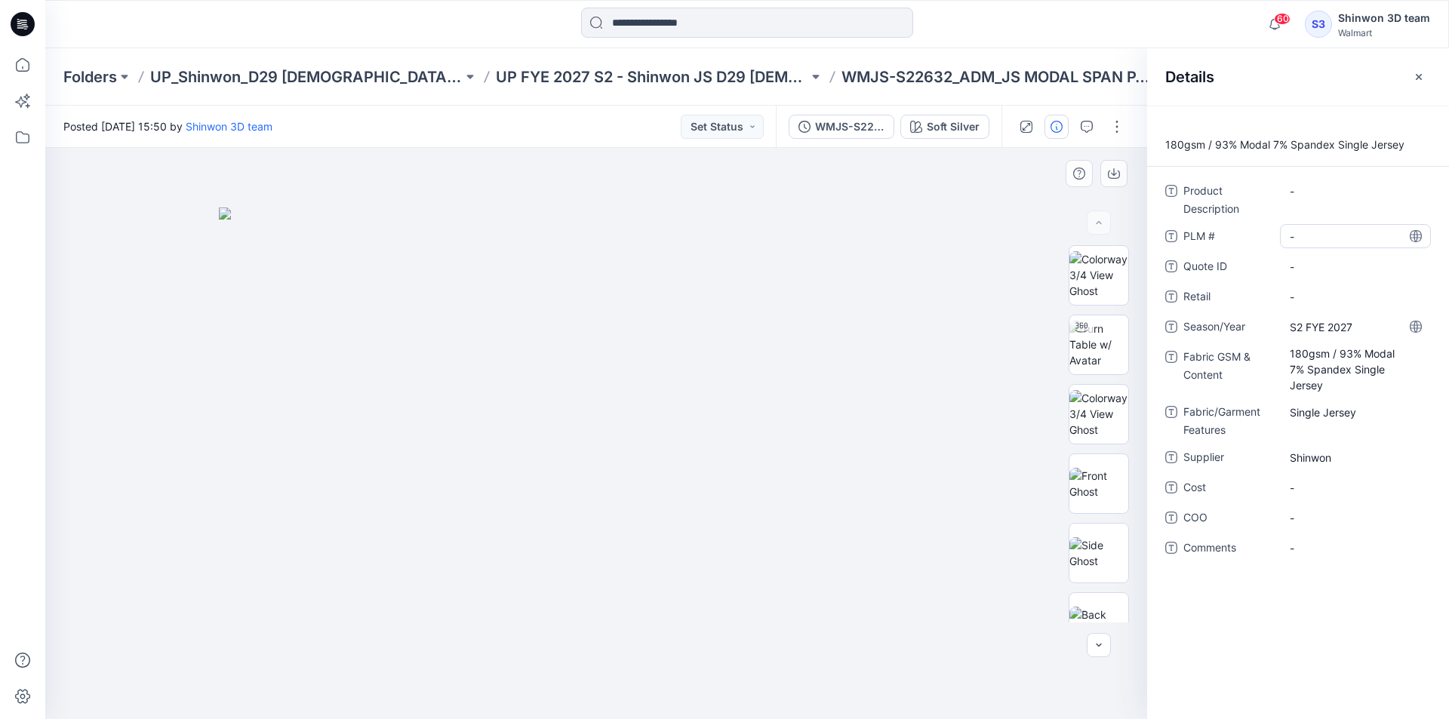
click at [1331, 232] on \ "-" at bounding box center [1354, 237] width 131 height 16
click at [1244, 235] on span "PLM #" at bounding box center [1228, 237] width 91 height 21
click at [1323, 190] on Description "-" at bounding box center [1354, 191] width 131 height 16
type textarea "**********"
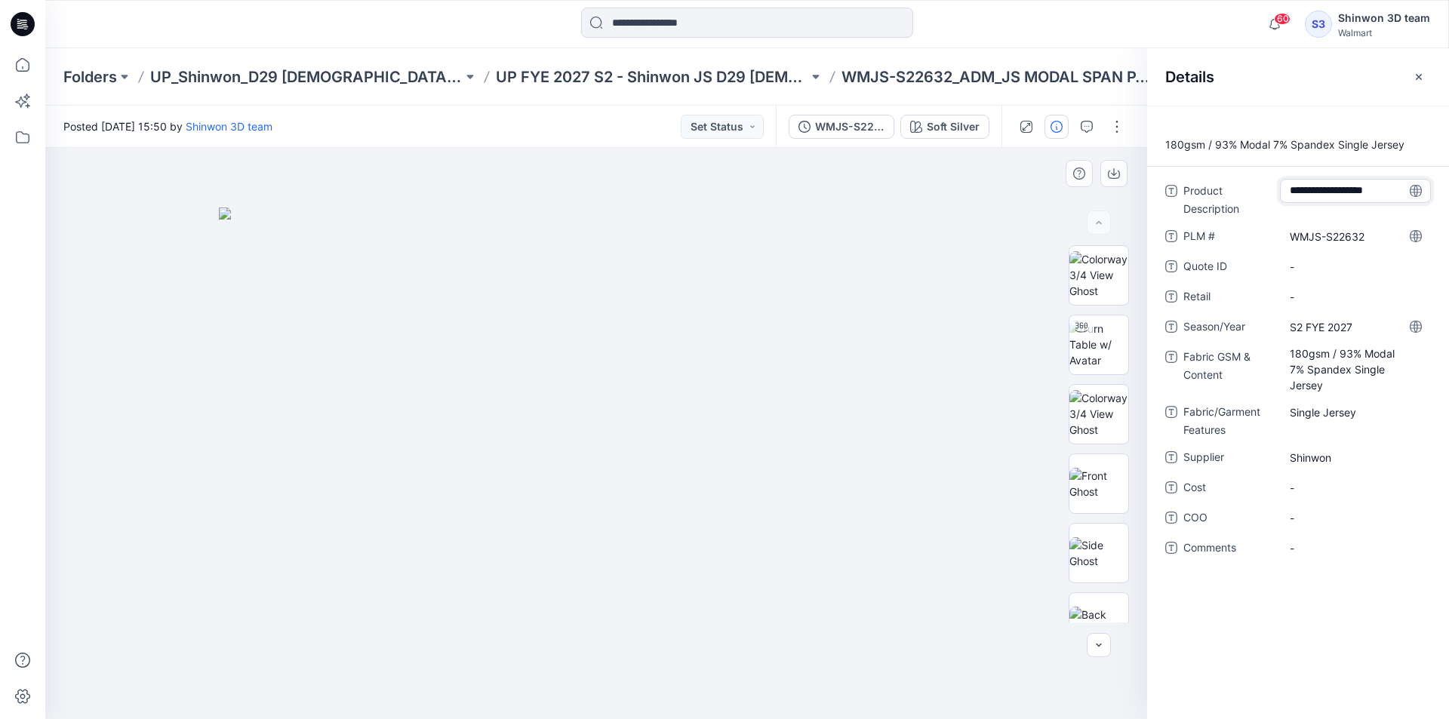
click at [1276, 204] on div "**********" at bounding box center [1298, 198] width 266 height 39
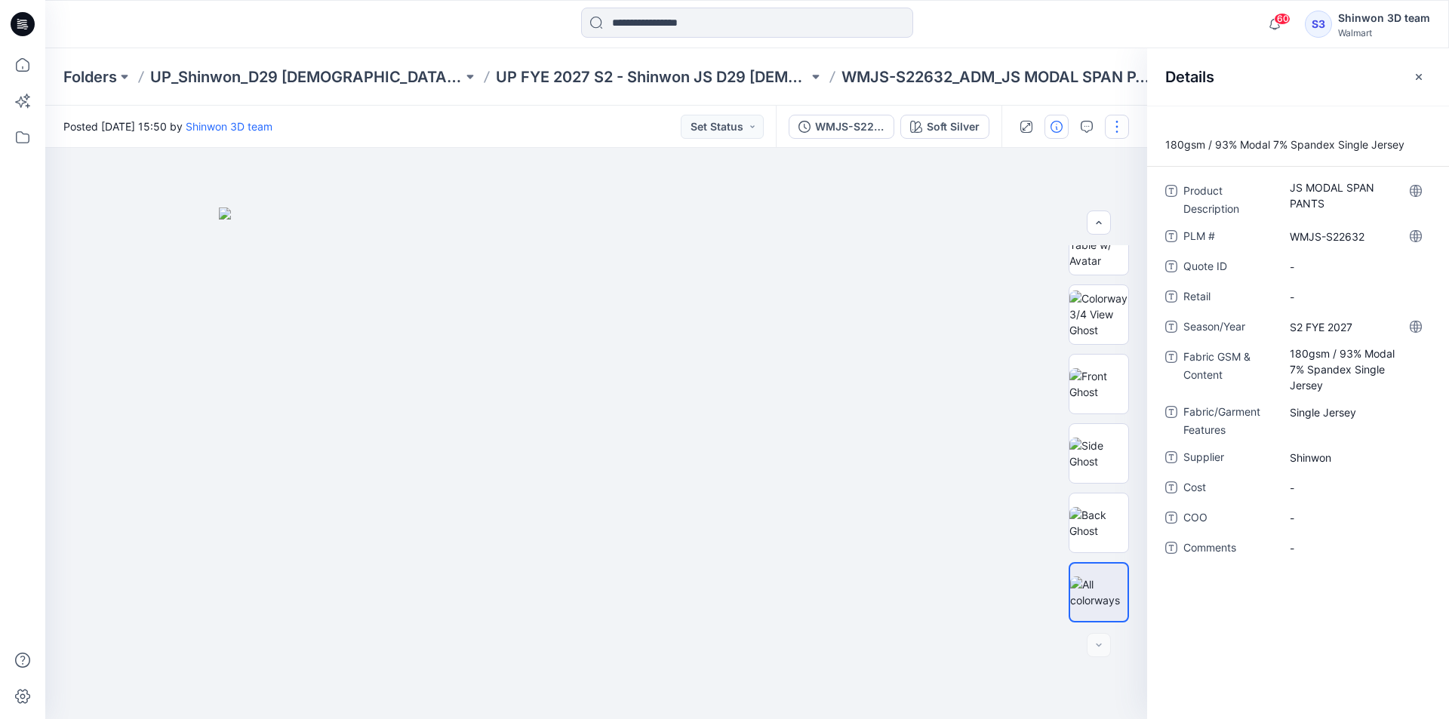
click at [1123, 126] on button "button" at bounding box center [1116, 127] width 24 height 24
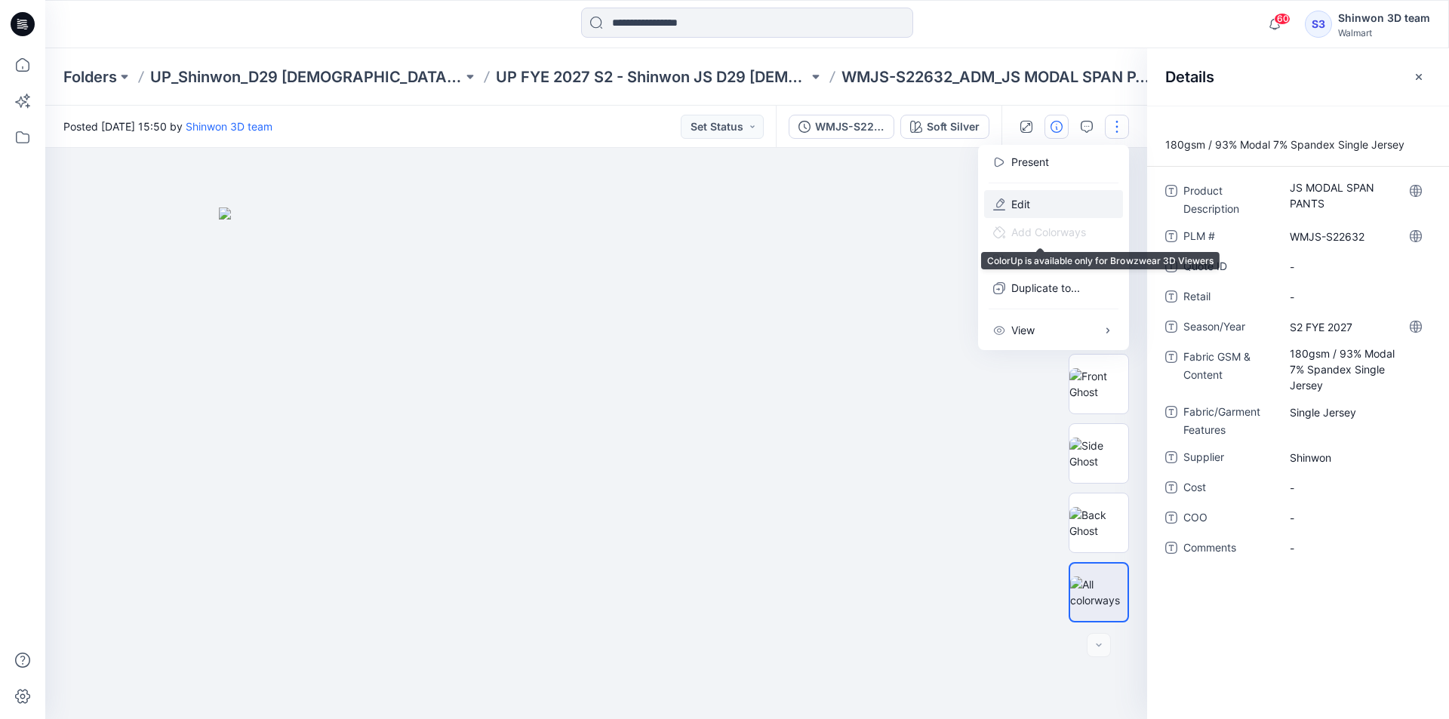
click at [1013, 199] on p "Edit" at bounding box center [1020, 204] width 19 height 16
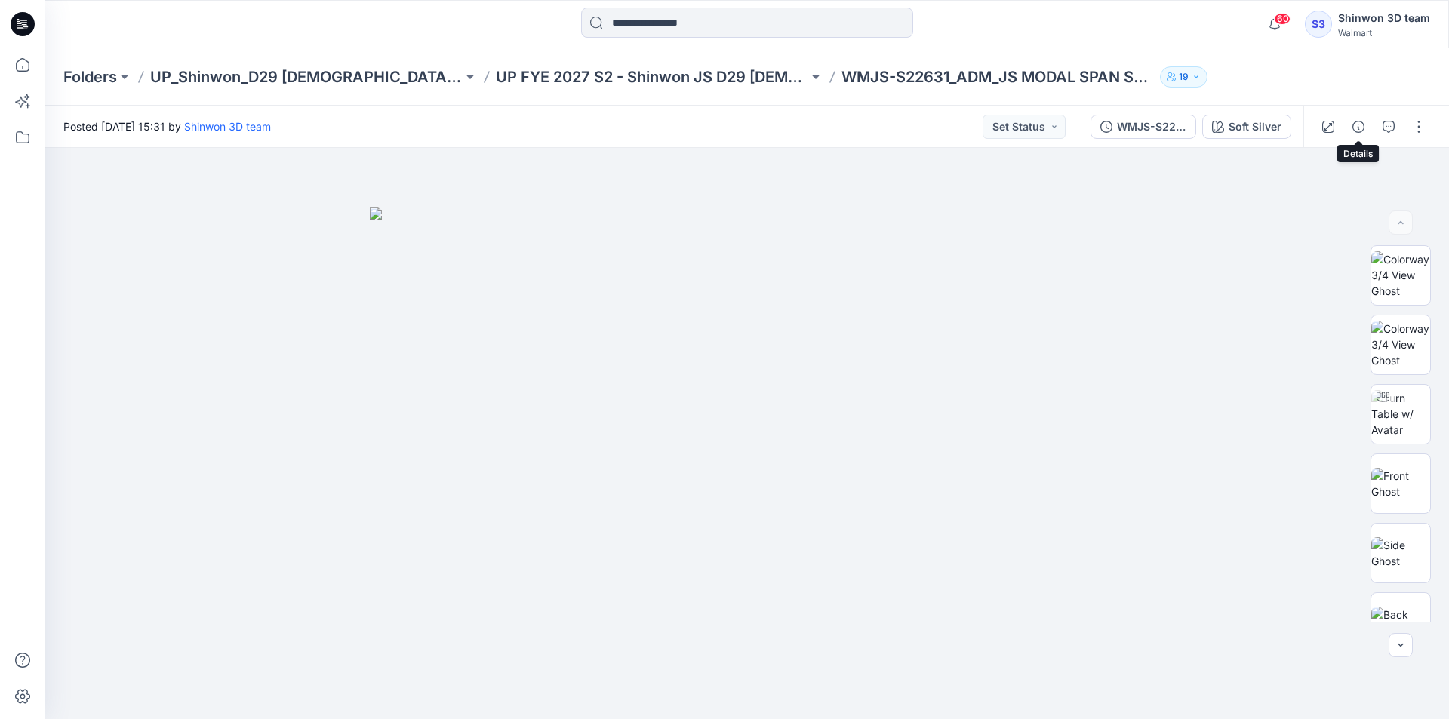
click at [1359, 127] on icon "button" at bounding box center [1358, 127] width 12 height 12
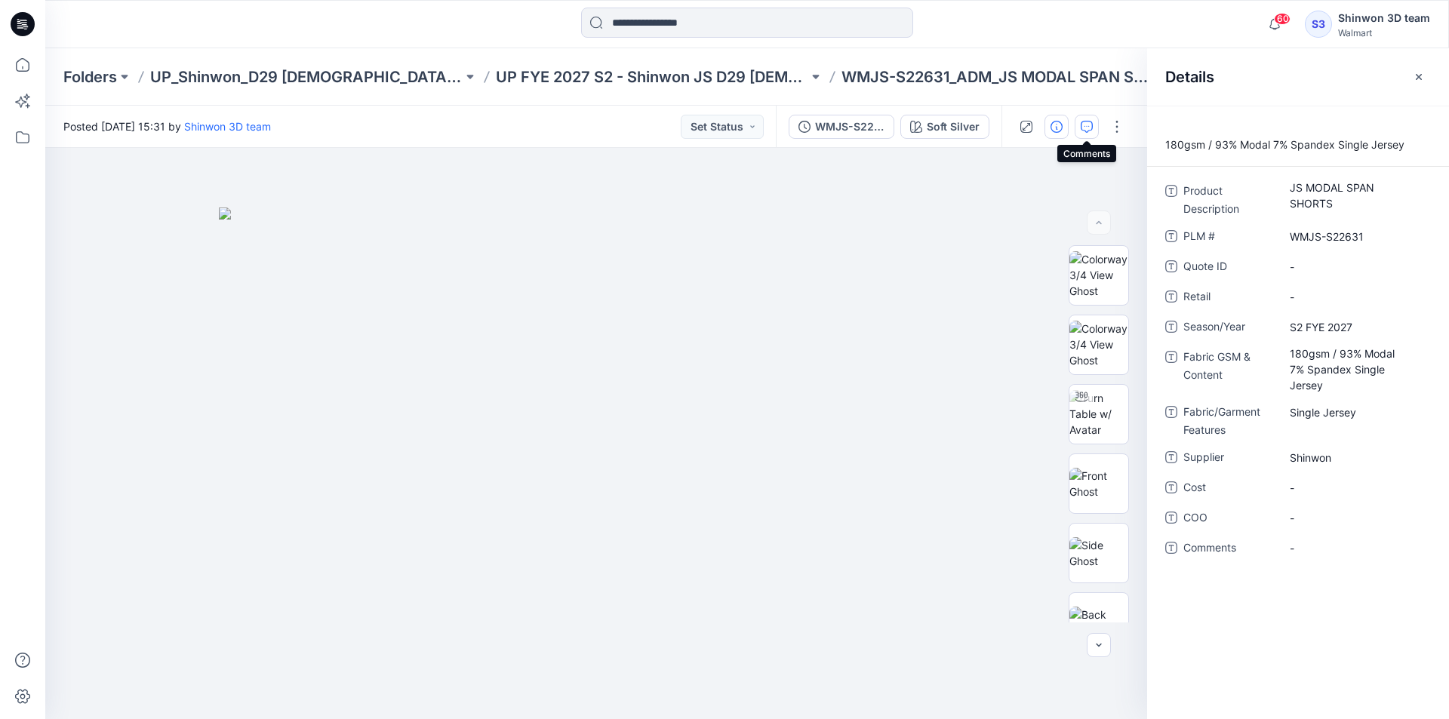
click at [1074, 127] on button "button" at bounding box center [1086, 127] width 24 height 24
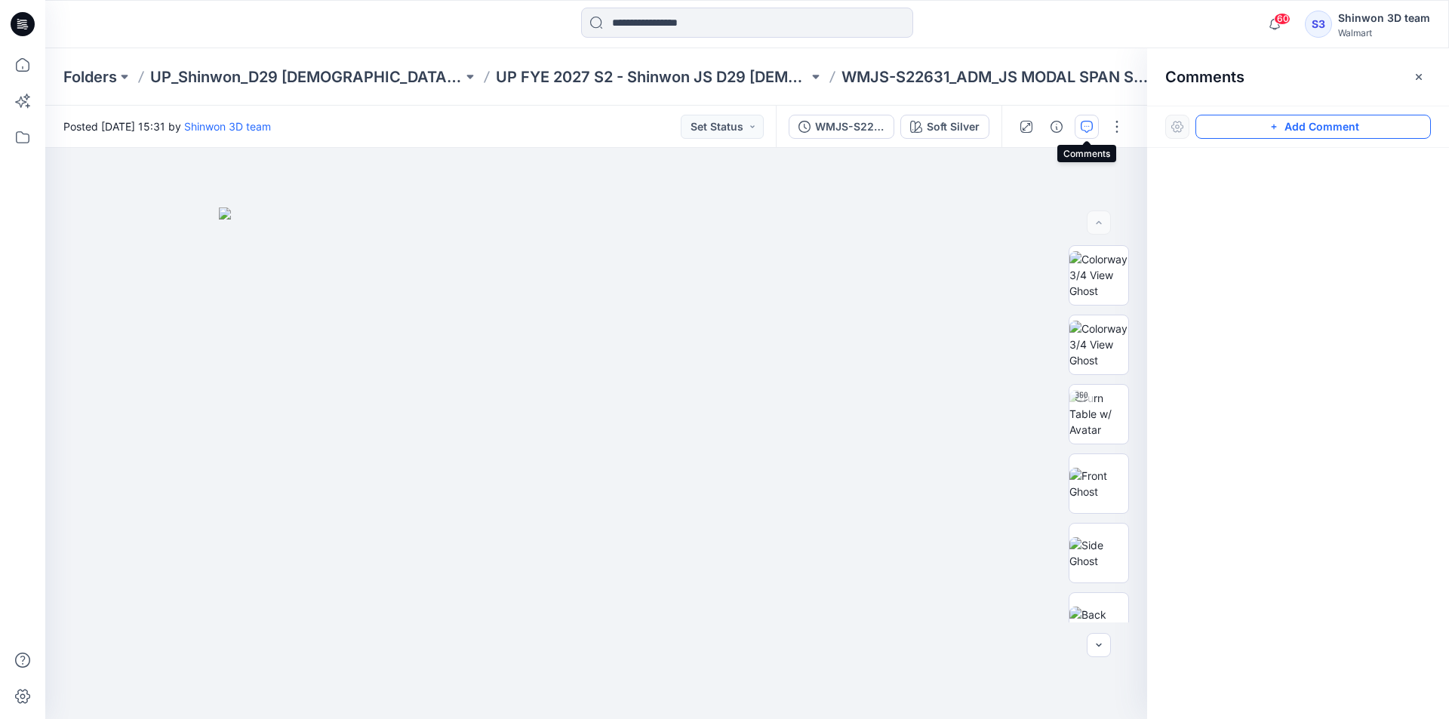
click at [1299, 125] on button "Add Comment" at bounding box center [1312, 127] width 235 height 24
click at [255, 245] on div "1" at bounding box center [595, 433] width 1101 height 571
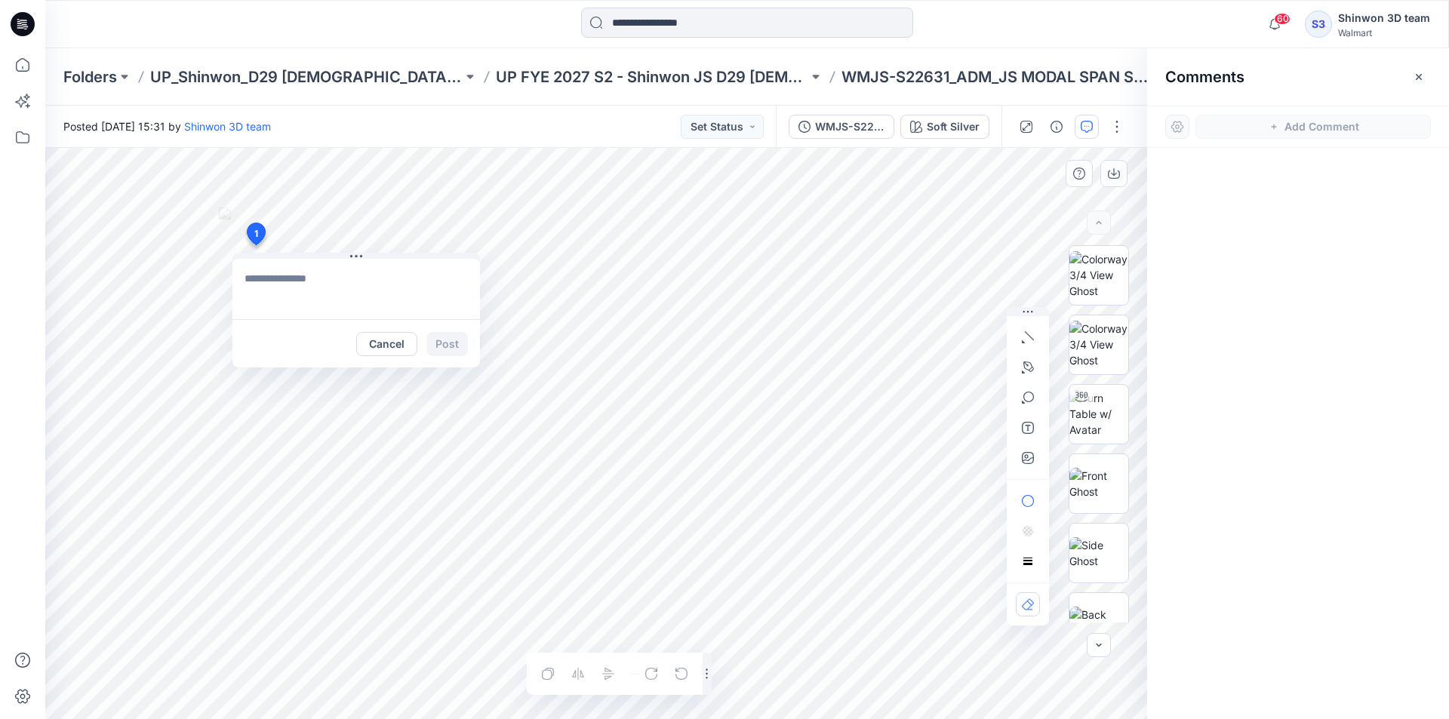
type textarea "**********"
click at [451, 337] on button "Post" at bounding box center [446, 344] width 41 height 24
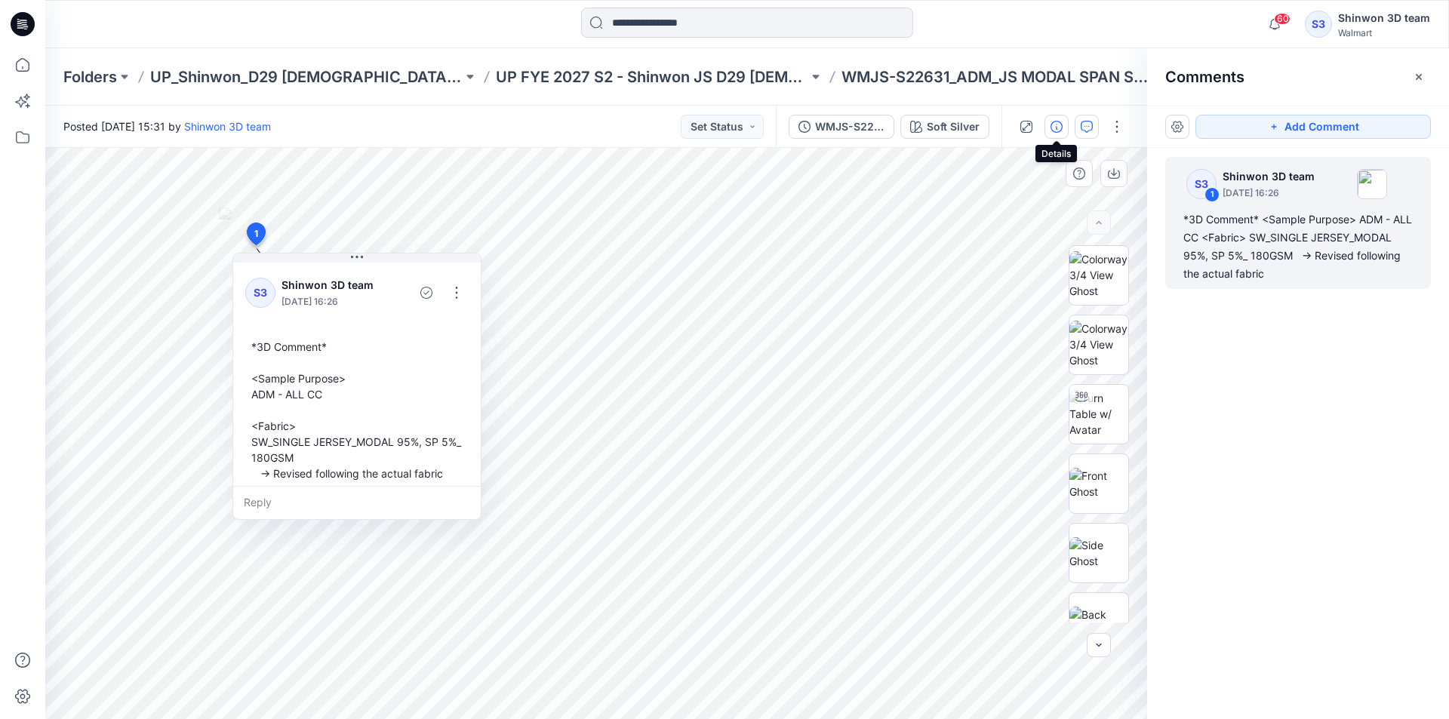
click at [1048, 124] on button "button" at bounding box center [1056, 127] width 24 height 24
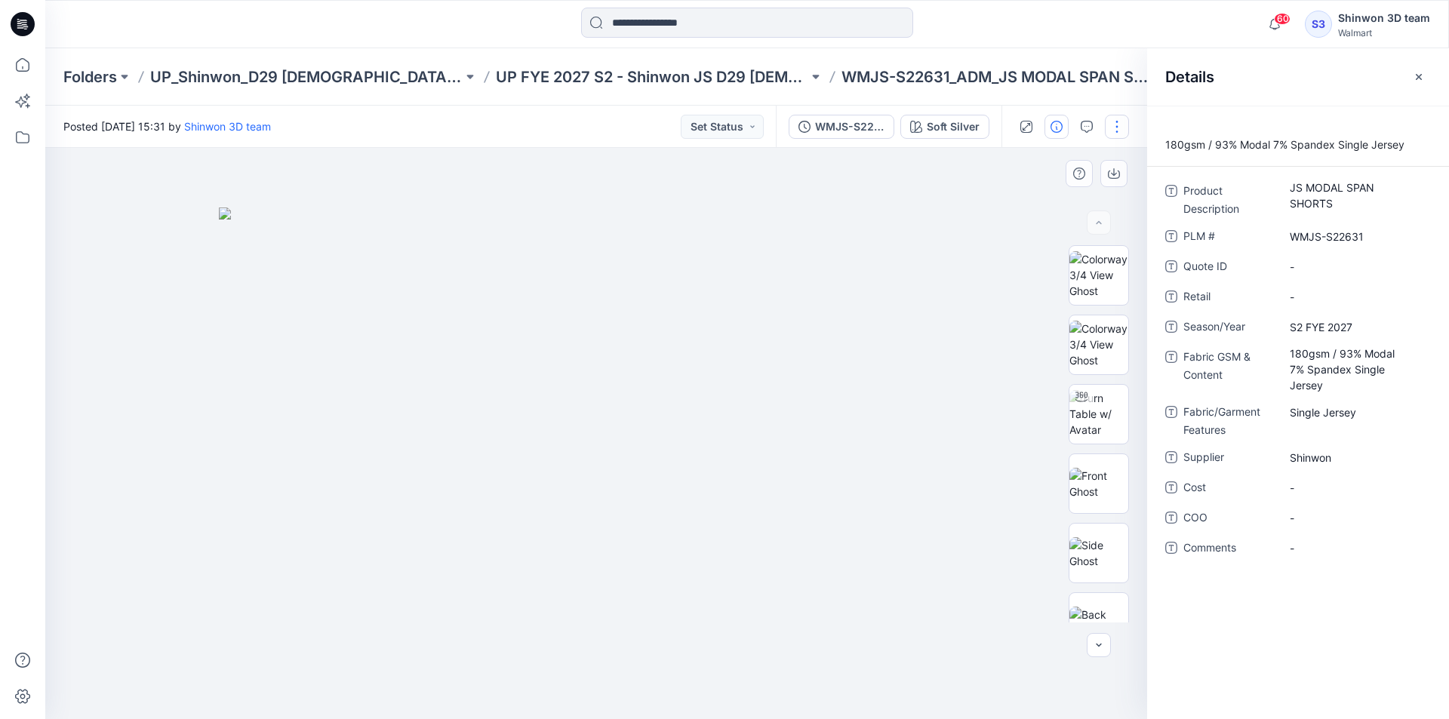
click at [1118, 125] on button "button" at bounding box center [1116, 127] width 24 height 24
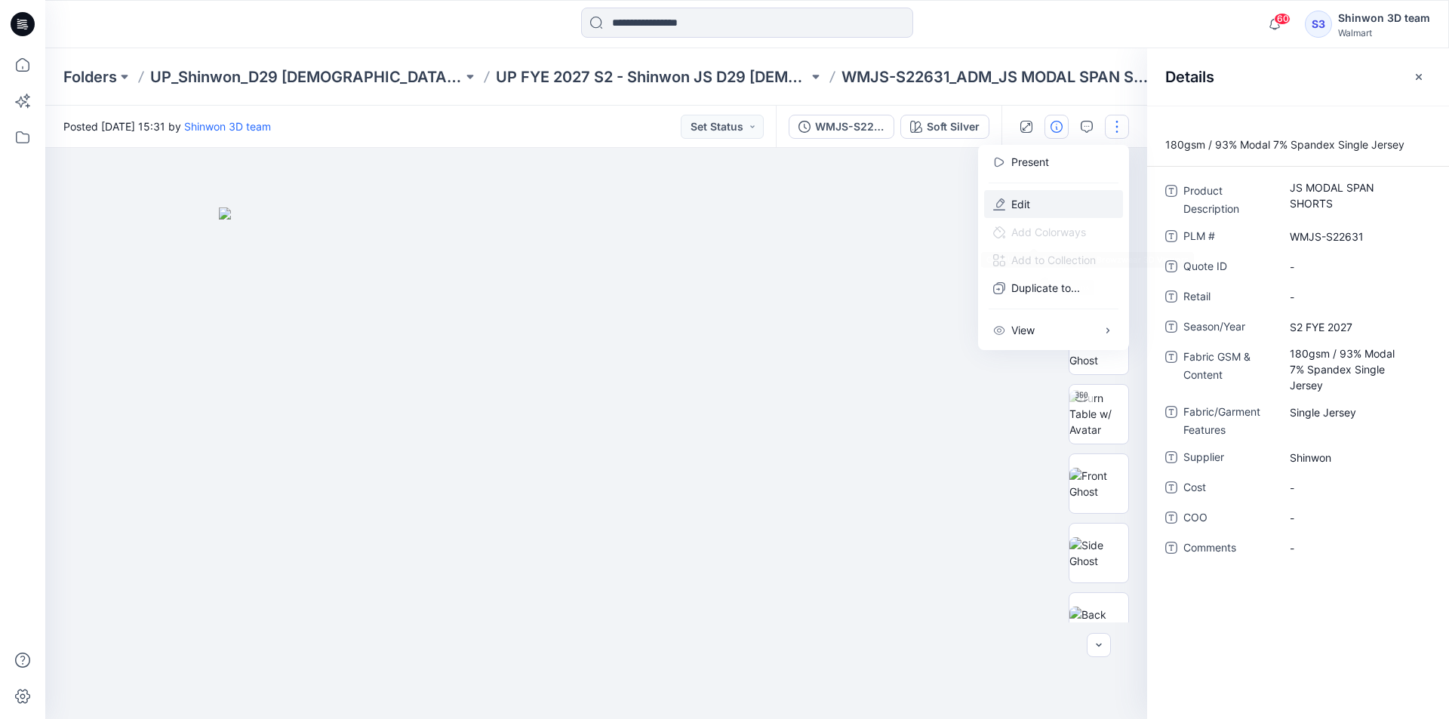
click at [1026, 193] on button "Edit" at bounding box center [1053, 204] width 139 height 28
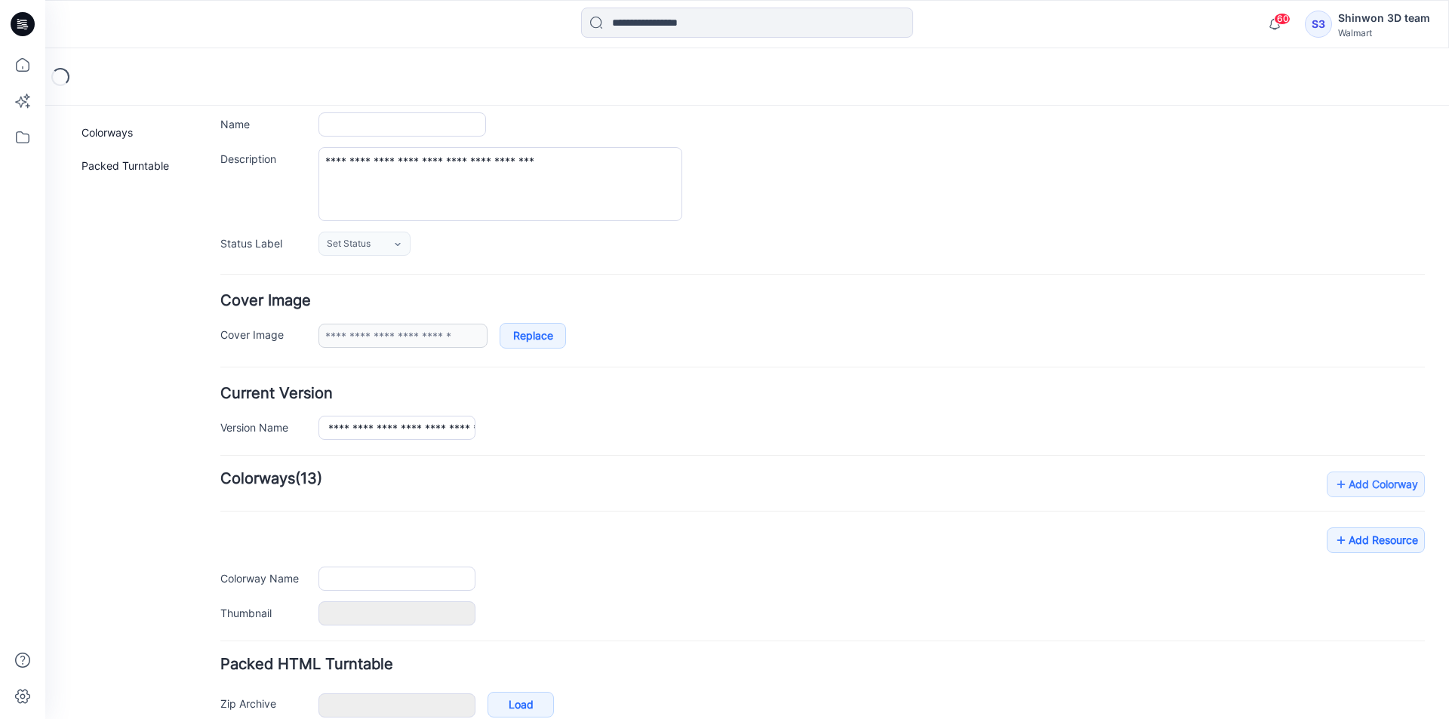
type input "**********"
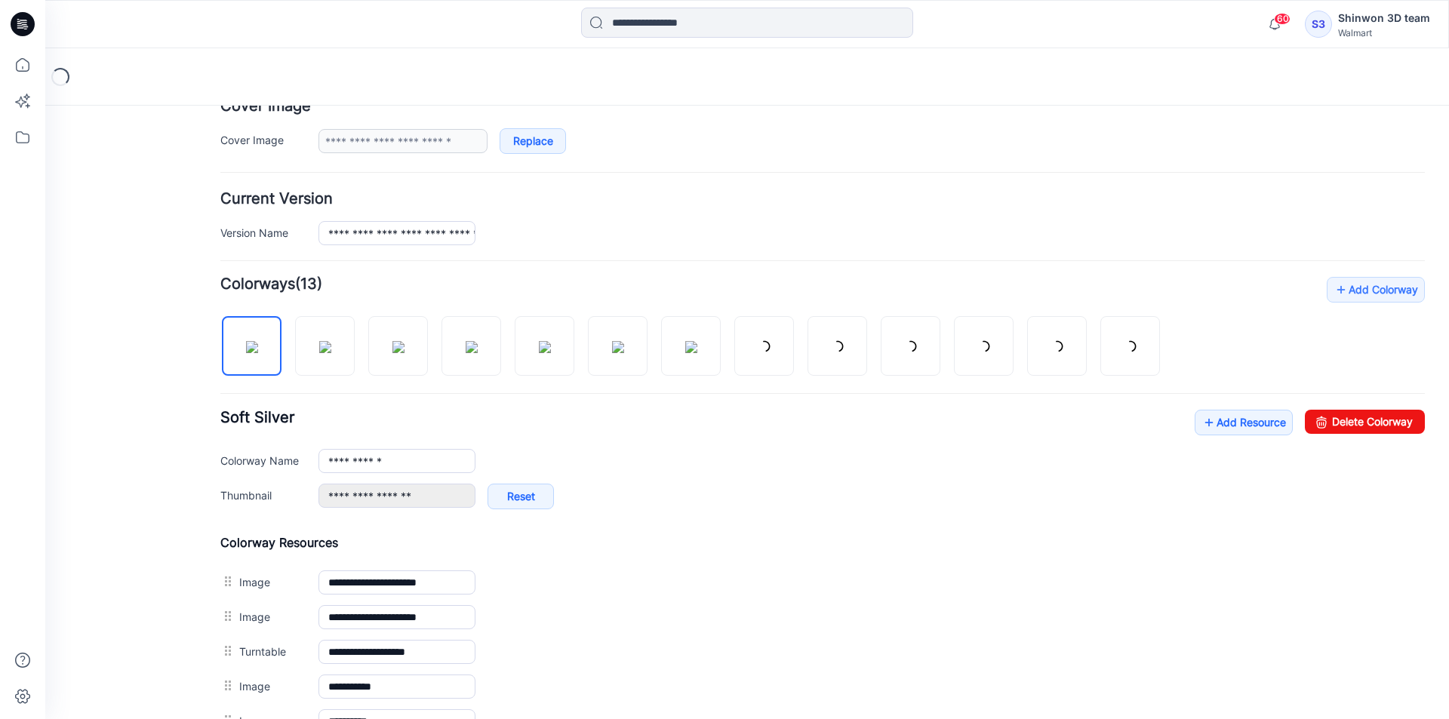
scroll to position [411, 0]
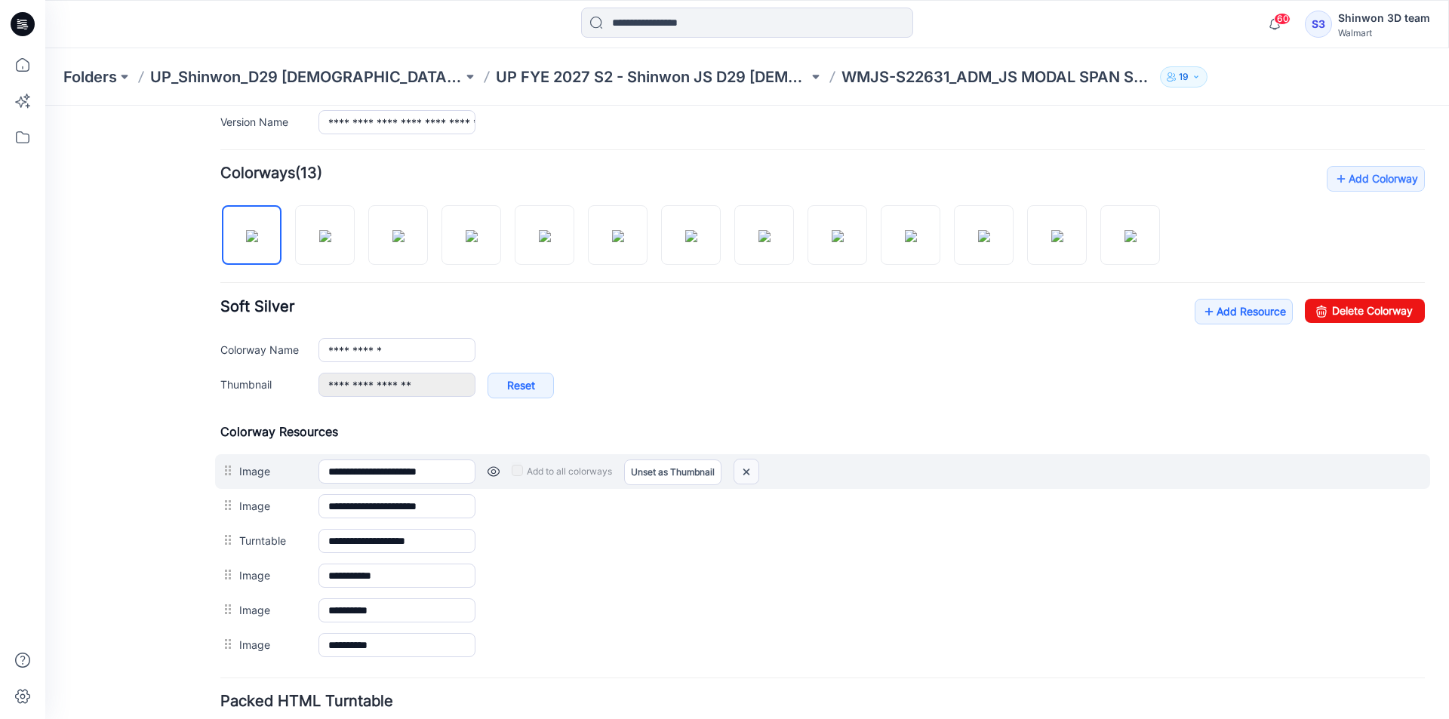
drag, startPoint x: 748, startPoint y: 471, endPoint x: 845, endPoint y: 186, distance: 301.1
click at [748, 471] on img at bounding box center [746, 471] width 24 height 25
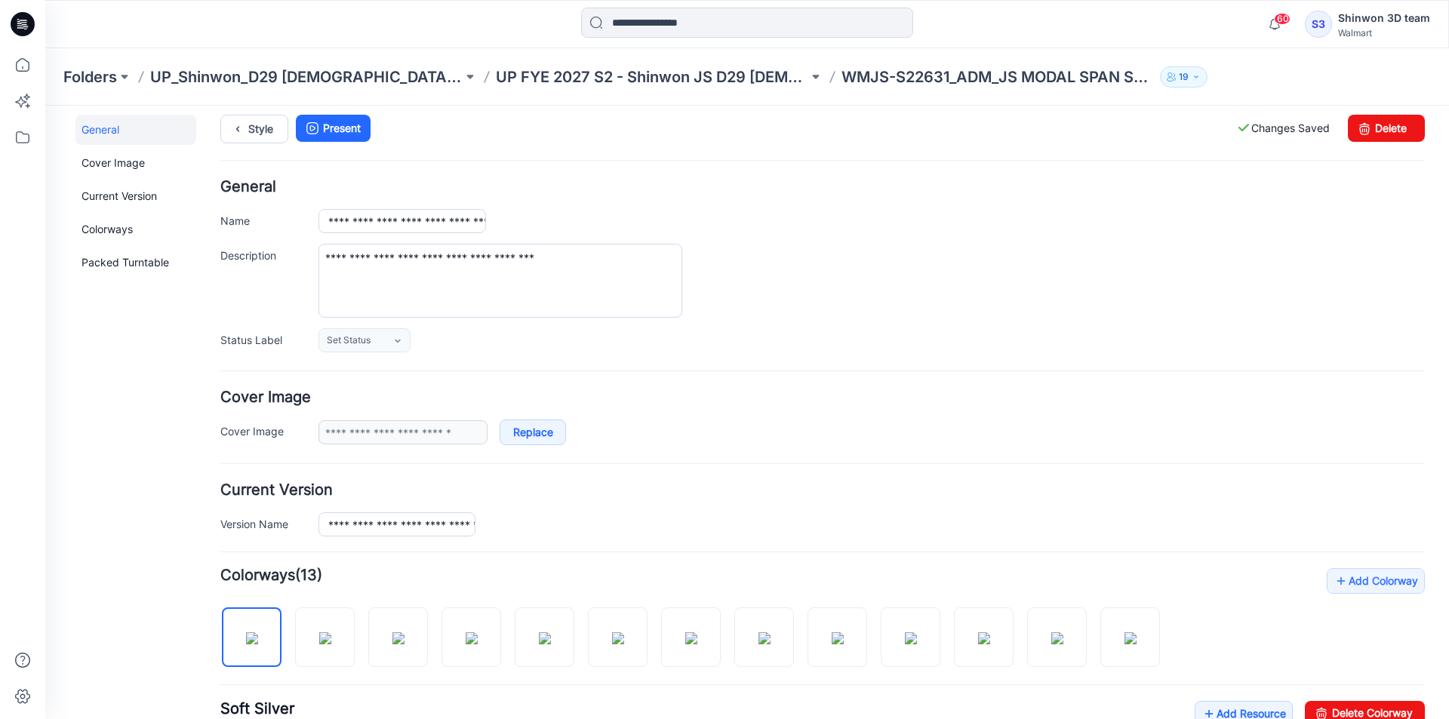
scroll to position [0, 0]
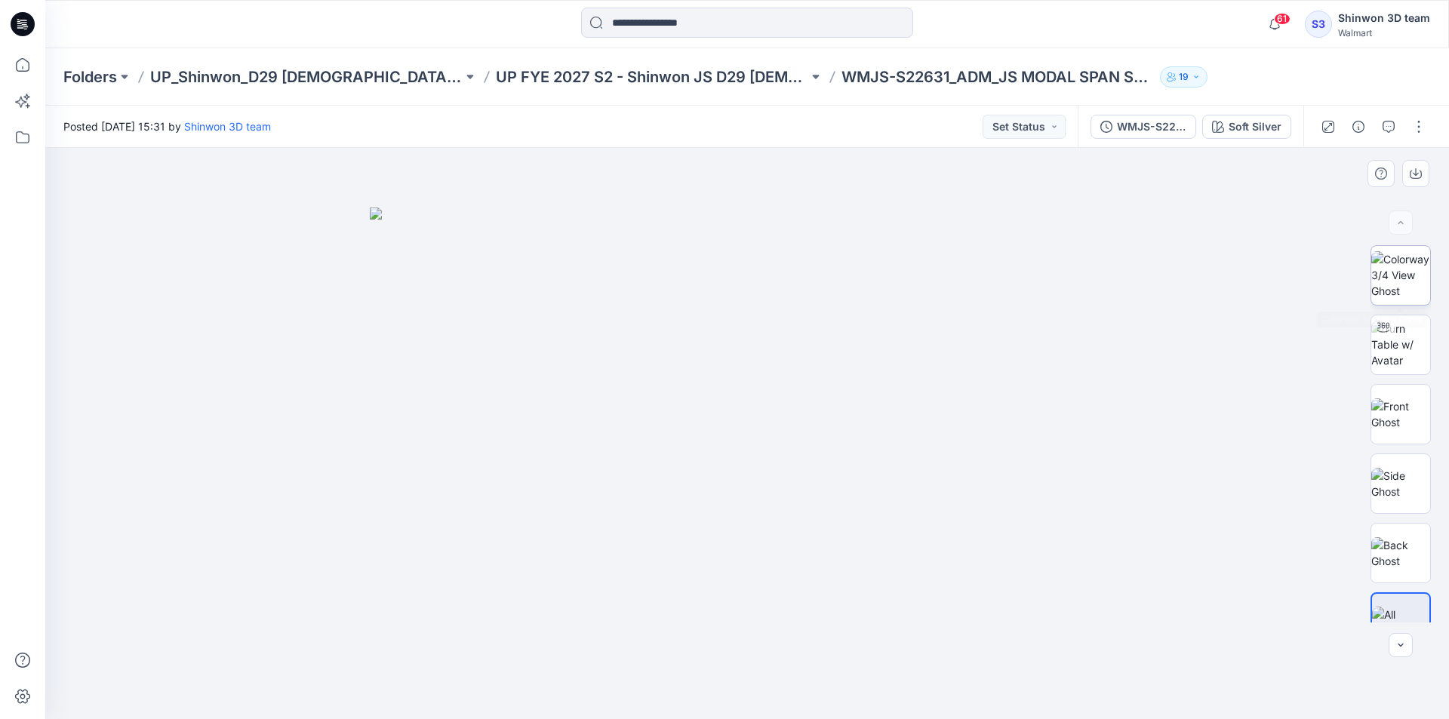
click at [1378, 270] on img at bounding box center [1400, 275] width 59 height 48
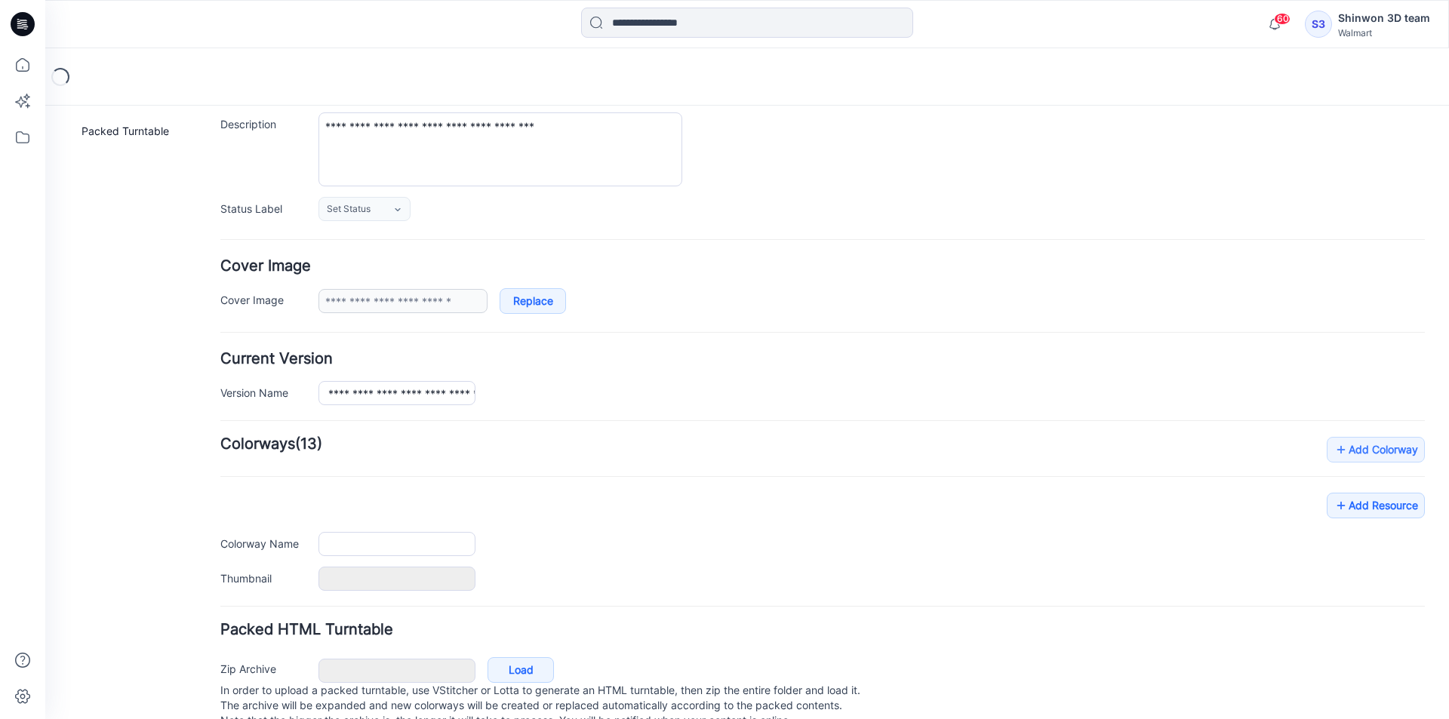
scroll to position [185, 0]
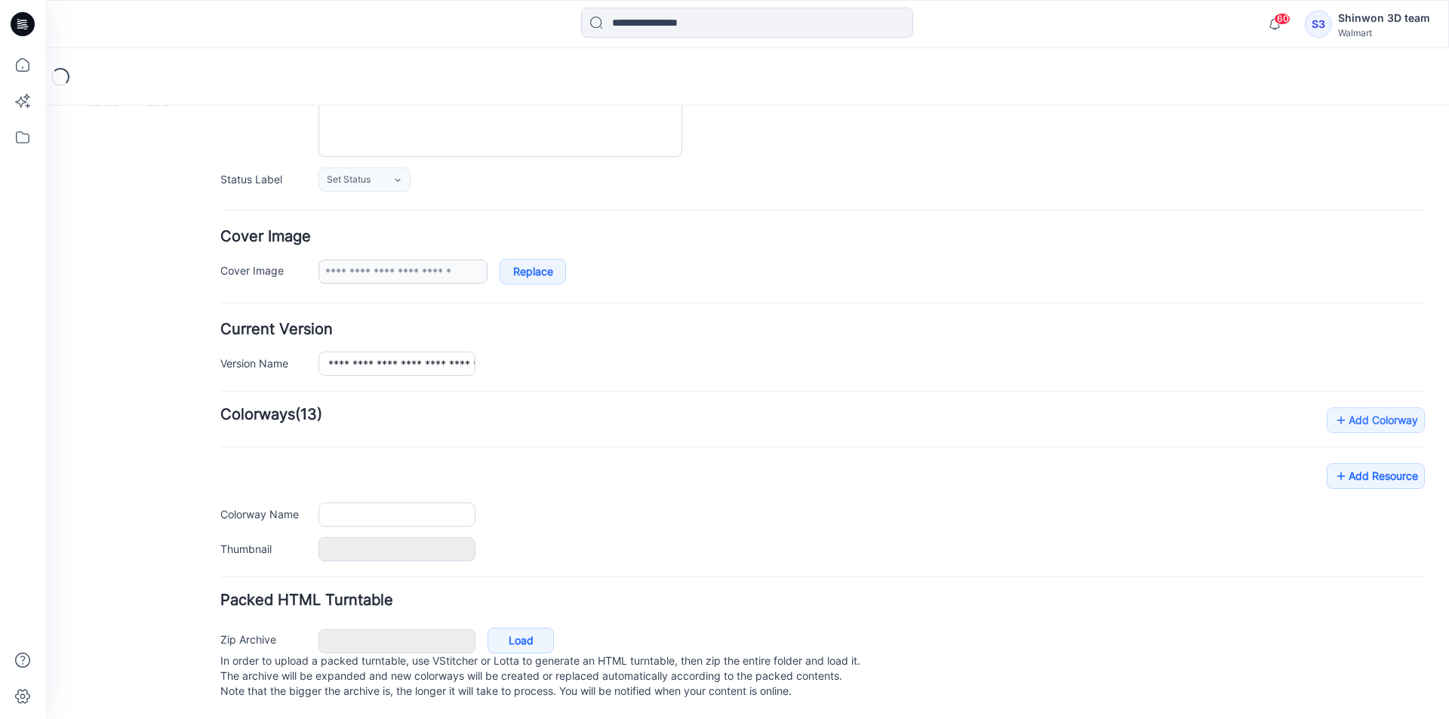
type input "**********"
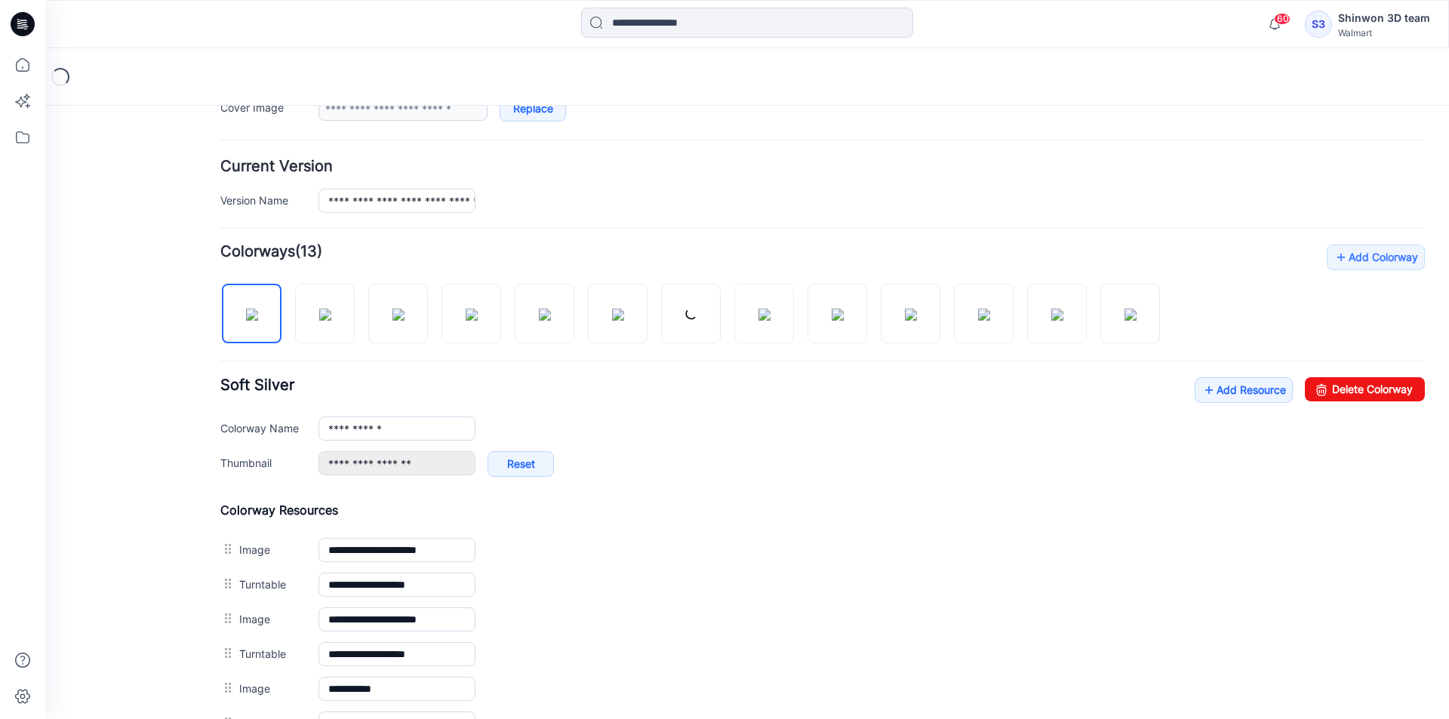
scroll to position [487, 0]
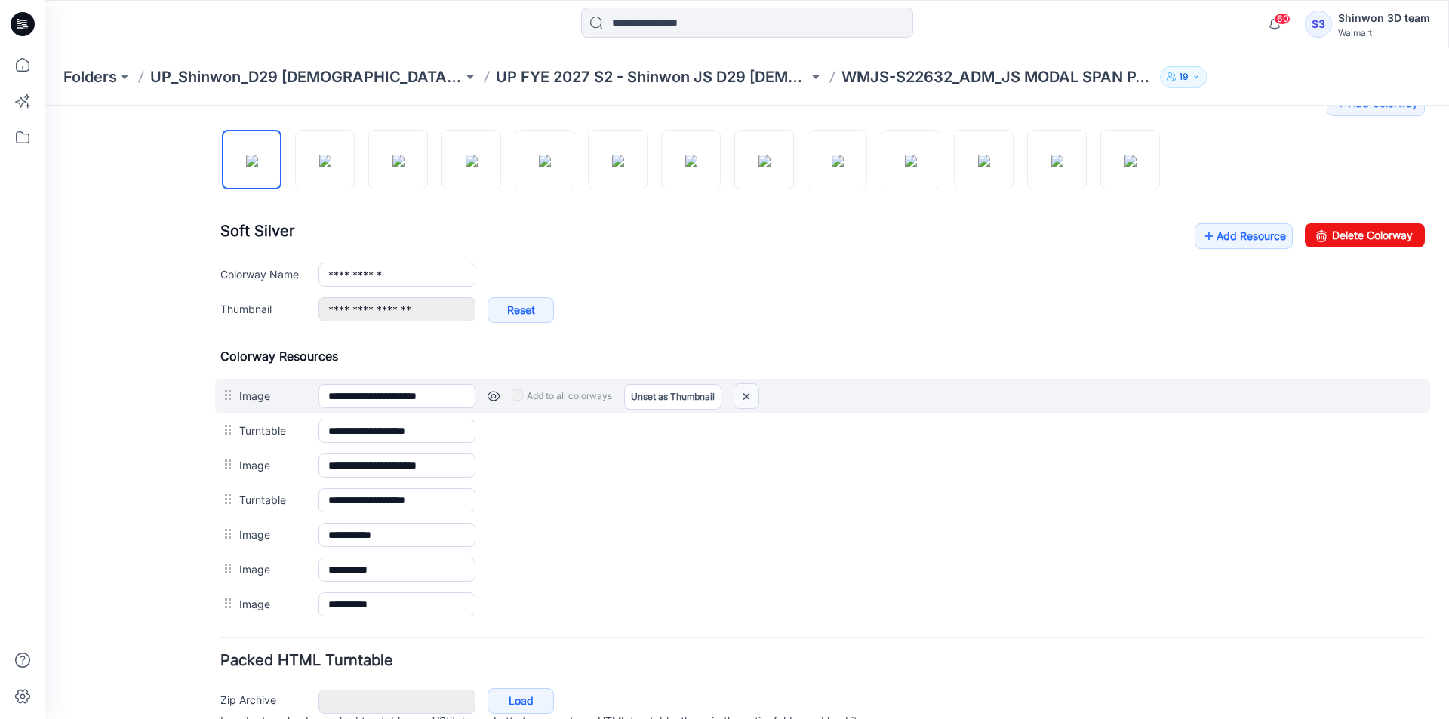
drag, startPoint x: 755, startPoint y: 392, endPoint x: 836, endPoint y: 180, distance: 227.5
click at [755, 392] on img at bounding box center [746, 396] width 24 height 25
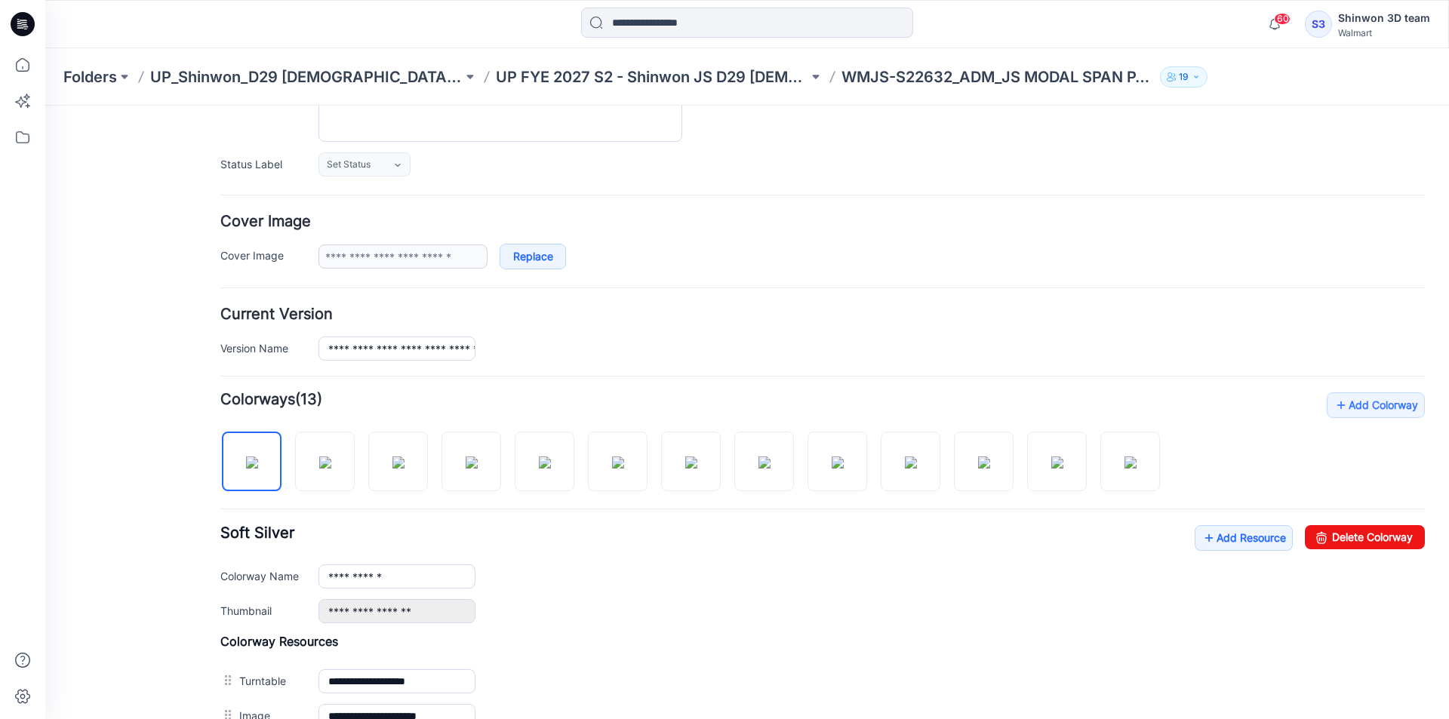
scroll to position [0, 0]
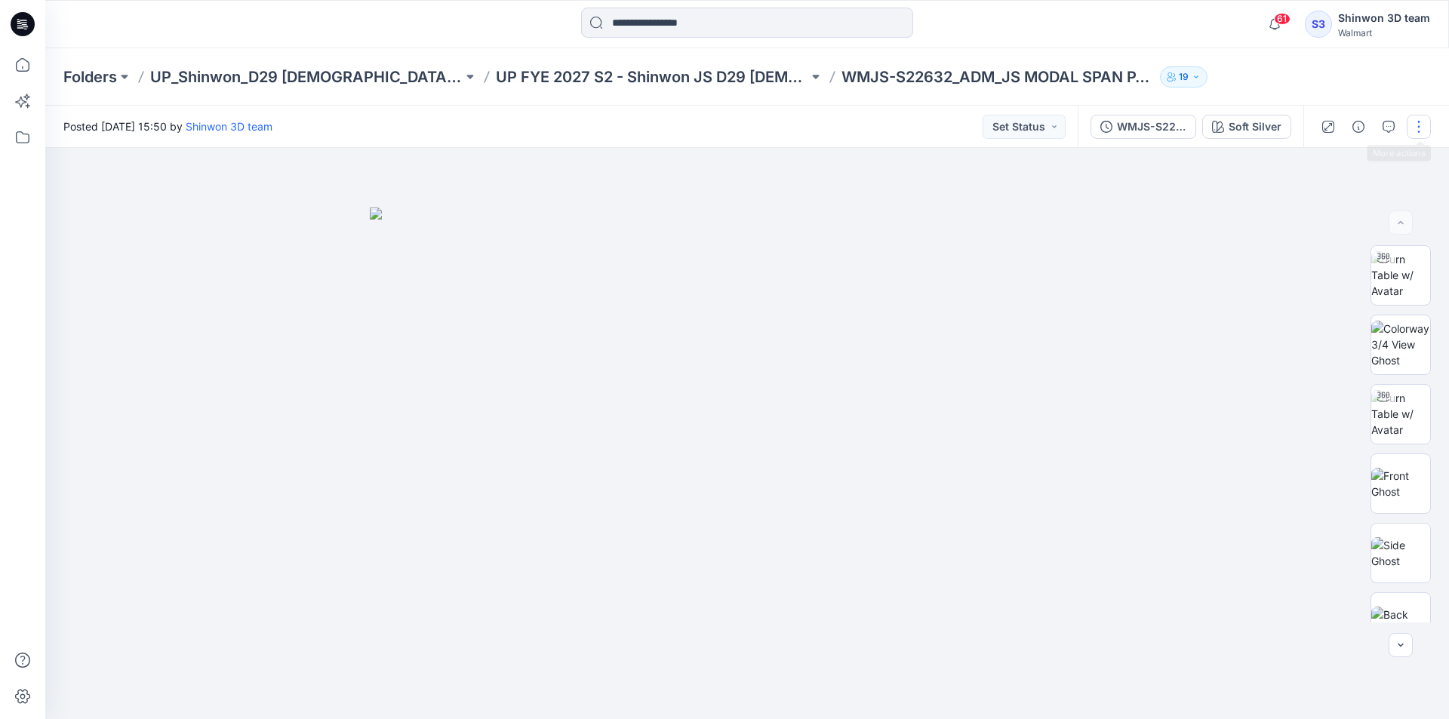
click at [1419, 124] on button "button" at bounding box center [1418, 127] width 24 height 24
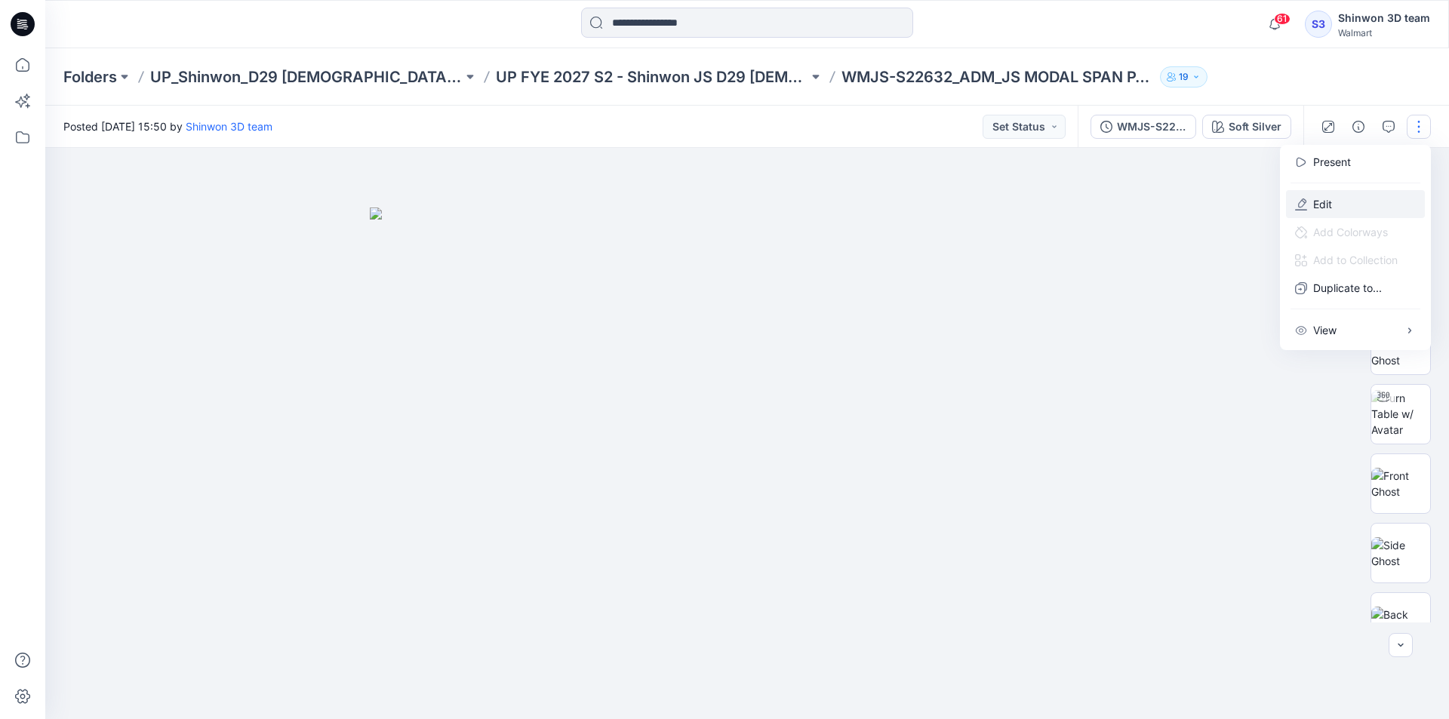
click at [1339, 194] on button "Edit" at bounding box center [1355, 204] width 139 height 28
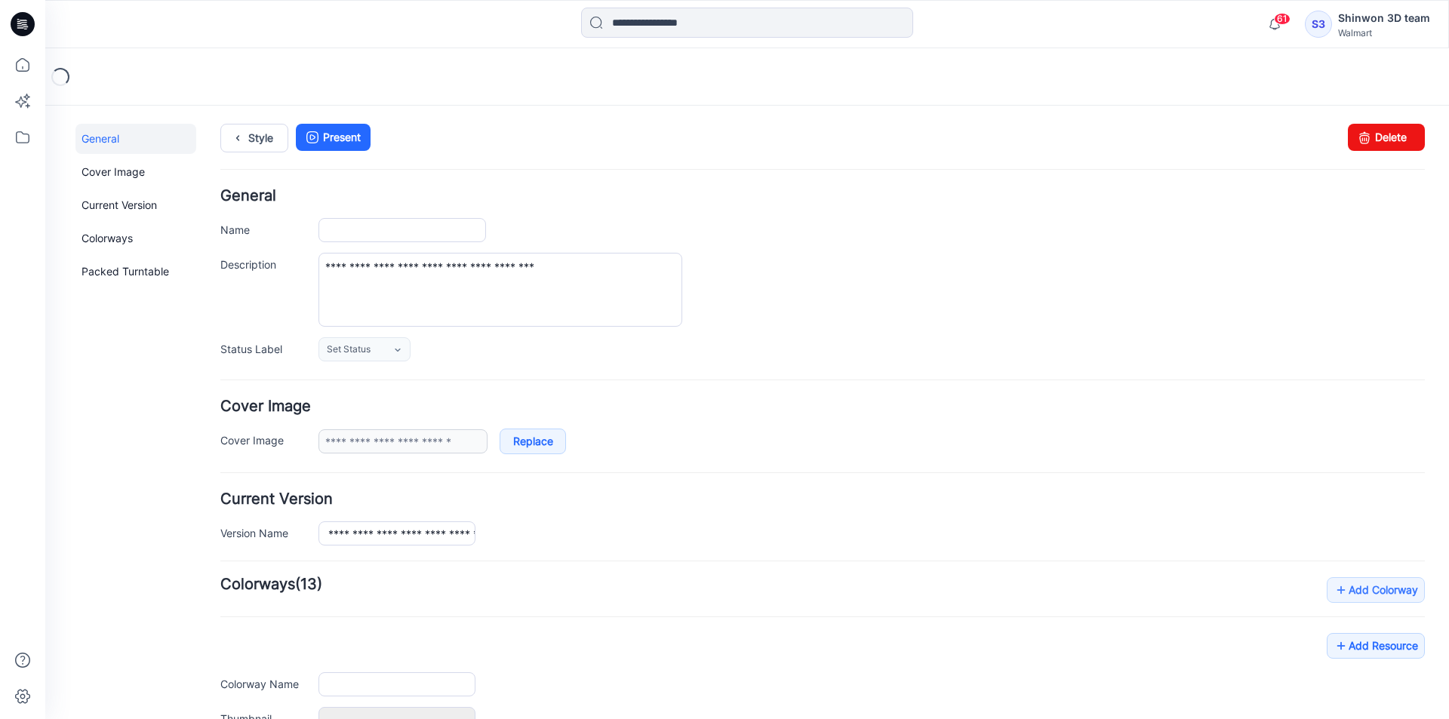
type input "**********"
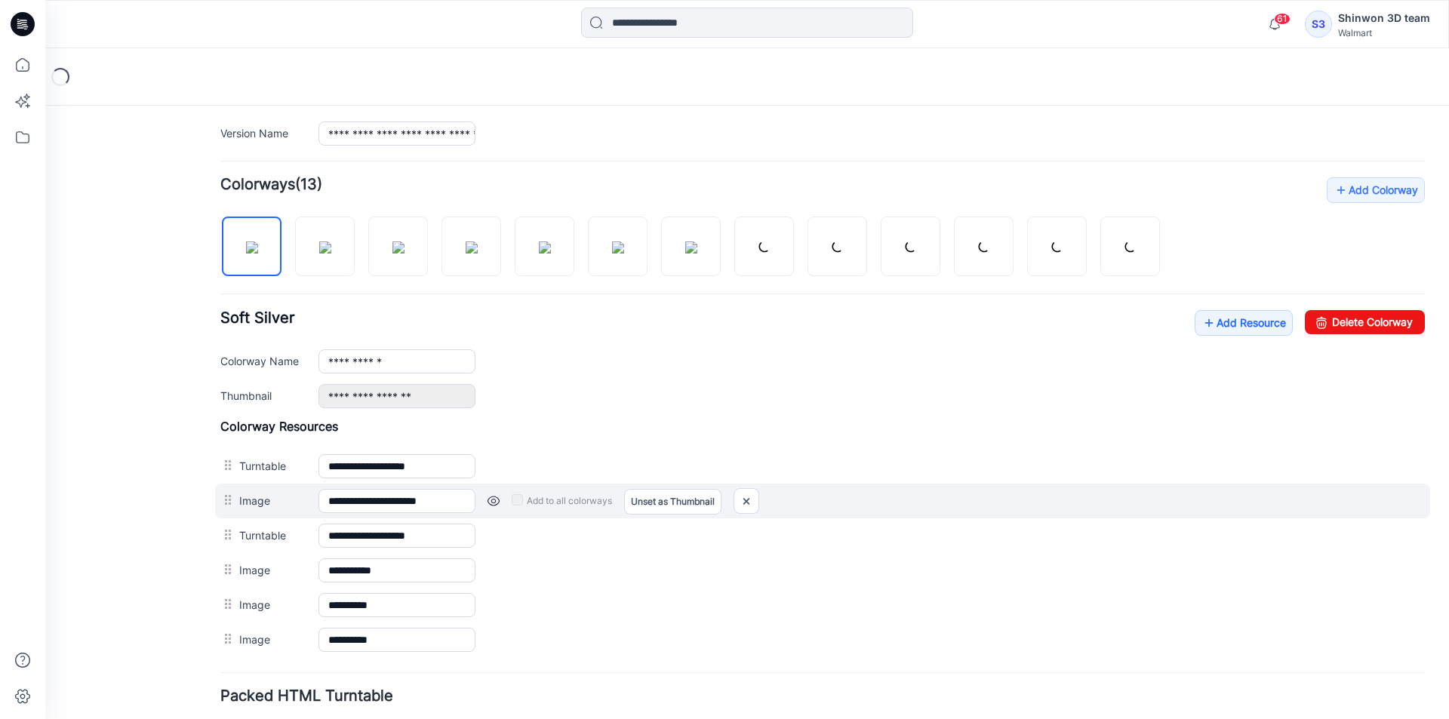
scroll to position [511, 0]
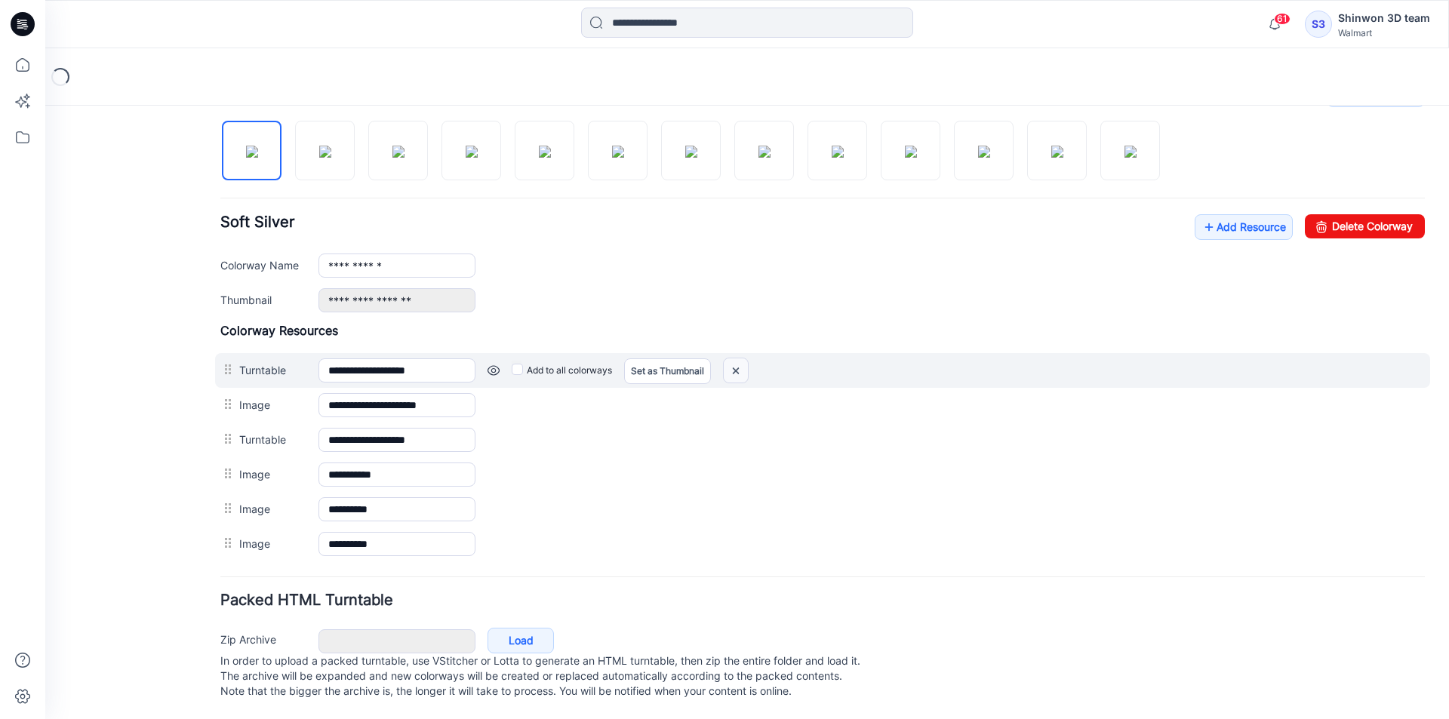
drag, startPoint x: 734, startPoint y: 353, endPoint x: 857, endPoint y: 180, distance: 212.7
click at [734, 358] on img at bounding box center [736, 370] width 24 height 25
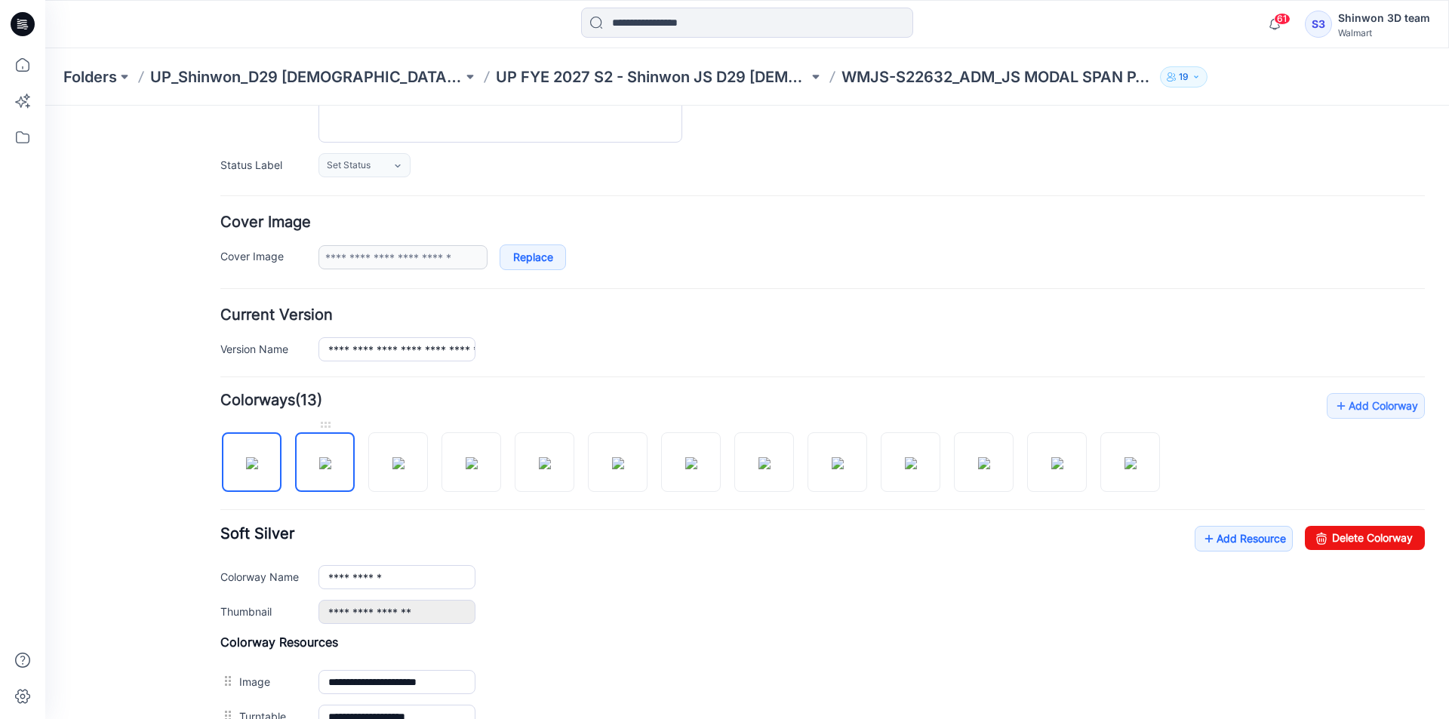
scroll to position [325, 0]
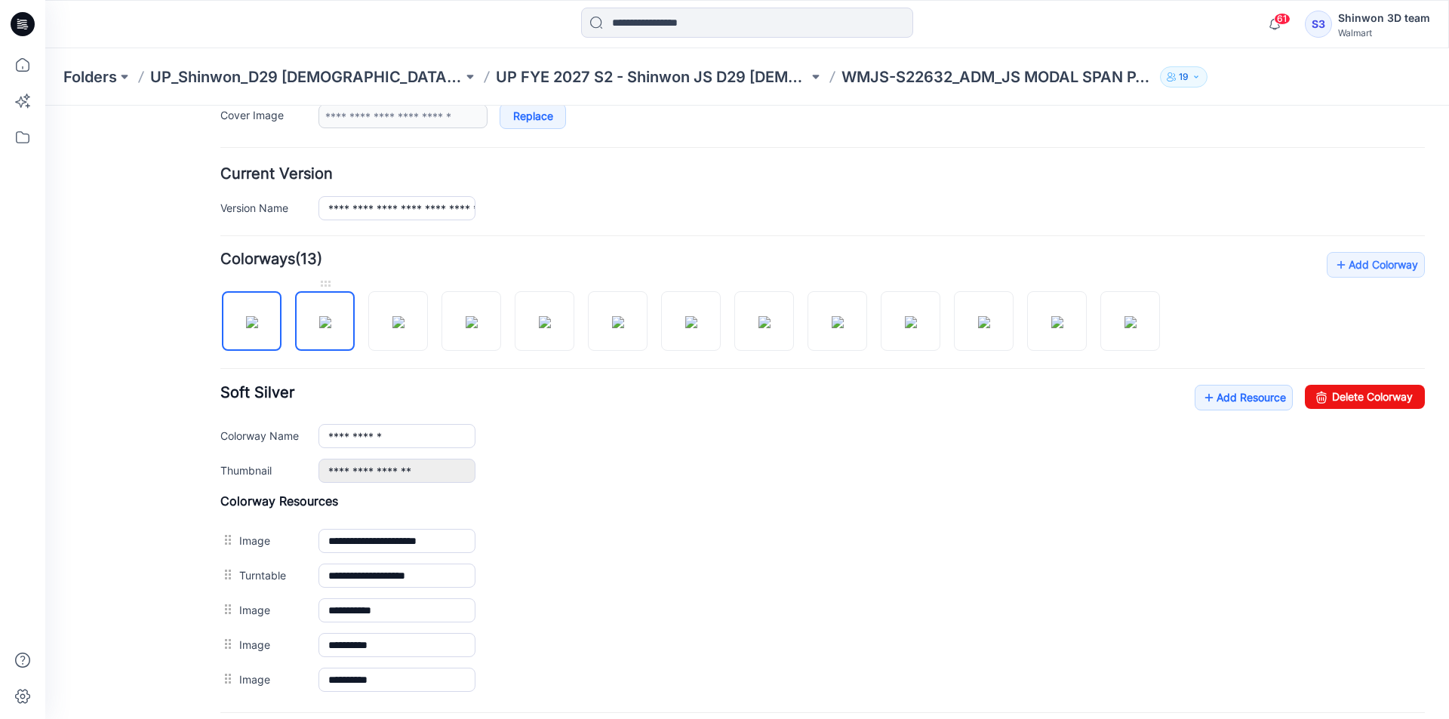
click at [320, 316] on img at bounding box center [325, 322] width 12 height 12
drag, startPoint x: 327, startPoint y: 309, endPoint x: 313, endPoint y: 312, distance: 13.9
click at [327, 316] on img at bounding box center [325, 322] width 12 height 12
click at [247, 317] on img at bounding box center [252, 322] width 12 height 12
type input "**********"
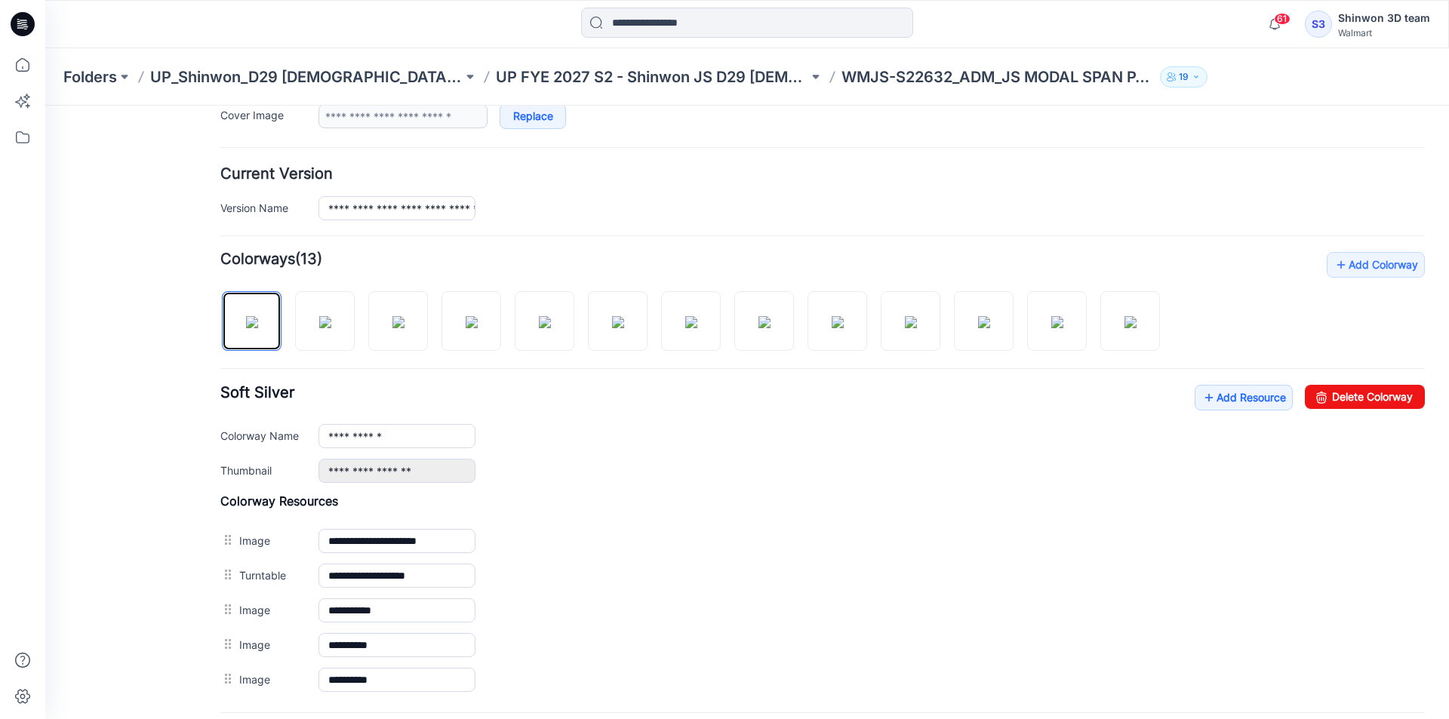
scroll to position [0, 0]
